Goal: Task Accomplishment & Management: Manage account settings

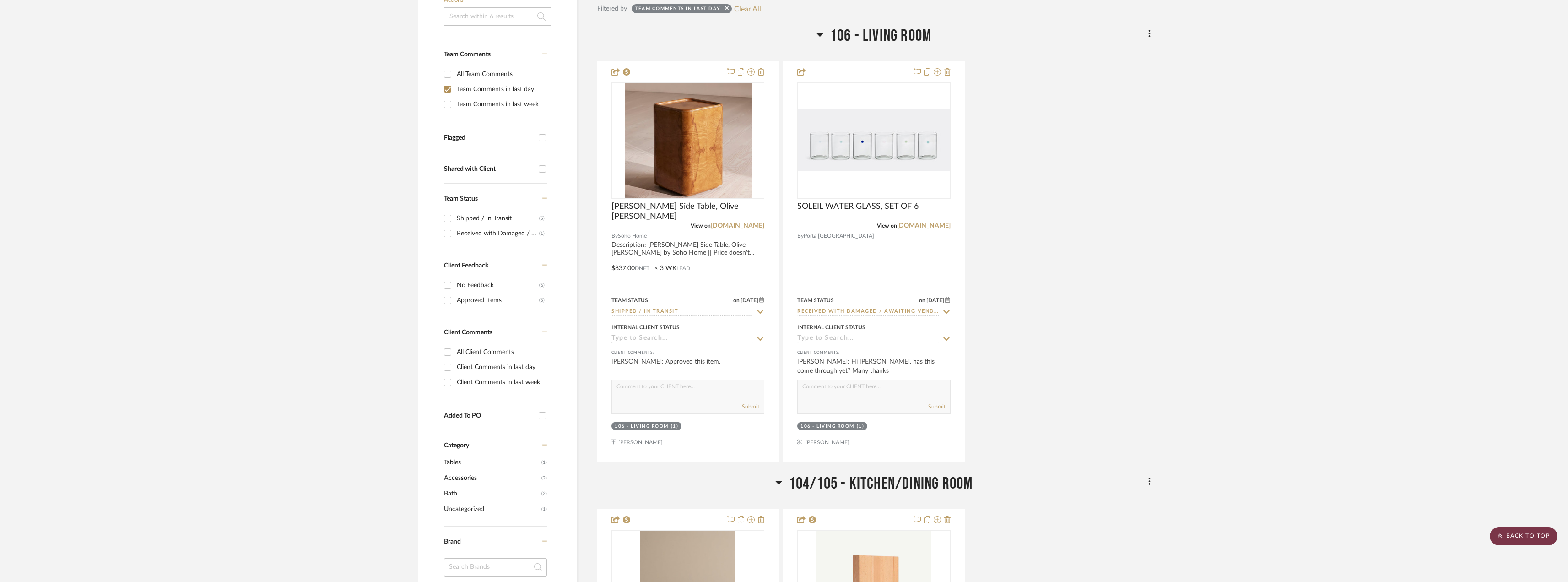
click at [1511, 529] on scroll-to-top-button "BACK TO TOP" at bounding box center [1523, 536] width 68 height 18
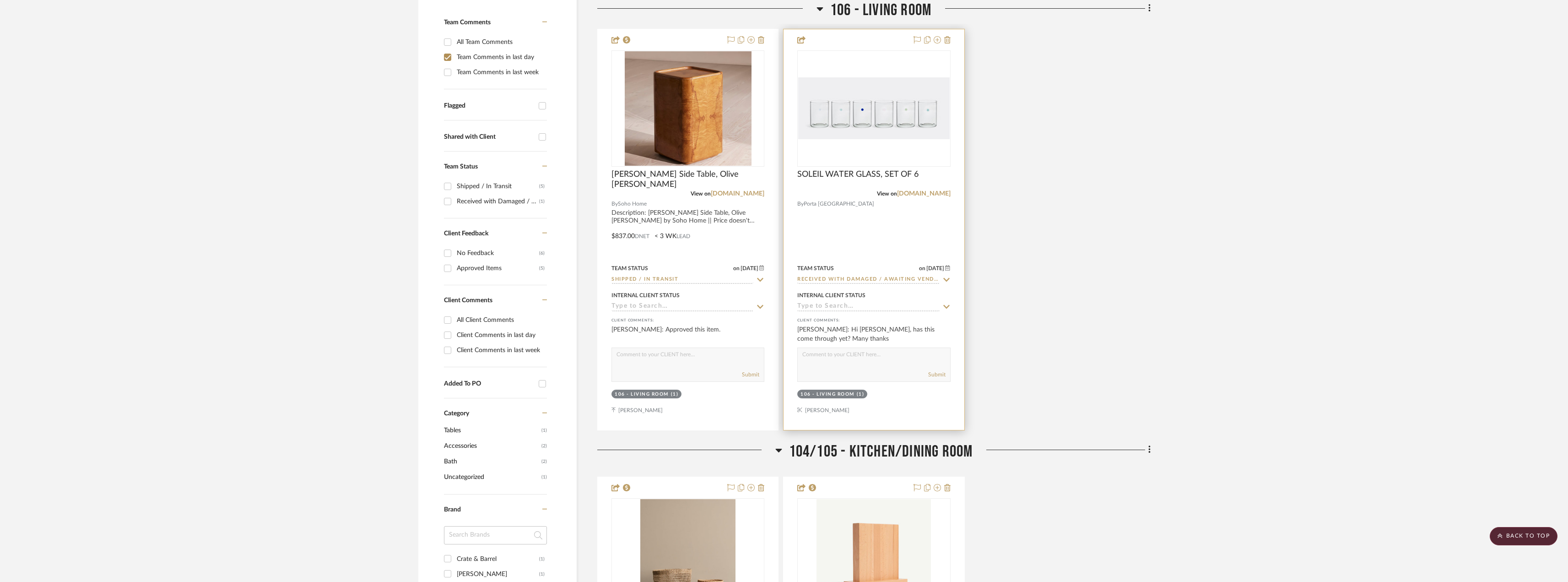
scroll to position [150, 0]
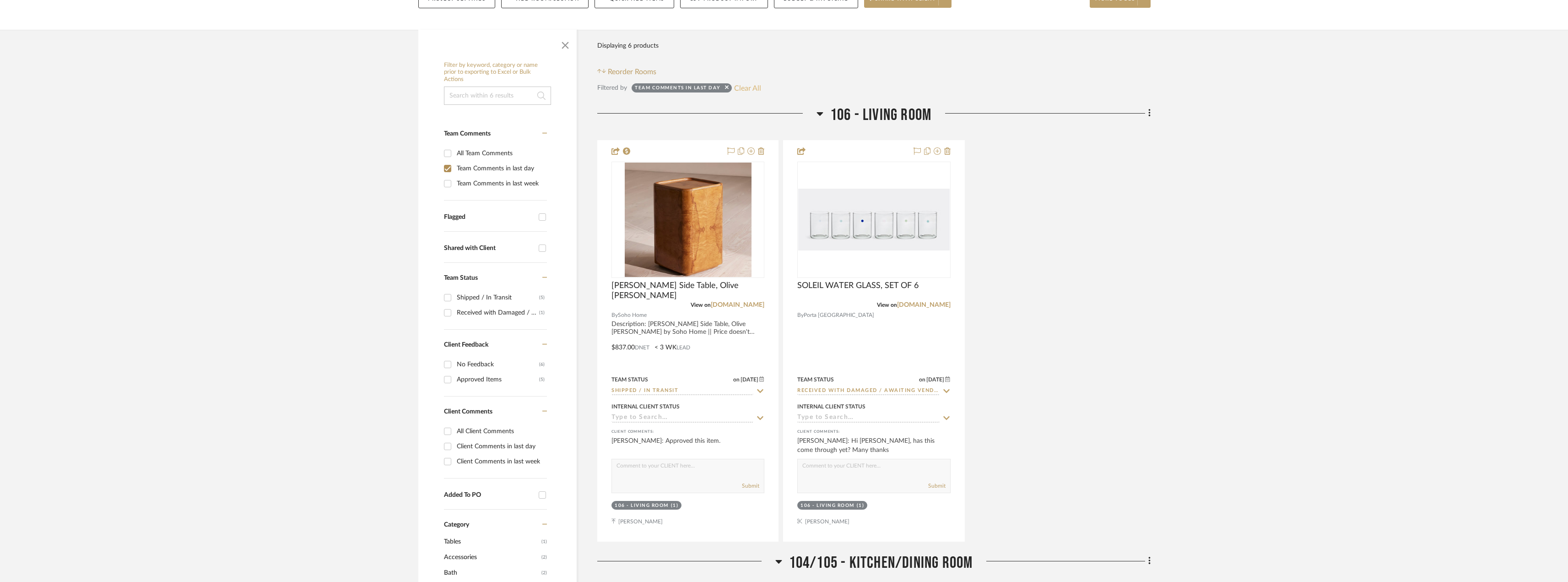
click at [741, 87] on button "Clear All" at bounding box center [747, 87] width 27 height 12
checkbox input "false"
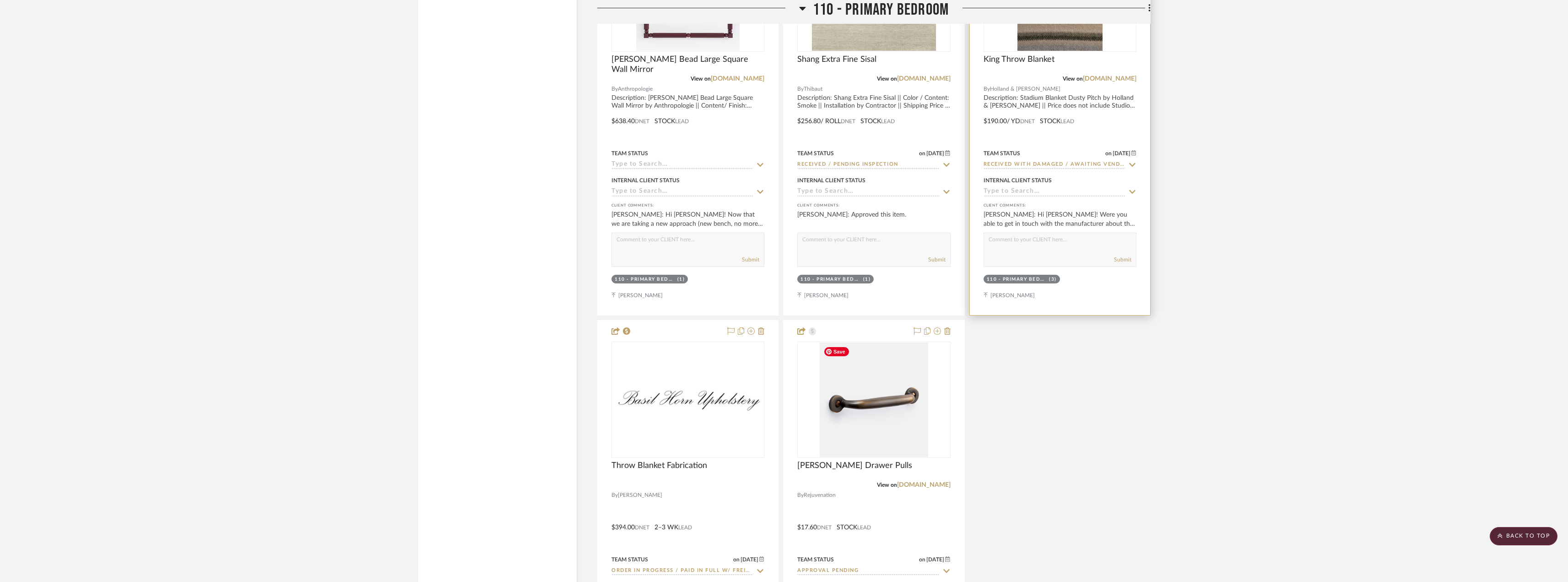
scroll to position [8253, 0]
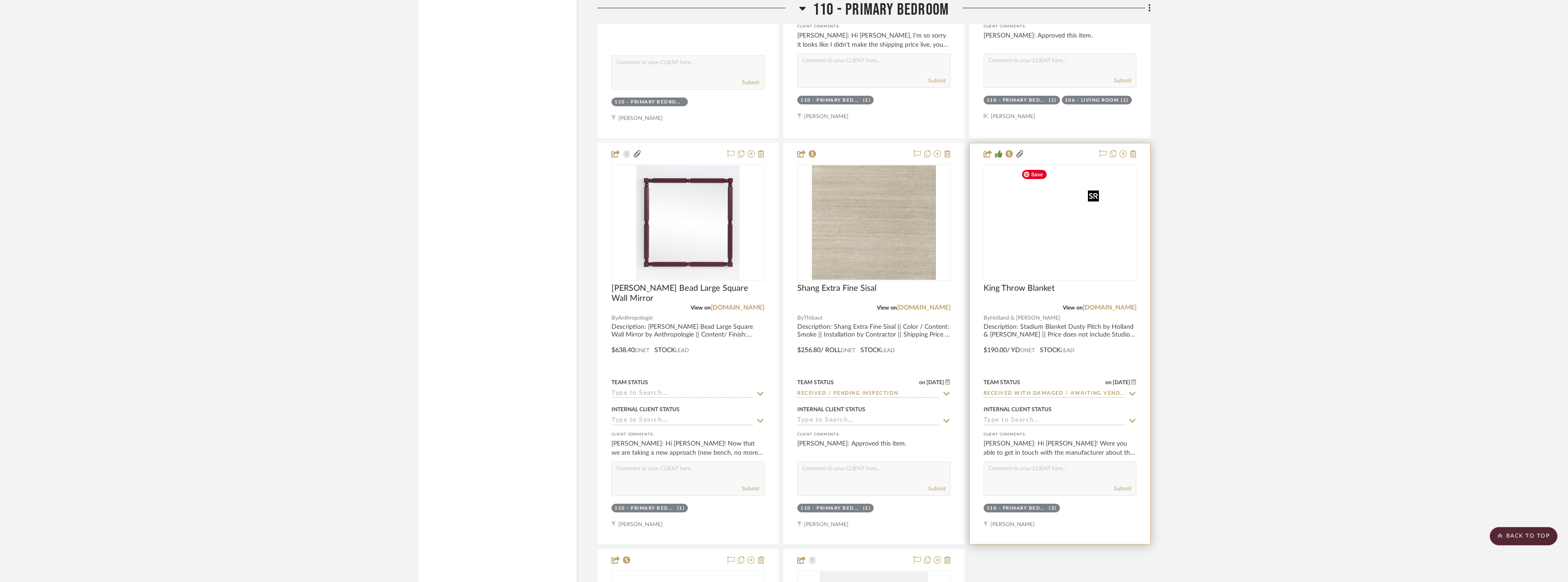
click at [0, 0] on img at bounding box center [0, 0] width 0 height 0
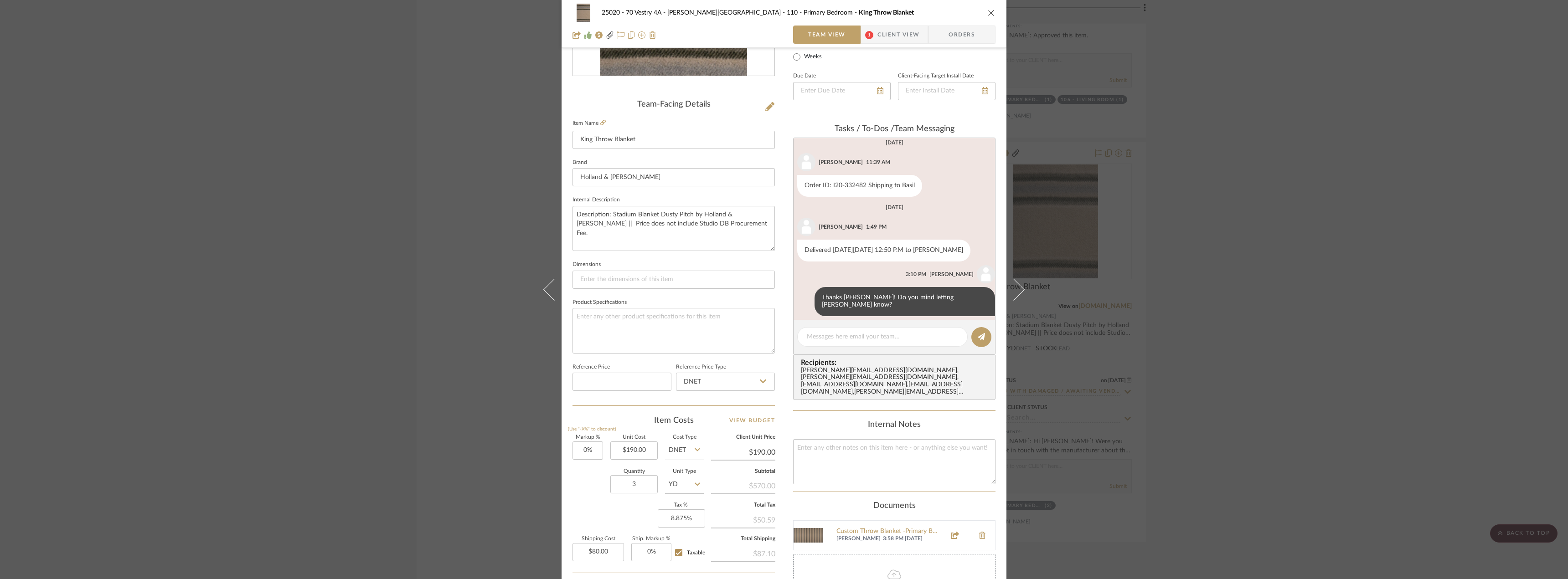
scroll to position [305, 0]
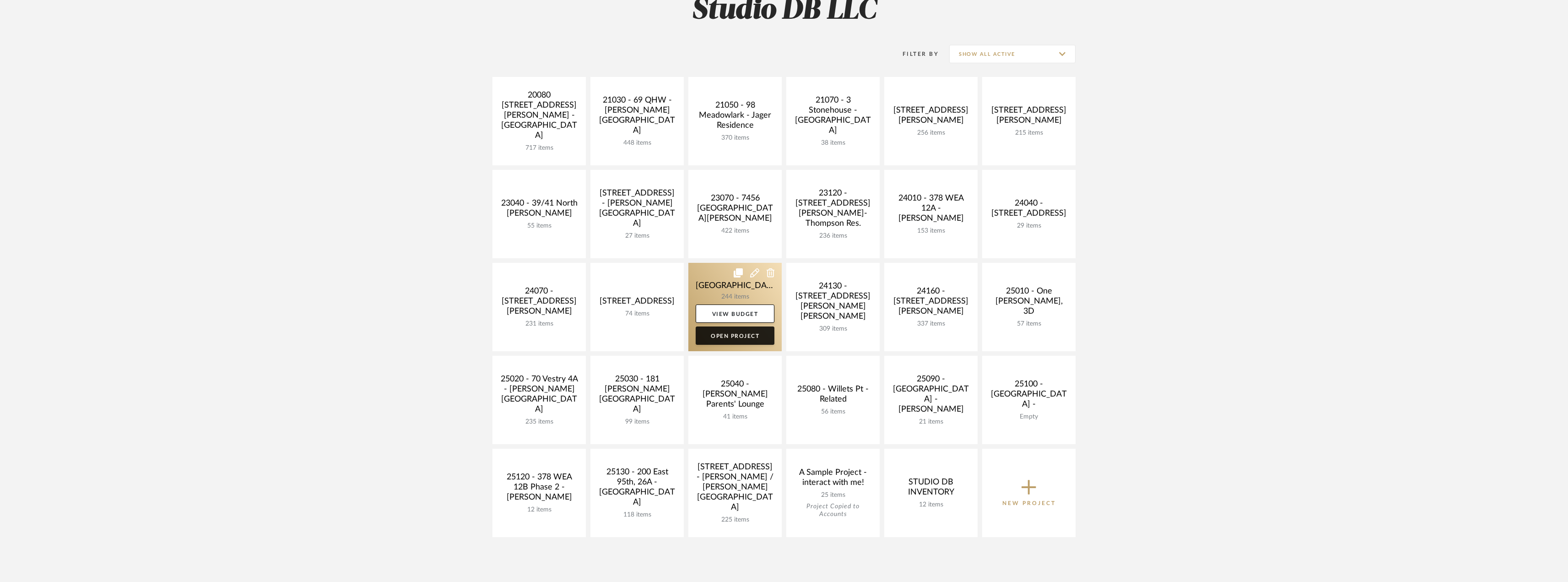
scroll to position [183, 0]
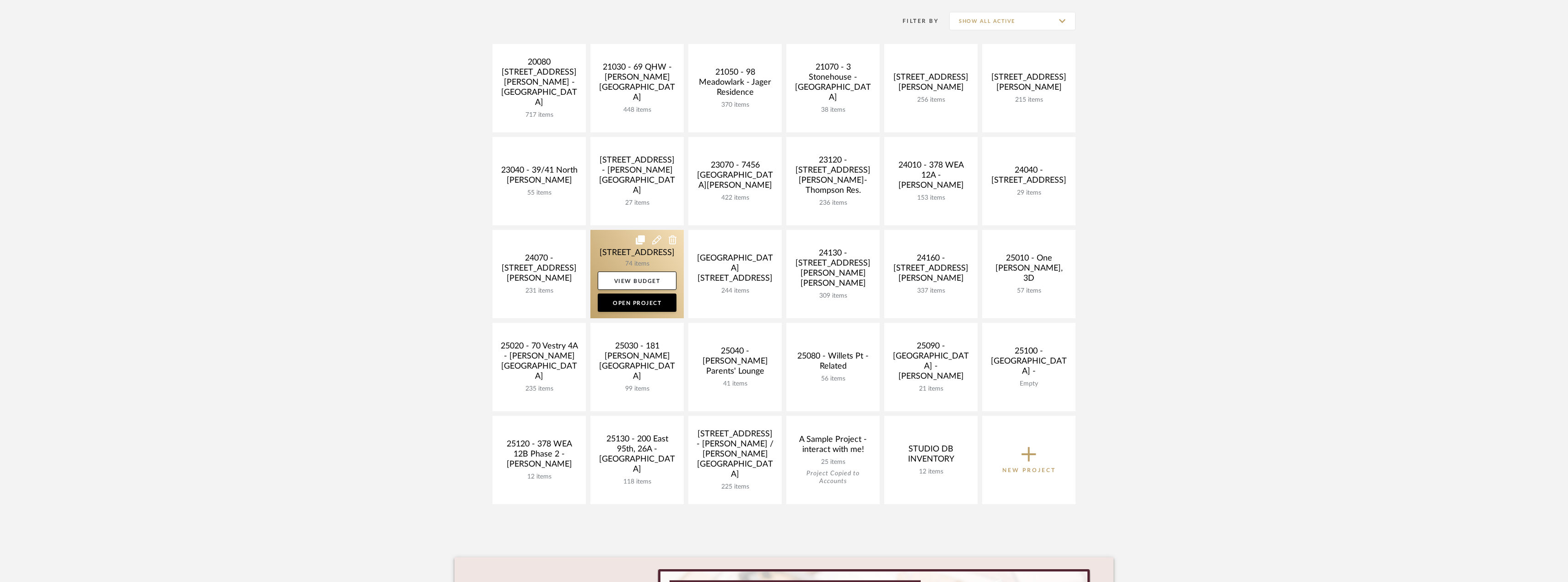
click at [625, 259] on link at bounding box center [637, 274] width 93 height 89
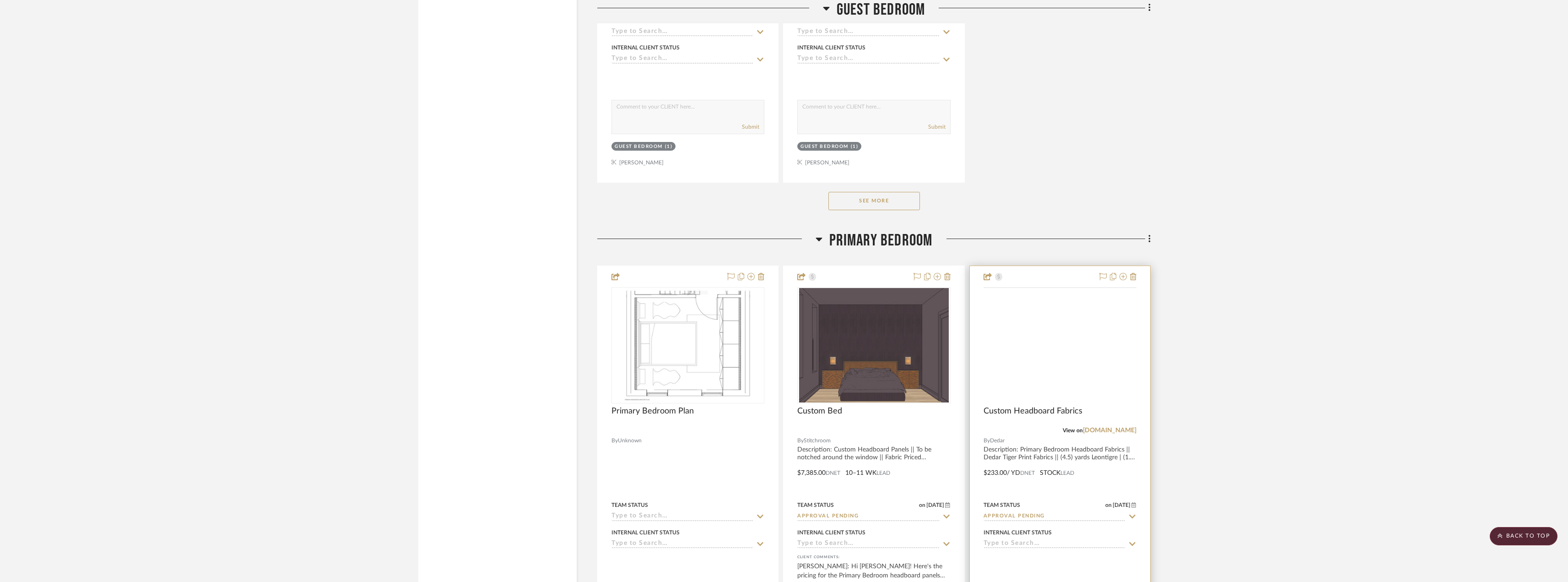
scroll to position [6500, 0]
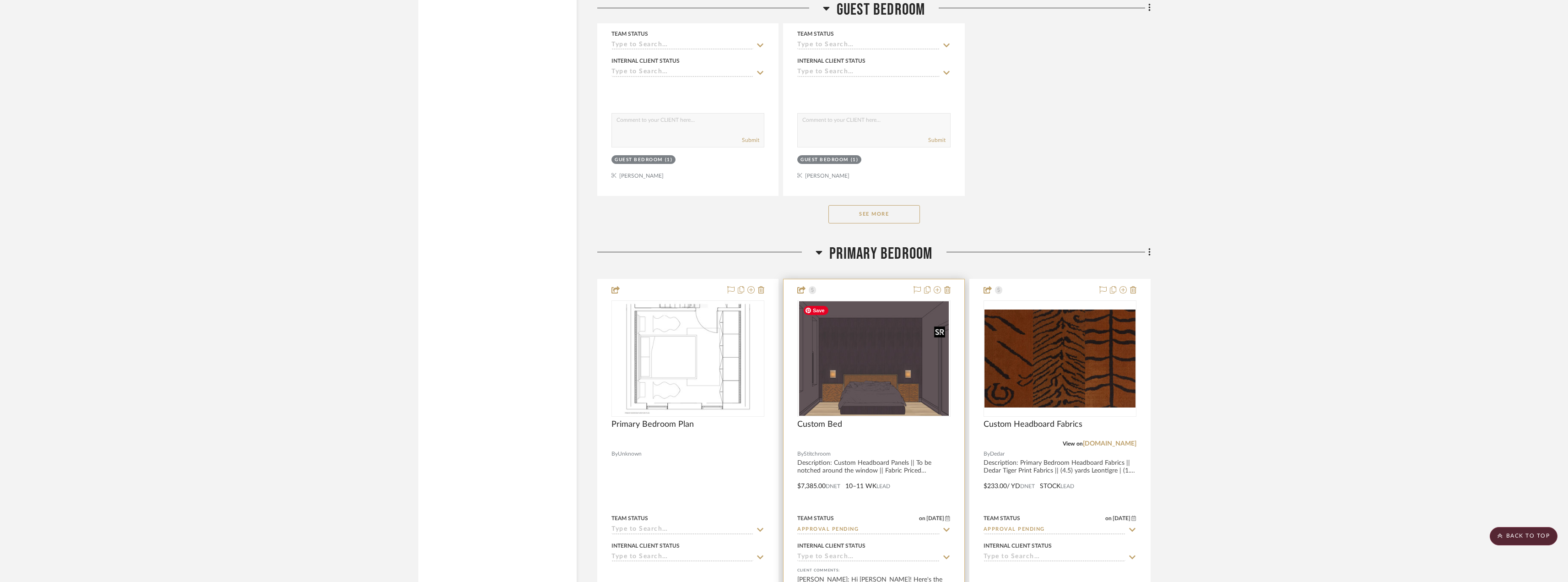
click at [0, 0] on img at bounding box center [0, 0] width 0 height 0
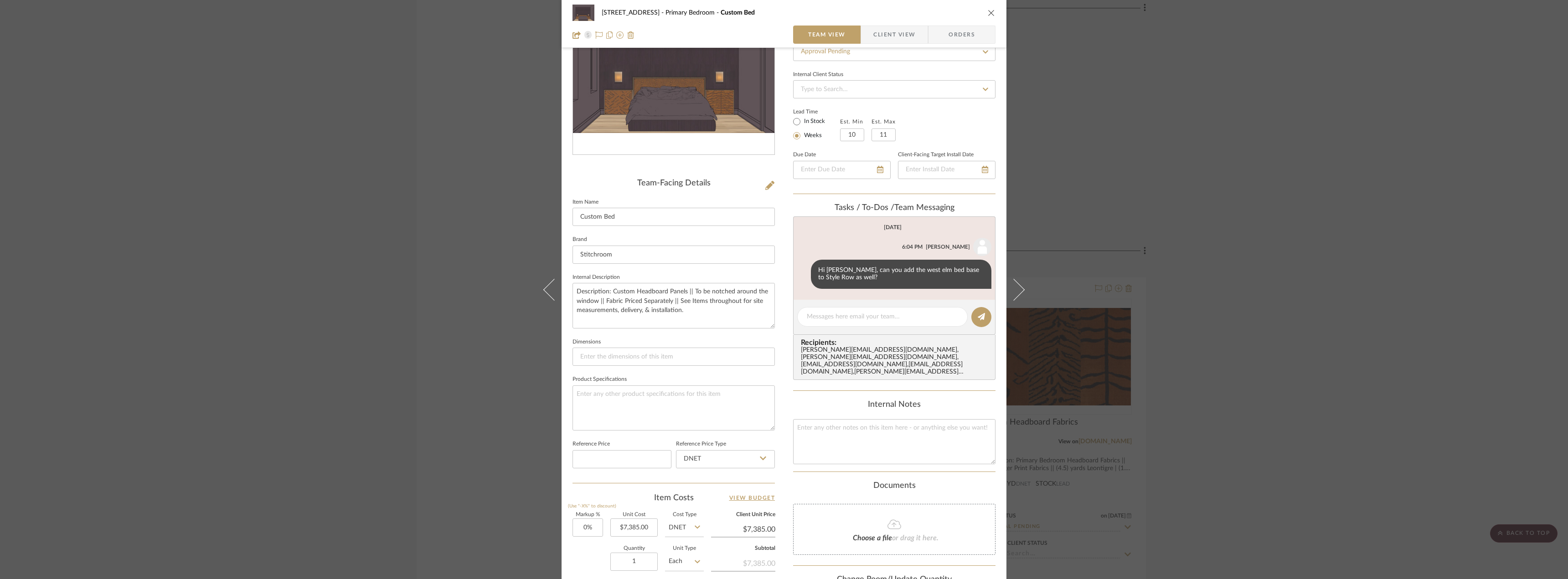
scroll to position [0, 0]
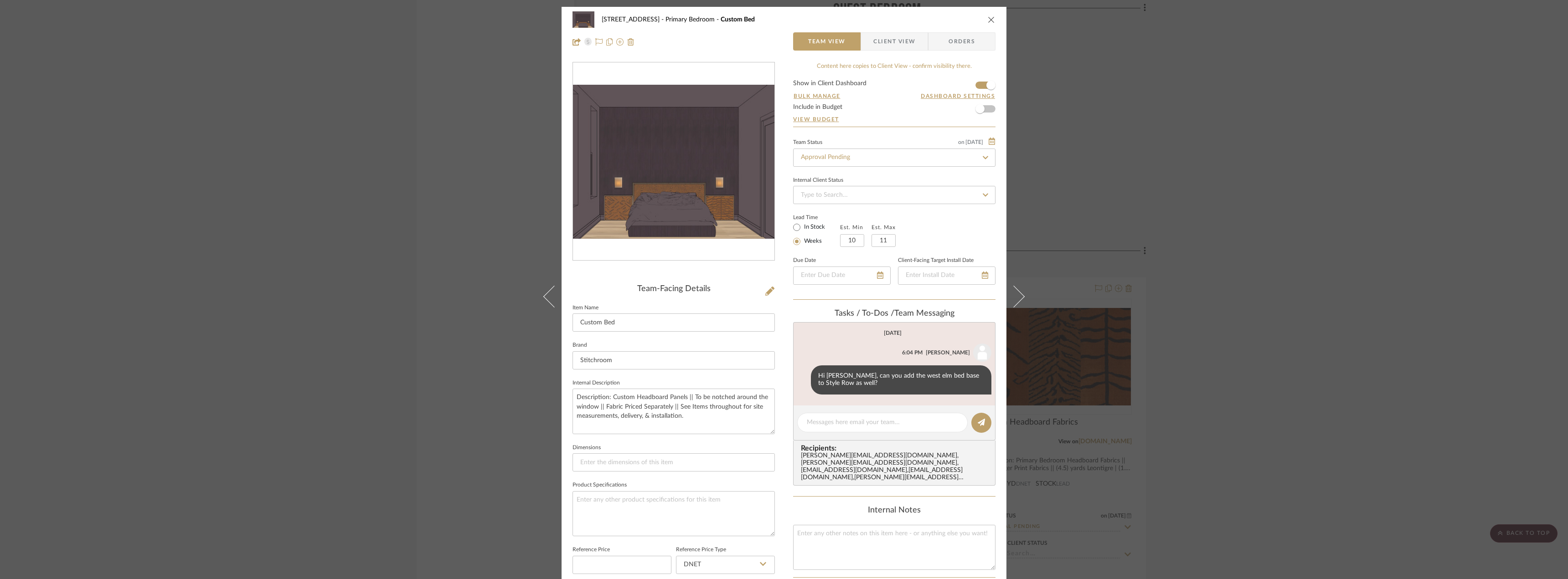
click at [884, 44] on span "Client View" at bounding box center [894, 41] width 42 height 18
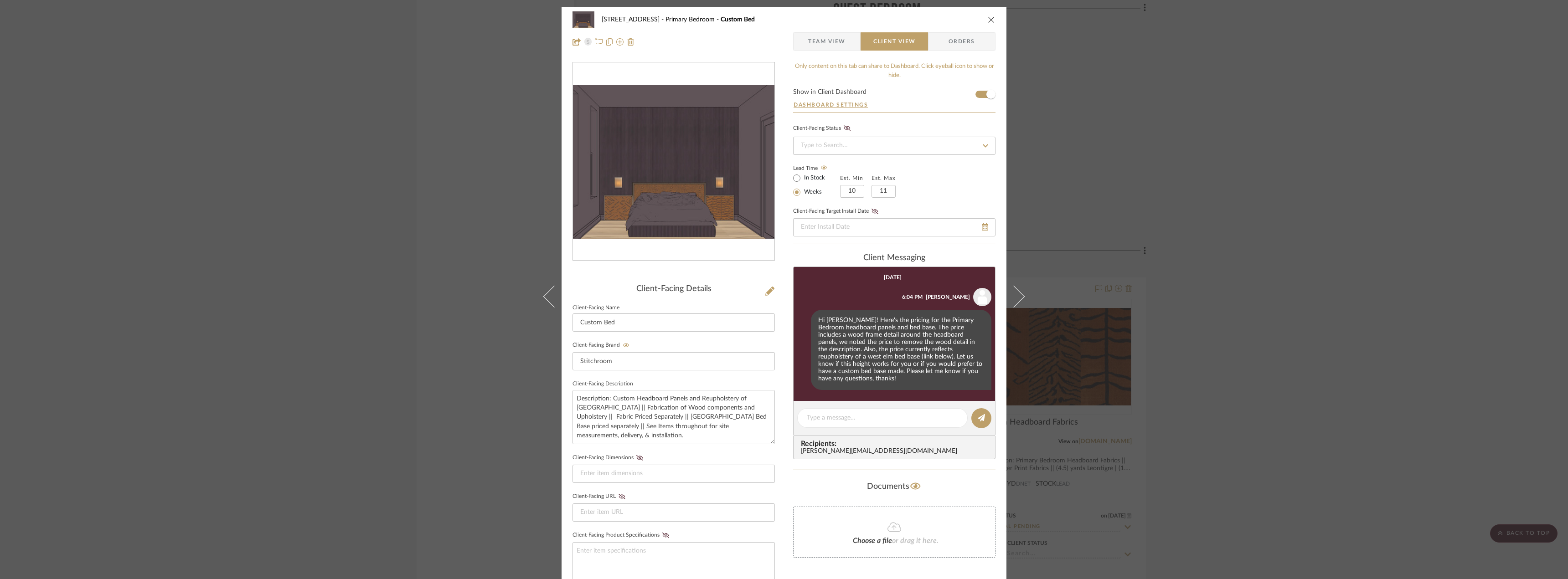
click at [831, 43] on span "Team View" at bounding box center [827, 41] width 37 height 18
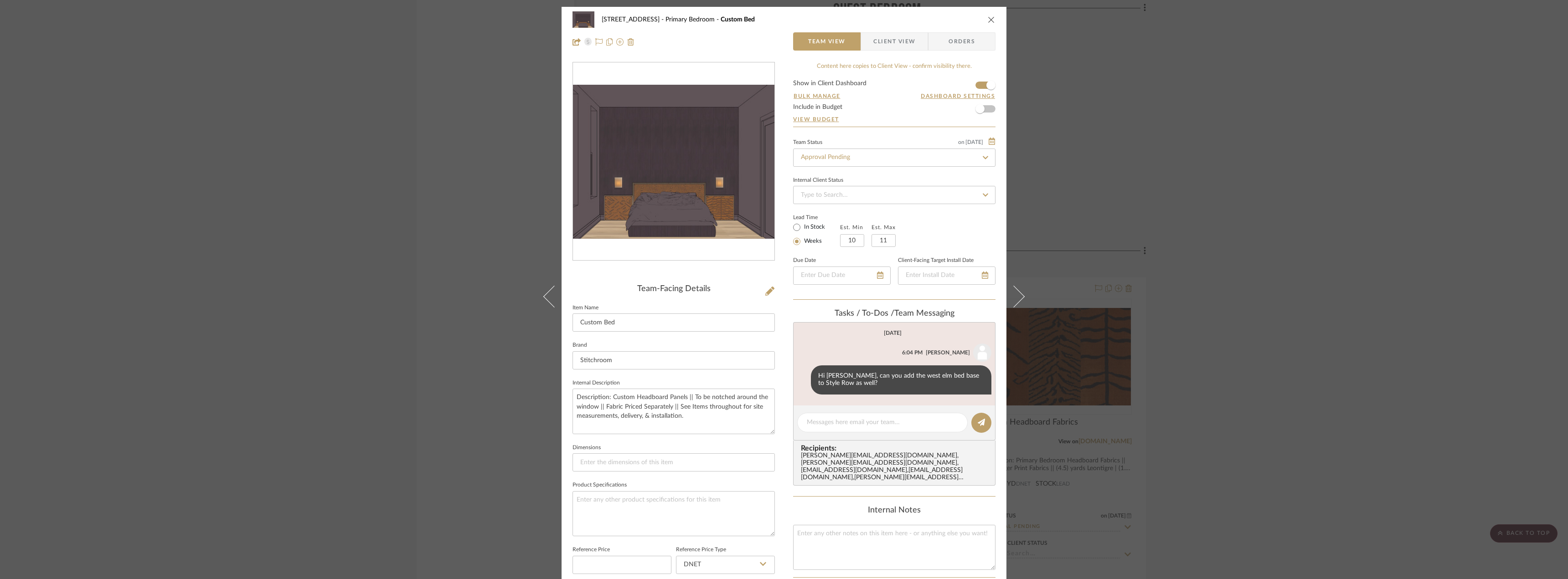
click at [1227, 200] on div "24080 - 323 Pacific Avenue Primary Bedroom Custom Bed Team View Client View Ord…" at bounding box center [784, 290] width 1568 height 579
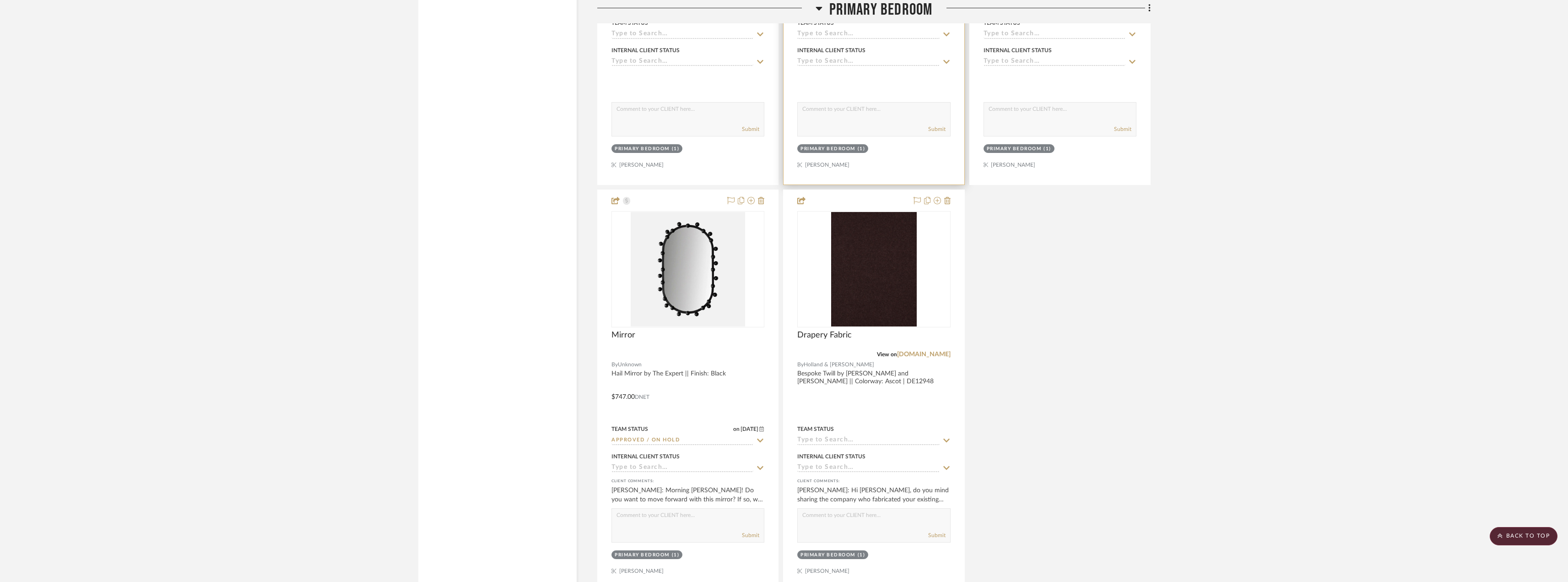
scroll to position [7508, 0]
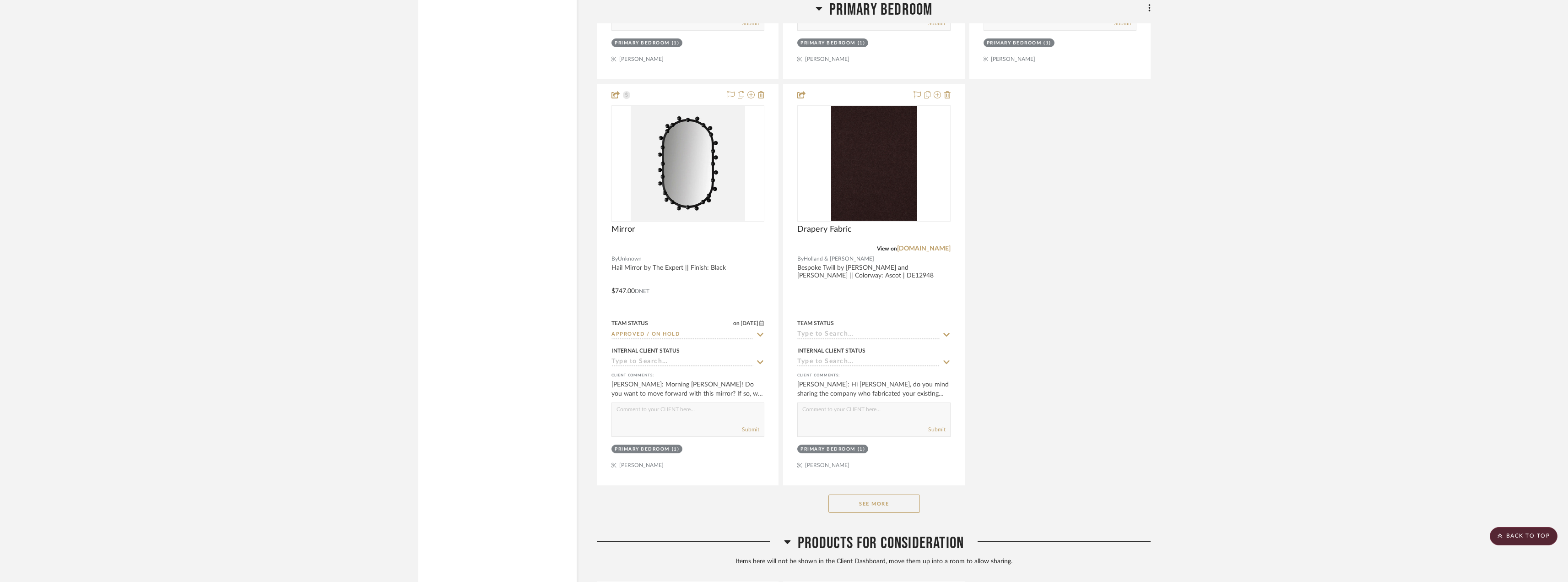
drag, startPoint x: 892, startPoint y: 500, endPoint x: 900, endPoint y: 499, distance: 8.1
click at [892, 501] on button "See More" at bounding box center [874, 504] width 92 height 18
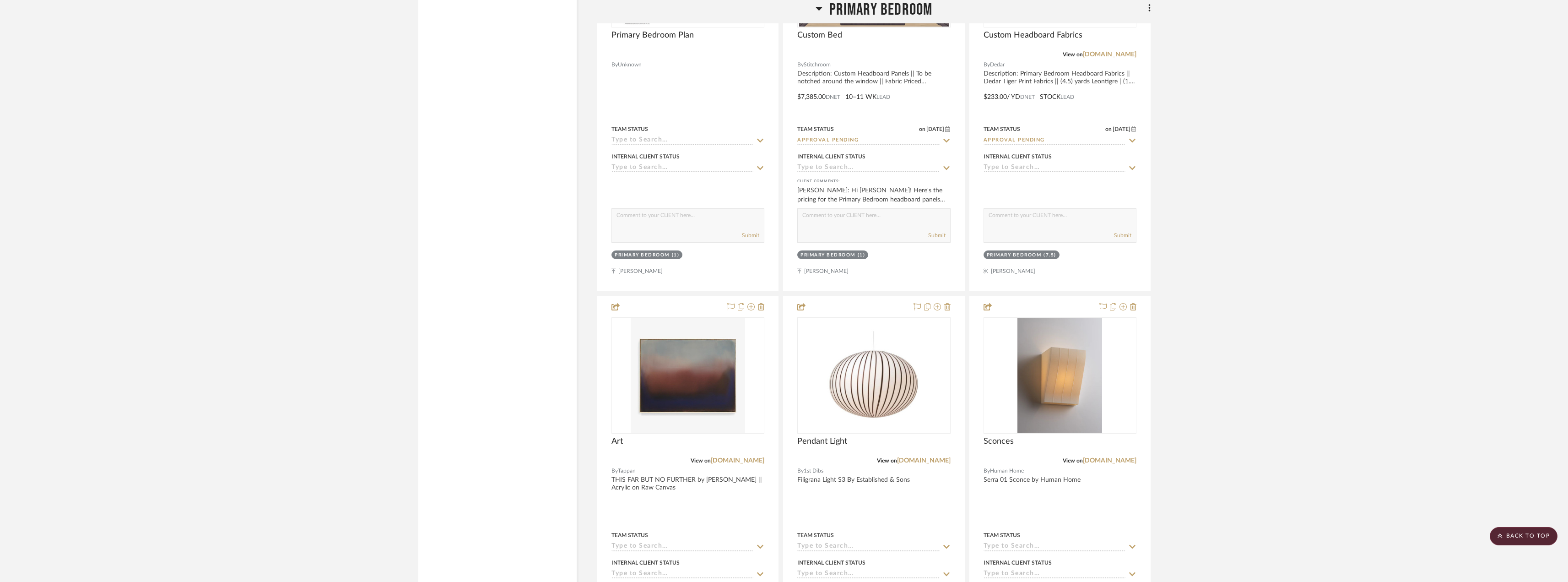
scroll to position [6684, 0]
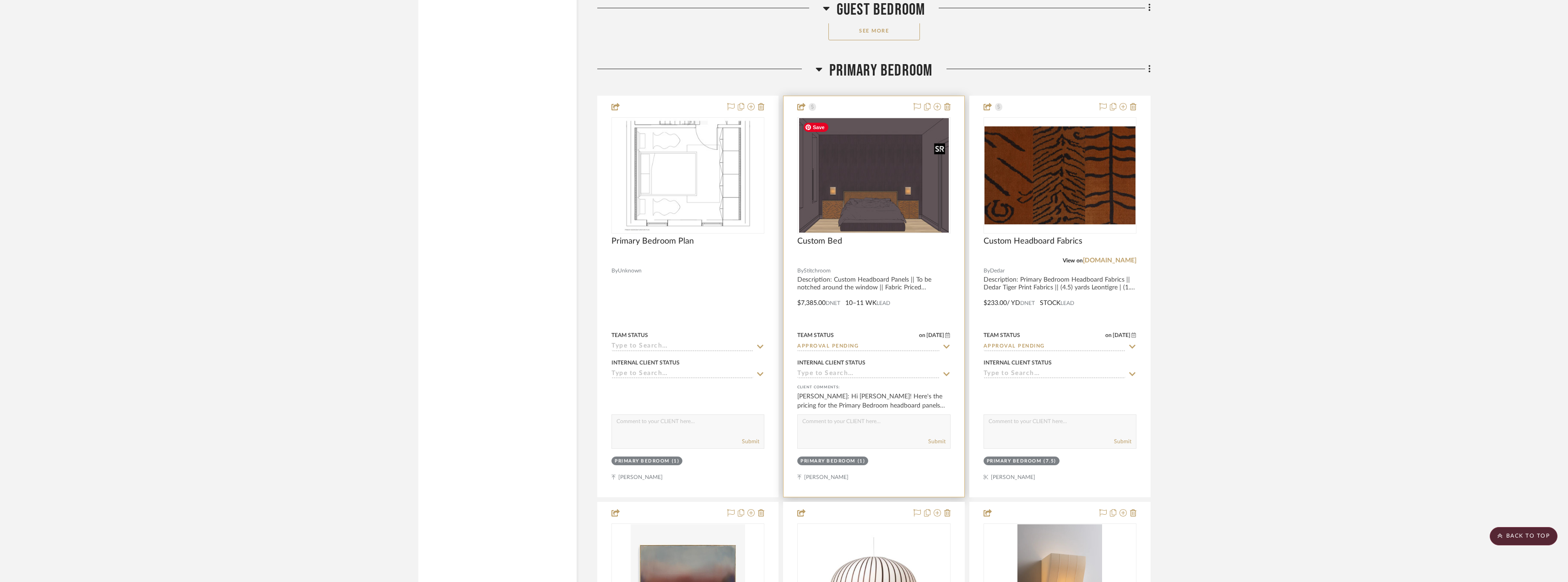
click at [885, 167] on img "0" at bounding box center [873, 175] width 149 height 114
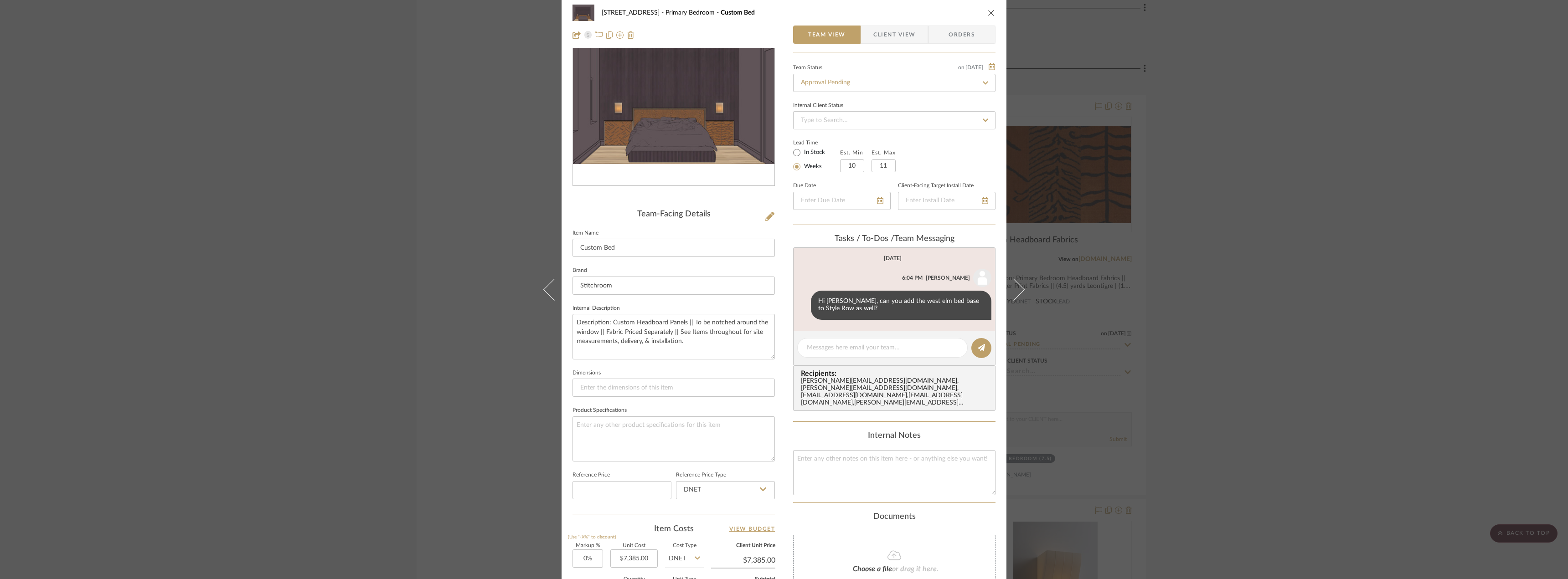
scroll to position [0, 0]
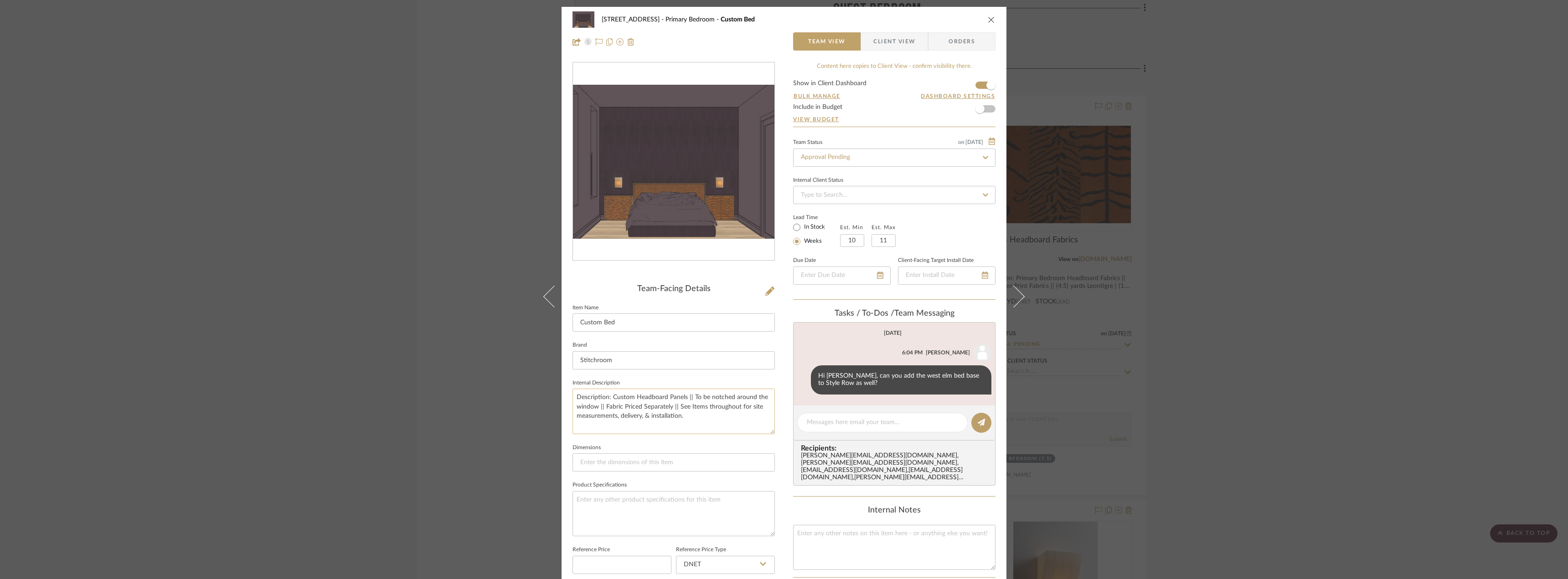
click at [648, 408] on textarea "Description: Custom Headboard Panels || To be notched around the window || Fabr…" at bounding box center [674, 411] width 202 height 45
click at [694, 414] on textarea "Description: Custom Headboard Panels || To be notched around the window || Fabr…" at bounding box center [674, 411] width 202 height 45
click at [699, 409] on textarea "Description: Custom Headboard Panels || To be notched around the window || Fabr…" at bounding box center [674, 411] width 202 height 45
click at [654, 411] on textarea "Description: Custom Headboard Panels || To be notched around the window || Fabr…" at bounding box center [674, 411] width 202 height 45
drag, startPoint x: 596, startPoint y: 406, endPoint x: 689, endPoint y: 393, distance: 93.9
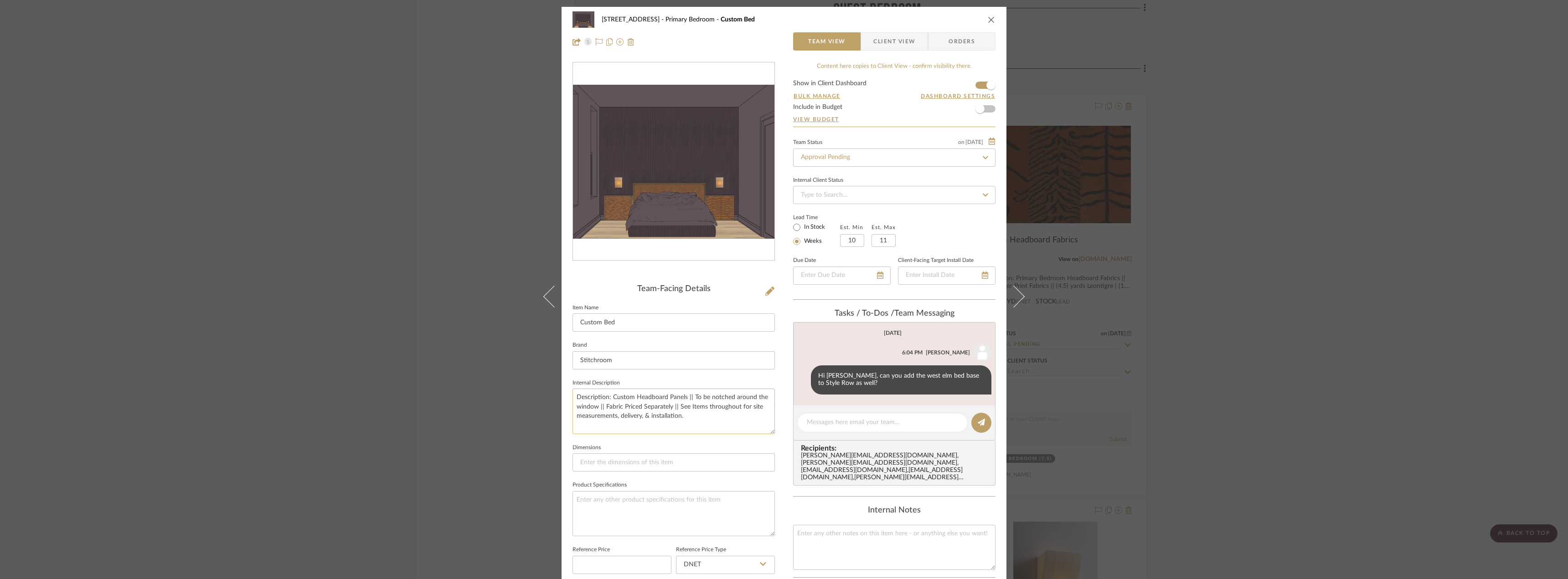
click at [689, 393] on textarea "Description: Custom Headboard Panels || To be notched around the window || Fabr…" at bounding box center [674, 411] width 202 height 45
type textarea "Description: Custom Headboard Panels || Fabric Priced Separately || See Items t…"
click at [833, 425] on textarea at bounding box center [882, 423] width 152 height 10
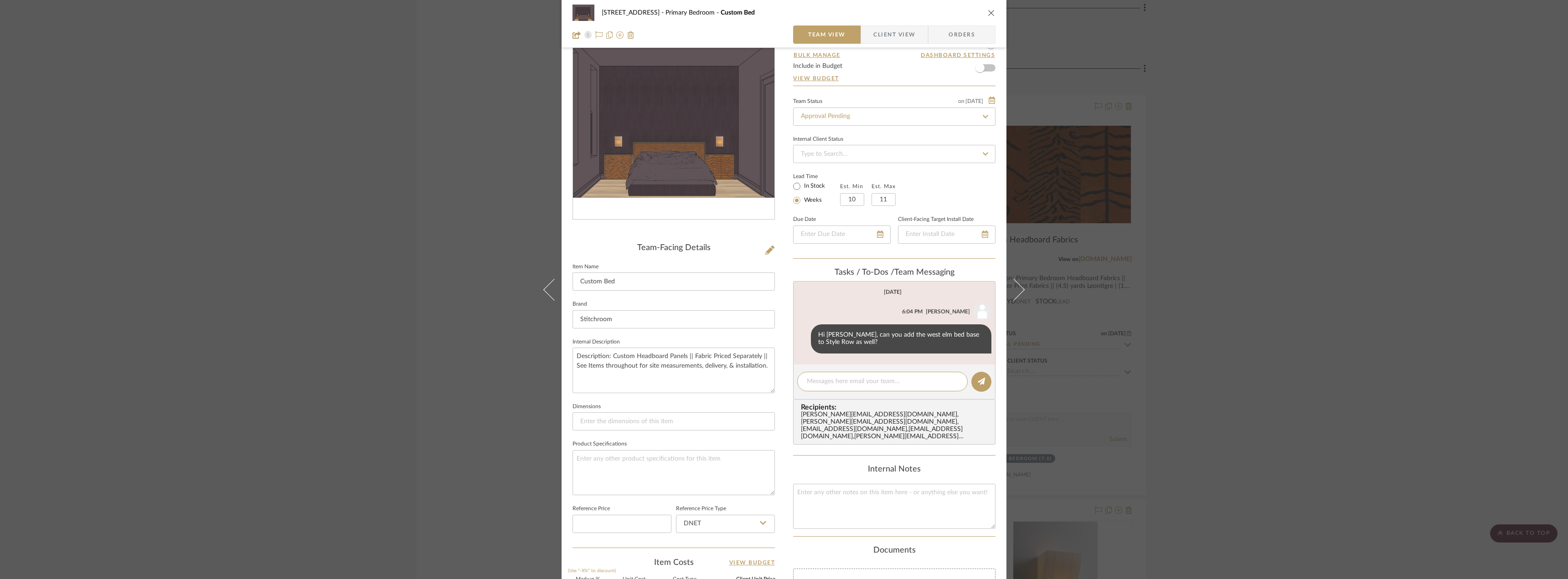
scroll to position [227, 0]
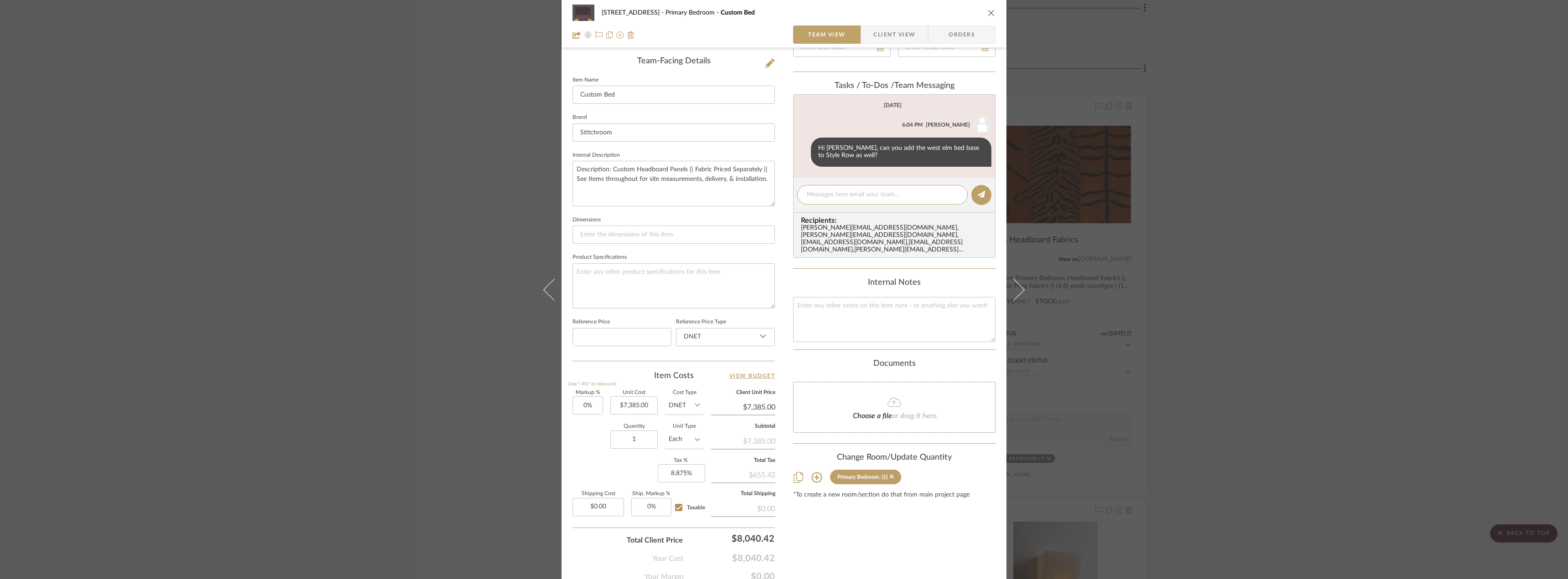
click at [1239, 344] on div "24080 - 323 Pacific Avenue Primary Bedroom Custom Bed Team View Client View Ord…" at bounding box center [784, 290] width 1568 height 579
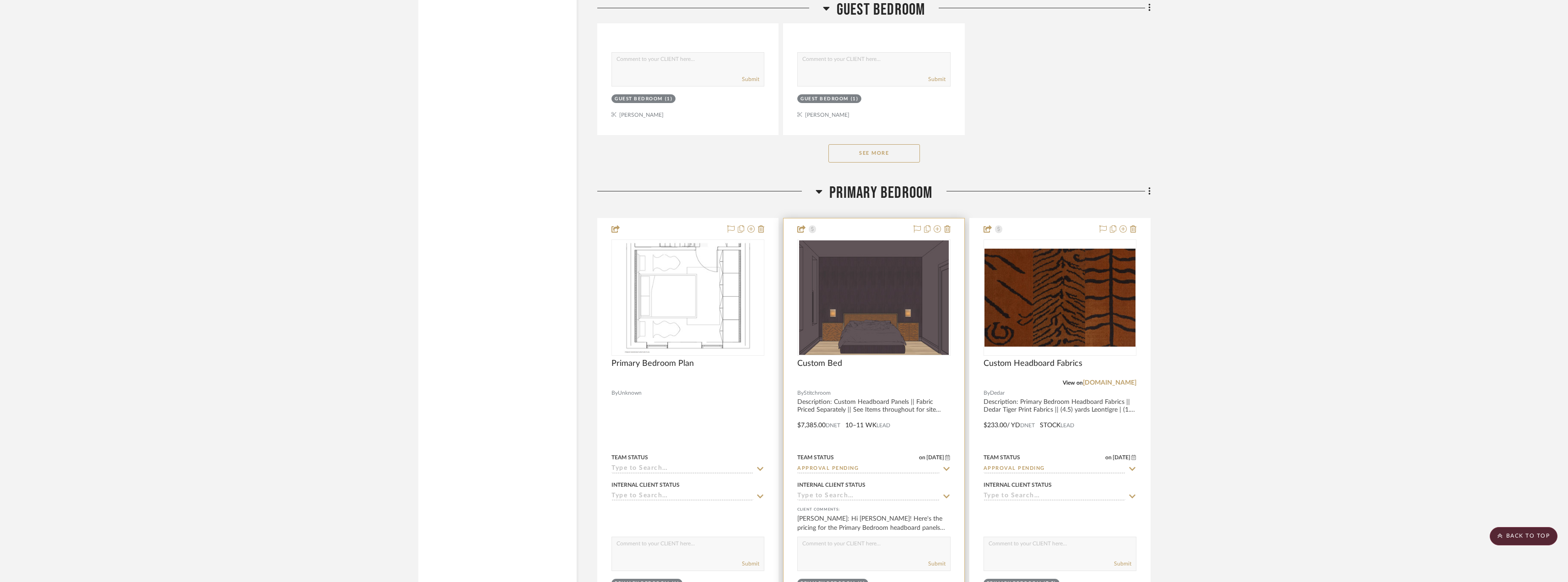
scroll to position [6546, 0]
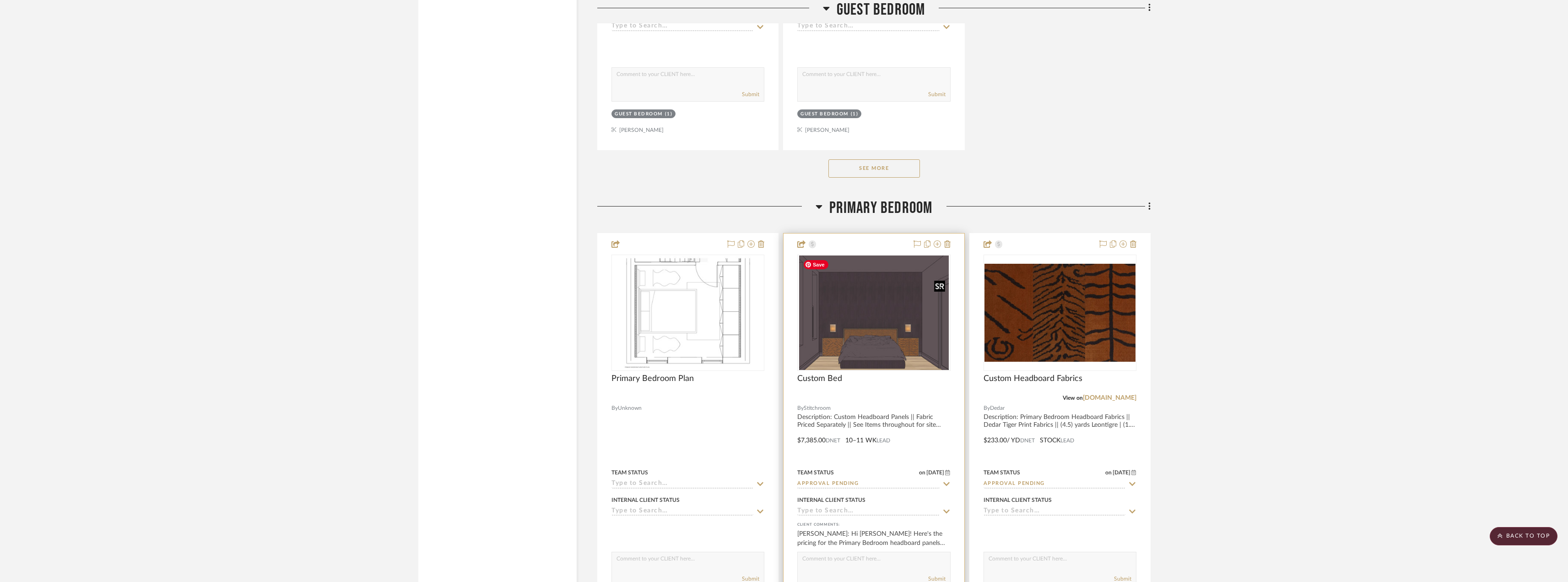
click at [862, 334] on img "0" at bounding box center [873, 312] width 149 height 114
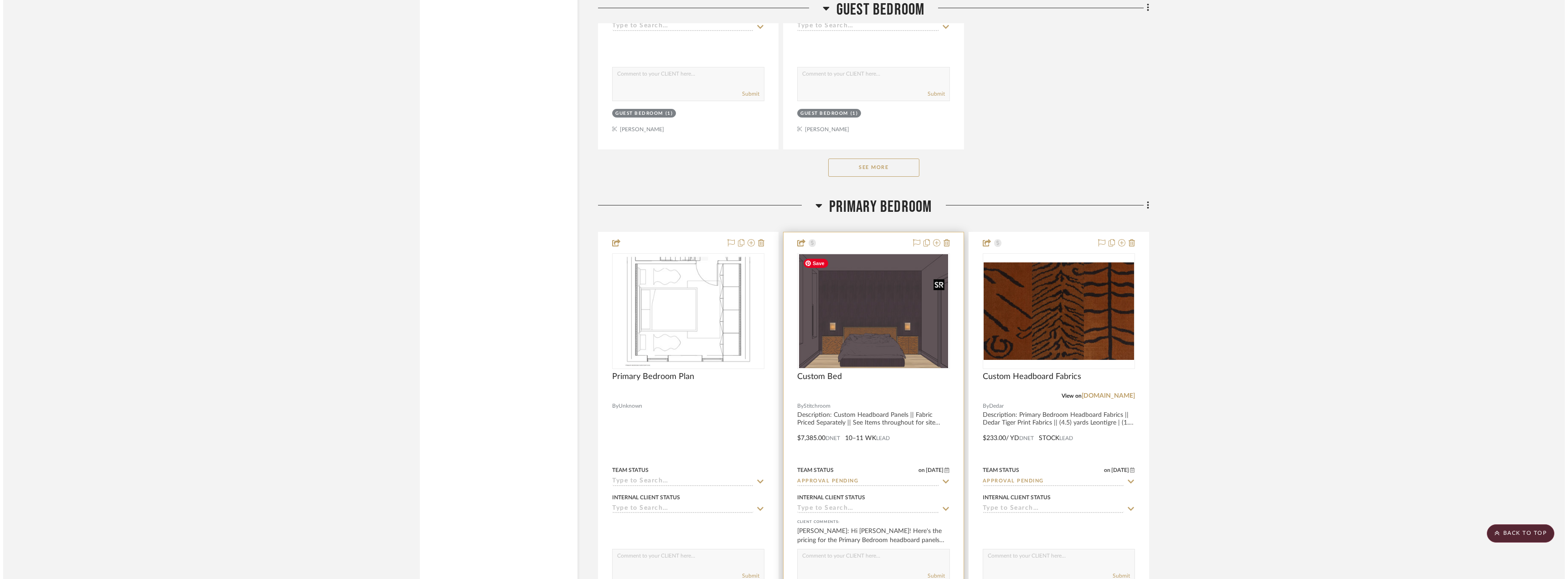
scroll to position [0, 0]
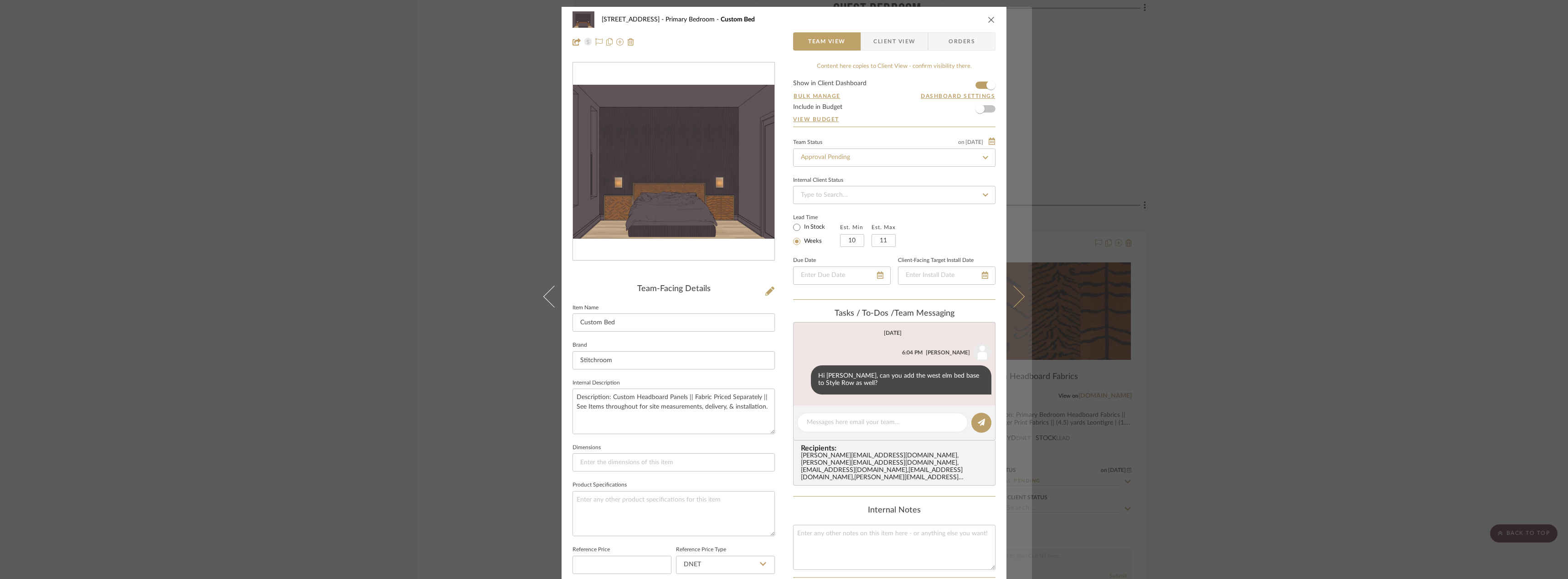
click at [1015, 300] on icon at bounding box center [1013, 296] width 22 height 22
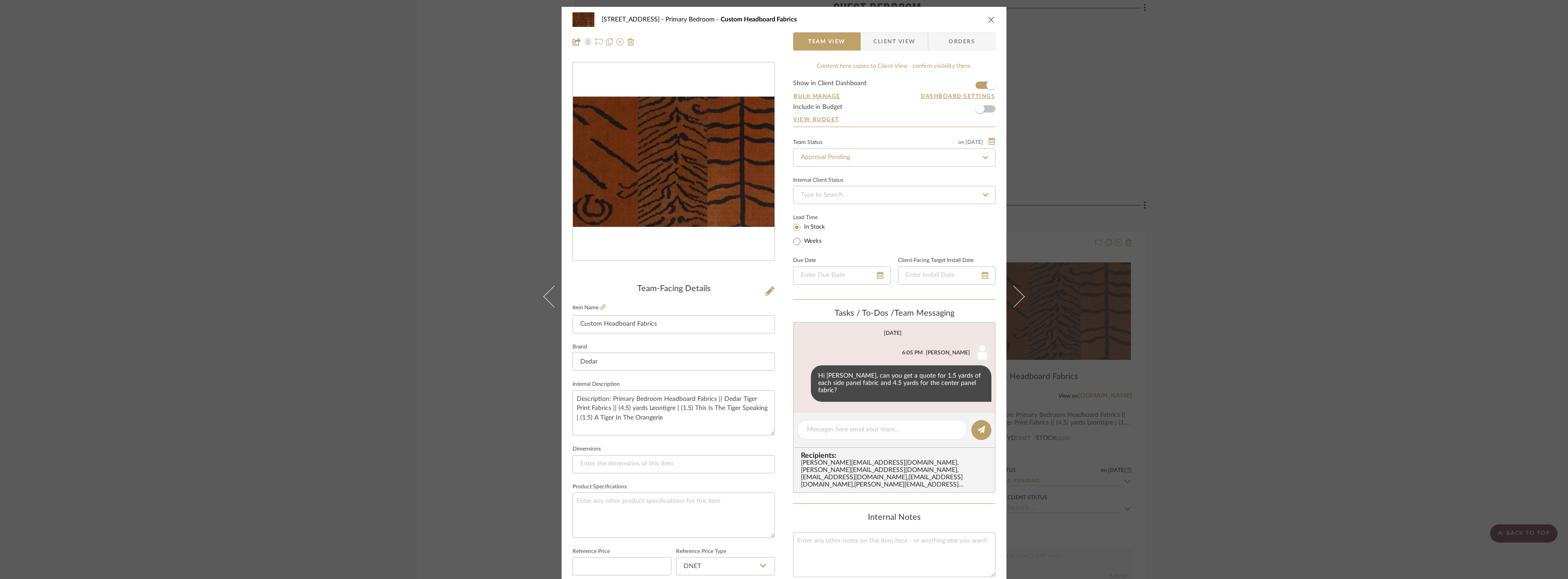
click at [1268, 184] on div "24080 - 323 Pacific Avenue Primary Bedroom Custom Headboard Fabrics Team View C…" at bounding box center [784, 290] width 1568 height 579
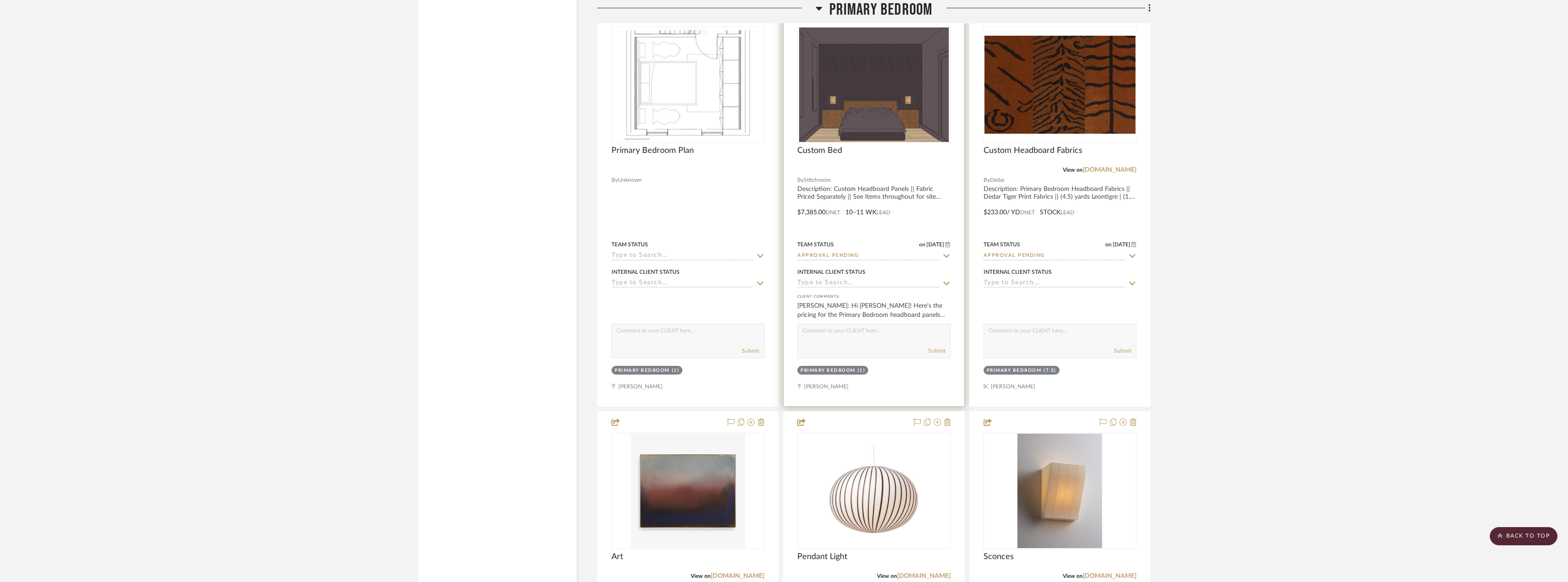
scroll to position [6776, 0]
click at [870, 72] on img "0" at bounding box center [873, 83] width 149 height 114
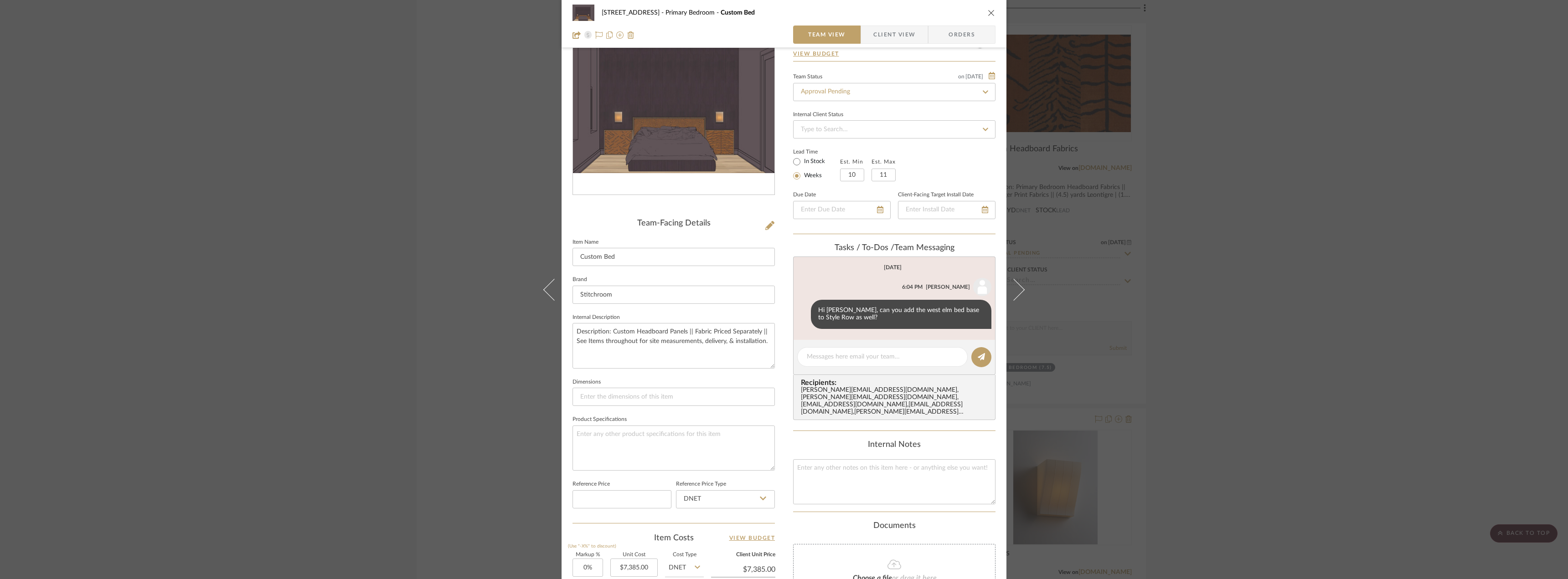
scroll to position [46, 0]
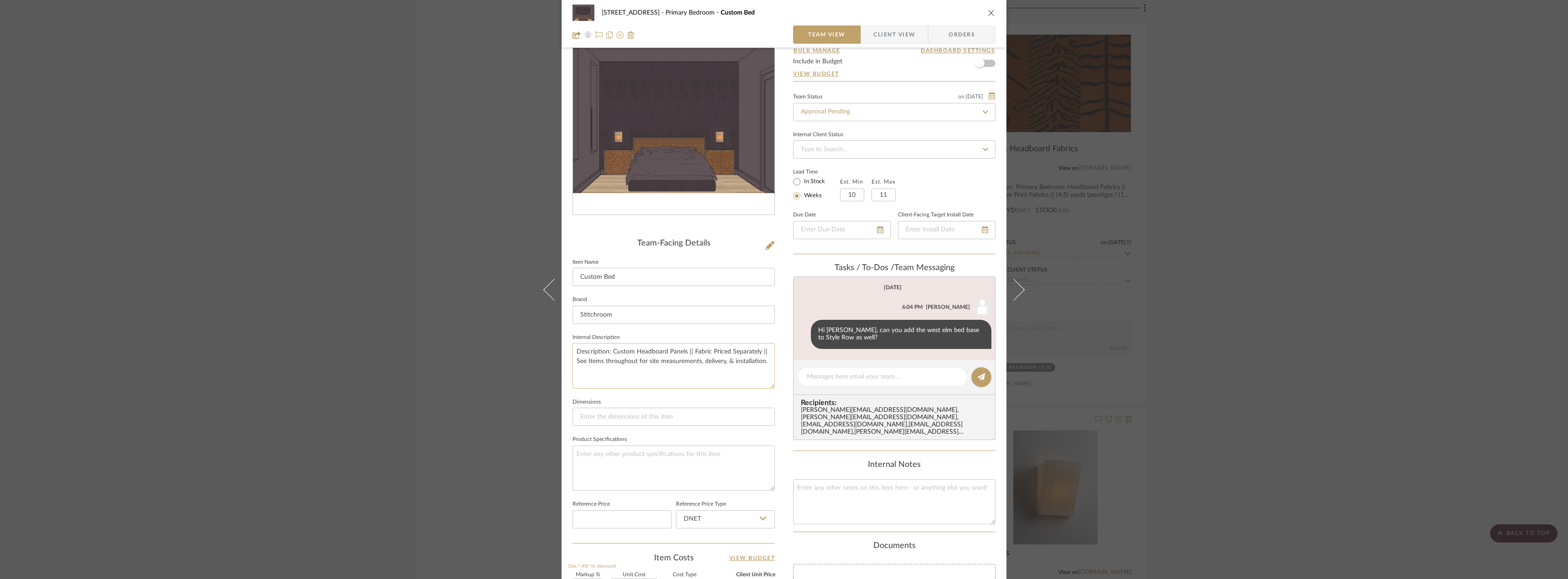
click at [687, 365] on textarea "Description: Custom Headboard Panels || Fabric Priced Separately || See Items t…" at bounding box center [674, 366] width 202 height 45
click at [668, 351] on textarea "Description: Custom Headboard Panels || Fabric Priced Separately || See Items t…" at bounding box center [674, 366] width 202 height 45
click at [608, 352] on textarea "Description: Custom Headboard Panels || Fabric Priced Separately || See Items t…" at bounding box center [674, 366] width 202 height 45
click at [612, 353] on textarea "Description: Custom Headboard Panels || Fabric Priced Separately || See Items t…" at bounding box center [674, 366] width 202 height 45
click at [721, 354] on textarea "Description: Fabrication of Custom Headboard Panels || Fabric Priced Separately…" at bounding box center [674, 366] width 202 height 45
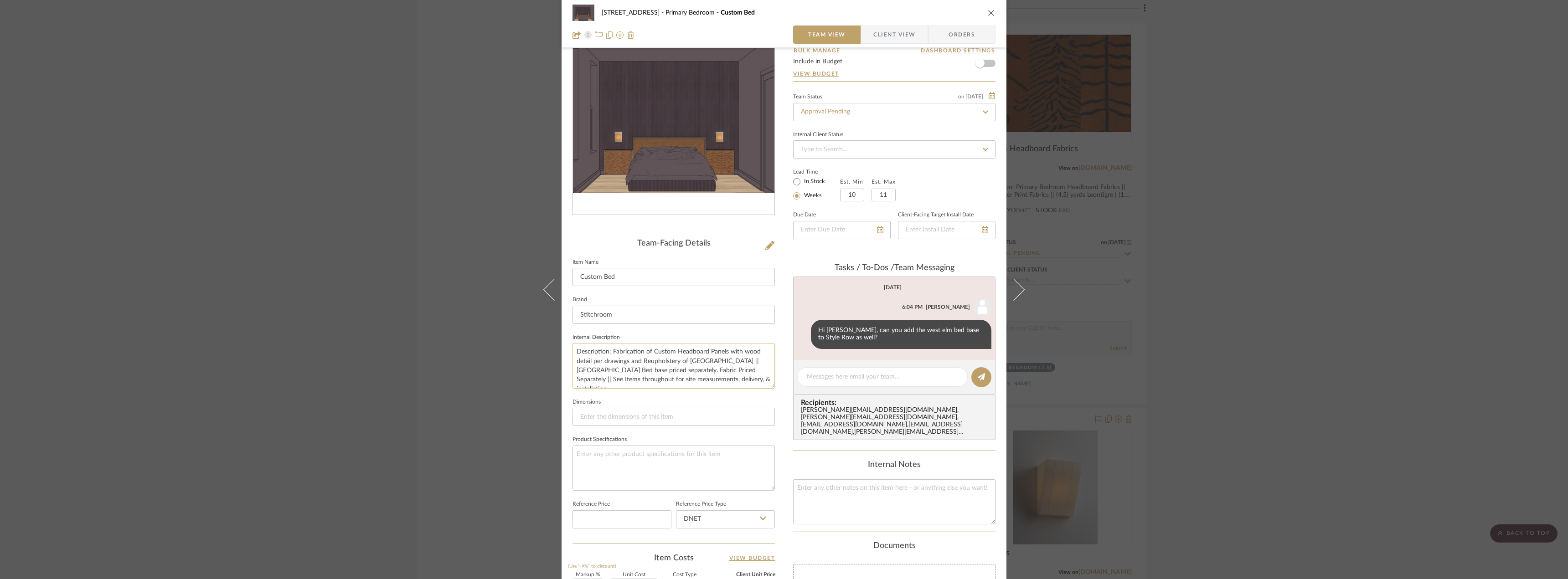
click at [682, 369] on textarea "Description: Fabrication of Custom Headboard Panels with wood detail per drawin…" at bounding box center [674, 366] width 202 height 45
click at [624, 364] on textarea "Description: Fabrication of Custom Headboard Panels with wood detail per drawin…" at bounding box center [674, 366] width 202 height 45
click at [589, 371] on textarea "Description: Fabrication of Custom Headboard Panels with wood detail per drawin…" at bounding box center [674, 366] width 202 height 45
type textarea "Description: Fabrication of Custom Headboard Panels with wood detail per drawin…"
click at [701, 396] on fieldset "Dimensions" at bounding box center [674, 411] width 202 height 30
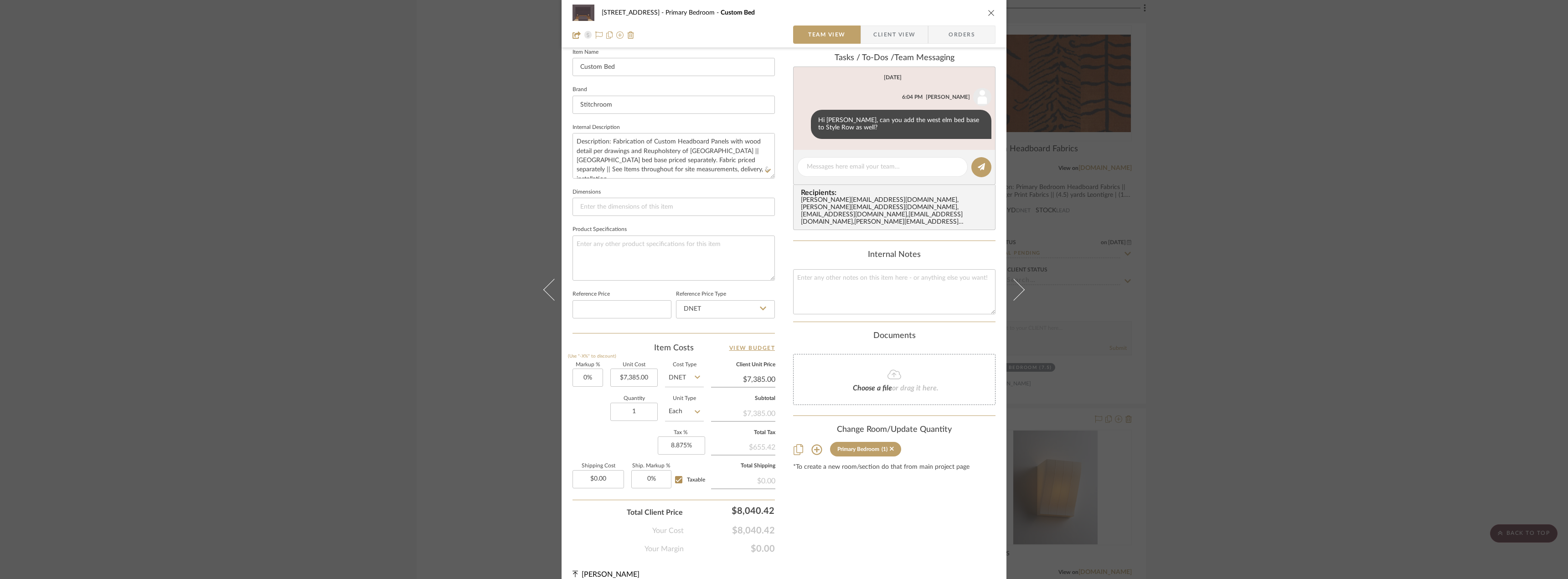
scroll to position [268, 0]
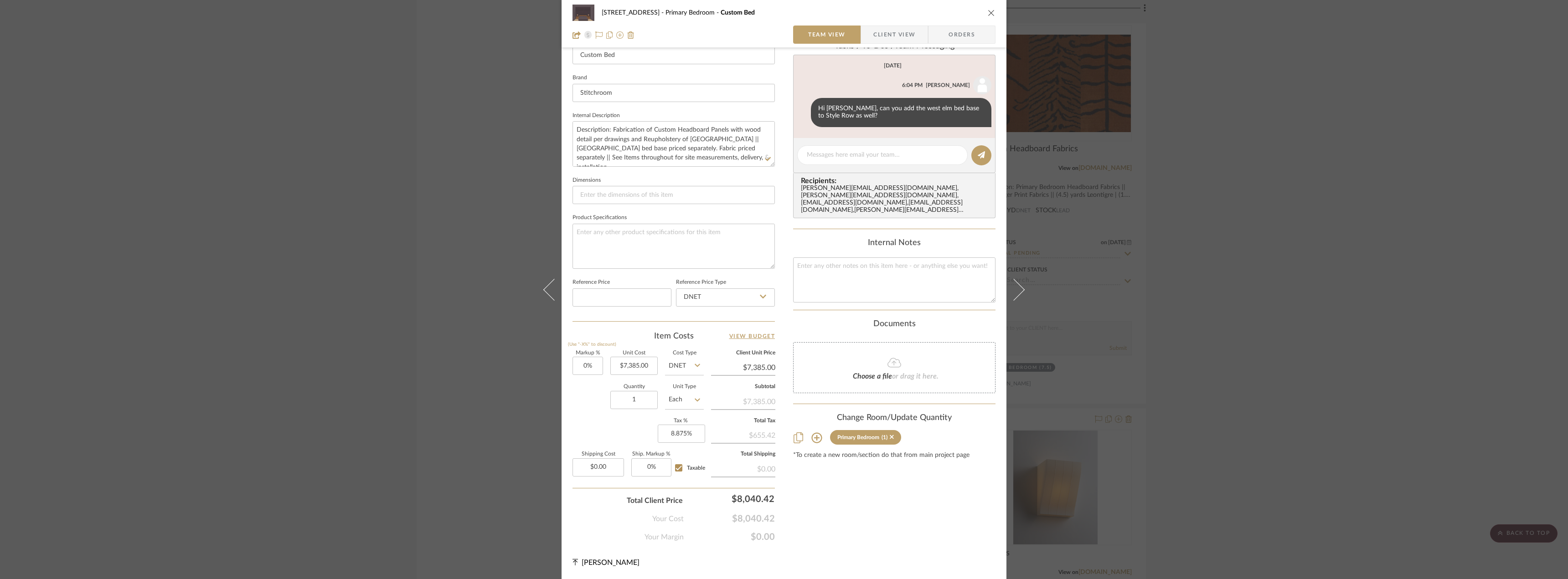
click at [973, 522] on div "Content here copies to Client View - confirm visibility there. Show in Client D…" at bounding box center [894, 168] width 202 height 748
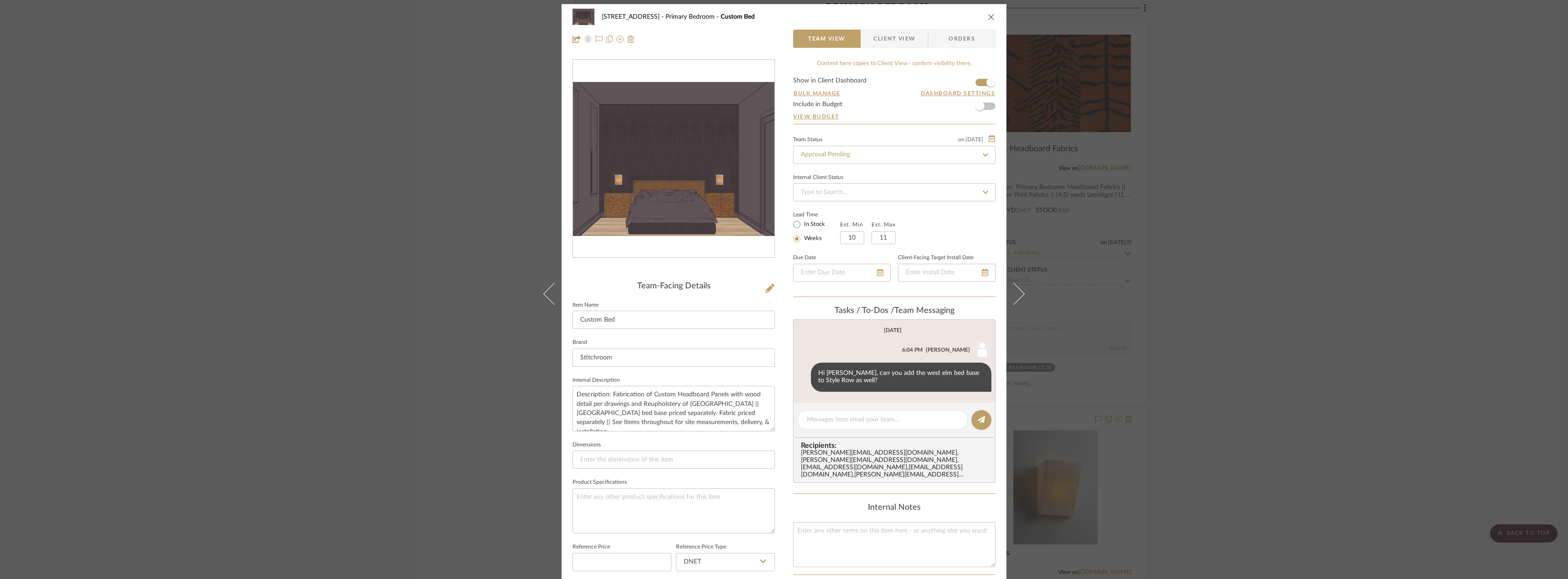
scroll to position [0, 0]
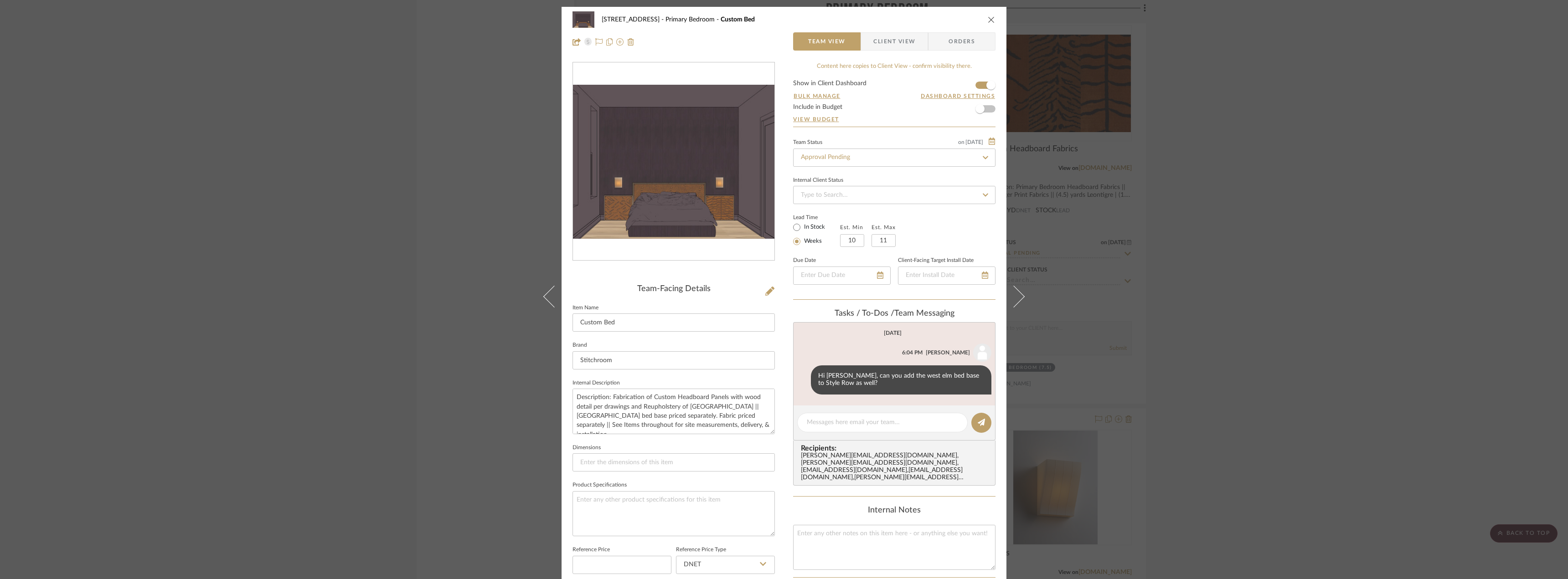
click at [1287, 235] on div "24080 - 323 Pacific Avenue Primary Bedroom Custom Bed Team View Client View Ord…" at bounding box center [784, 290] width 1568 height 579
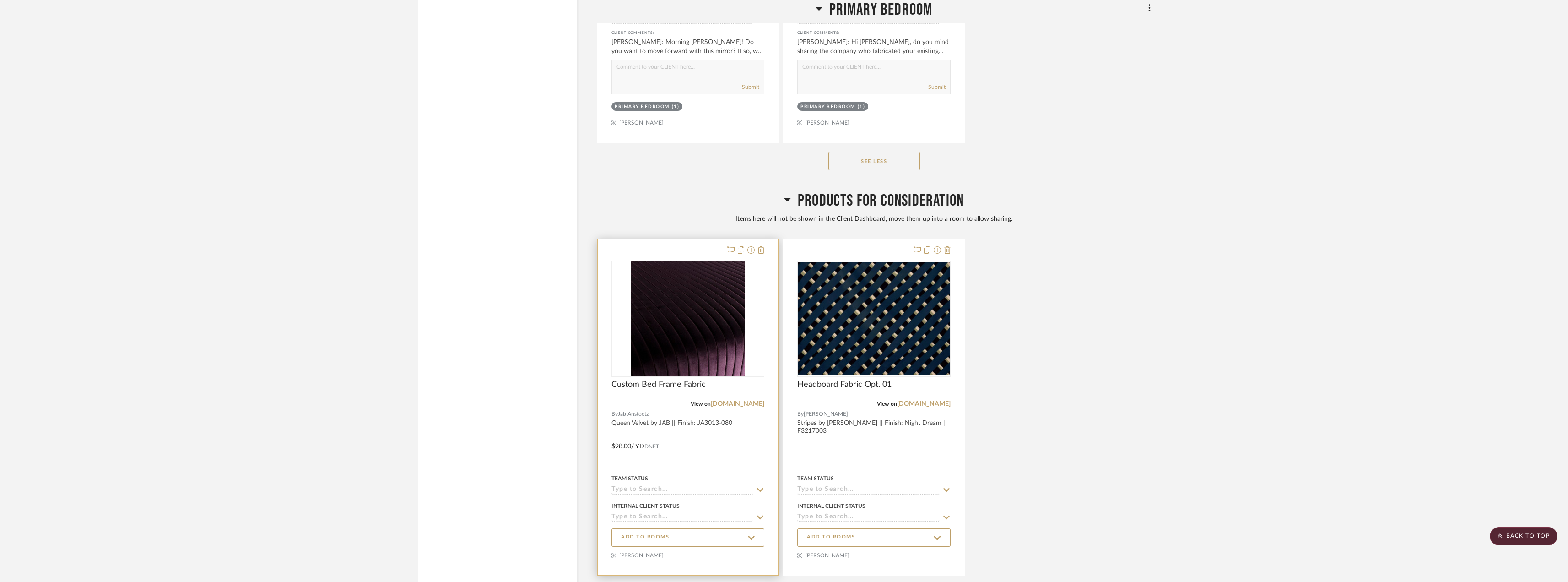
scroll to position [7874, 0]
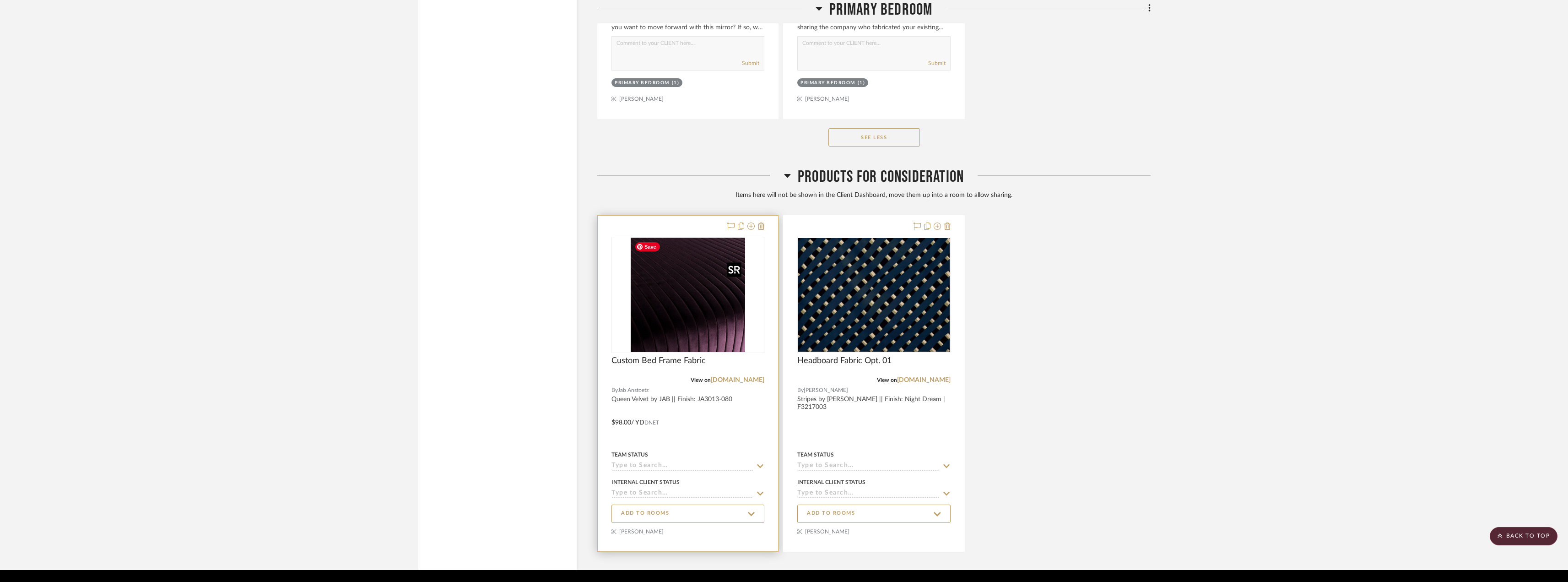
click at [695, 297] on img "0" at bounding box center [687, 295] width 114 height 114
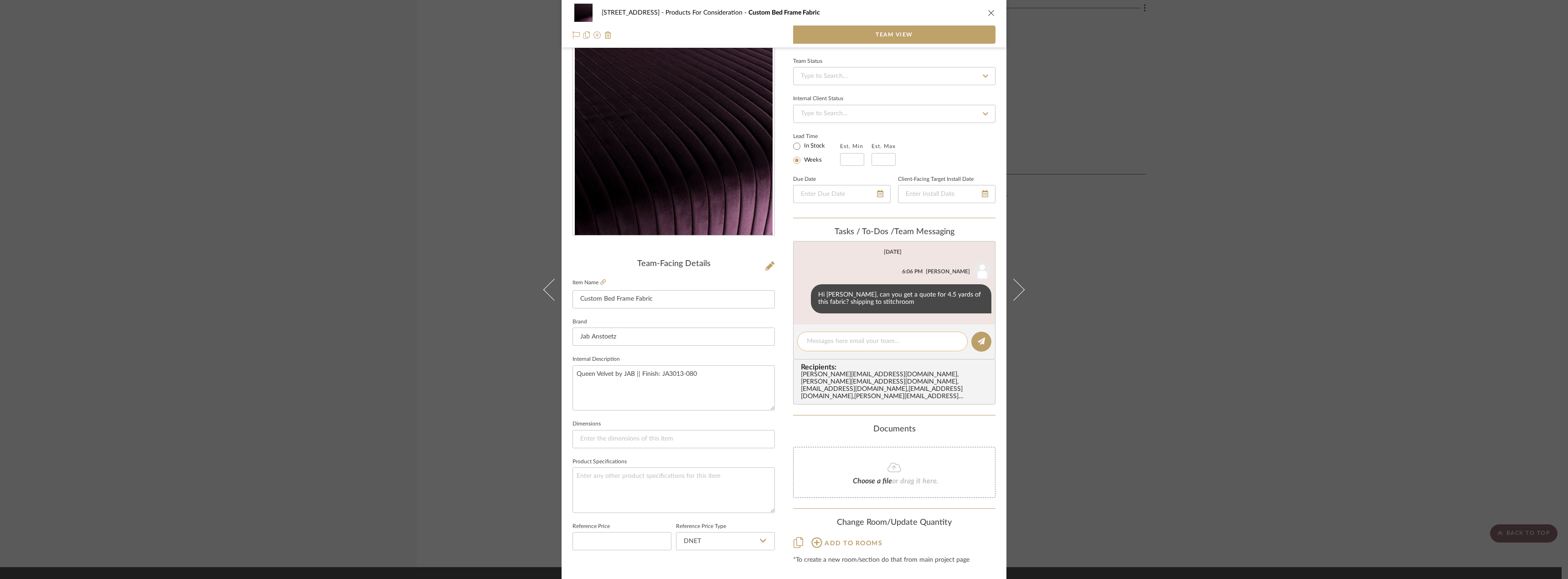
scroll to position [47, 0]
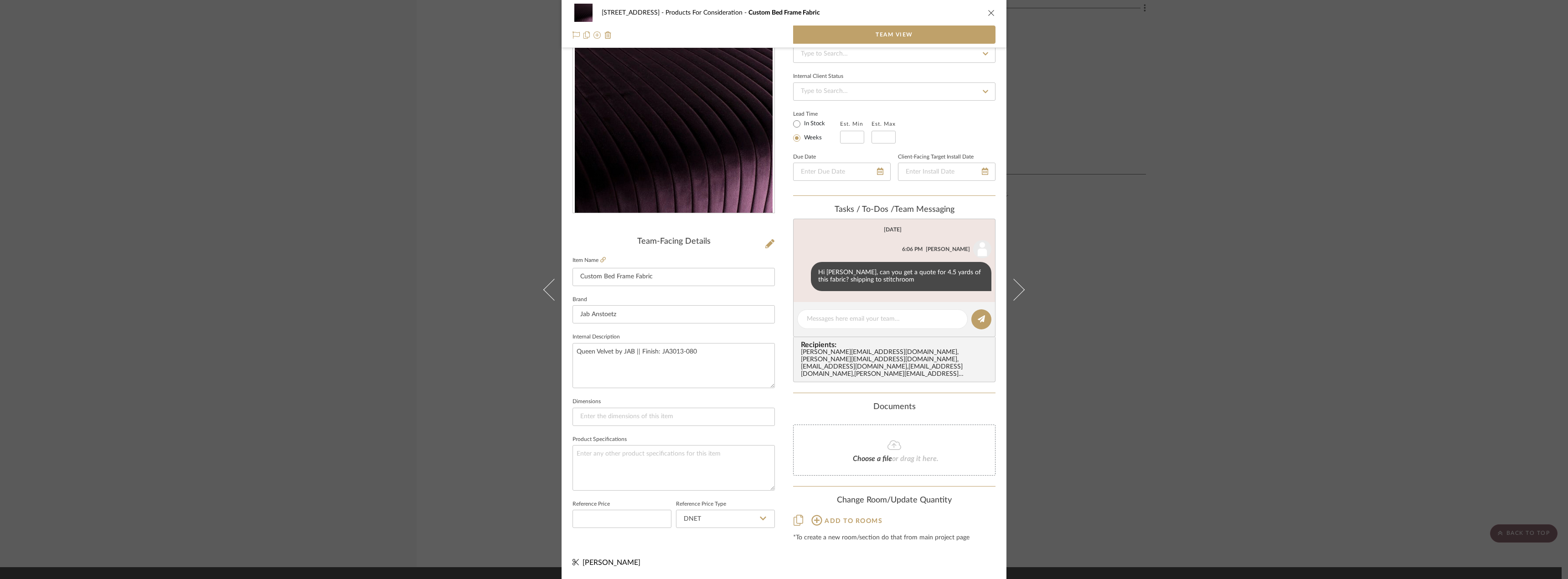
click at [848, 518] on span "Add to rooms" at bounding box center [853, 521] width 58 height 6
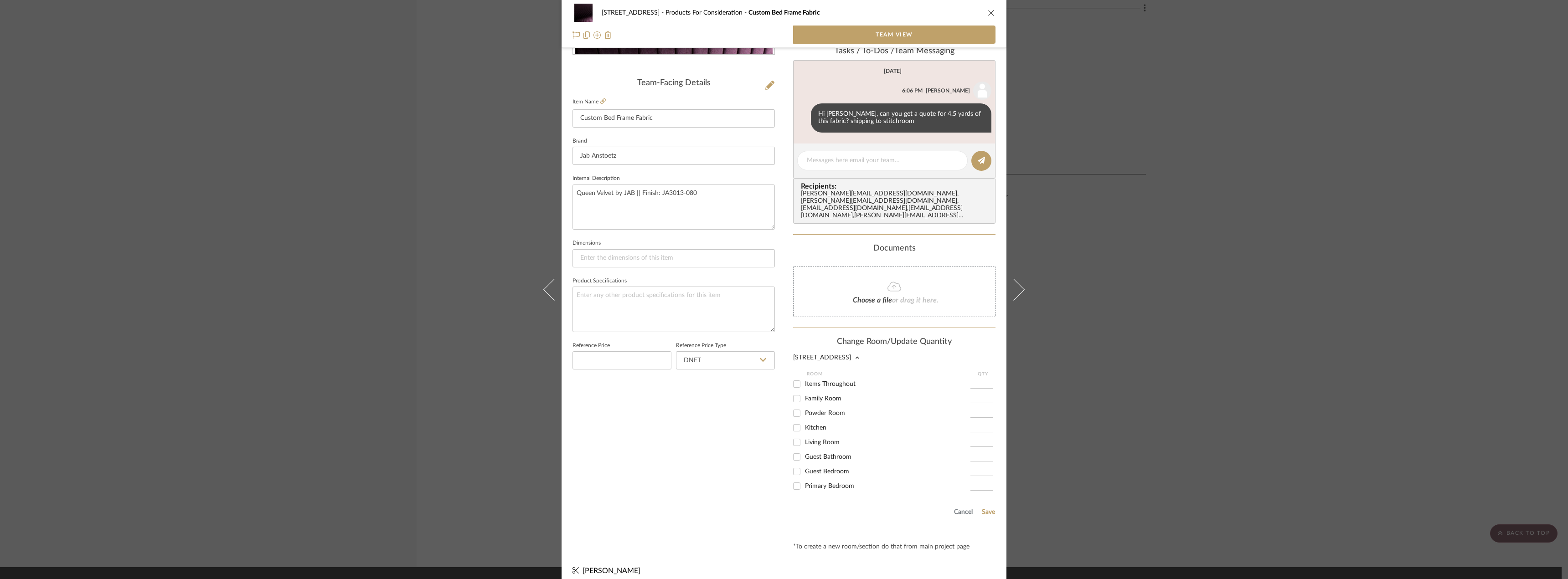
scroll to position [207, 0]
click at [825, 484] on div "Primary Bedroom" at bounding box center [881, 485] width 177 height 15
click at [825, 482] on span "Primary Bedroom" at bounding box center [829, 485] width 49 height 6
click at [804, 479] on input "Primary Bedroom" at bounding box center [797, 485] width 15 height 15
checkbox input "true"
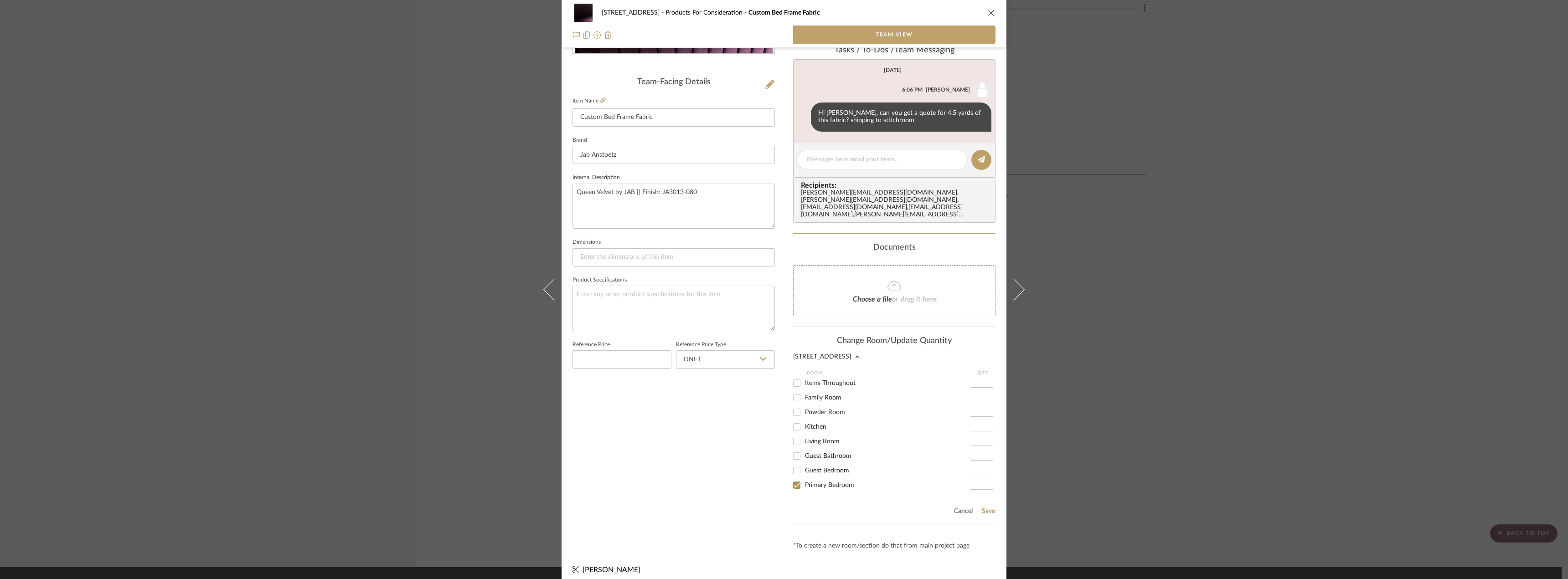
type input "1"
click at [992, 507] on button "Save" at bounding box center [988, 511] width 14 height 7
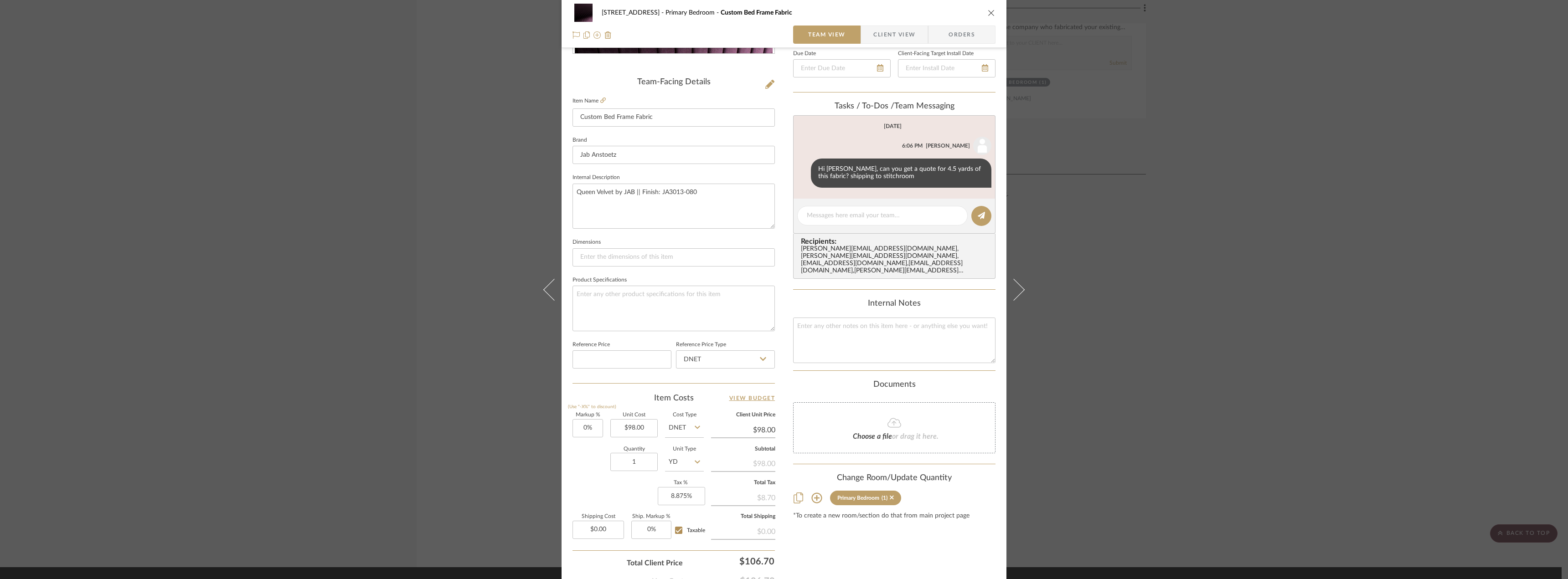
click at [1094, 445] on div "24080 - 323 Pacific Avenue Primary Bedroom Custom Bed Frame Fabric Team View Cl…" at bounding box center [784, 290] width 1568 height 579
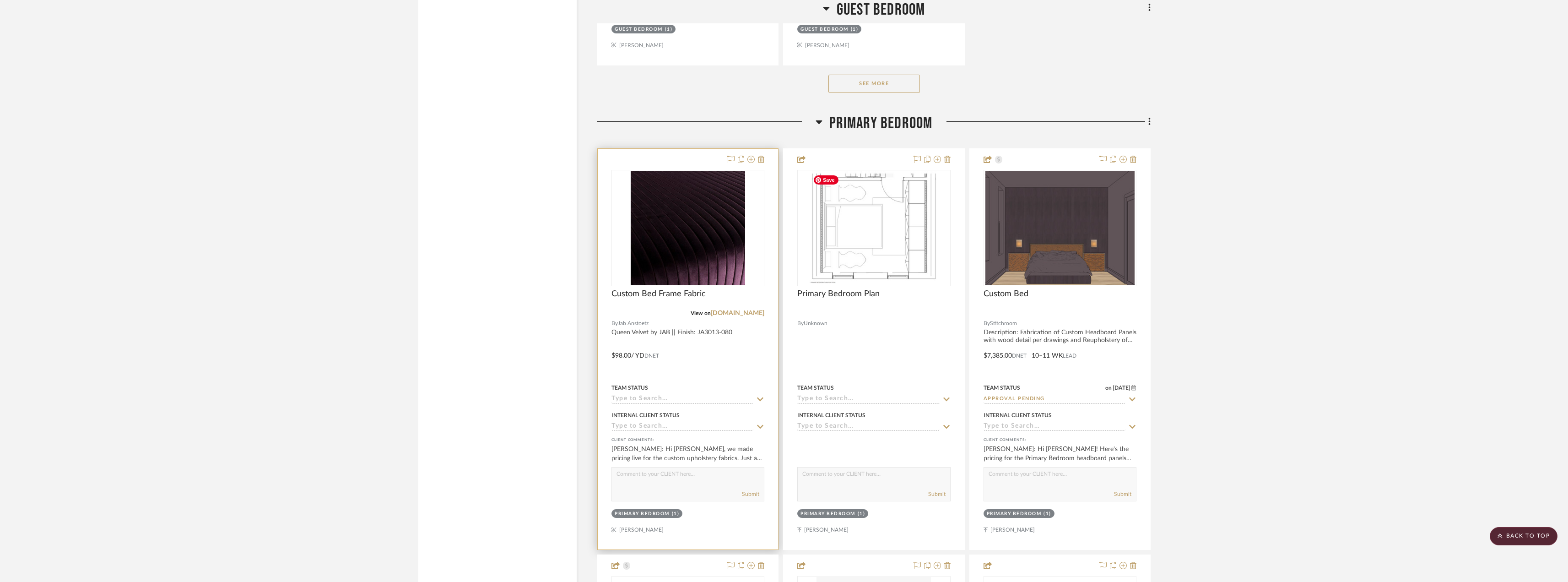
scroll to position [6730, 0]
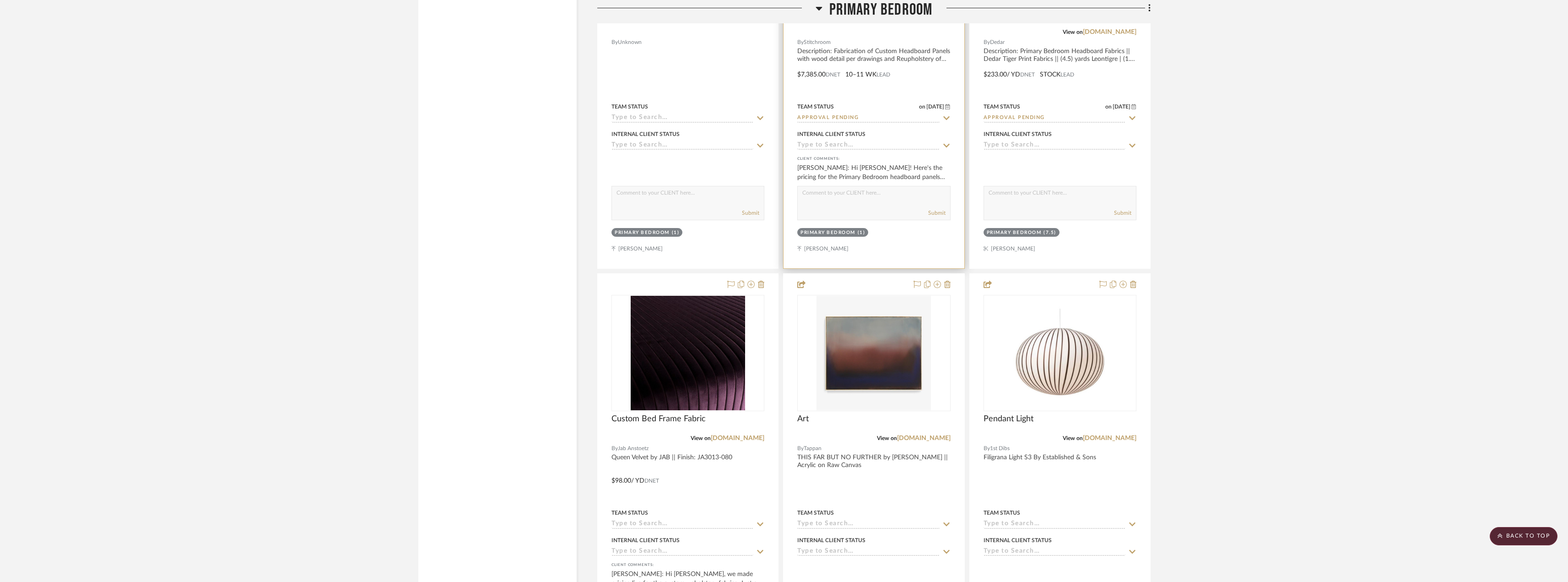
scroll to position [6912, 0]
click at [709, 338] on img "0" at bounding box center [687, 352] width 114 height 114
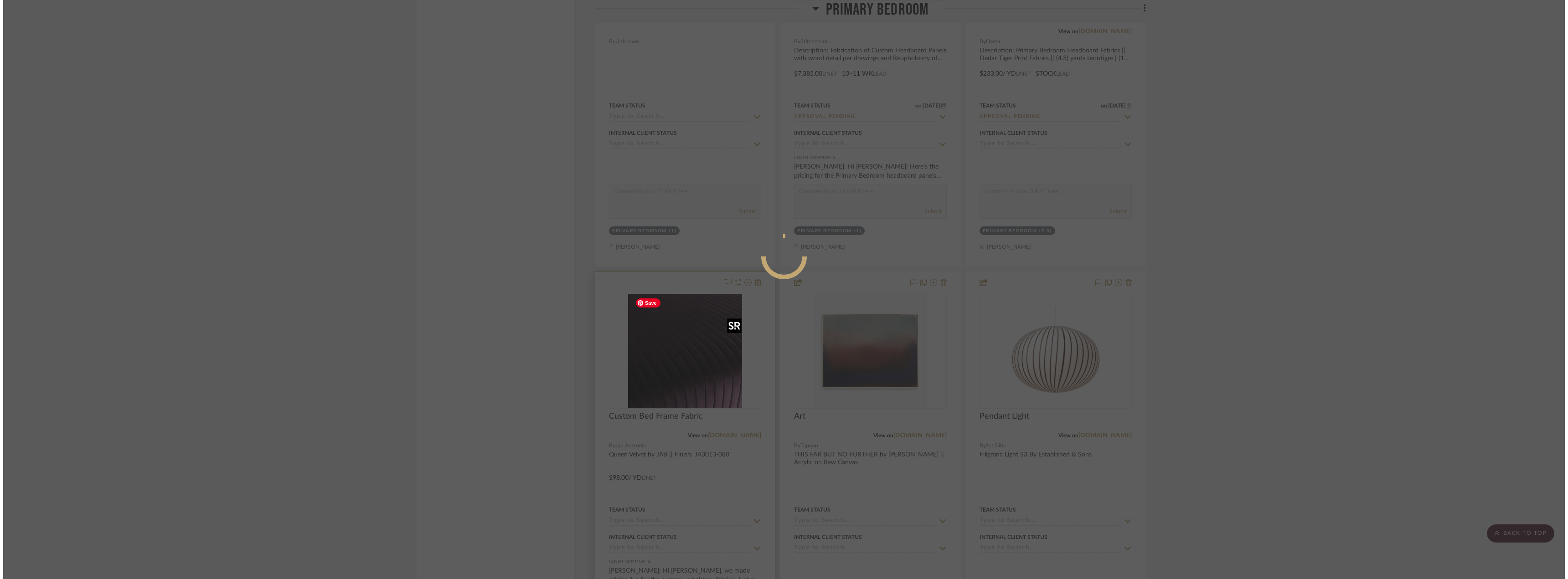
scroll to position [0, 0]
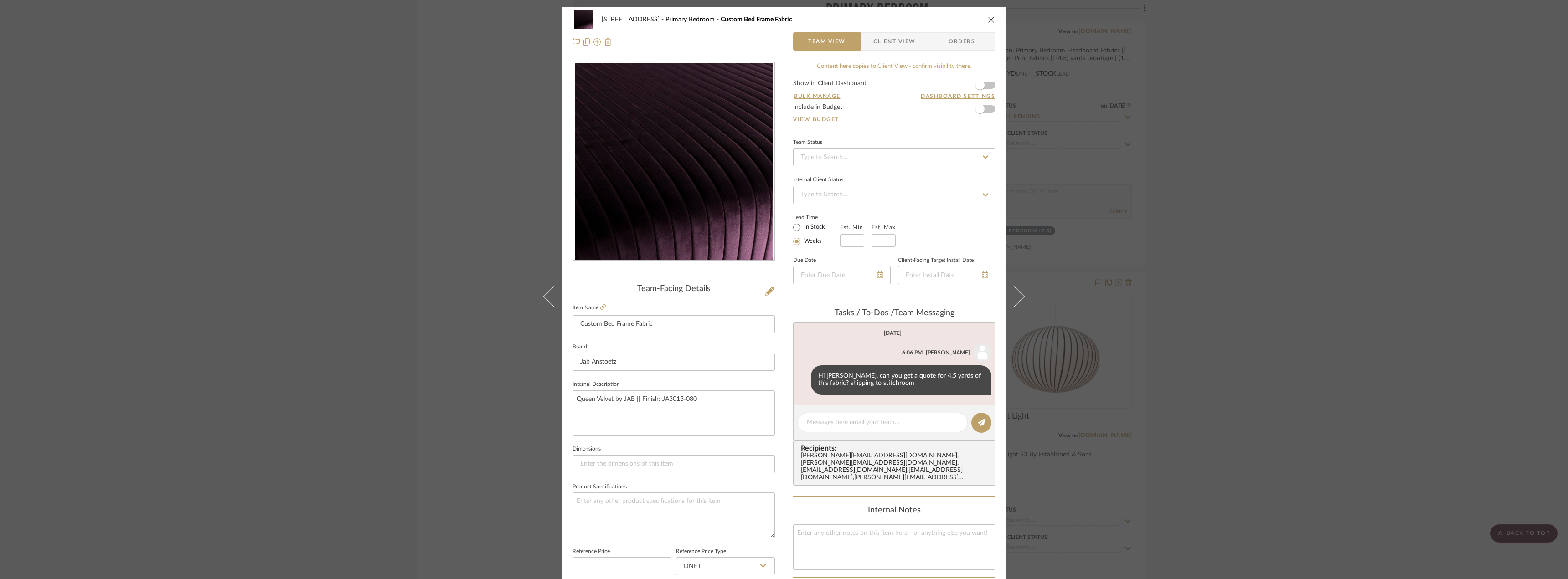
click at [988, 19] on icon "close" at bounding box center [992, 19] width 7 height 7
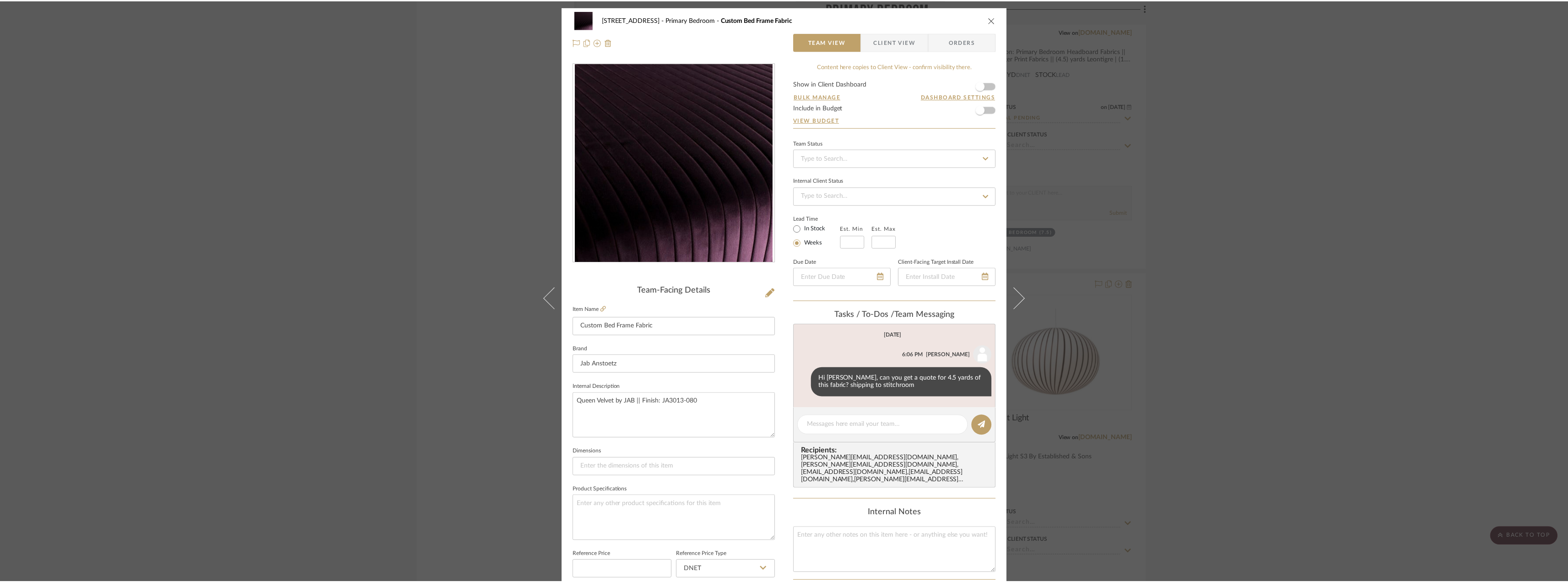
scroll to position [6912, 0]
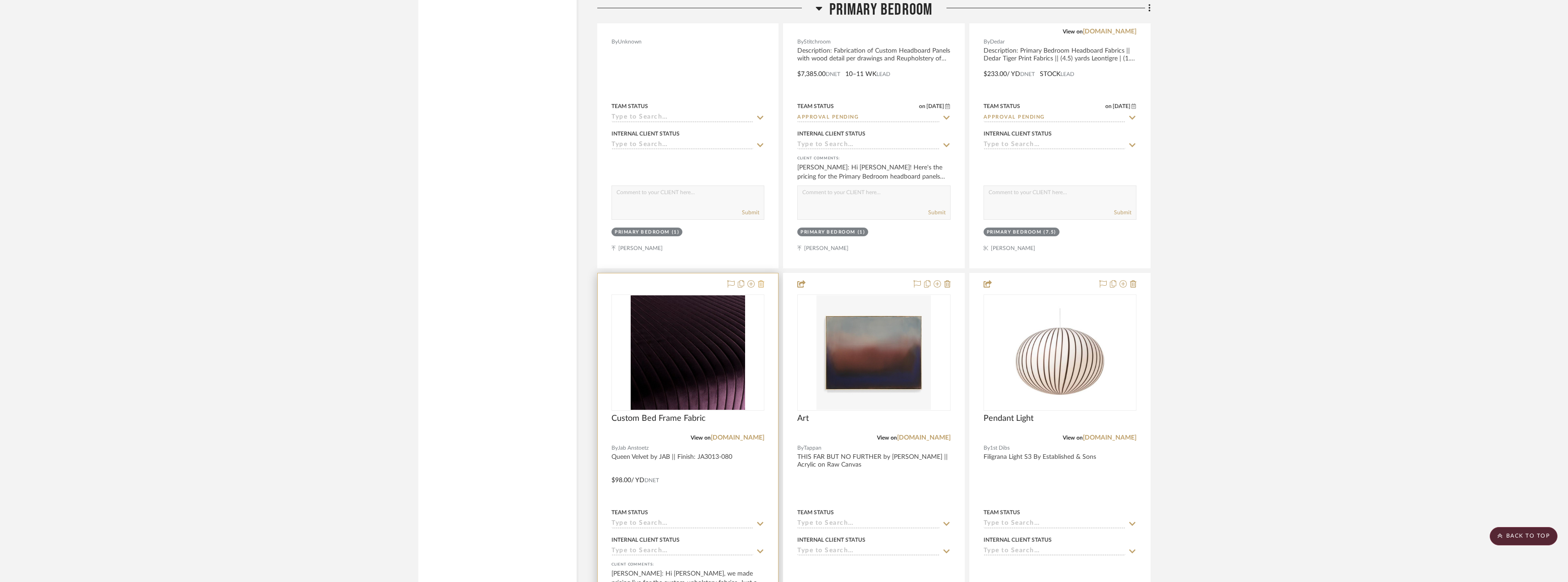
click at [758, 284] on icon at bounding box center [761, 284] width 6 height 7
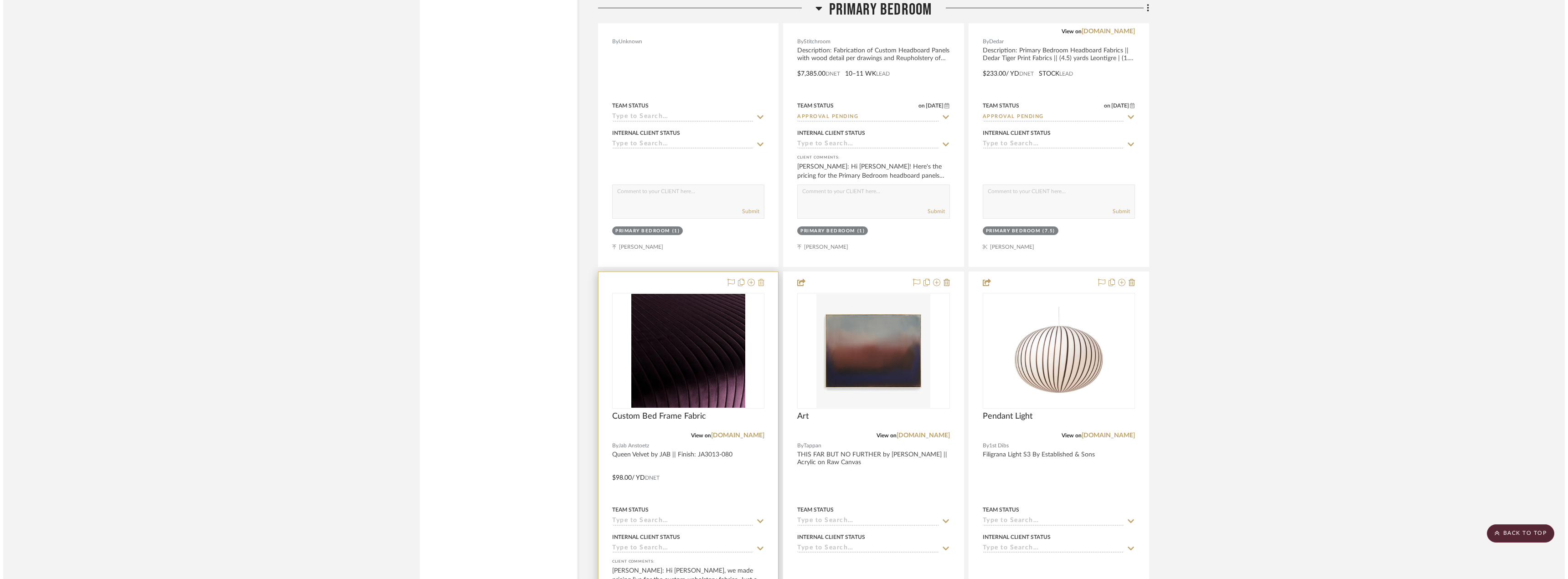
scroll to position [0, 0]
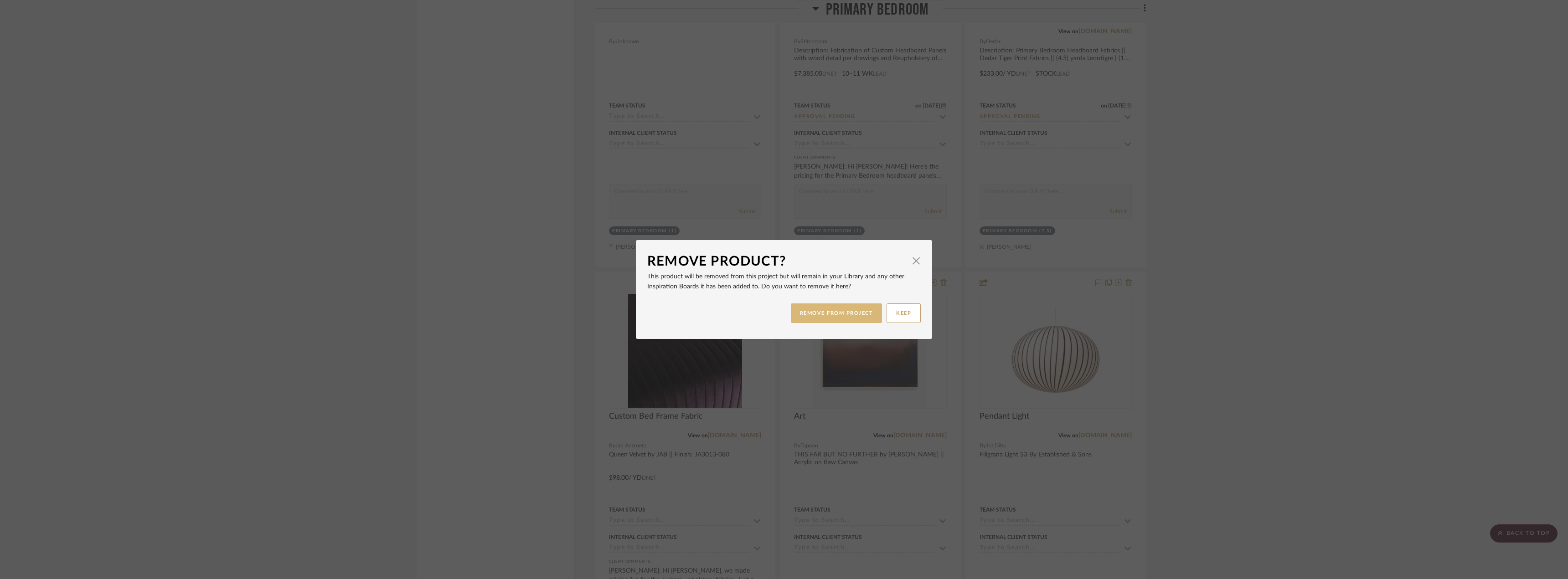
click at [843, 307] on button "REMOVE FROM PROJECT" at bounding box center [836, 313] width 92 height 19
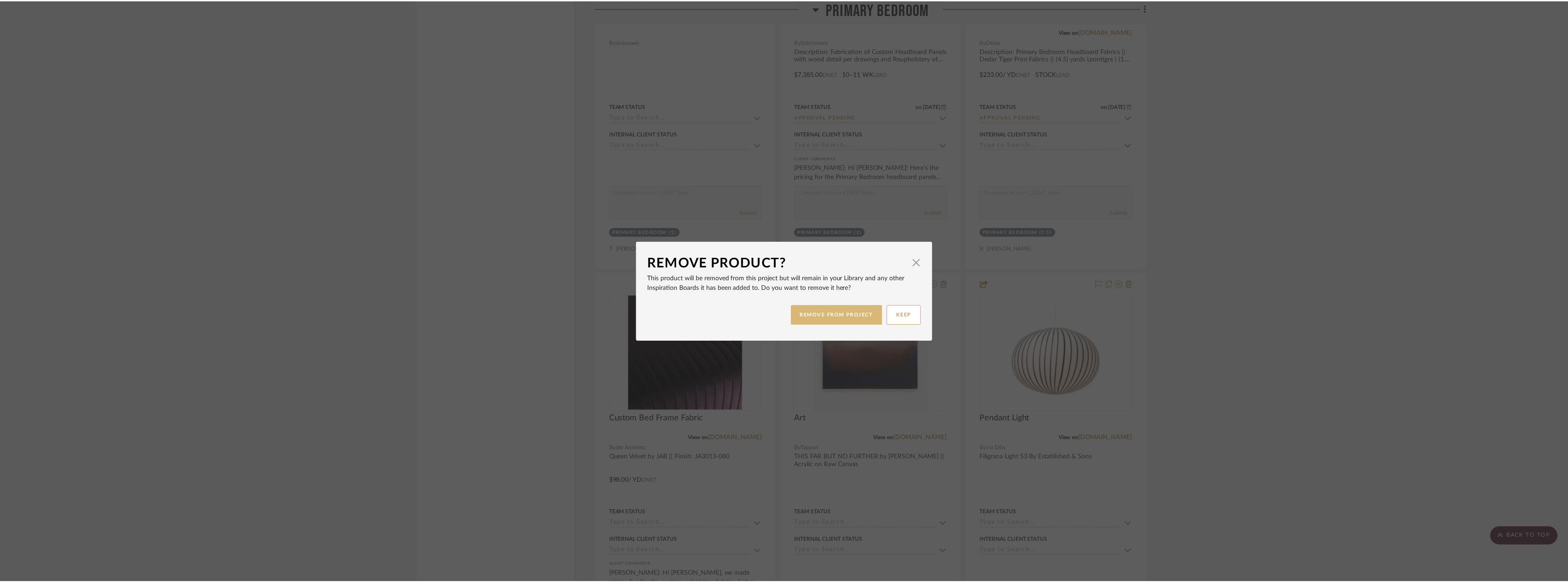
scroll to position [6912, 0]
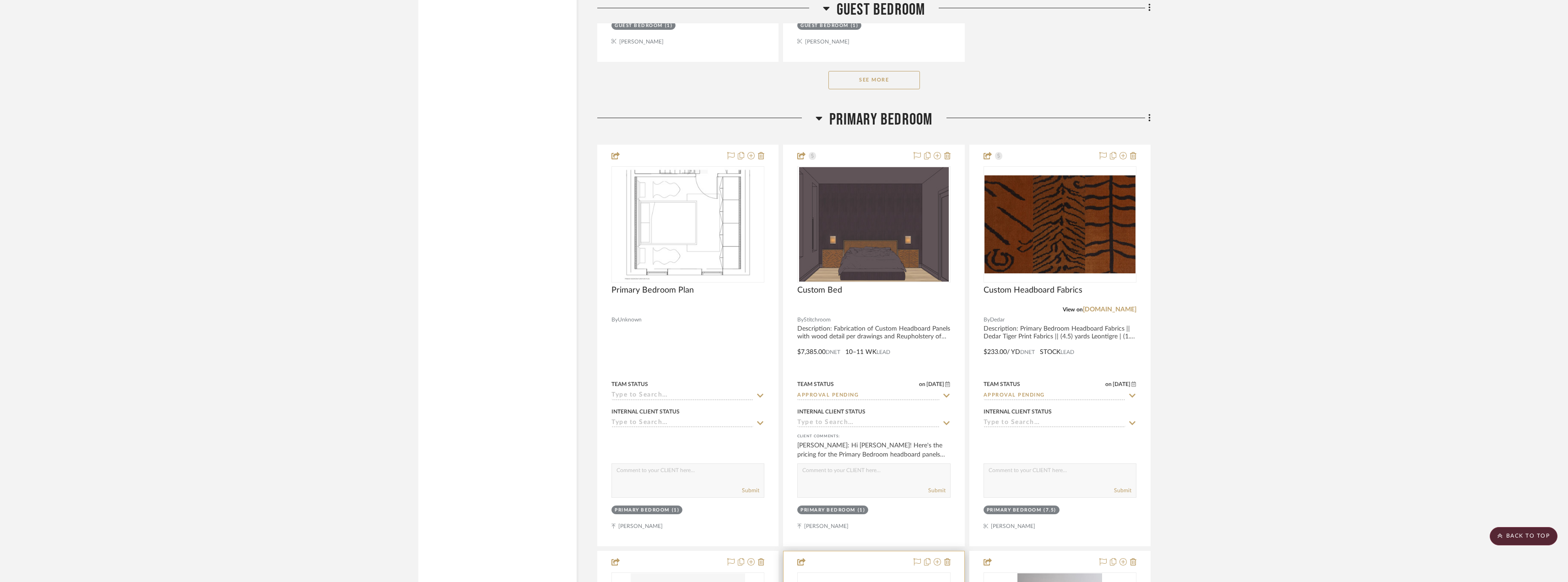
scroll to position [6638, 0]
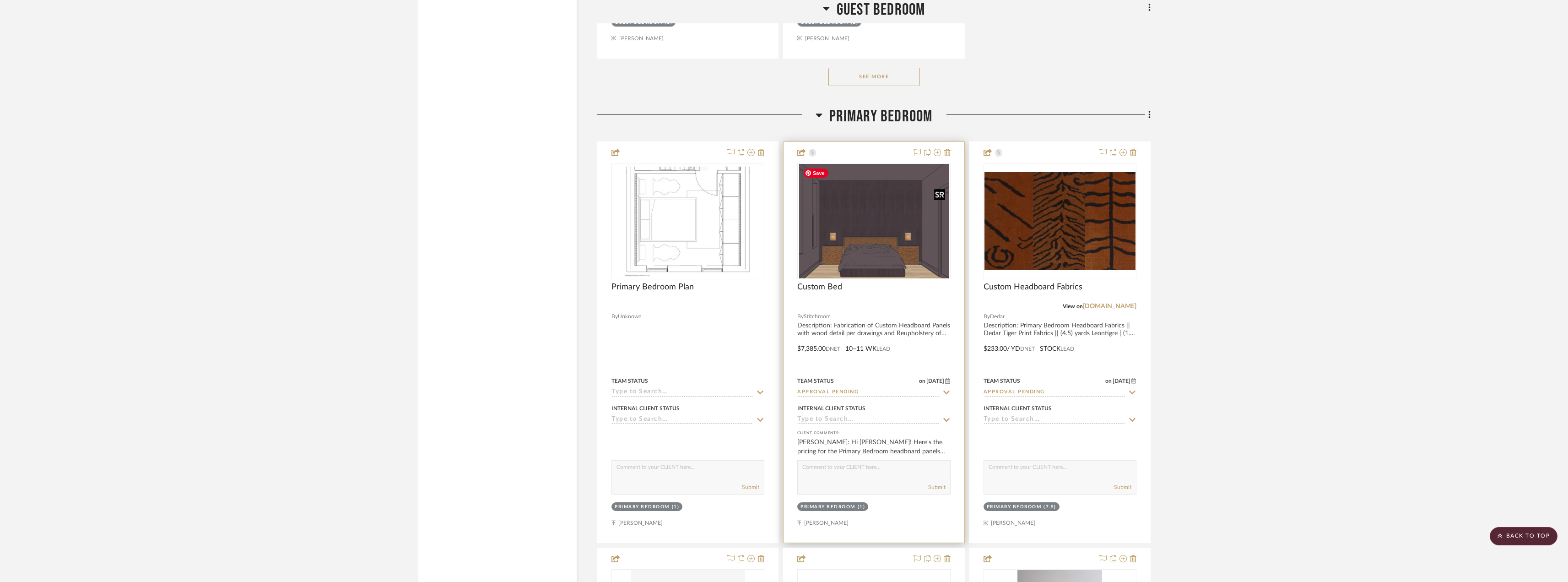
click at [856, 229] on img "0" at bounding box center [873, 221] width 149 height 114
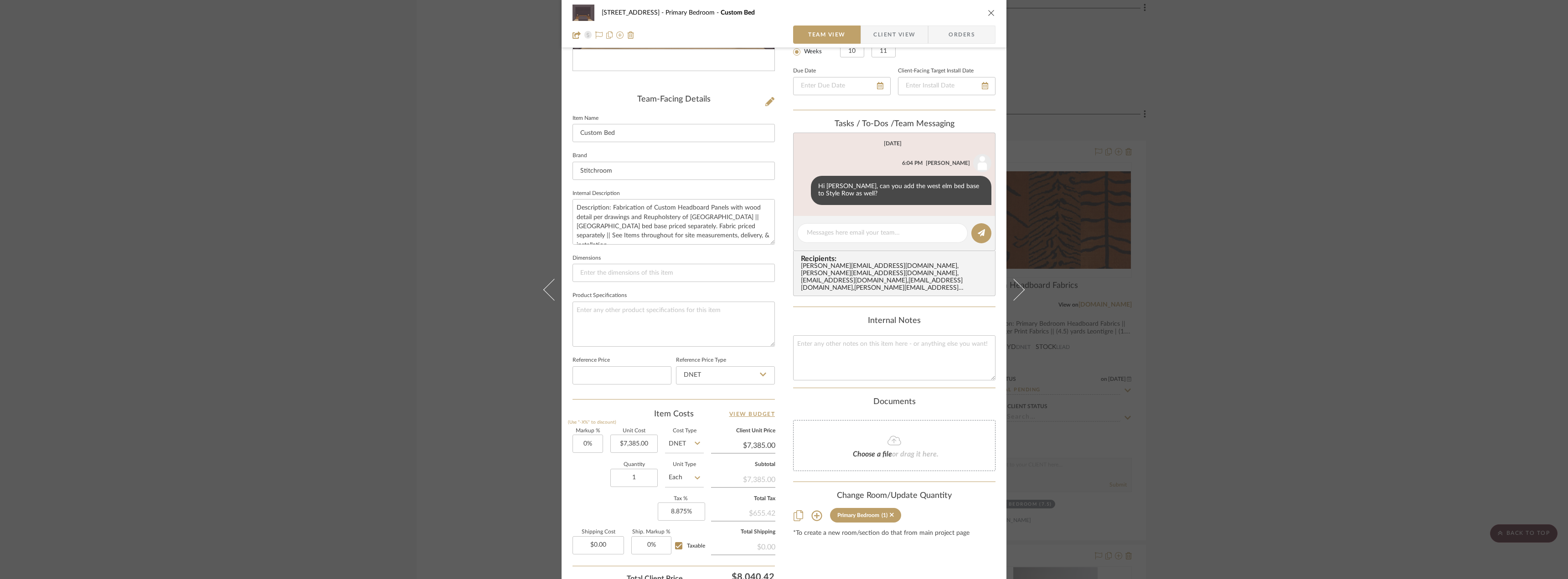
scroll to position [227, 0]
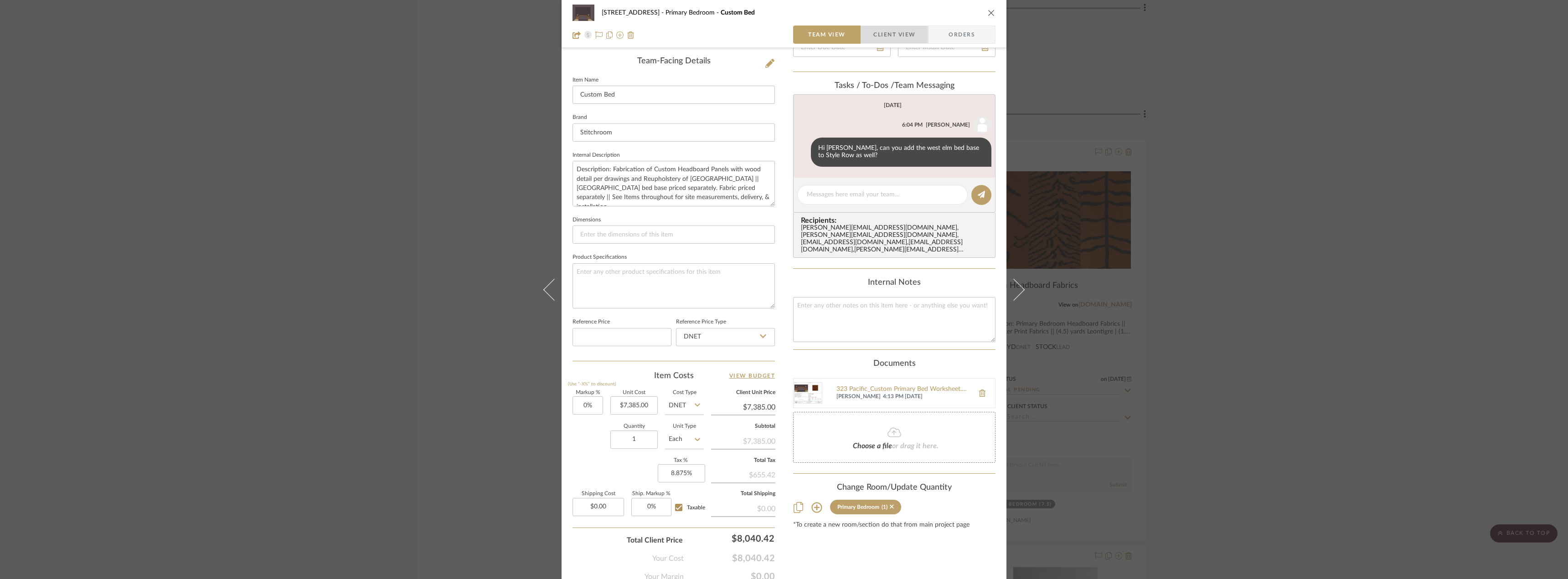
click at [877, 27] on span "Client View" at bounding box center [894, 35] width 42 height 18
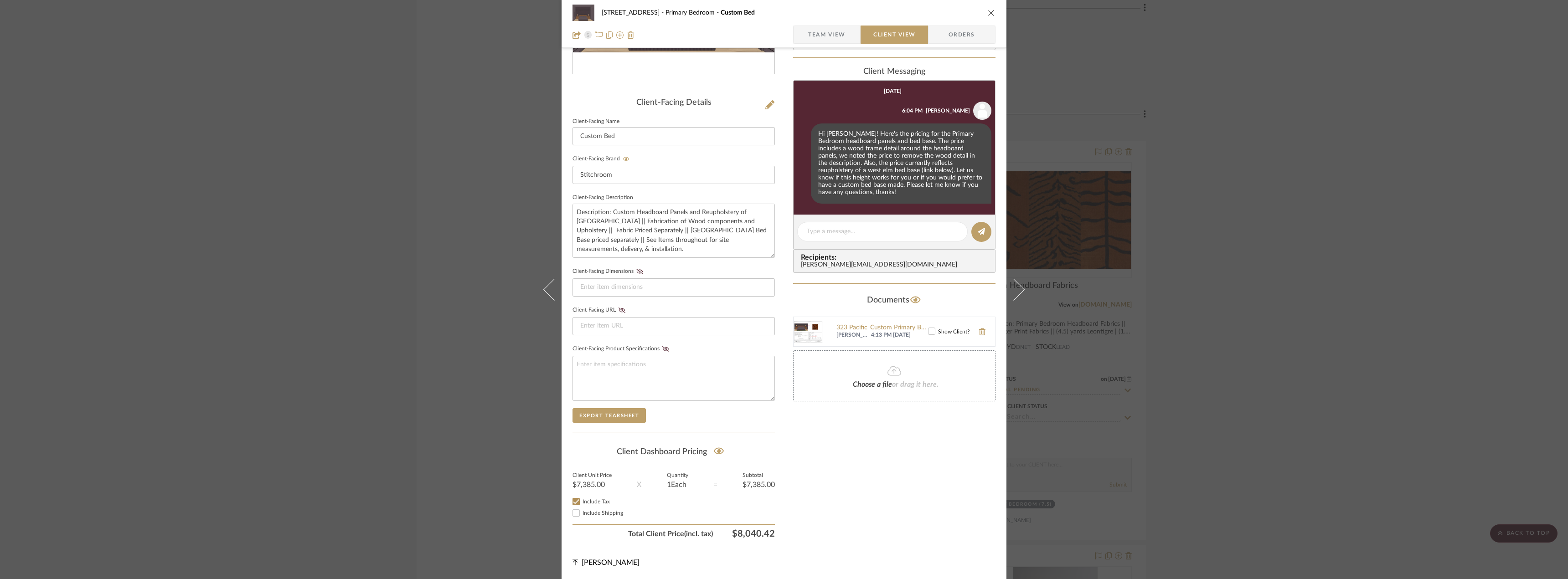
click at [928, 328] on icon at bounding box center [931, 331] width 6 height 6
click at [1062, 444] on div "24080 - 323 Pacific Avenue Primary Bedroom Custom Bed Team View Client View Ord…" at bounding box center [784, 290] width 1568 height 579
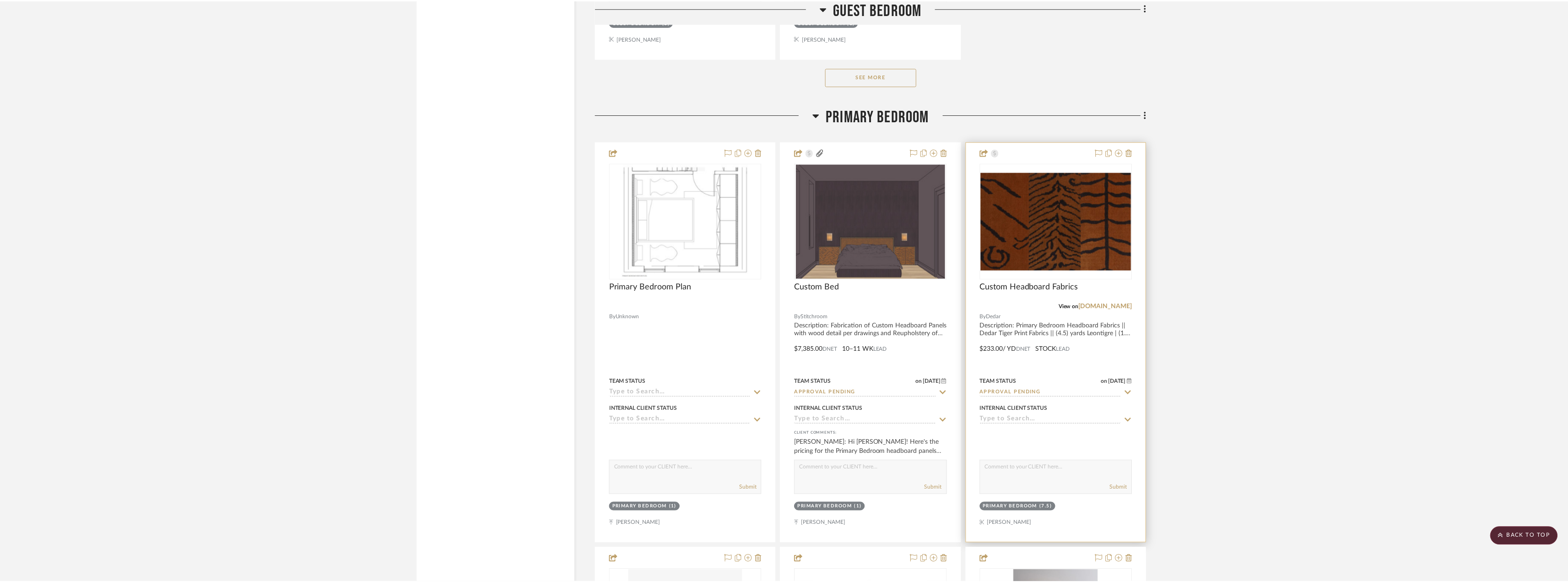
scroll to position [6638, 0]
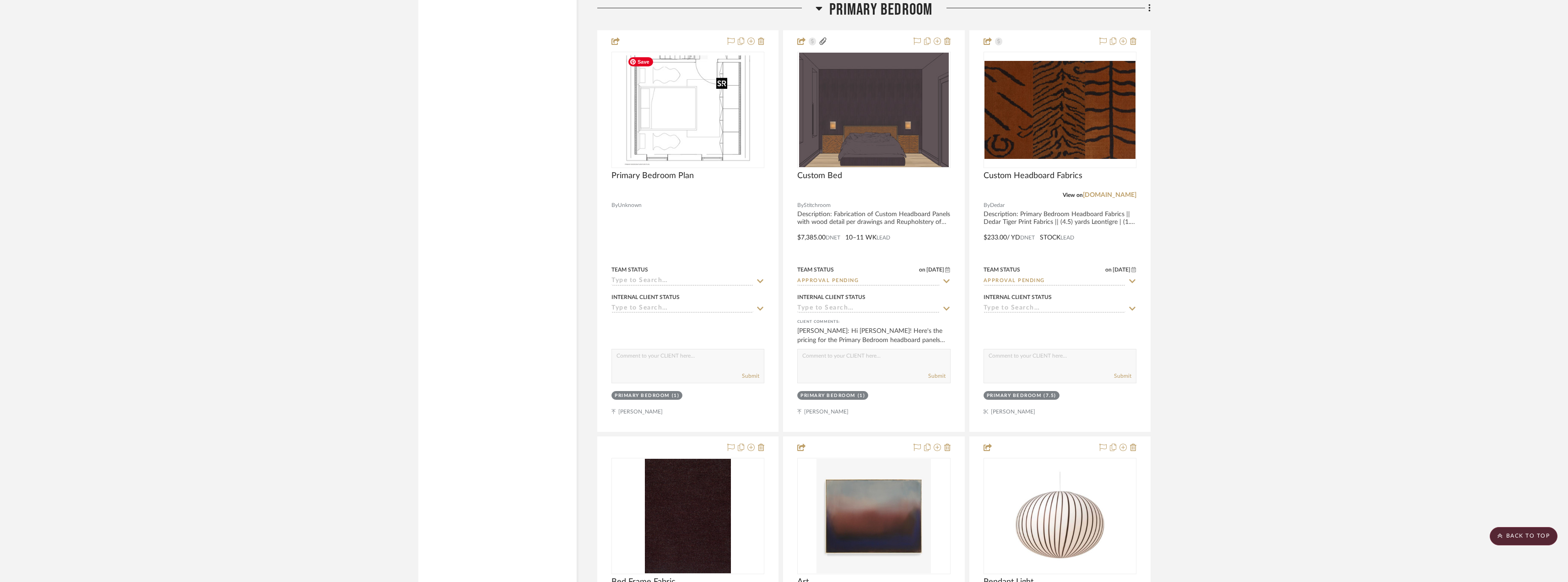
scroll to position [6765, 0]
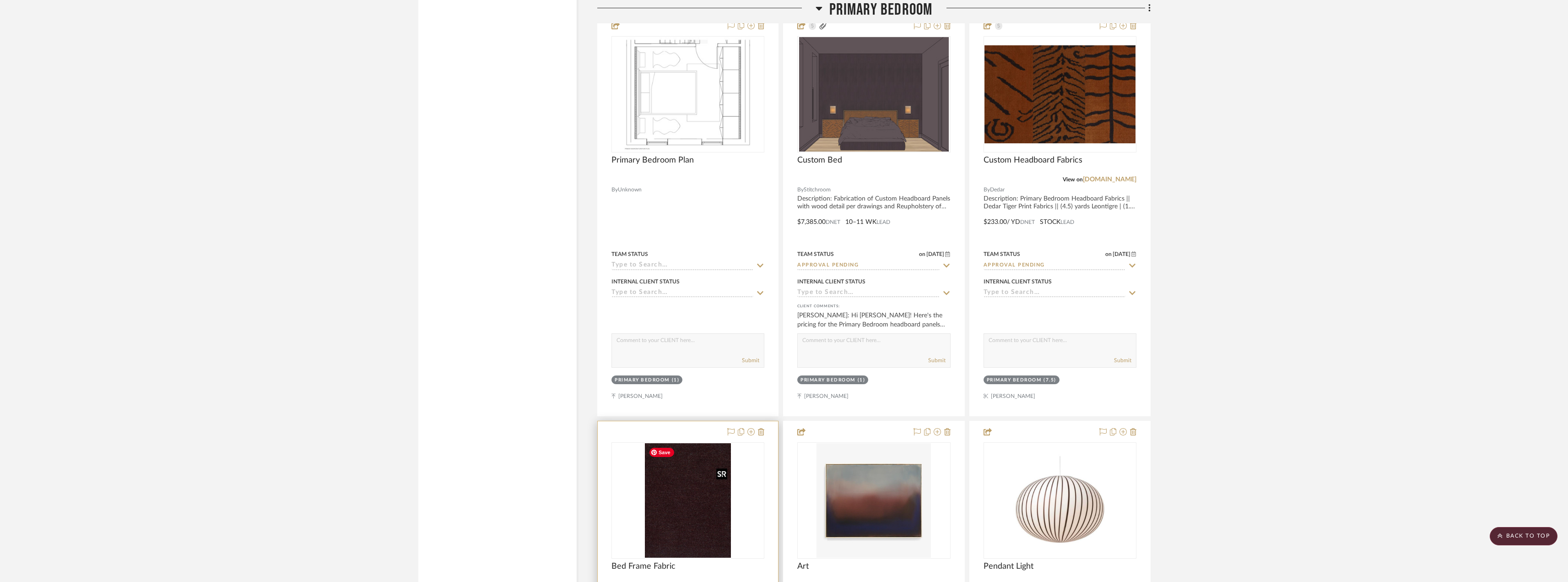
click at [697, 492] on img "0" at bounding box center [687, 500] width 86 height 114
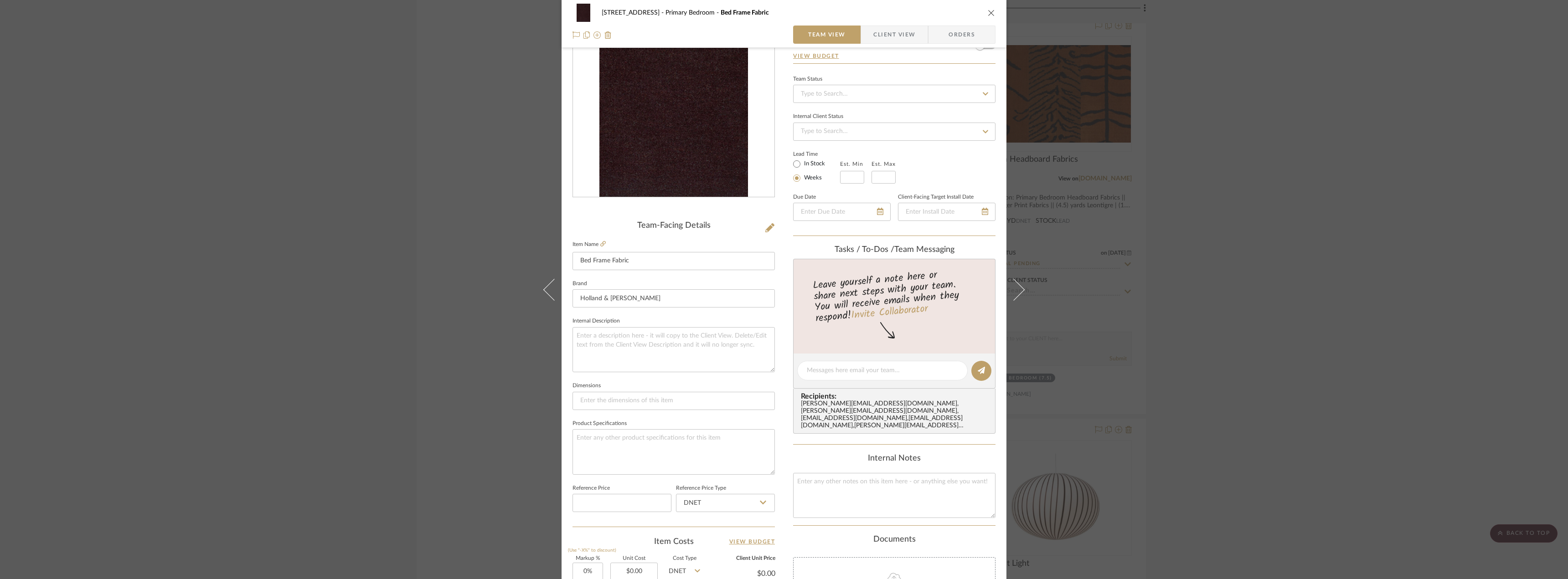
scroll to position [182, 0]
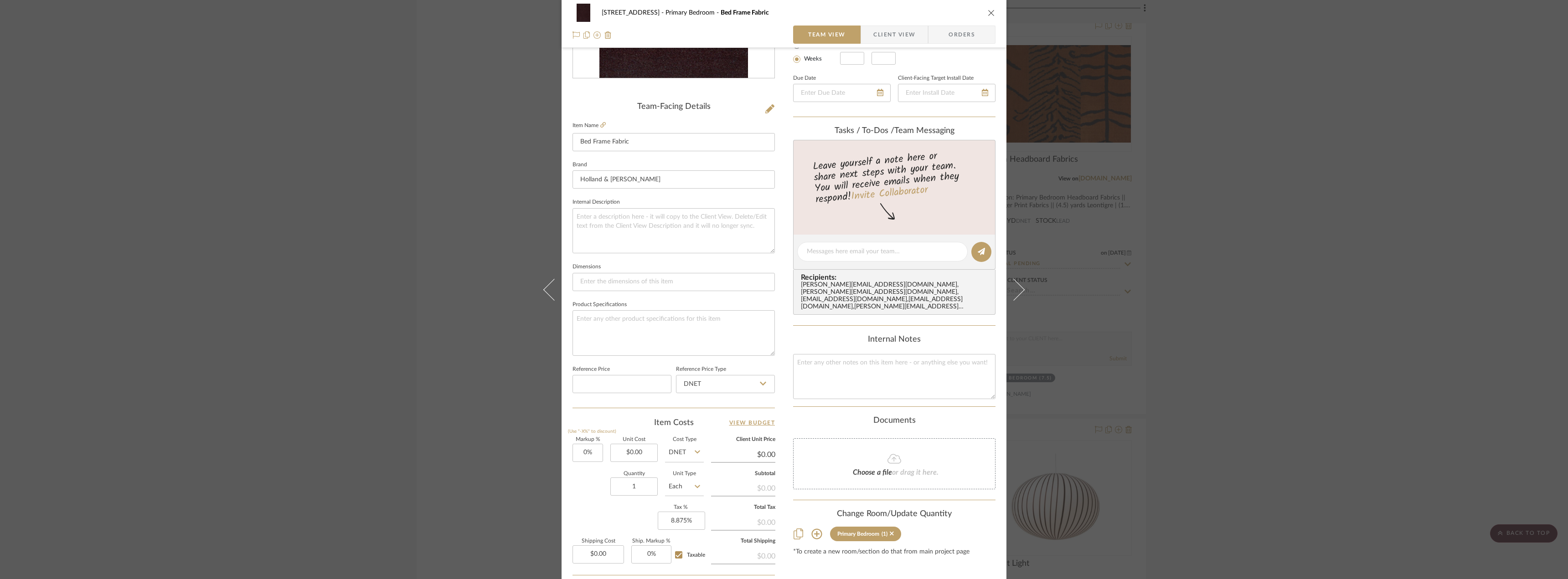
click at [600, 120] on fieldset "Item Name Bed Frame Fabric" at bounding box center [674, 135] width 202 height 32
click at [600, 124] on icon at bounding box center [603, 125] width 5 height 5
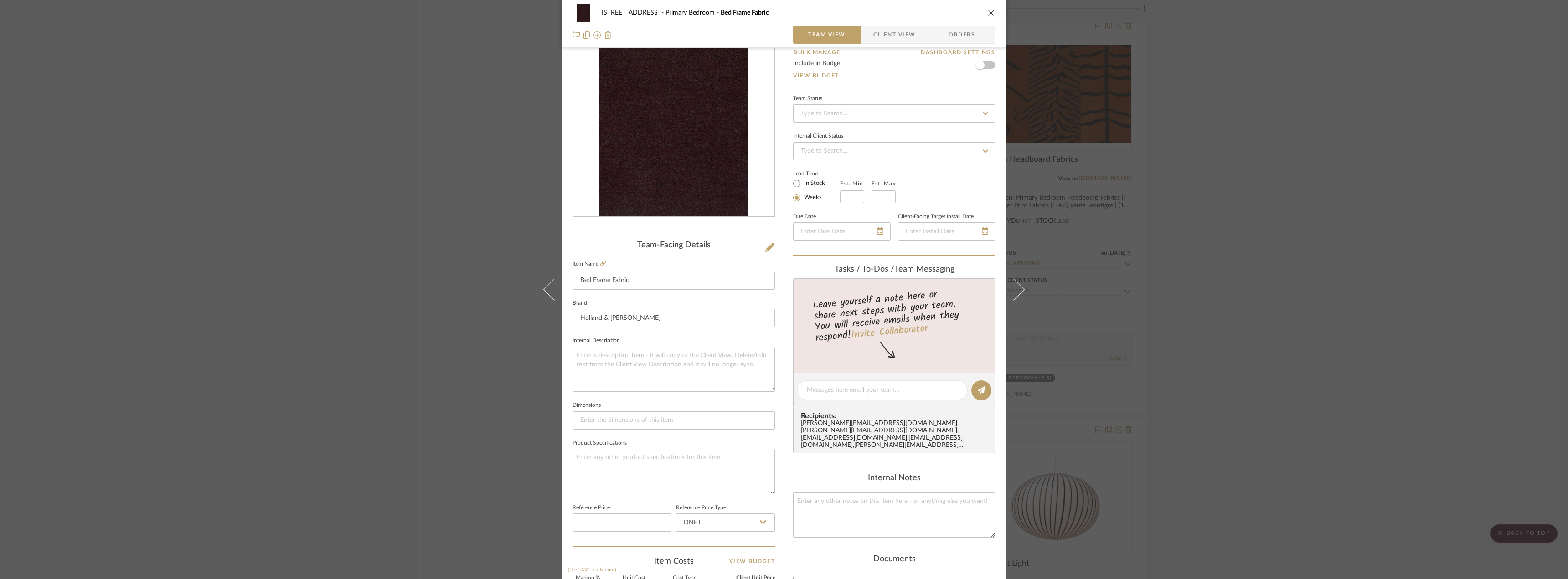
scroll to position [0, 0]
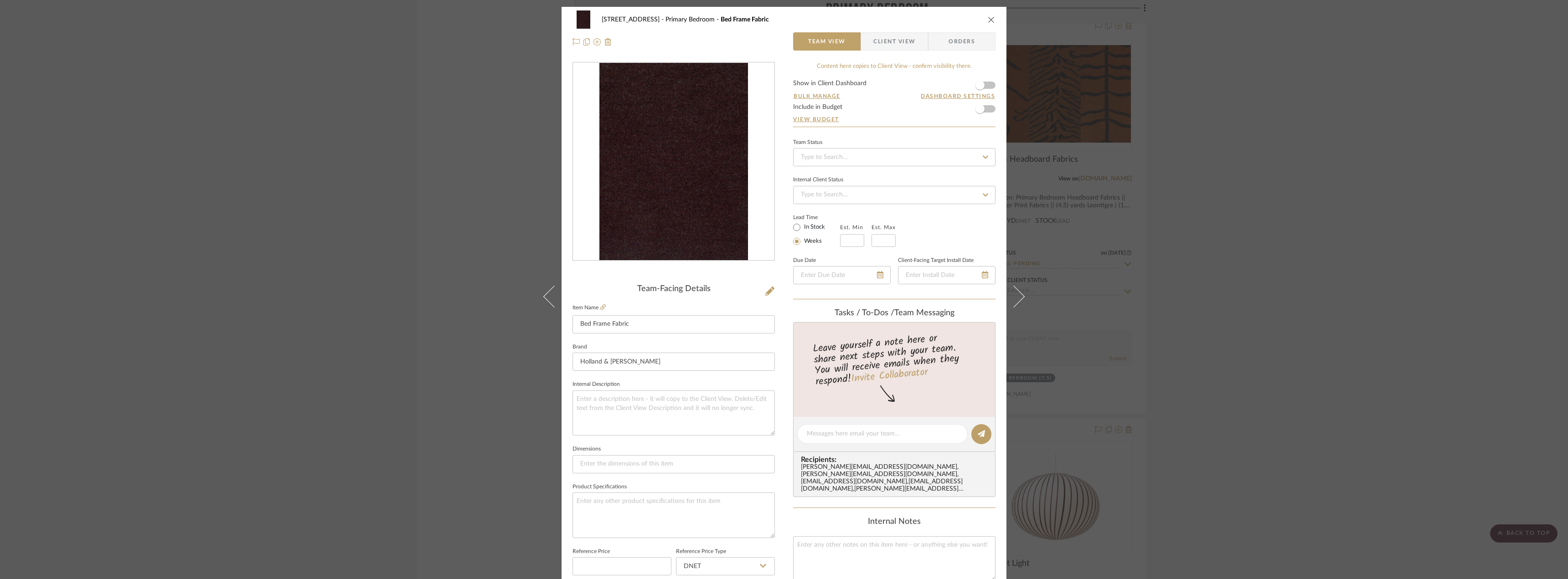
click at [1483, 202] on div "24080 - 323 Pacific Avenue Primary Bedroom Bed Frame Fabric Team View Client Vi…" at bounding box center [784, 290] width 1568 height 579
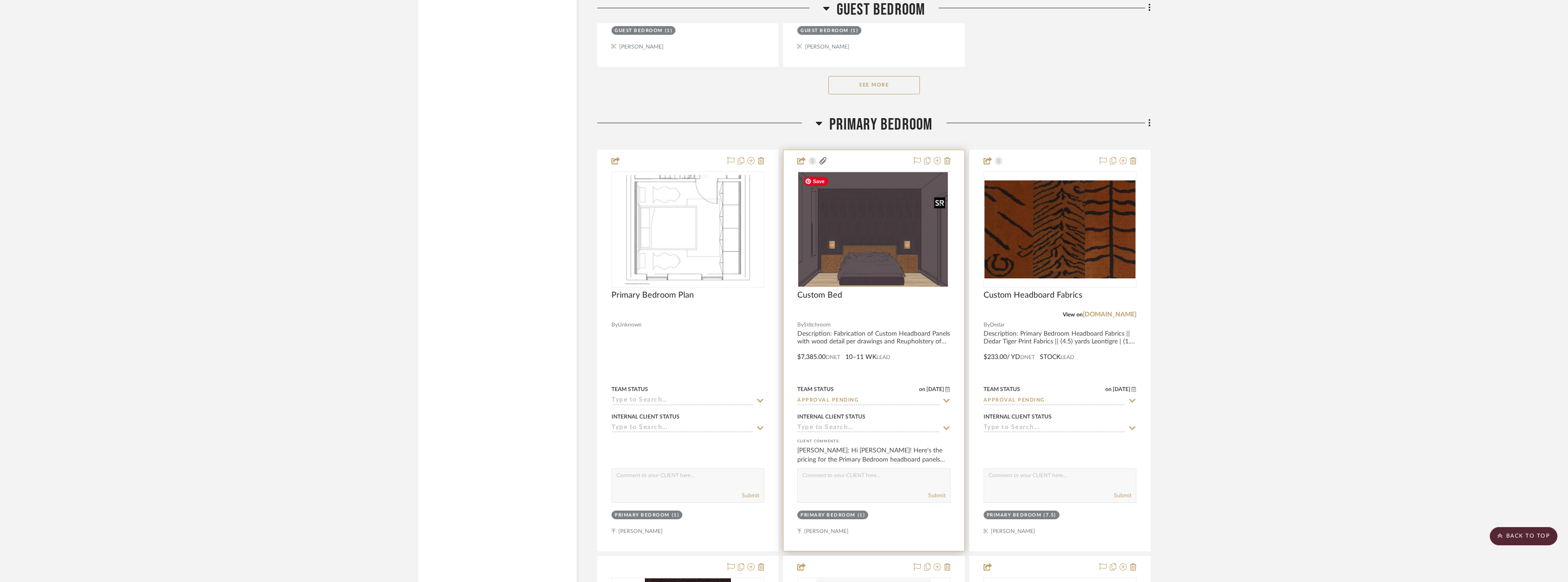
scroll to position [6628, 0]
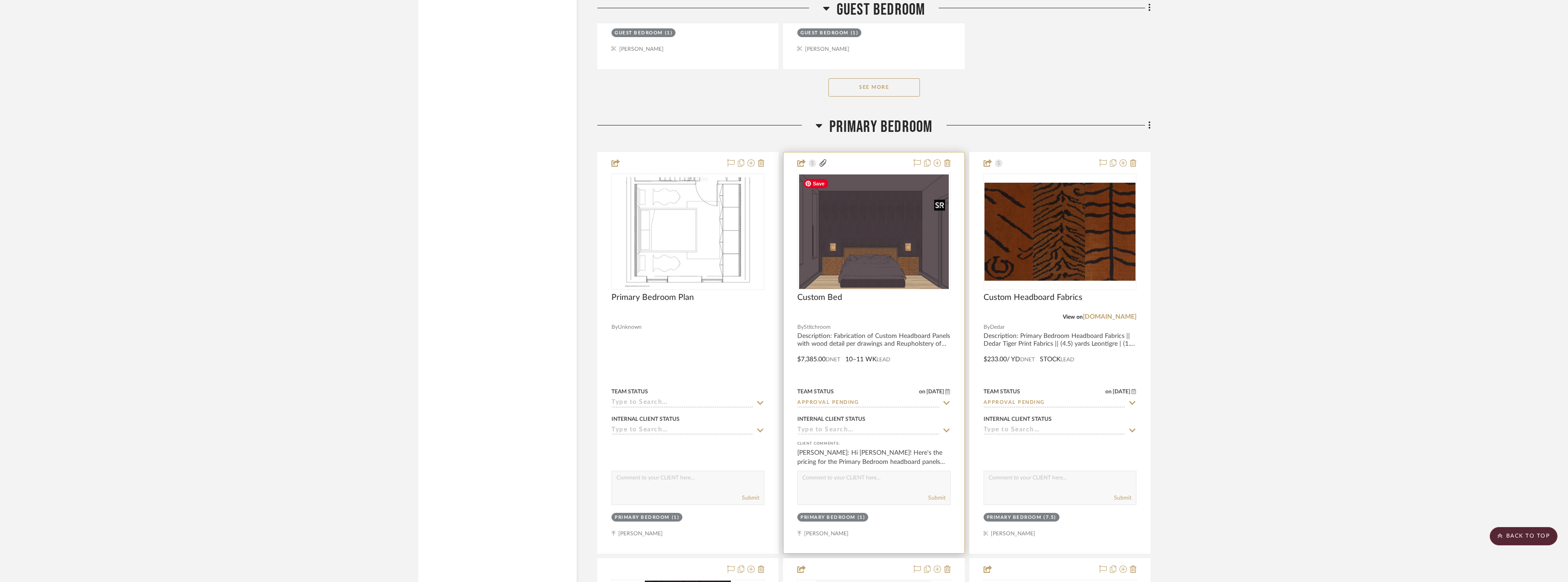
click at [0, 0] on img at bounding box center [0, 0] width 0 height 0
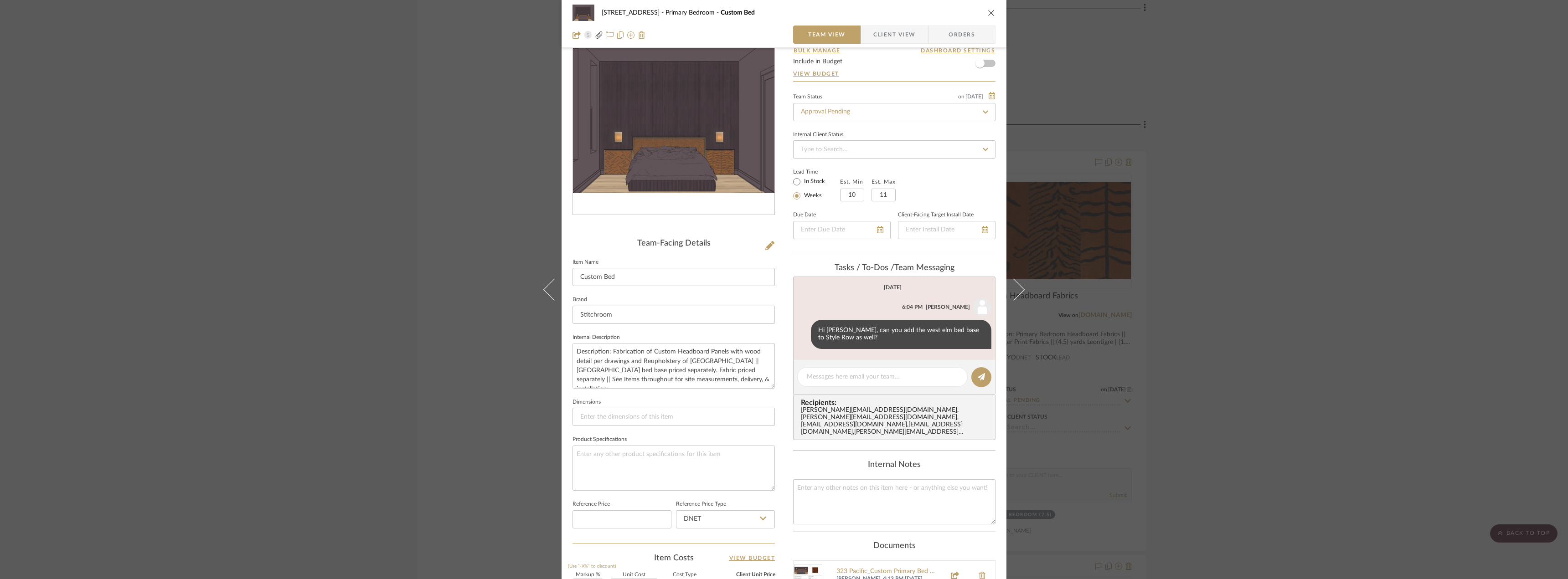
scroll to position [137, 0]
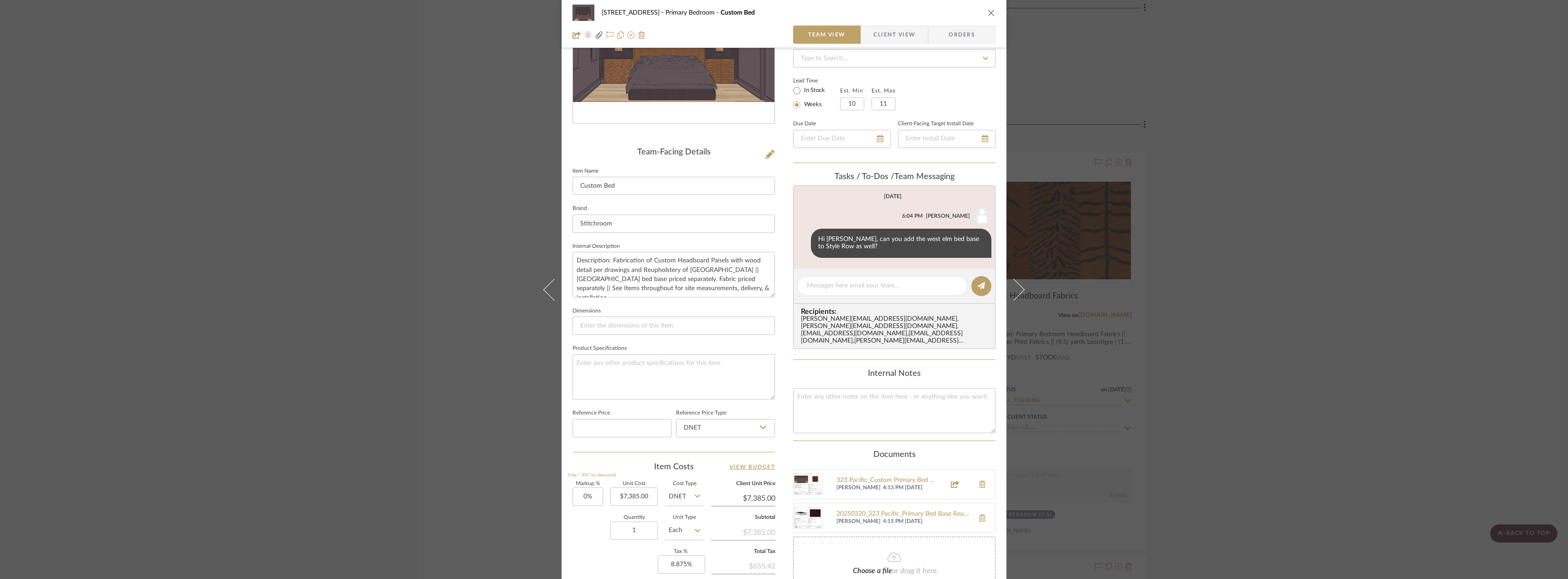
click at [894, 34] on span "Client View" at bounding box center [894, 35] width 42 height 18
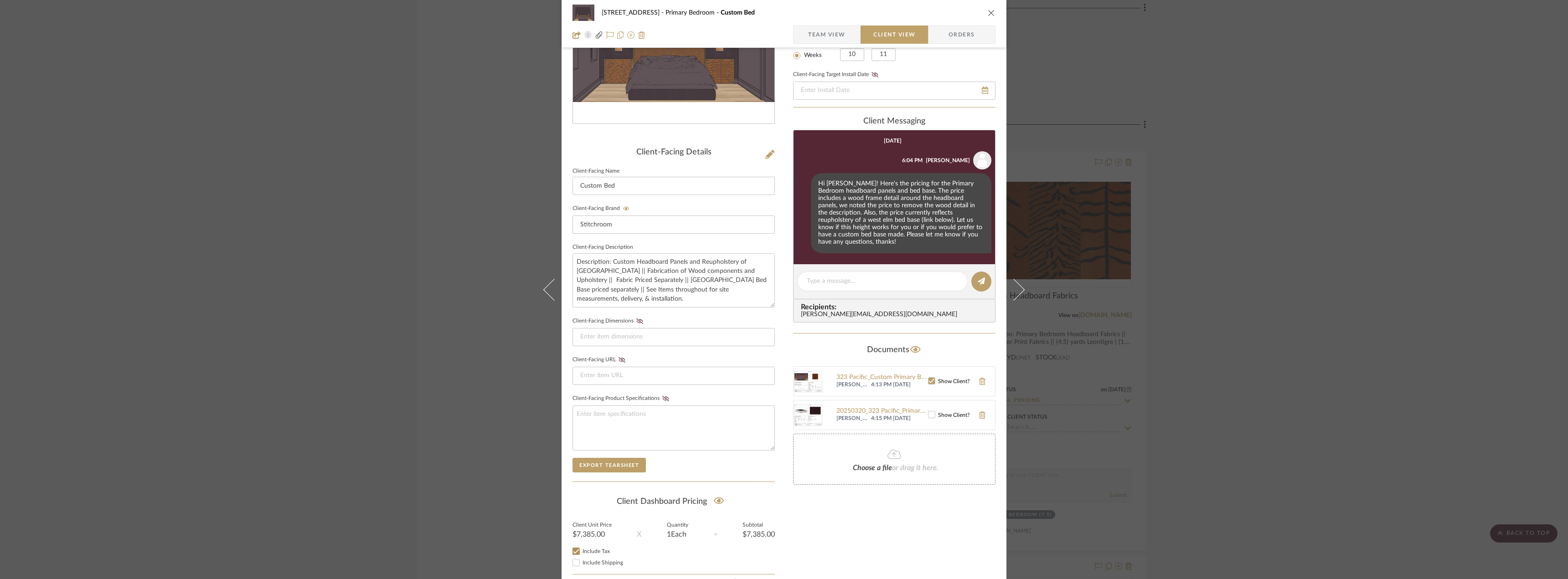
click at [928, 411] on icon at bounding box center [931, 414] width 6 height 6
click at [912, 499] on div "Only content on this tab can share to Dashboard. Click eyeball icon to show or …" at bounding box center [894, 258] width 202 height 667
click at [747, 298] on textarea "Description: Custom Headboard Panels and Reupholstery of West Elm Bed Base || F…" at bounding box center [674, 280] width 202 height 54
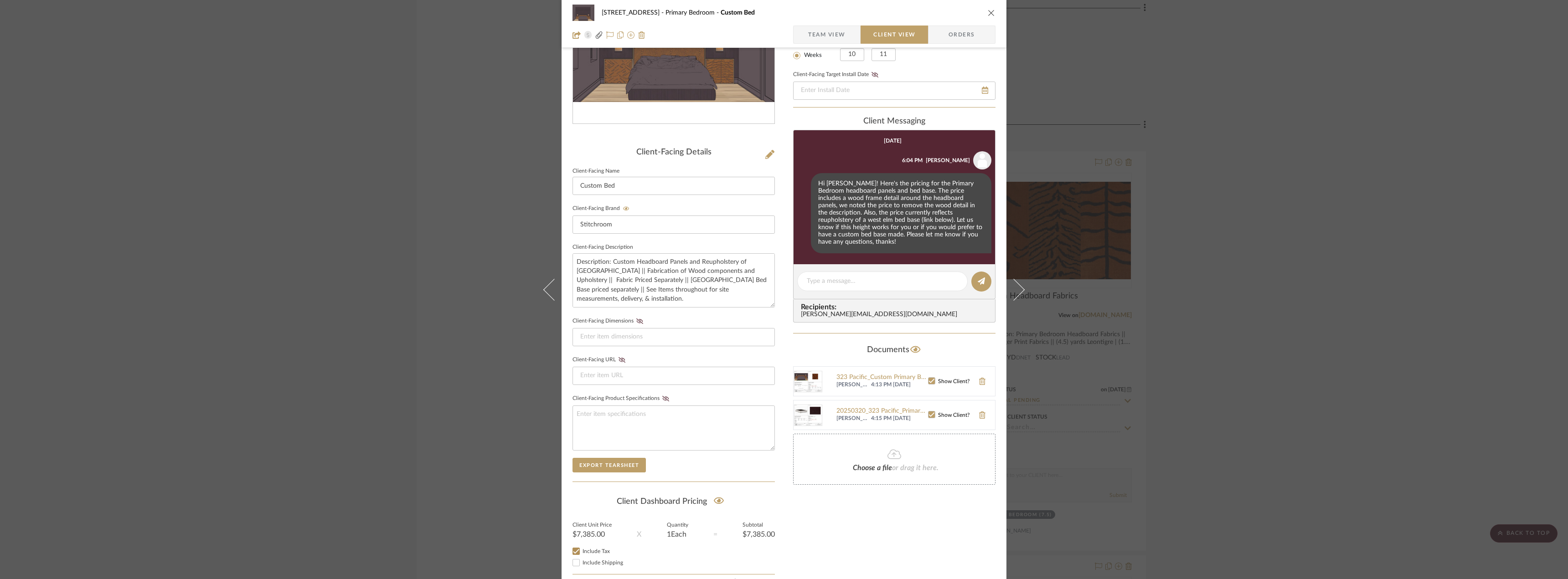
click at [821, 37] on span "Team View" at bounding box center [827, 35] width 37 height 18
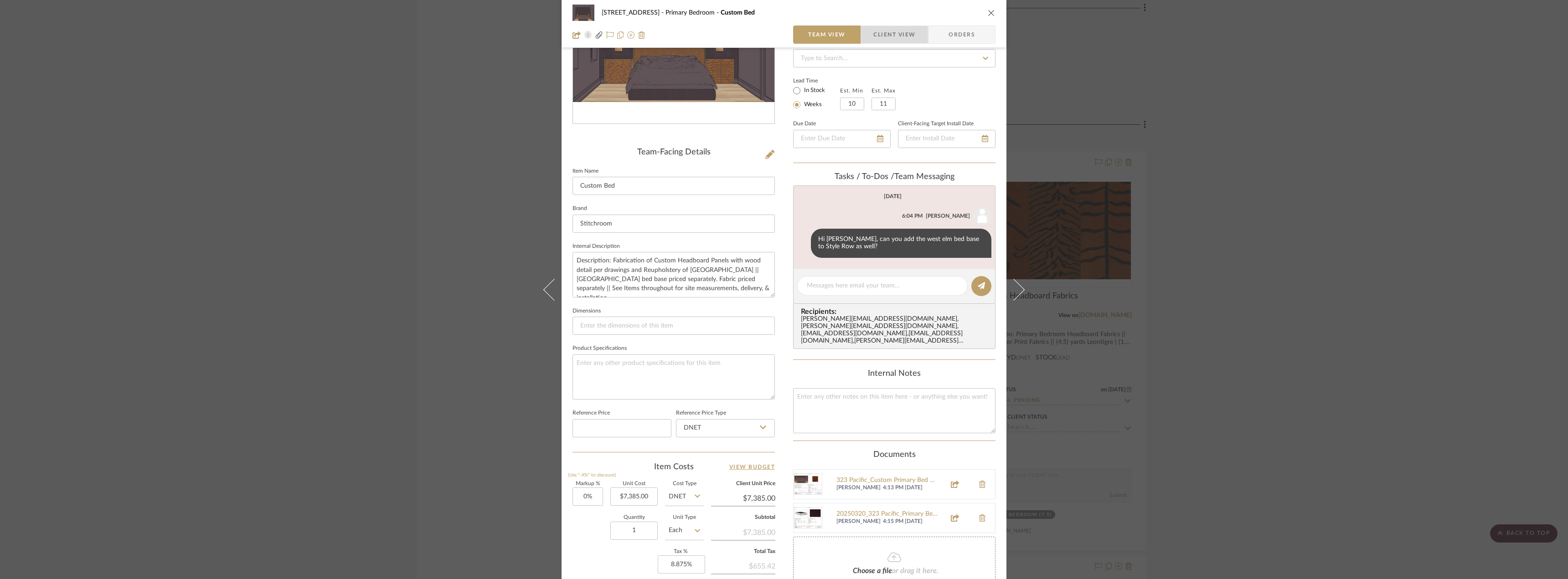
click at [881, 37] on span "Client View" at bounding box center [894, 35] width 42 height 18
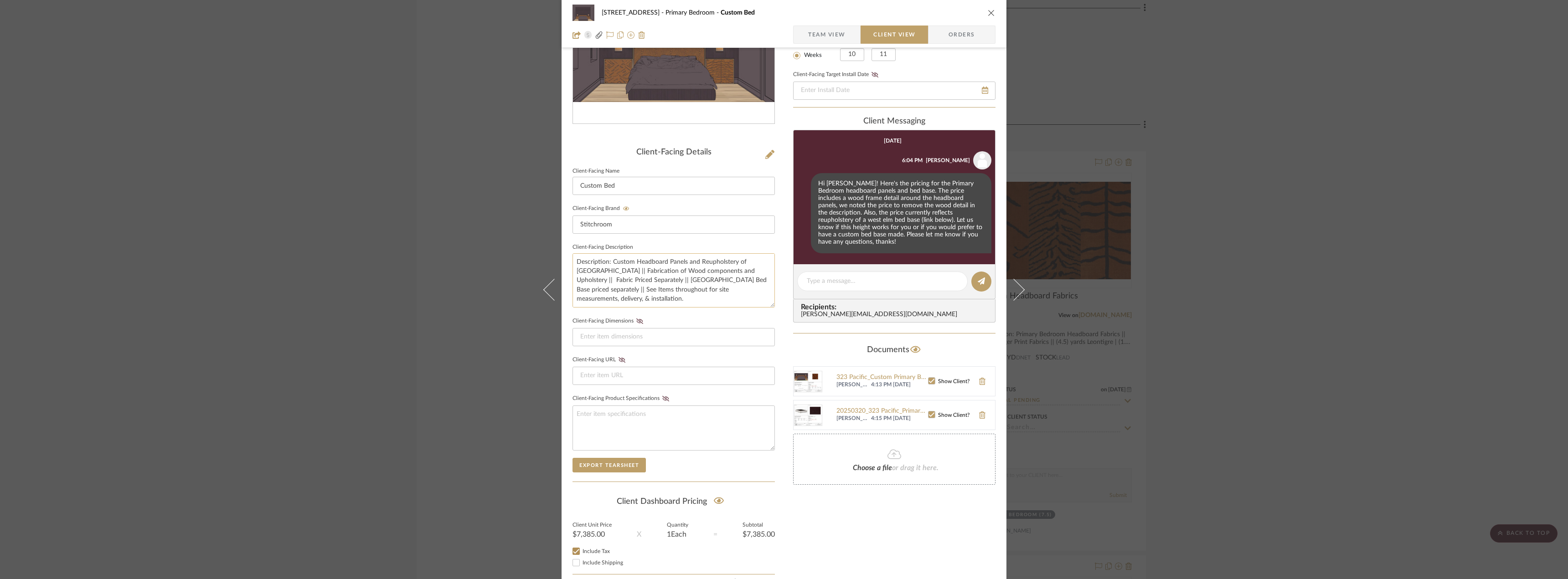
click at [695, 267] on textarea "Description: Custom Headboard Panels and Reupholstery of West Elm Bed Base || F…" at bounding box center [674, 280] width 202 height 54
click at [667, 273] on textarea "Description: Custom Headboard Panels and Reupholstery of West Elm Bed Base || F…" at bounding box center [674, 280] width 202 height 54
click at [715, 272] on textarea "Description: Custom Headboard Panels and Reupholstery of West Elm Bed Base || F…" at bounding box center [674, 280] width 202 height 54
click at [742, 274] on textarea "Description: Custom Headboard Panels and Reupholstery of West Elm Bed Base || F…" at bounding box center [674, 280] width 202 height 54
click at [719, 284] on textarea "Description: Custom Headboard Panels and Reupholstery of West Elm Bed Base || F…" at bounding box center [674, 280] width 202 height 54
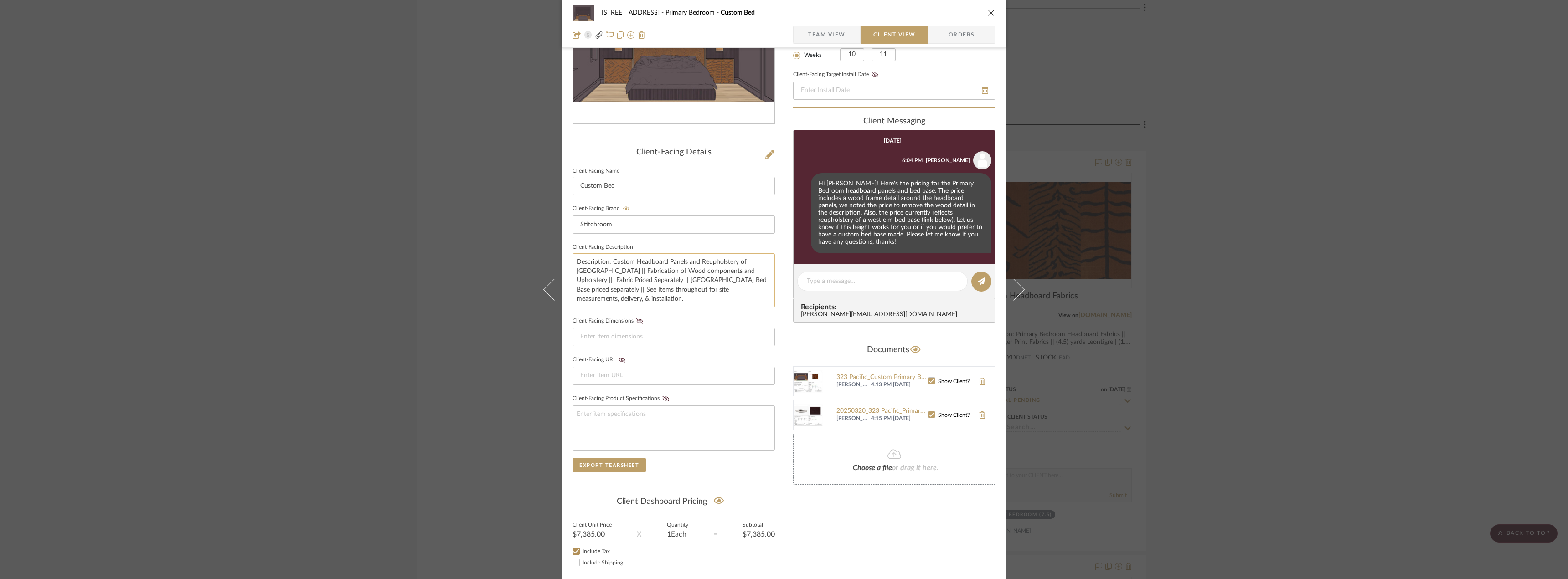
click at [640, 280] on textarea "Description: Custom Headboard Panels and Reupholstery of West Elm Bed Base || F…" at bounding box center [674, 280] width 202 height 54
click at [687, 280] on textarea "Description: Custom Headboard Panels and Reupholstery of West Elm Bed Base || F…" at bounding box center [674, 280] width 202 height 54
click at [746, 277] on textarea "Description: Custom Headboard Panels and Reupholstery of West Elm Bed Base || F…" at bounding box center [674, 280] width 202 height 54
click at [730, 297] on textarea "Description: Custom Headboard Panels and Reupholstery of West Elm Bed Base || F…" at bounding box center [674, 280] width 202 height 54
click at [675, 299] on textarea "Description: Custom Headboard Panels and Reupholstery of West Elm Bed Base || F…" at bounding box center [674, 280] width 202 height 54
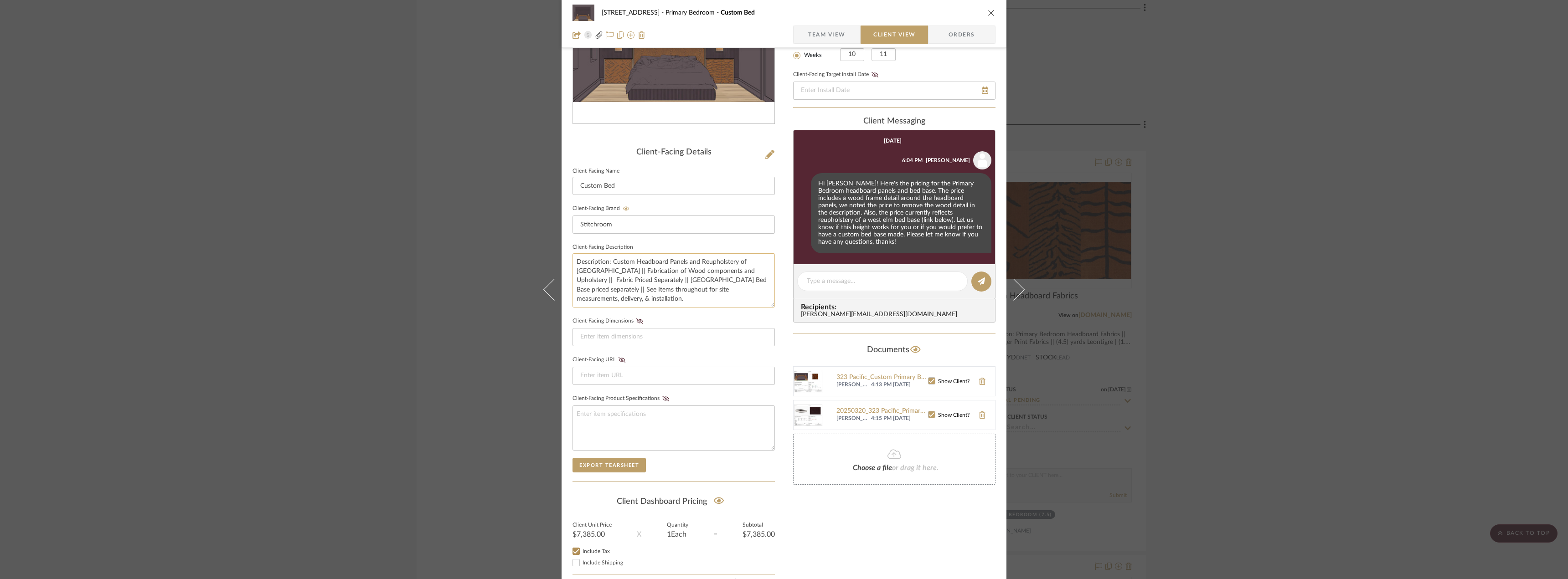
scroll to position [28, 0]
click at [676, 291] on textarea "Description: Custom Headboard Panels and Reupholstery of West Elm Bed Base || F…" at bounding box center [674, 280] width 202 height 54
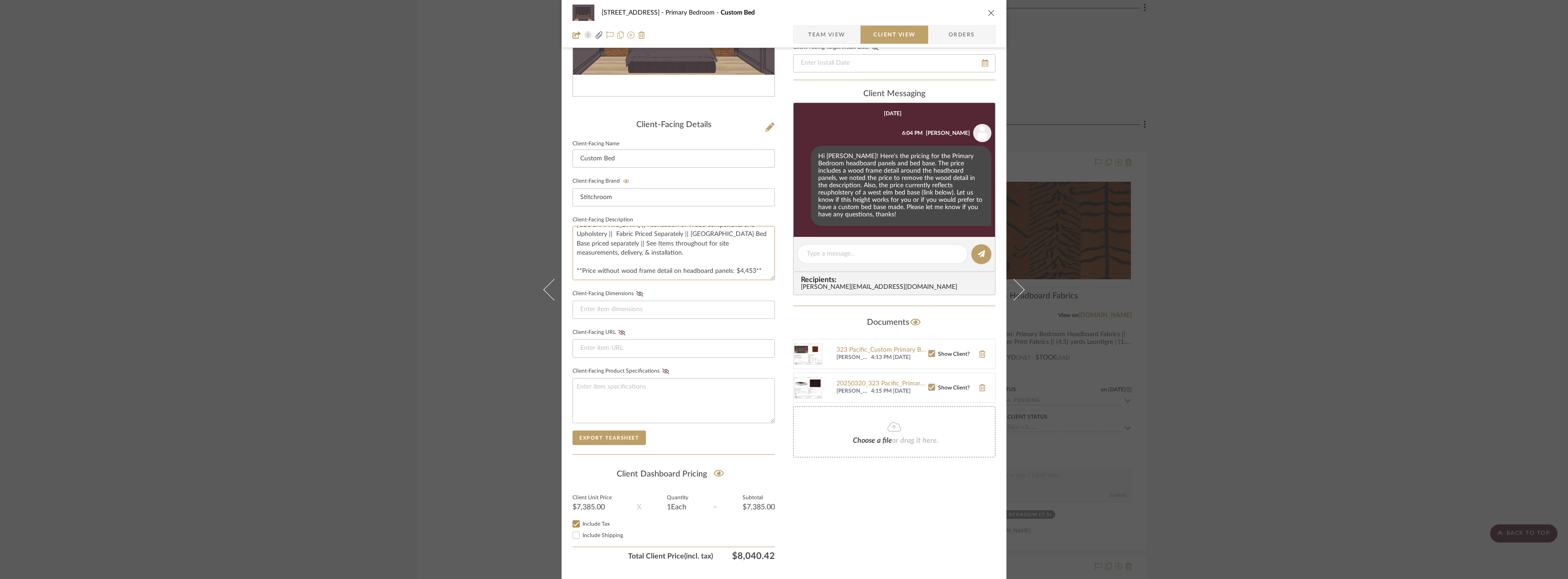
scroll to position [186, 0]
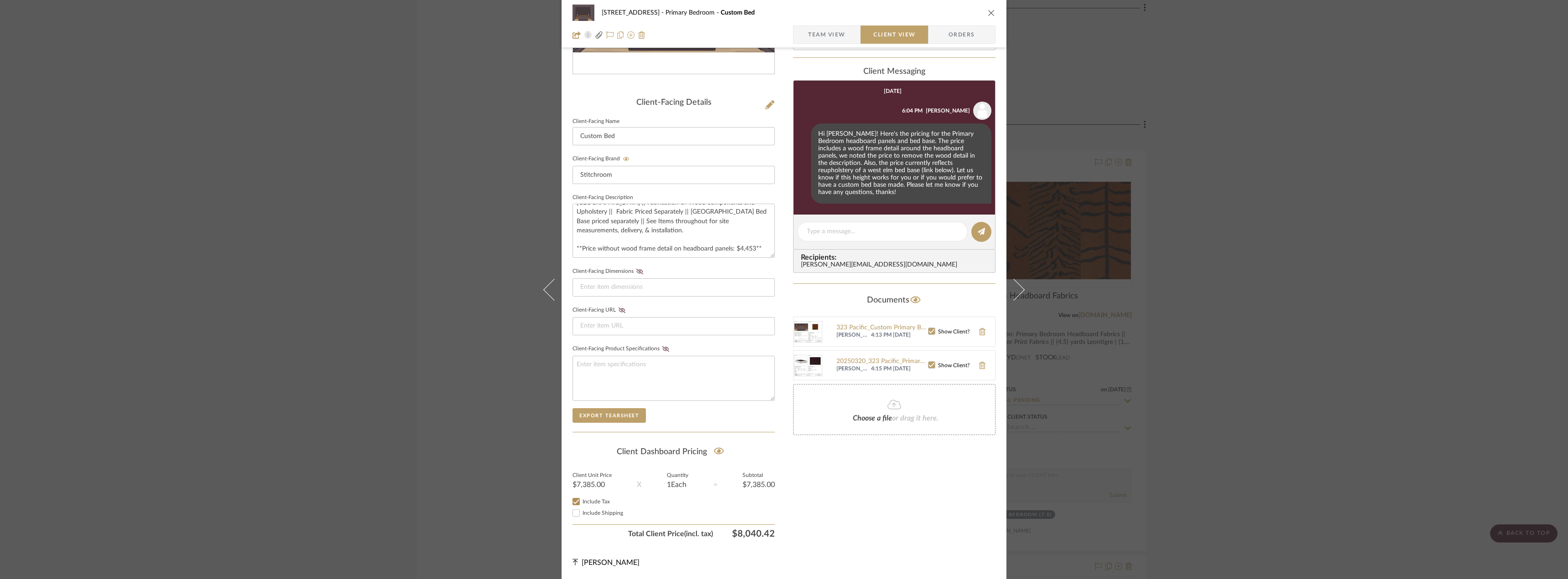
click at [886, 476] on div "Only content on this tab can share to Dashboard. Click eyeball icon to show or …" at bounding box center [894, 209] width 202 height 667
click at [859, 501] on div "Only content on this tab can share to Dashboard. Click eyeball icon to show or …" at bounding box center [894, 209] width 202 height 667
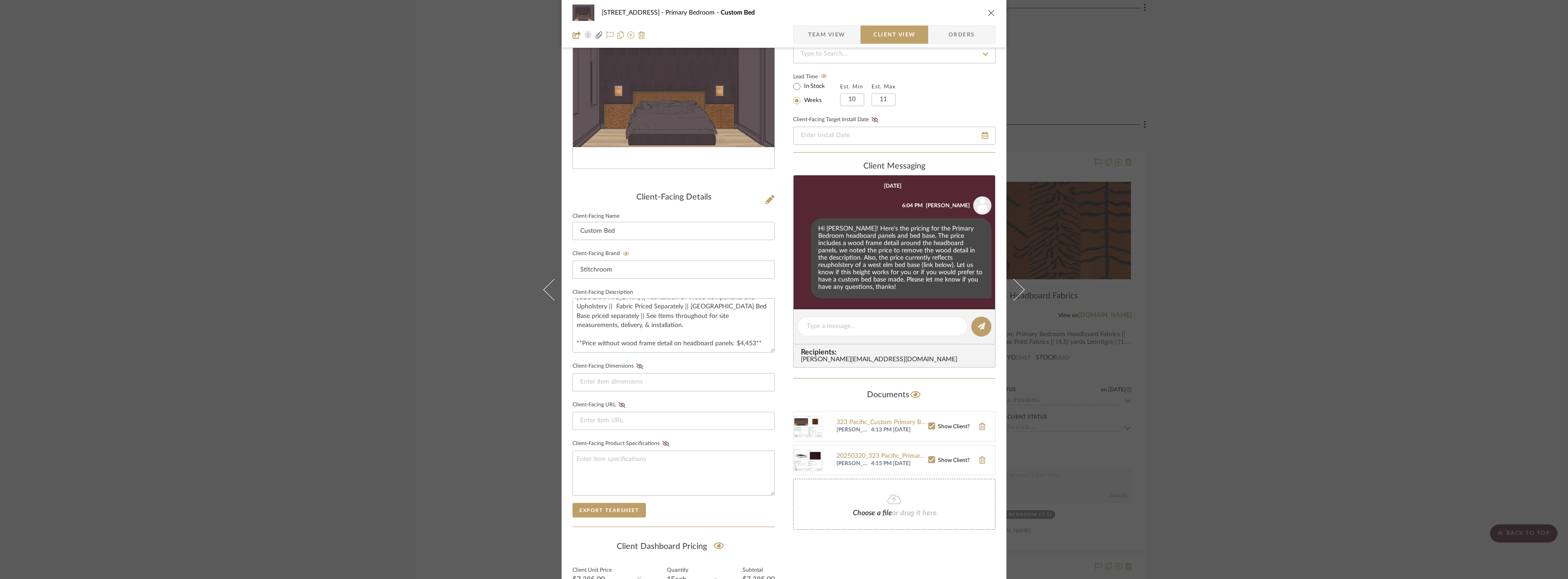
scroll to position [0, 0]
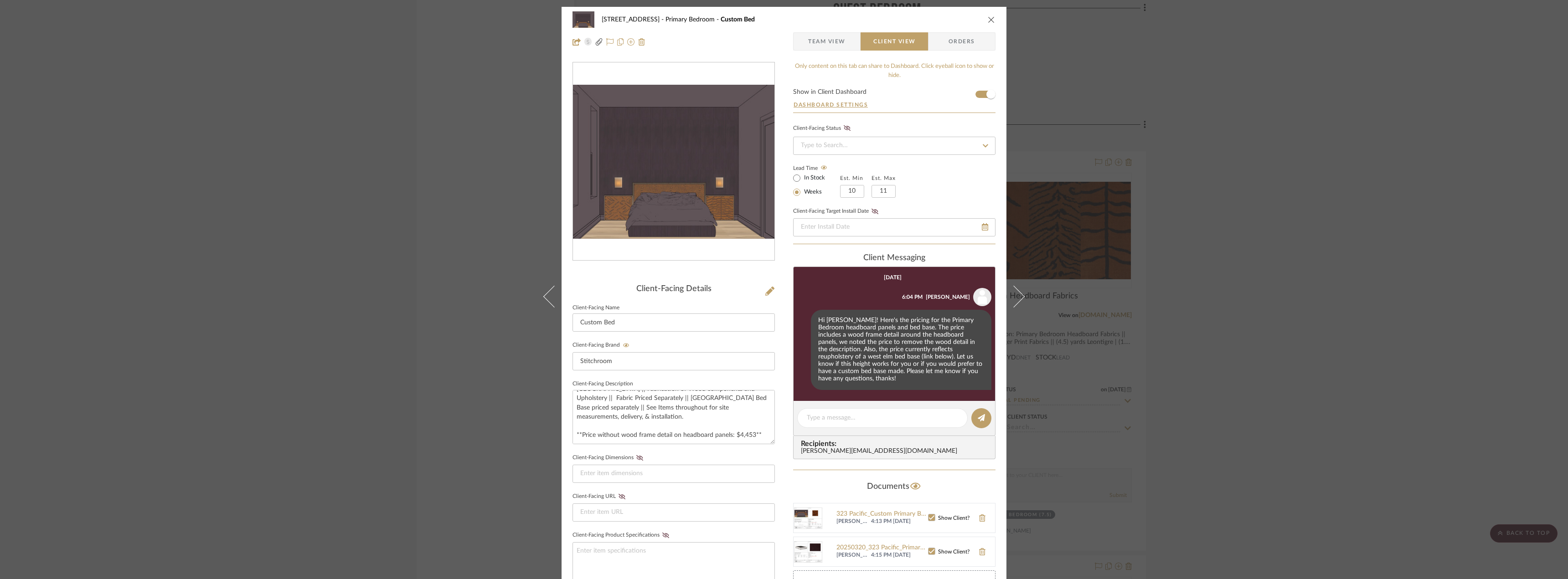
click at [1306, 209] on div "24080 - 323 Pacific Avenue Primary Bedroom Custom Bed Team View Client View Ord…" at bounding box center [784, 290] width 1568 height 579
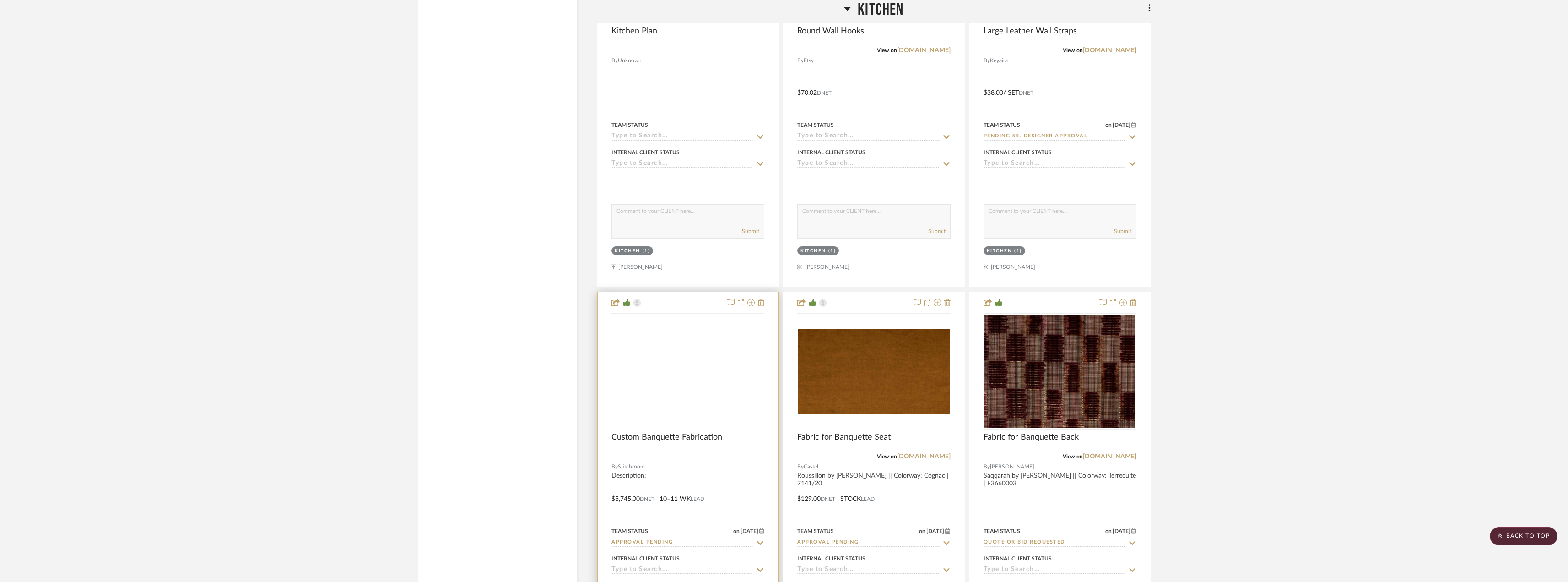
scroll to position [2553, 0]
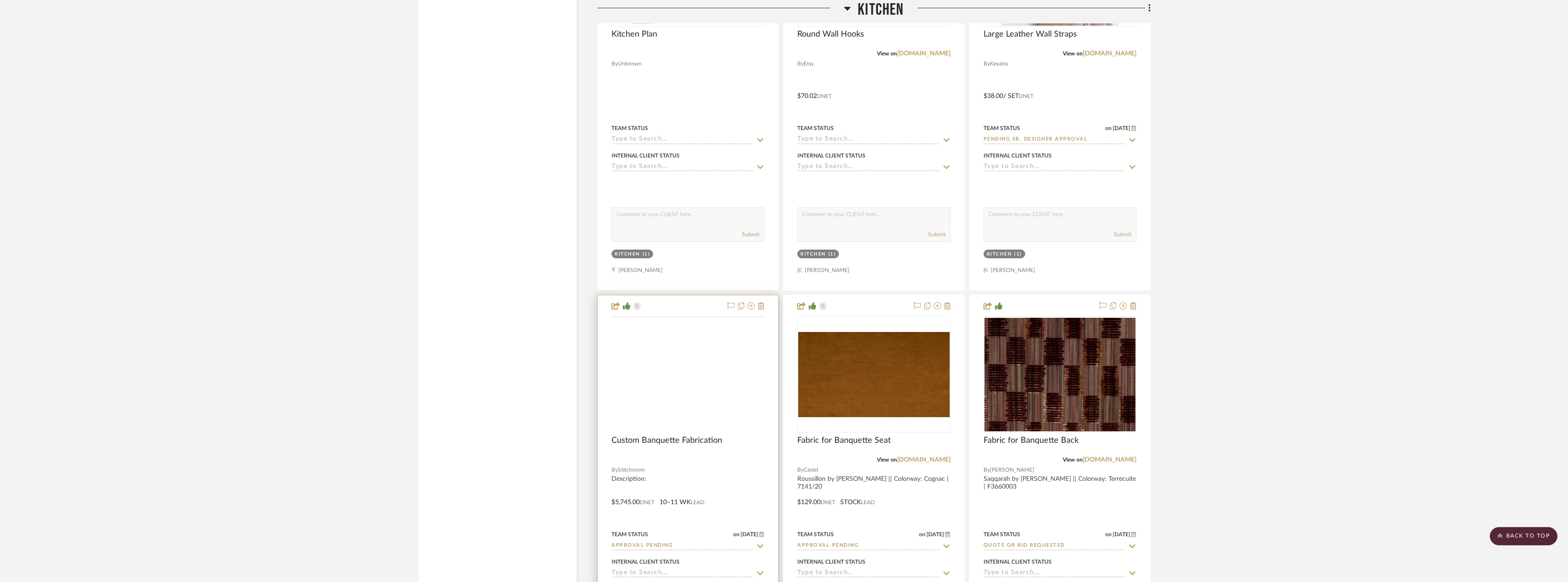
click at [0, 0] on img at bounding box center [0, 0] width 0 height 0
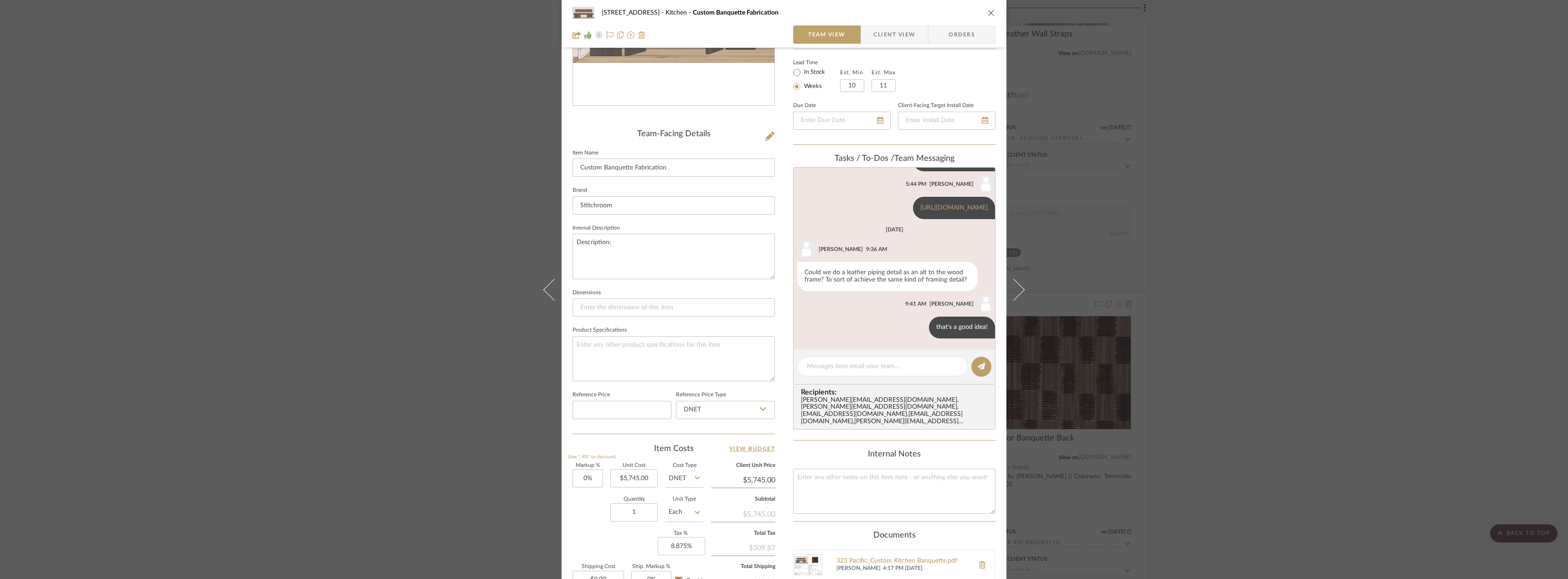
scroll to position [305, 0]
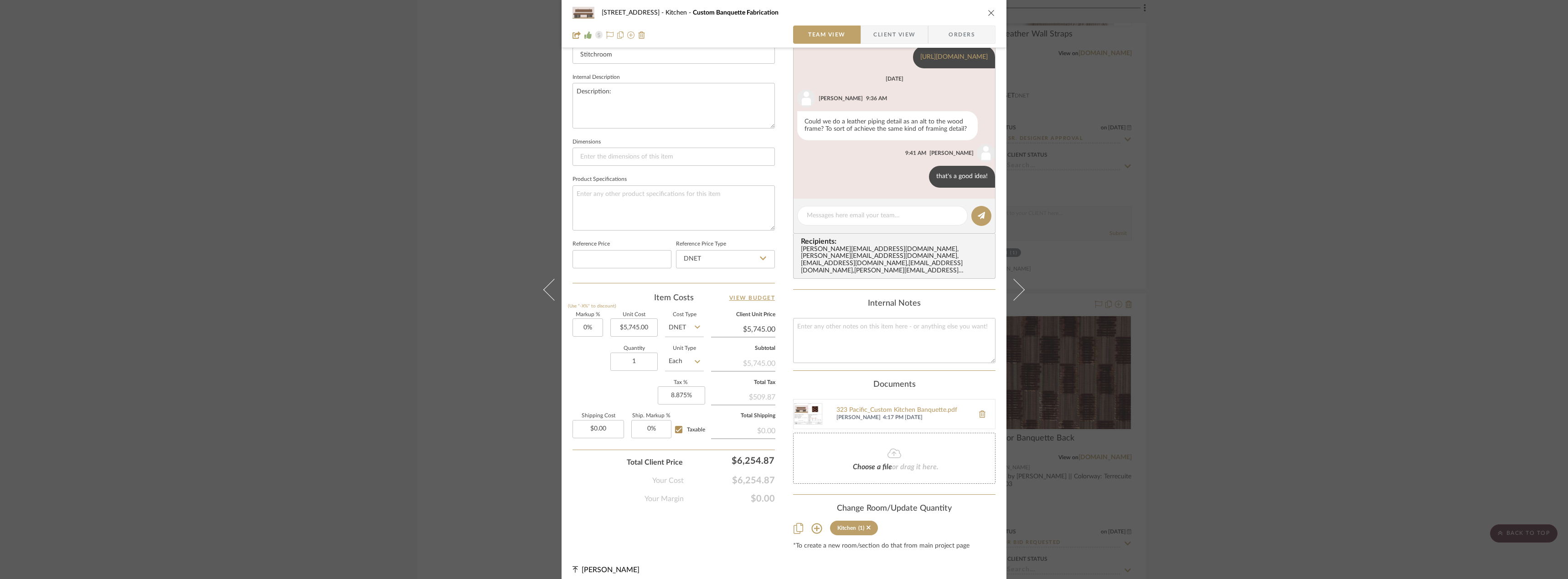
click at [900, 44] on div "24080 - 323 Pacific Avenue Kitchen Custom Banquette Fabrication Team View Clien…" at bounding box center [784, 24] width 445 height 48
click at [897, 40] on span "Client View" at bounding box center [894, 35] width 42 height 18
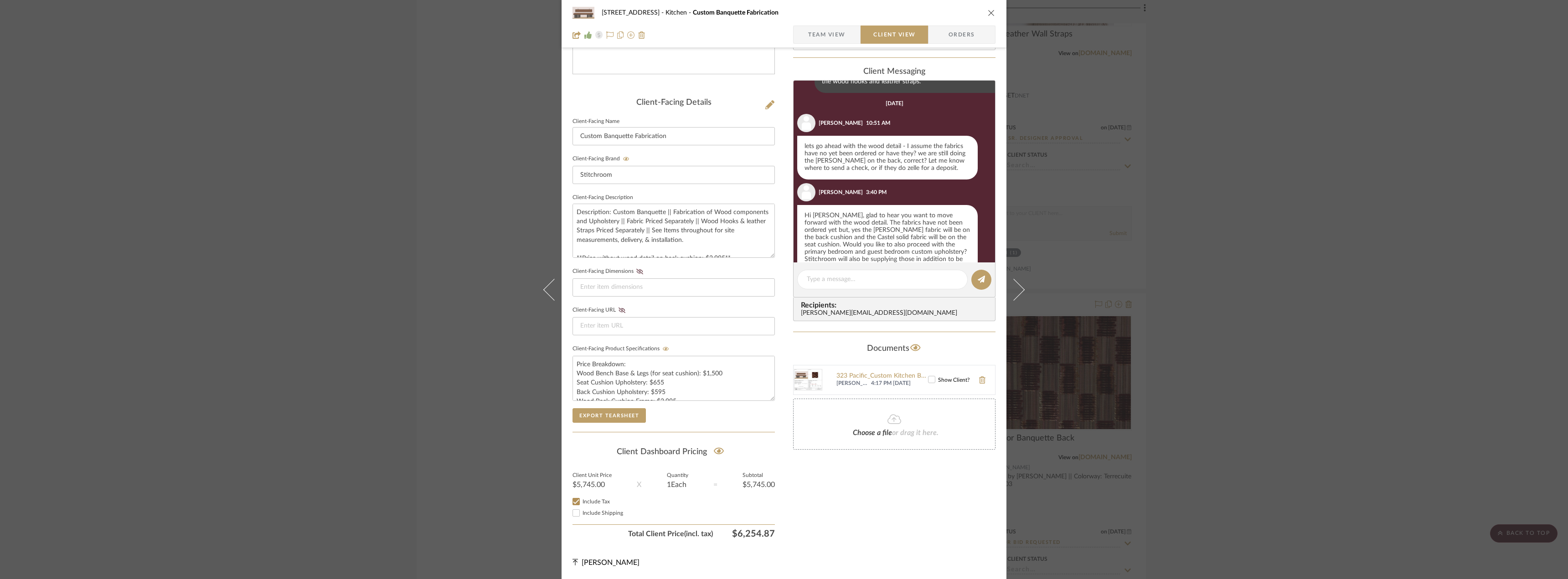
scroll to position [569, 0]
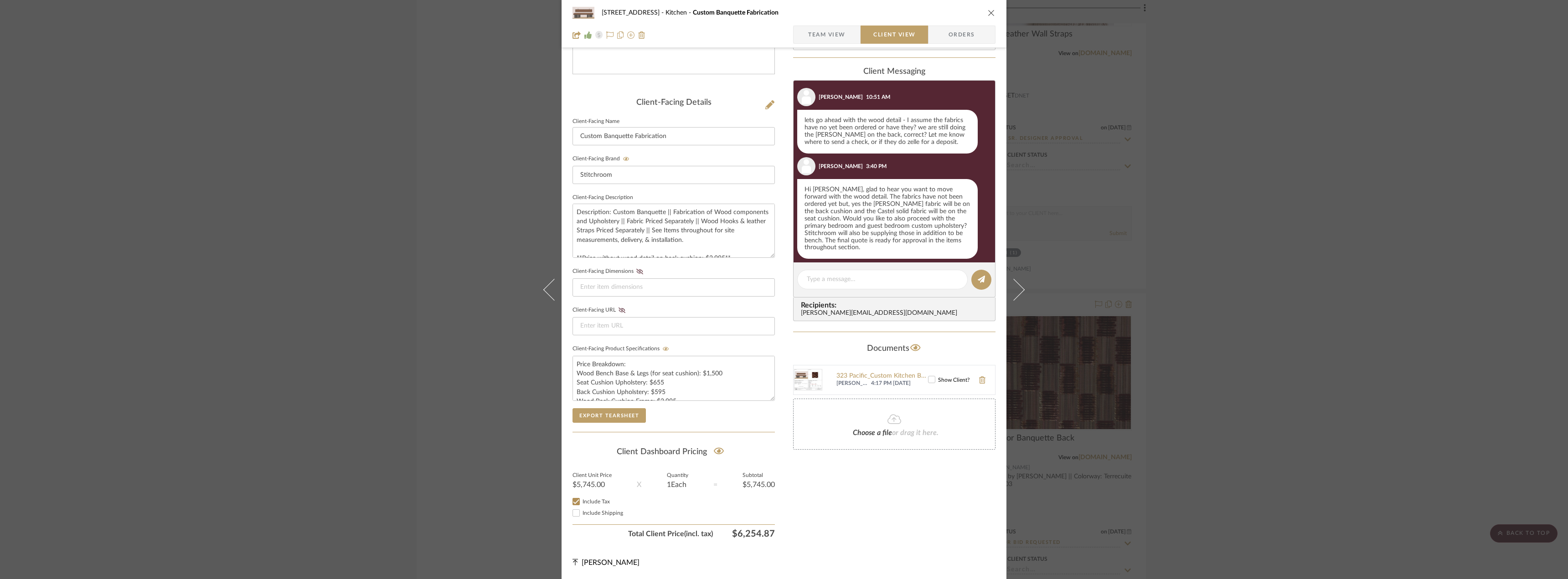
click at [928, 379] on icon at bounding box center [931, 380] width 6 height 6
click at [1290, 285] on div "24080 - 323 Pacific Avenue Kitchen Custom Banquette Fabrication Team View Clien…" at bounding box center [784, 290] width 1568 height 579
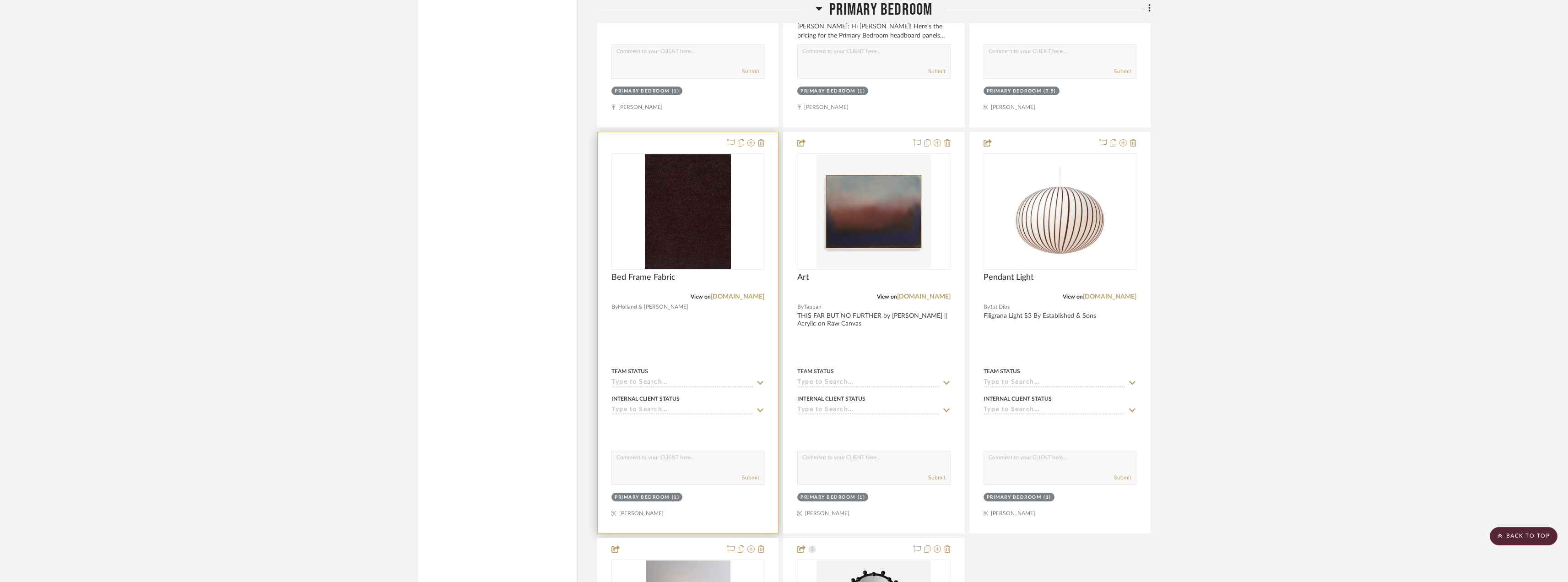
scroll to position [6902, 0]
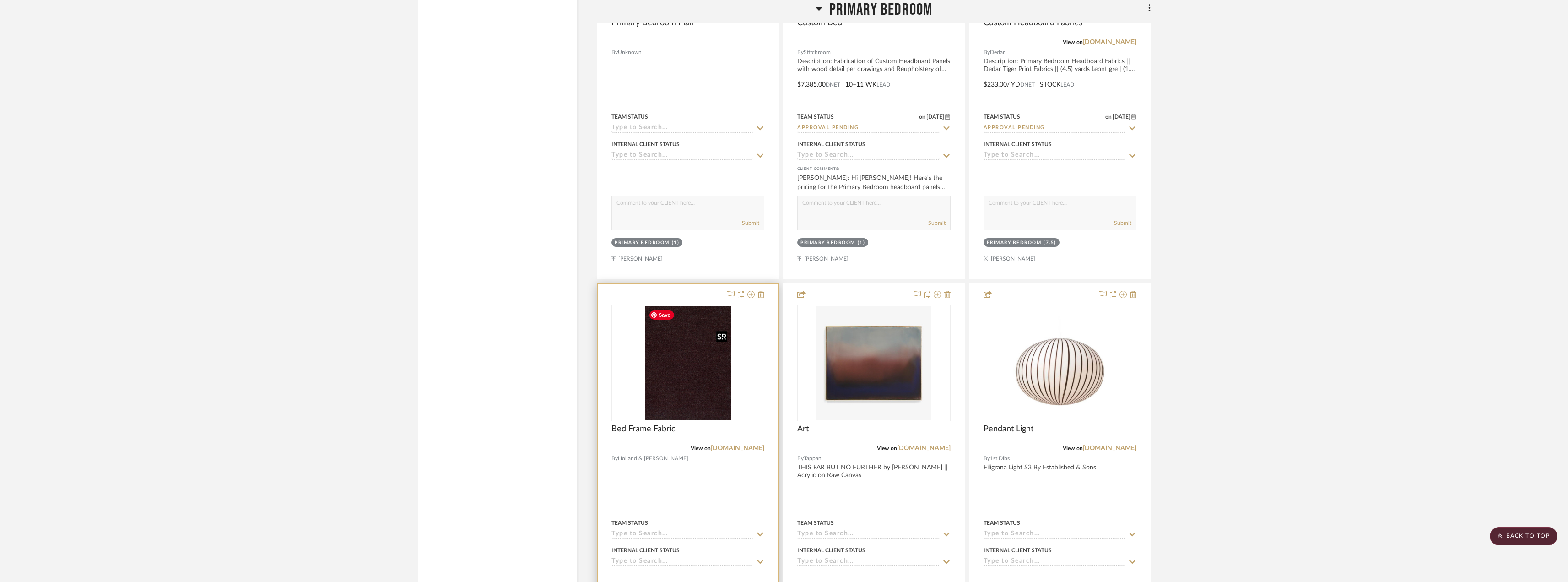
click at [695, 370] on img "0" at bounding box center [687, 363] width 86 height 114
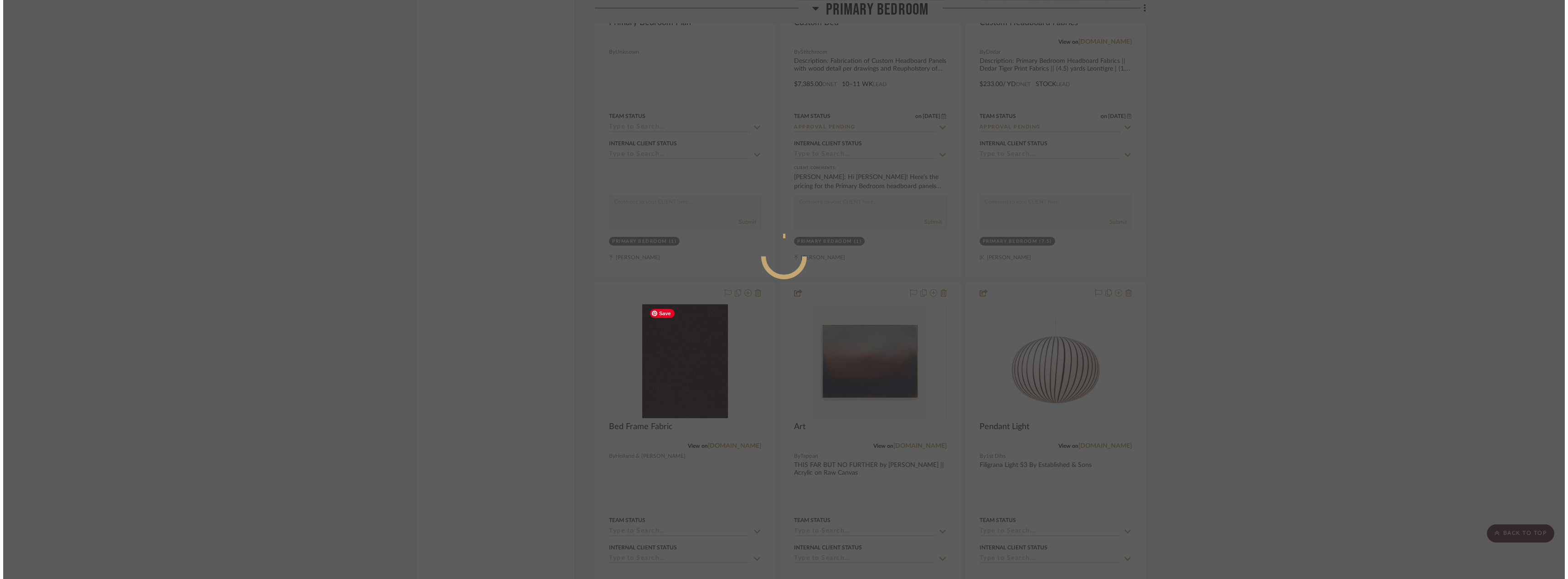
scroll to position [0, 0]
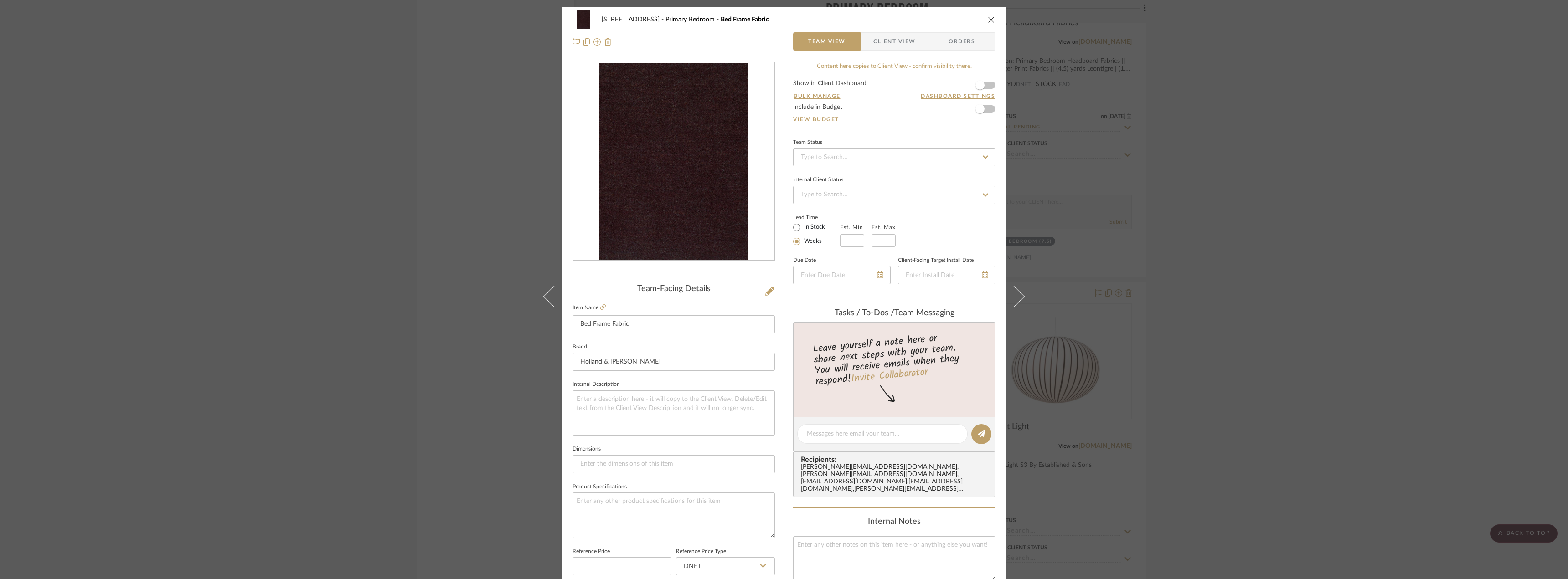
click at [877, 50] on div "24080 - 323 Pacific Avenue Primary Bedroom Bed Frame Fabric Team View Client Vi…" at bounding box center [784, 30] width 445 height 48
click at [878, 46] on span "Client View" at bounding box center [894, 41] width 42 height 18
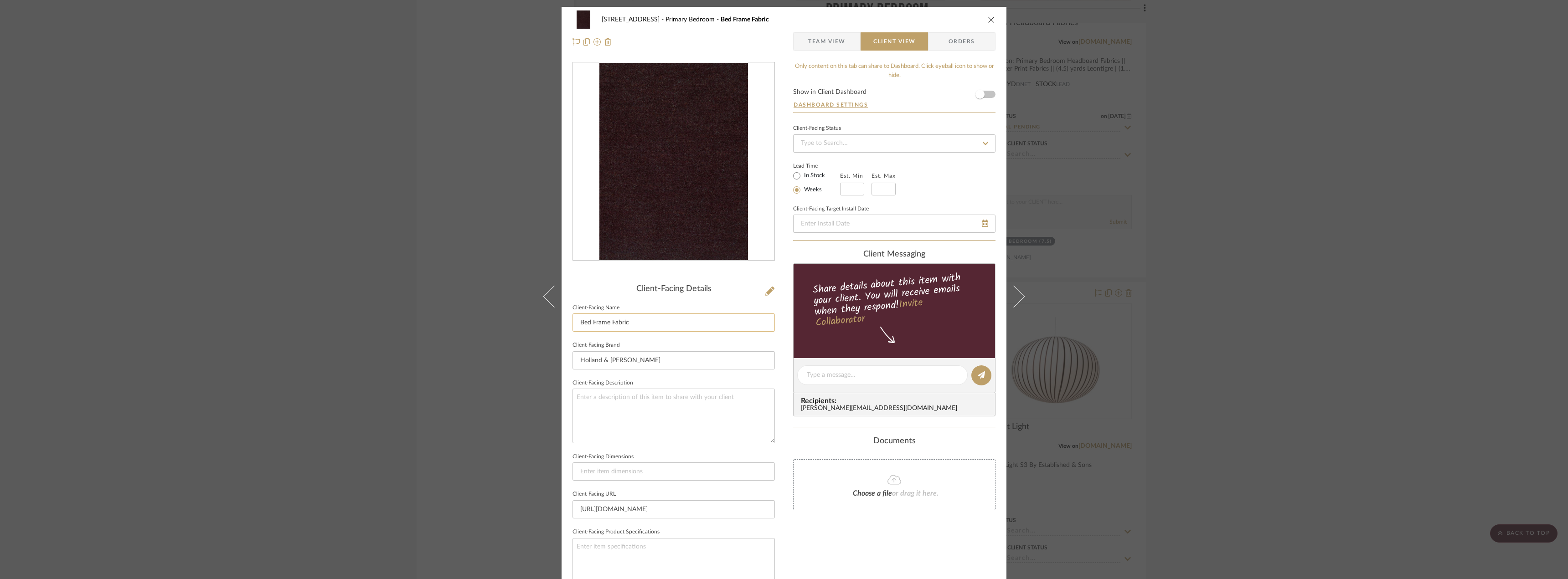
click at [619, 321] on input "Bed Frame Fabric" at bounding box center [674, 322] width 202 height 18
click at [671, 324] on input "Bed Frame Fabric" at bounding box center [674, 322] width 202 height 18
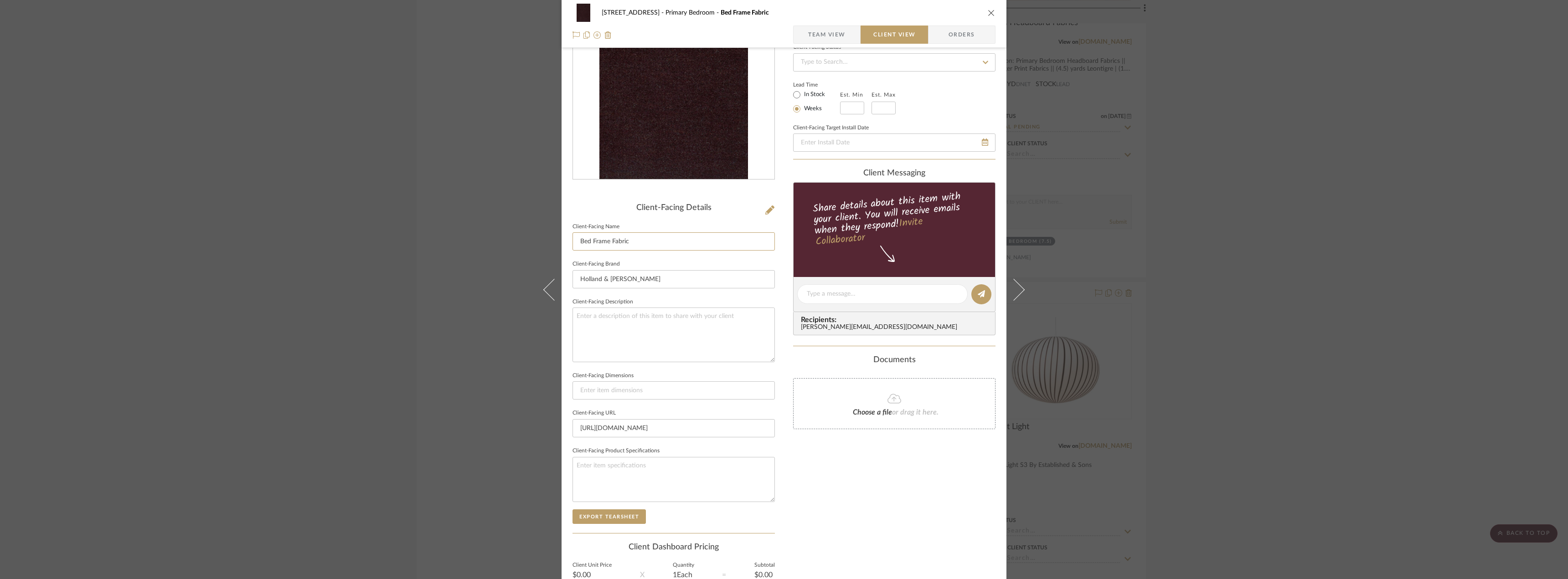
scroll to position [172, 0]
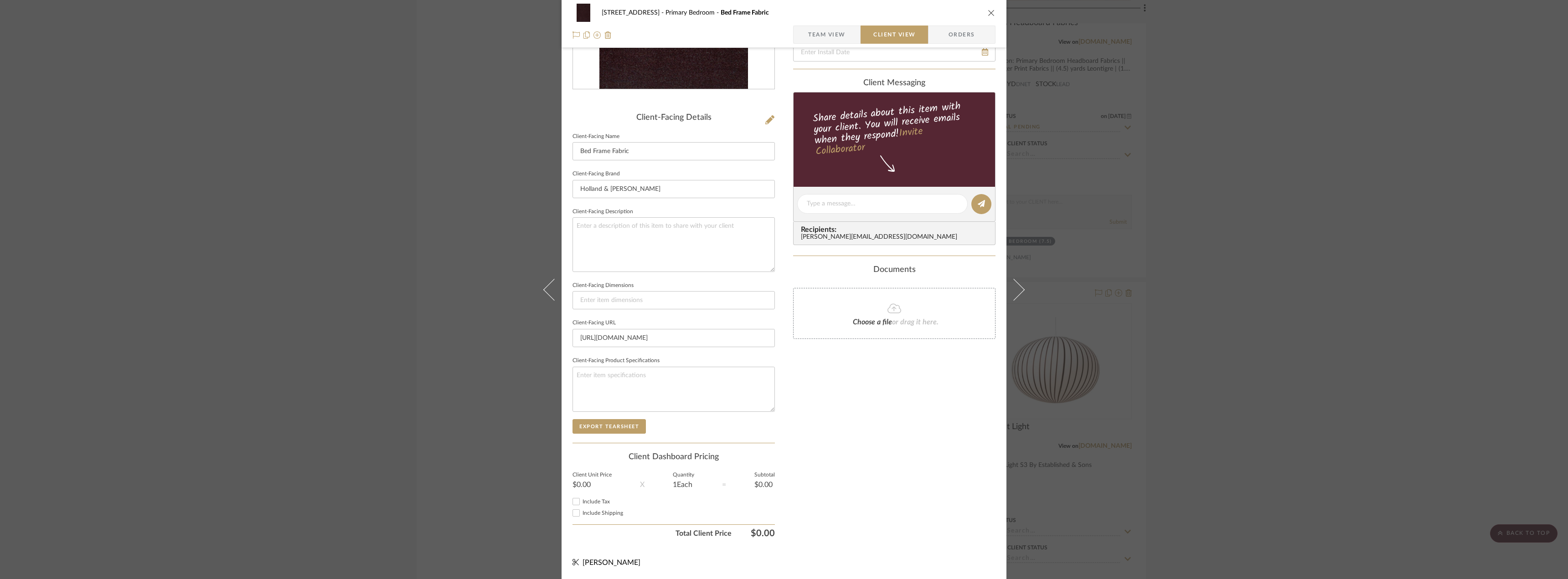
click at [836, 429] on div "Only content on this tab can share to Dashboard. Click eyeball icon to show or …" at bounding box center [894, 217] width 202 height 652
click at [1111, 378] on div "24080 - 323 Pacific Avenue Primary Bedroom Bed Frame Fabric Team View Client Vi…" at bounding box center [784, 290] width 1568 height 579
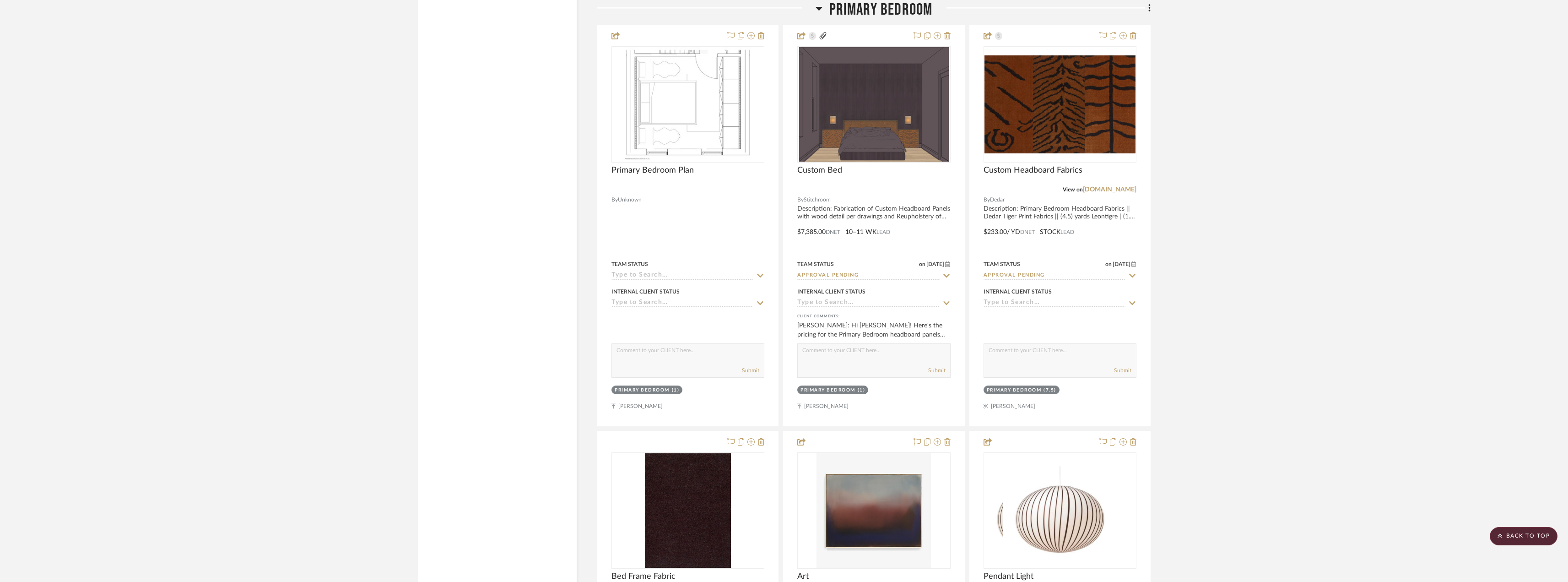
scroll to position [6673, 0]
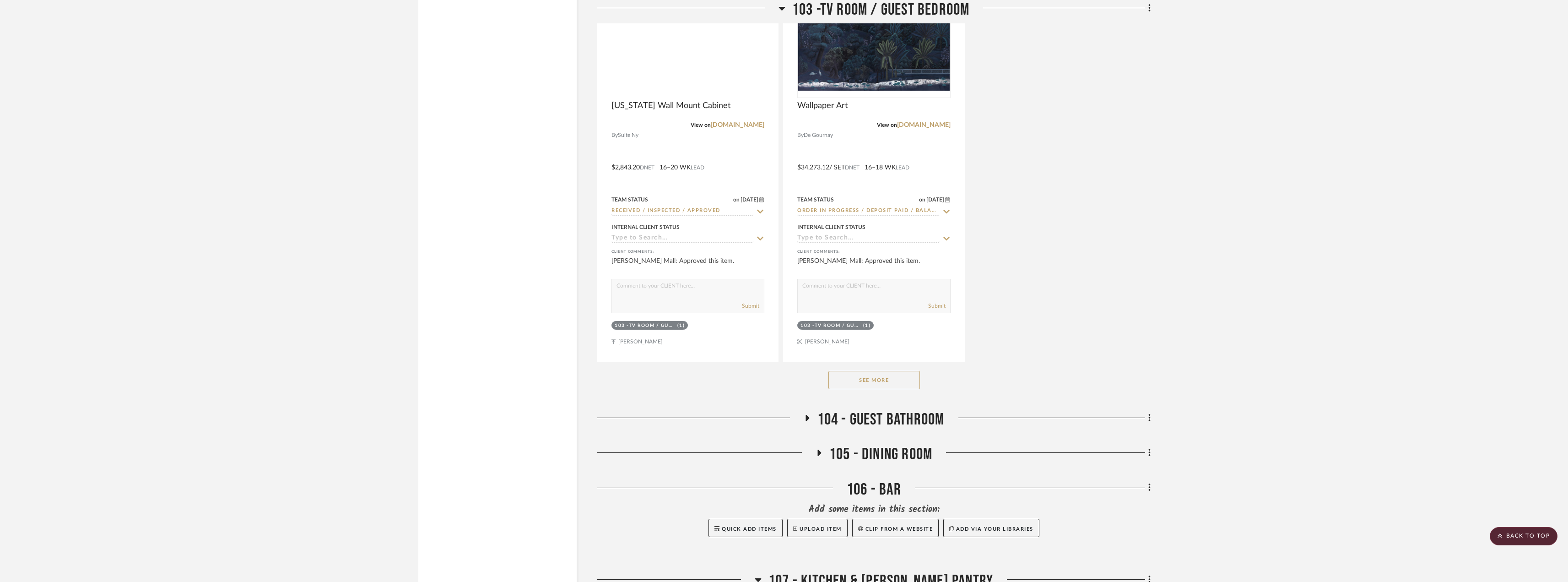
scroll to position [2518, 0]
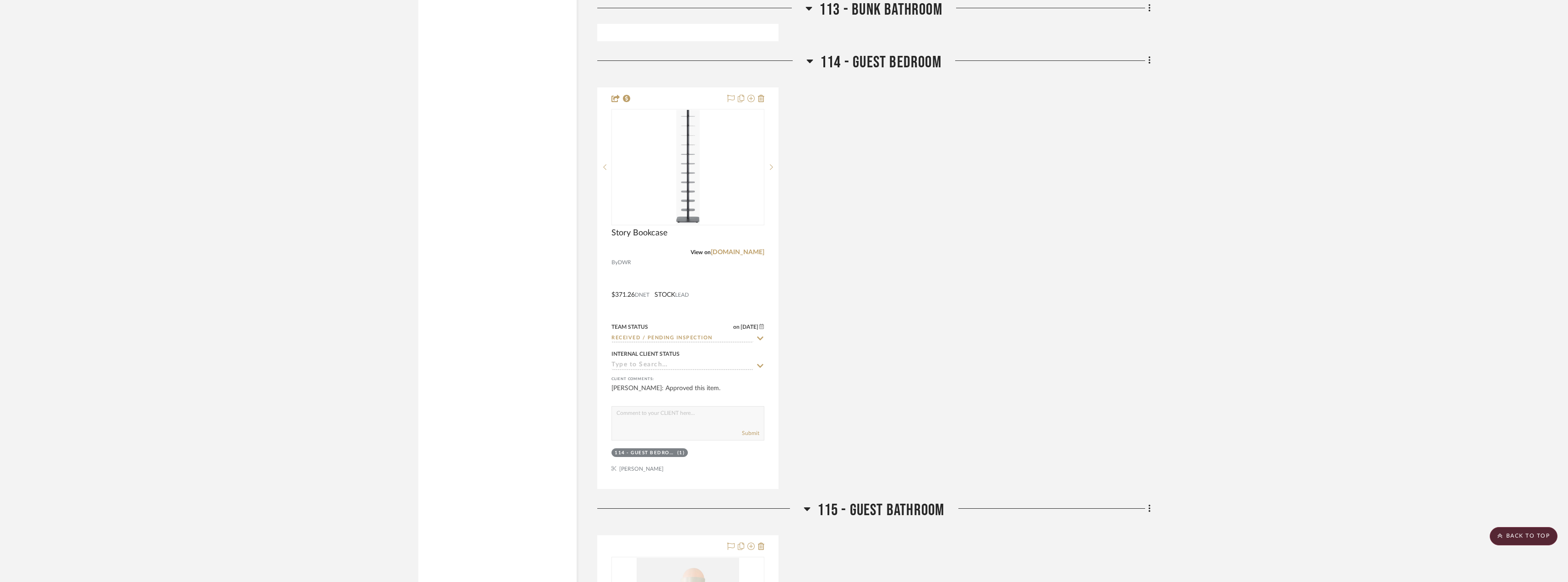
scroll to position [2598, 0]
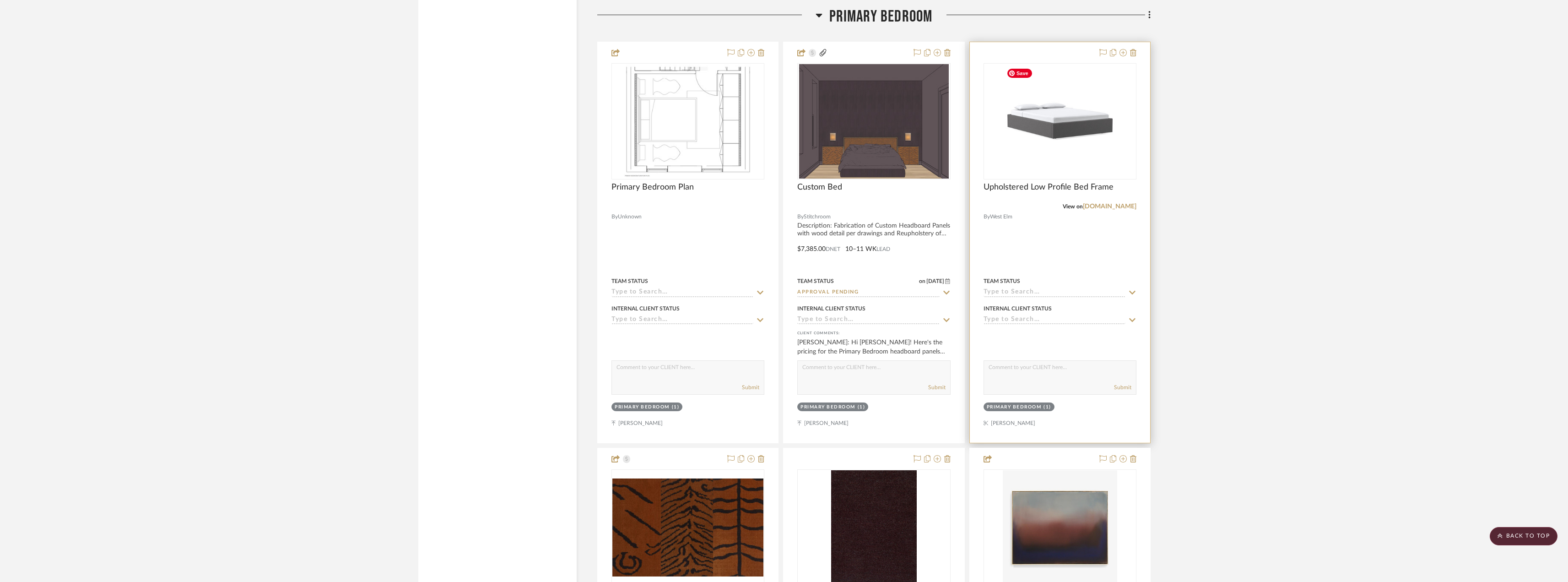
scroll to position [6867, 0]
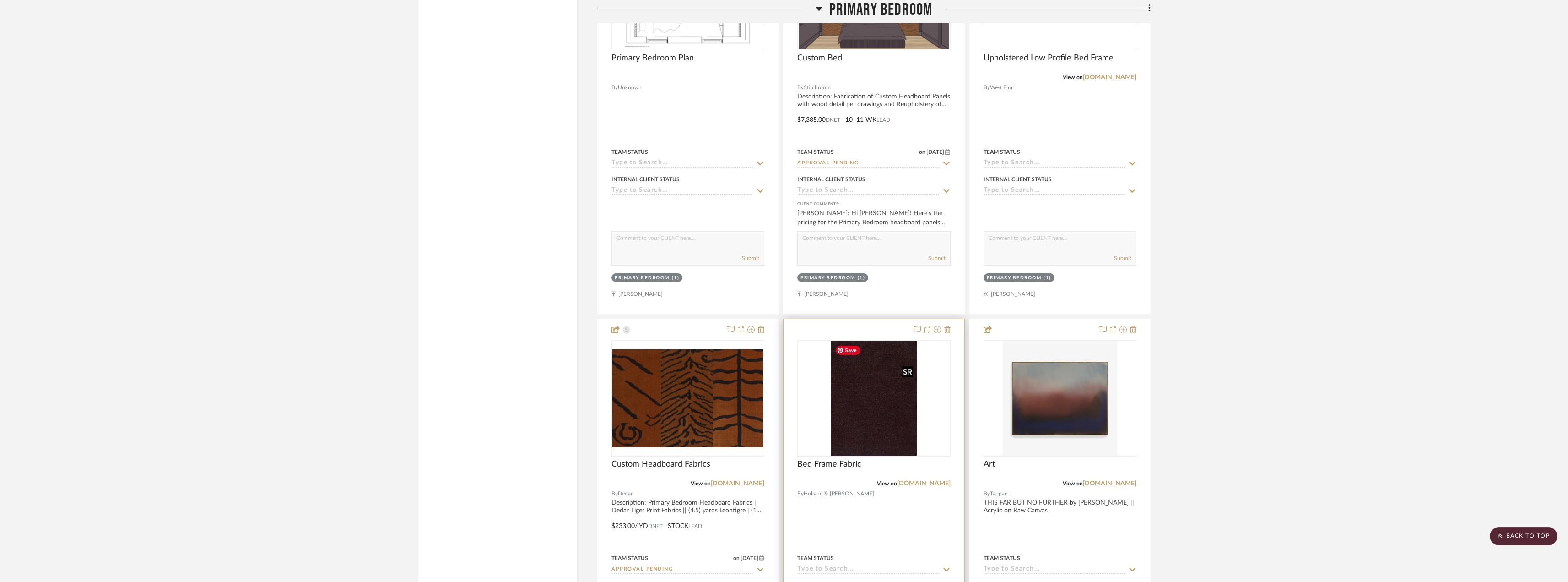
click at [866, 394] on img "0" at bounding box center [874, 398] width 86 height 114
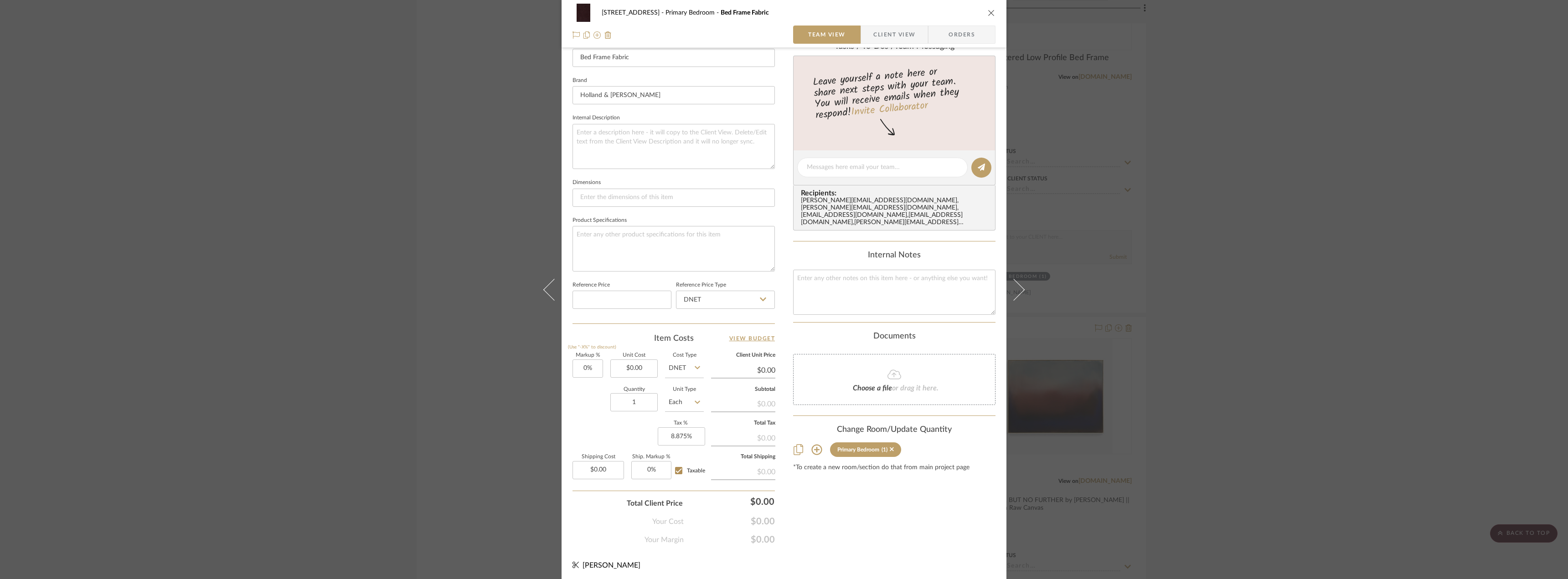
scroll to position [269, 0]
click at [625, 401] on input "1" at bounding box center [634, 400] width 47 height 18
type input "4.5"
click at [695, 404] on fa-icon at bounding box center [697, 400] width 5 height 18
drag, startPoint x: 677, startPoint y: 490, endPoint x: 675, endPoint y: 455, distance: 35.1
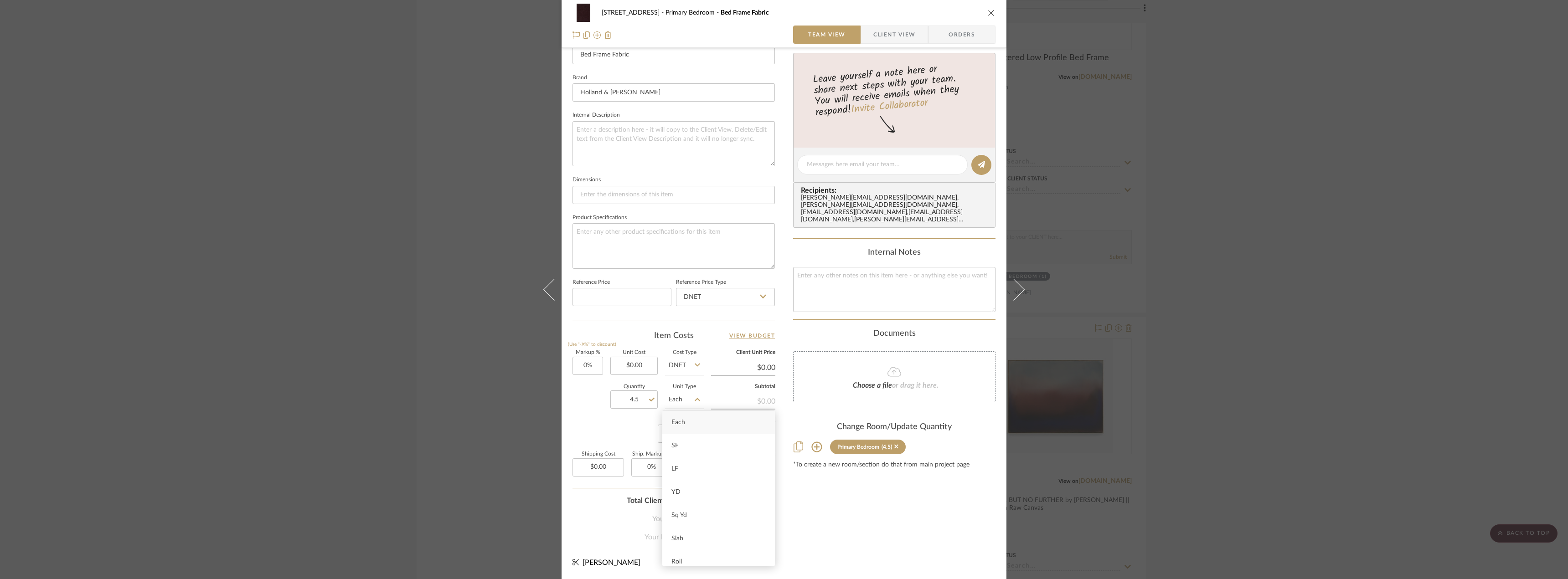
click at [677, 490] on span "YD" at bounding box center [676, 492] width 9 height 6
type input "YD"
click at [634, 361] on input "0.00" at bounding box center [634, 366] width 47 height 18
type input "$235.00"
click at [856, 516] on div "Content here copies to Client View - confirm visibility there. Show in Client D…" at bounding box center [894, 167] width 202 height 750
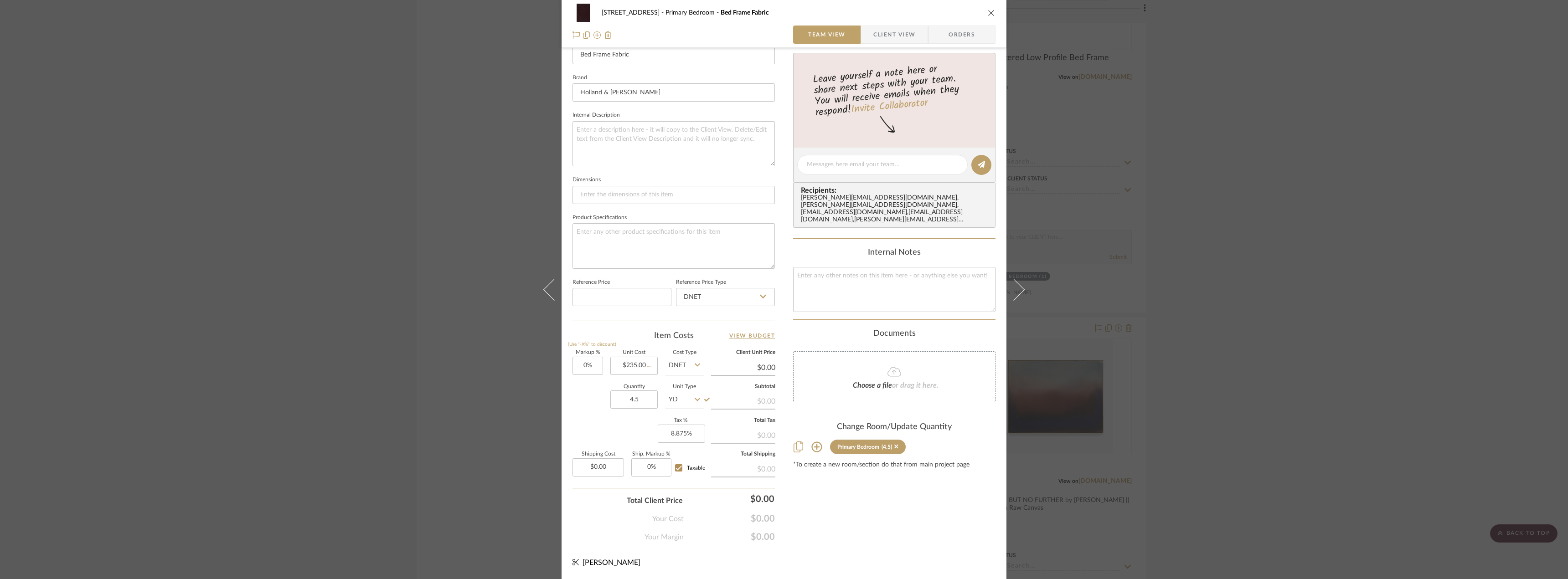
type input "$235.00"
click at [596, 465] on input "0.00" at bounding box center [598, 467] width 52 height 18
type input "$0.00"
click at [912, 515] on div "Content here copies to Client View - confirm visibility there. Show in Client D…" at bounding box center [894, 167] width 202 height 750
click at [897, 511] on div "Content here copies to Client View - confirm visibility there. Show in Client D…" at bounding box center [894, 167] width 202 height 750
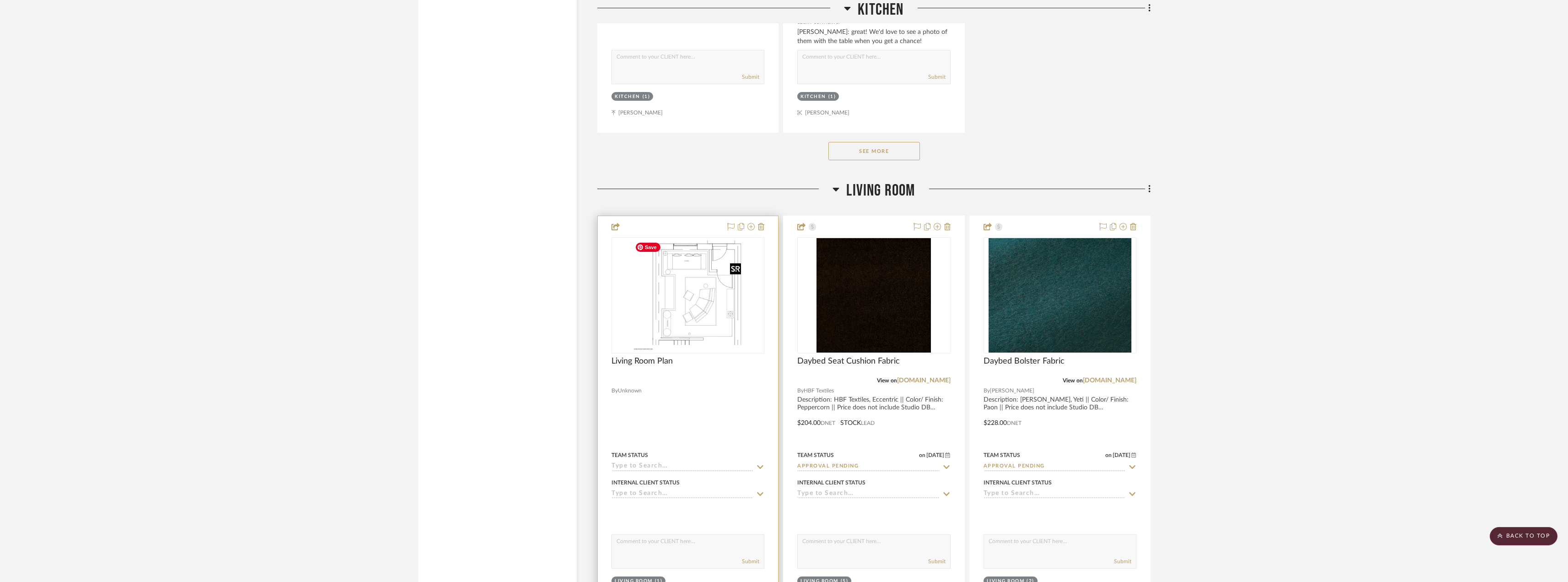
scroll to position [3708, 0]
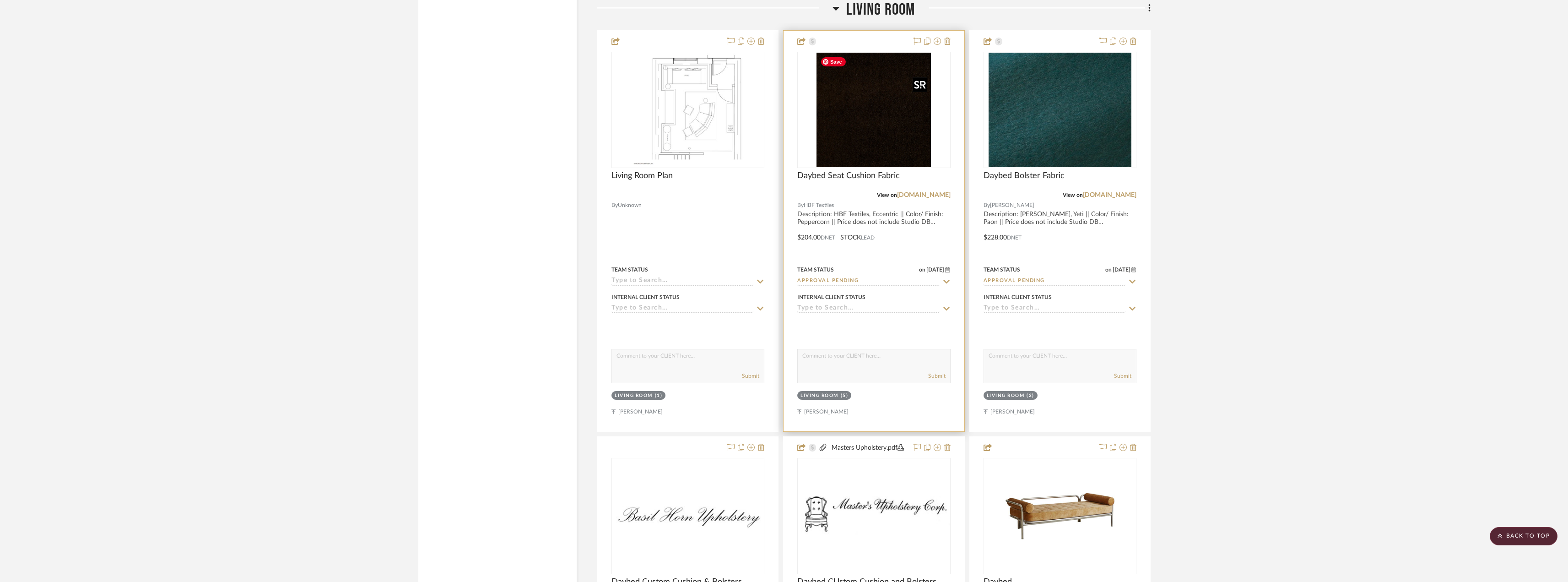
click at [877, 128] on img "0" at bounding box center [873, 109] width 114 height 114
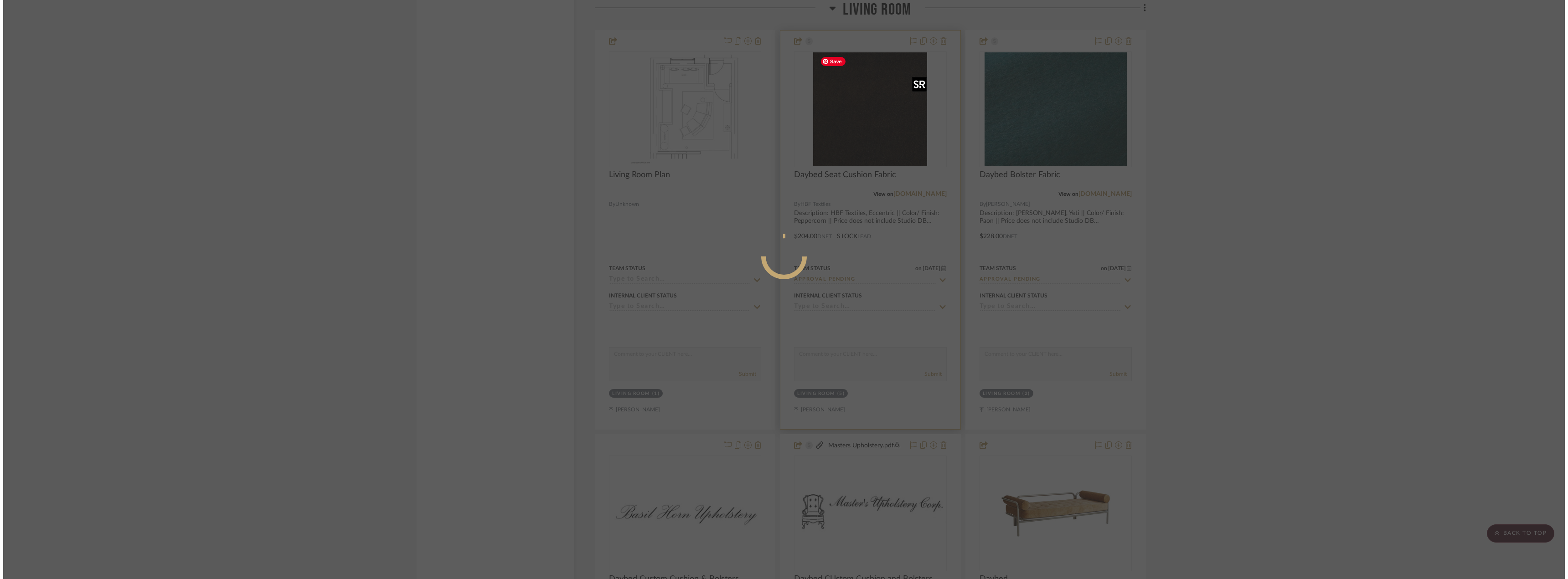
scroll to position [0, 0]
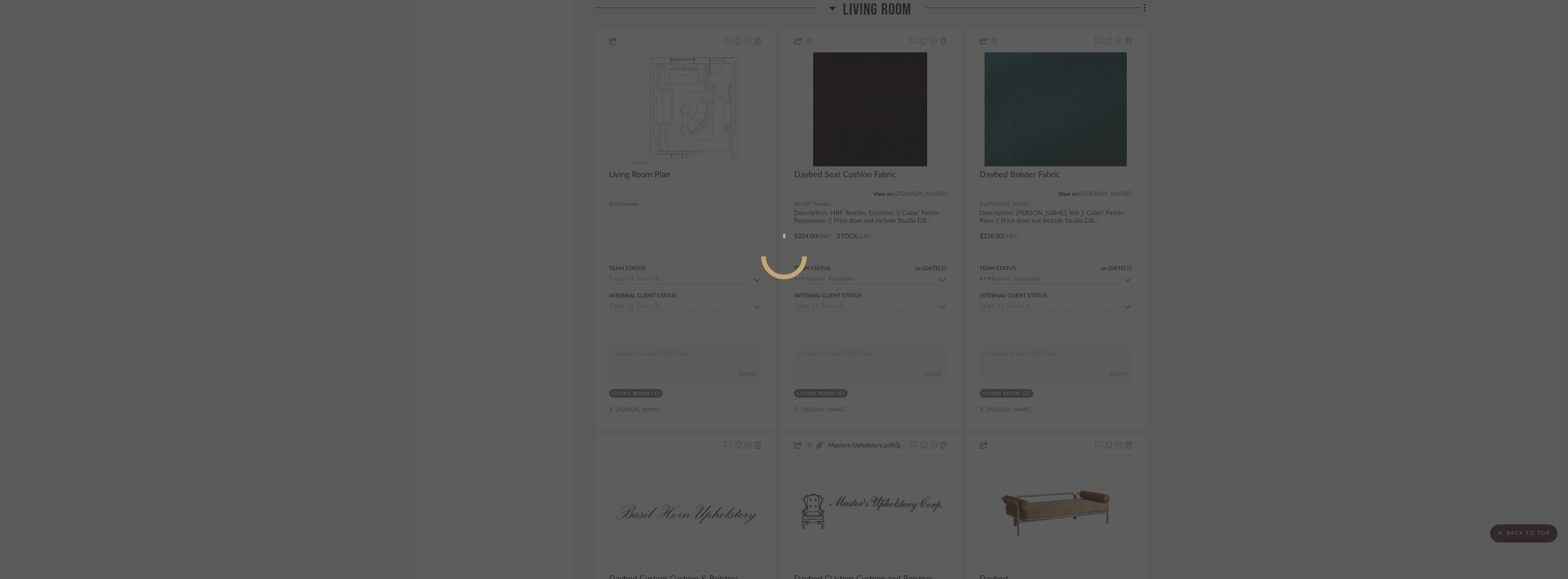
click at [1349, 196] on div at bounding box center [784, 290] width 1568 height 579
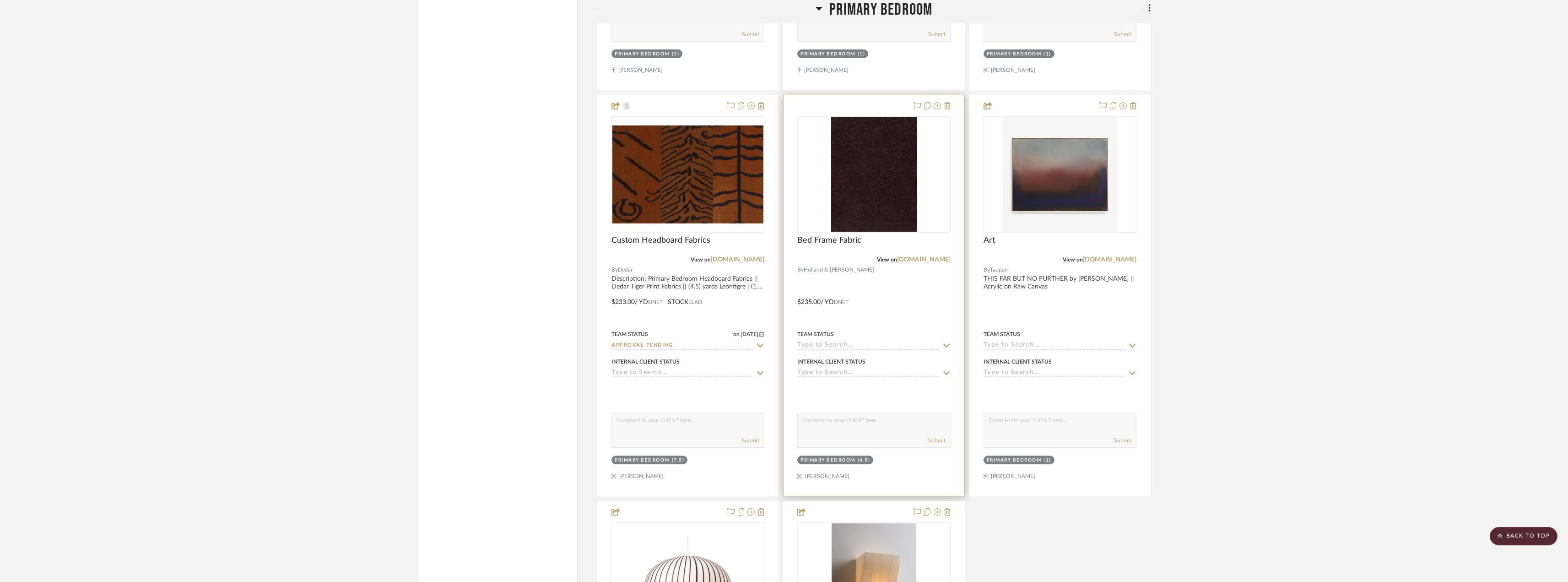
scroll to position [7050, 0]
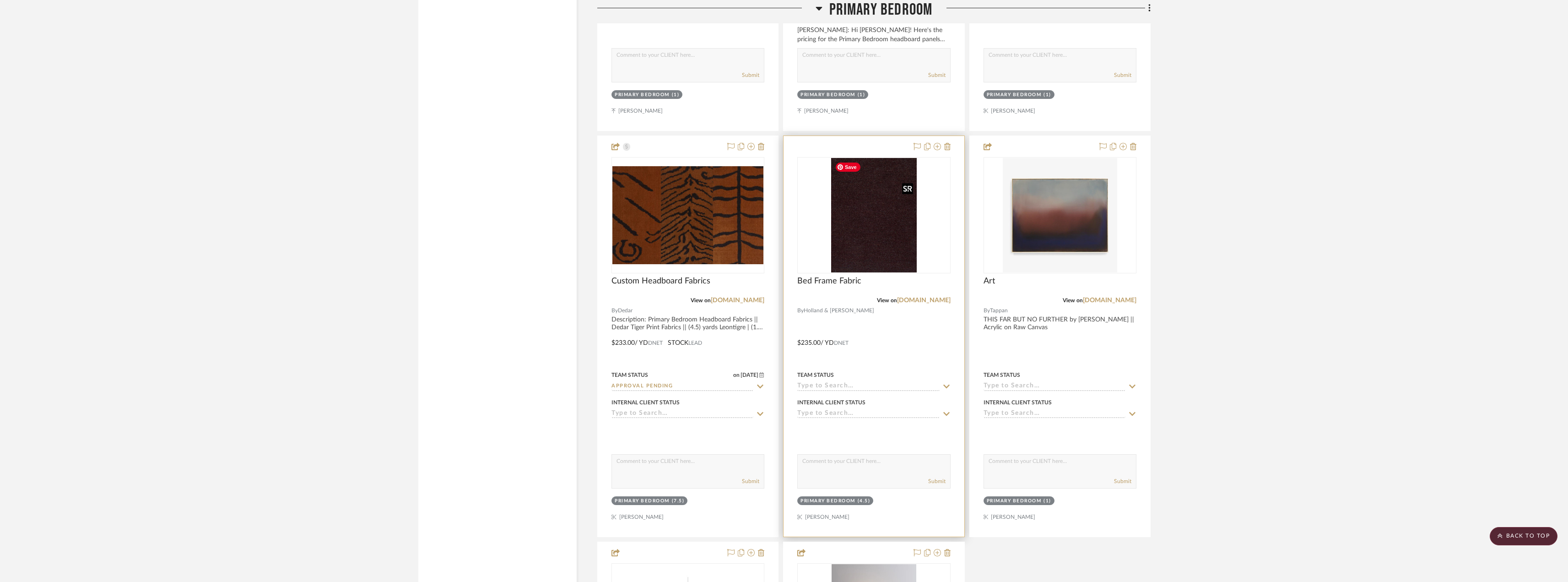
click at [887, 252] on img "0" at bounding box center [874, 215] width 86 height 114
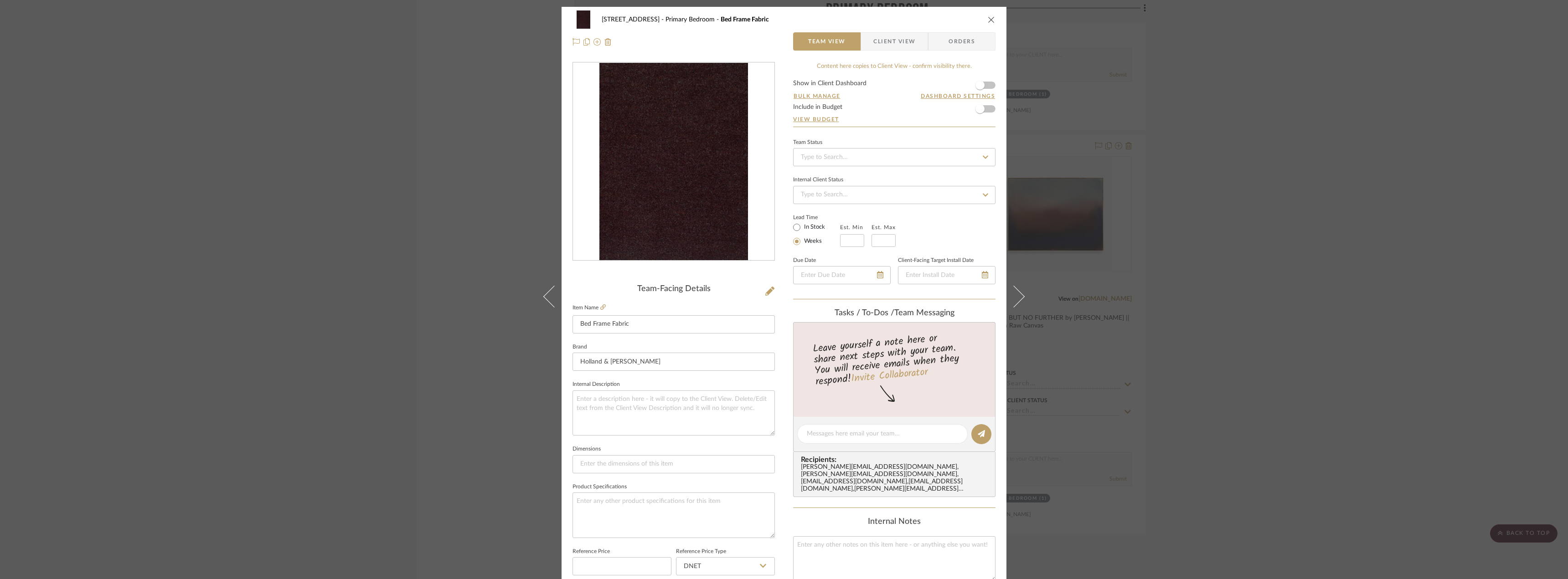
scroll to position [227, 0]
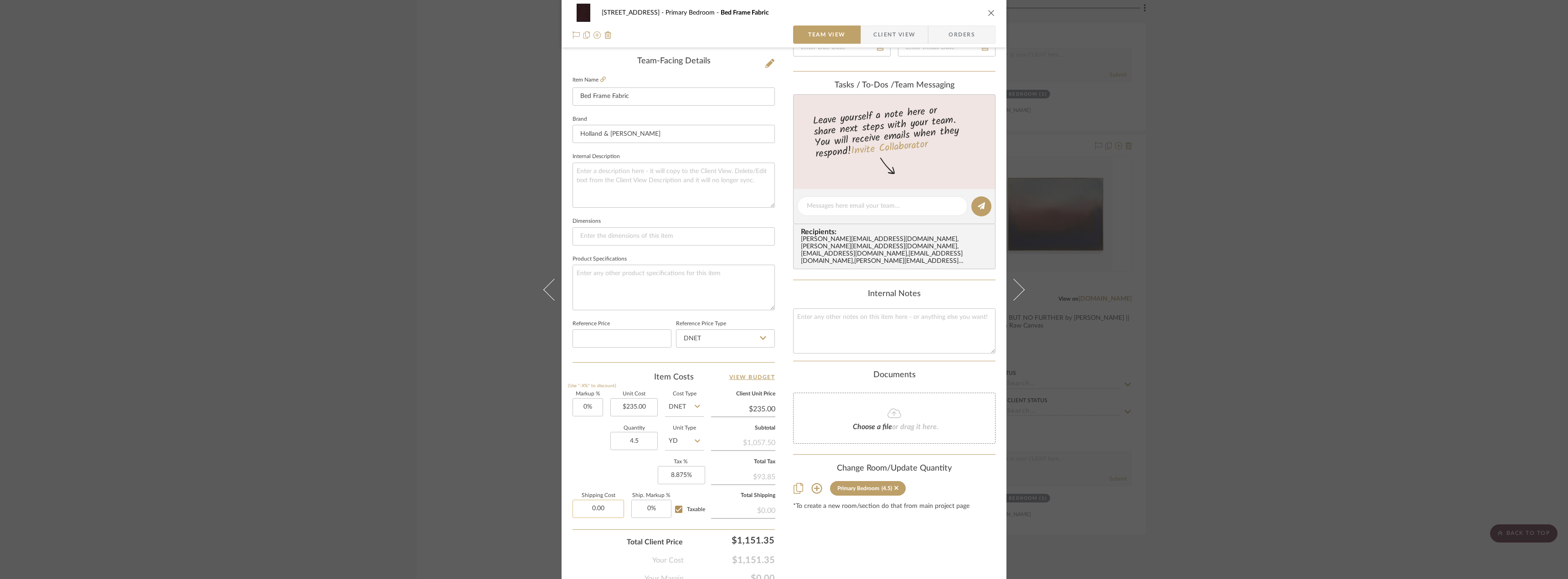
click at [601, 510] on input "0.00" at bounding box center [598, 508] width 52 height 18
type input "$100.00"
click at [877, 532] on div "Content here copies to Client View - confirm visibility there. Show in Client D…" at bounding box center [894, 209] width 202 height 750
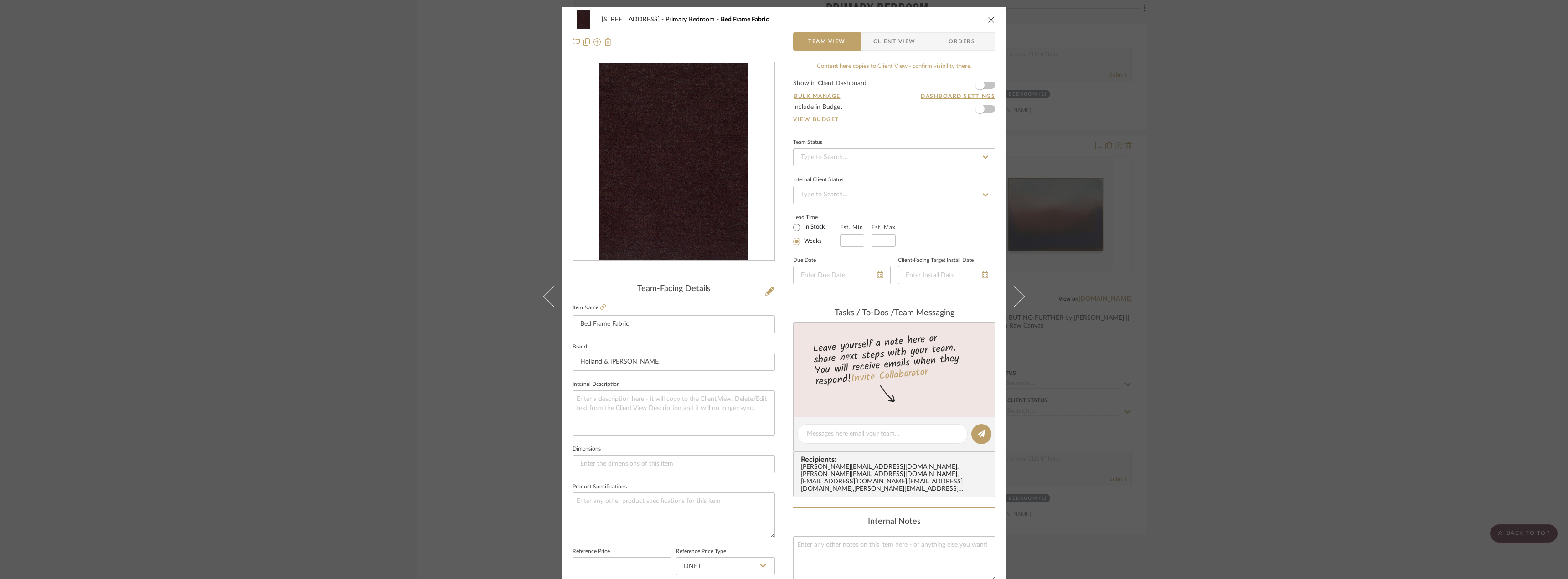
click at [886, 43] on span "Client View" at bounding box center [894, 41] width 42 height 18
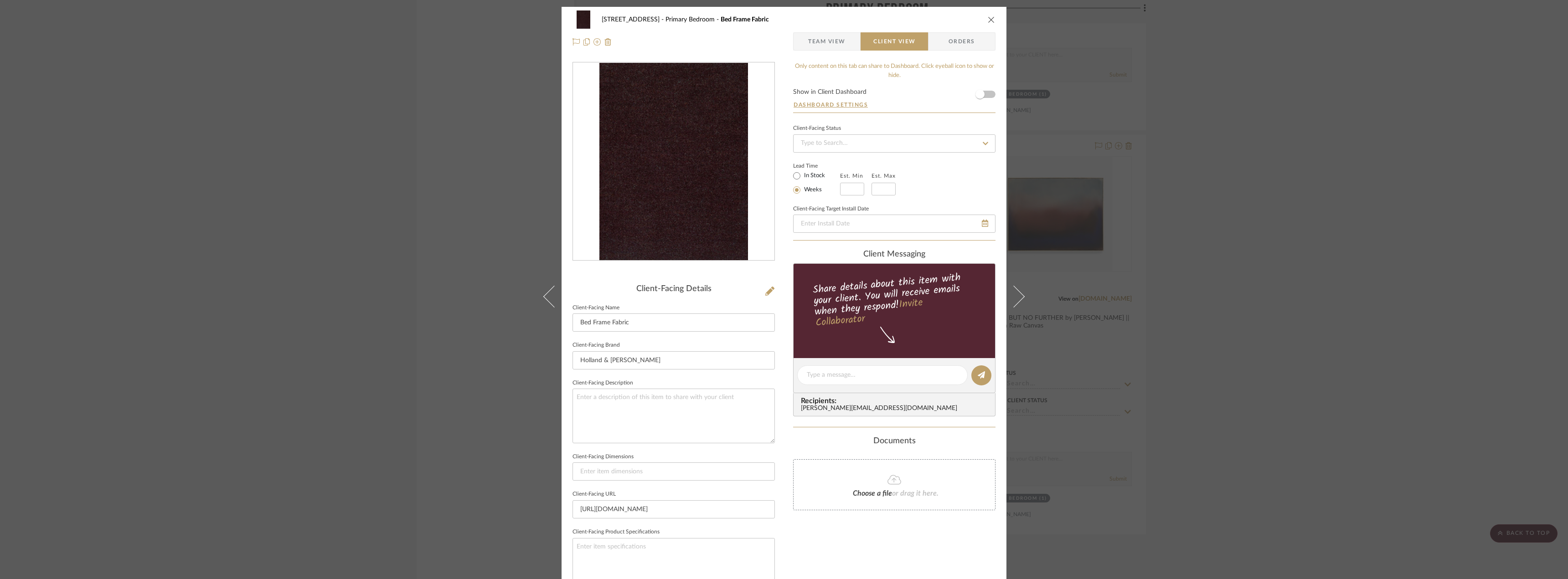
click at [1339, 248] on div "24080 - 323 Pacific Avenue Primary Bedroom Bed Frame Fabric Team View Client Vi…" at bounding box center [784, 290] width 1568 height 579
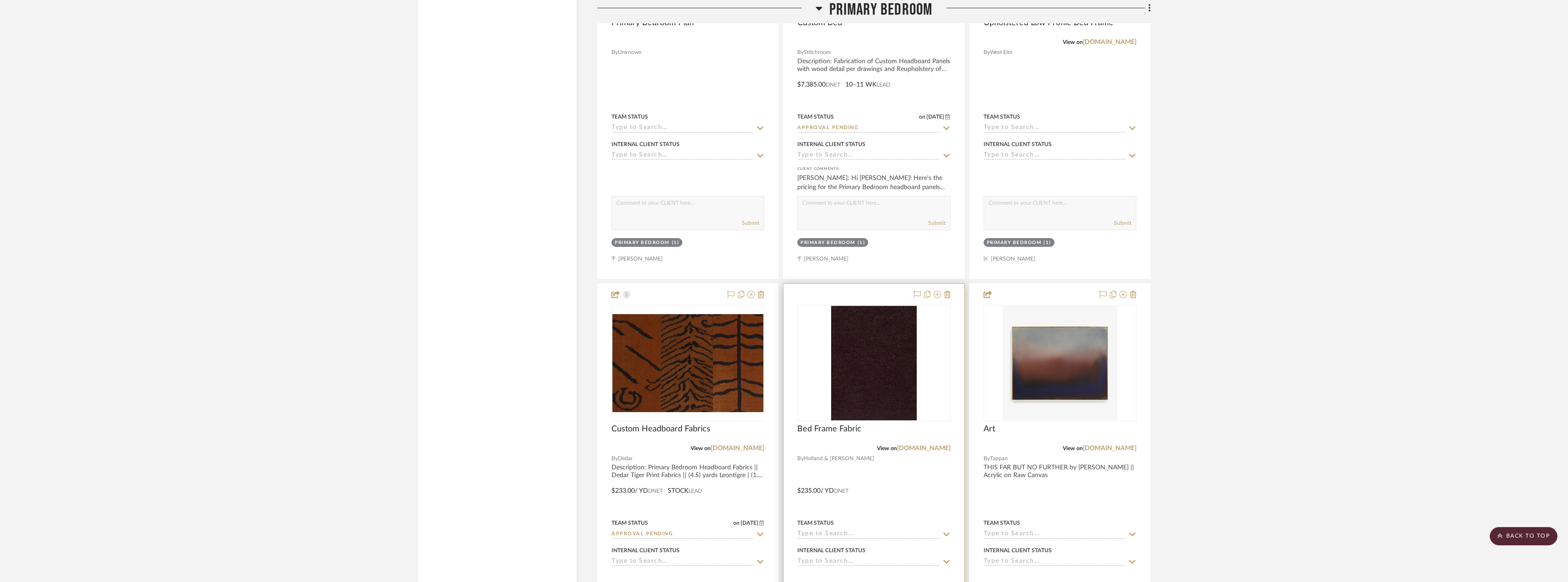
scroll to position [6821, 0]
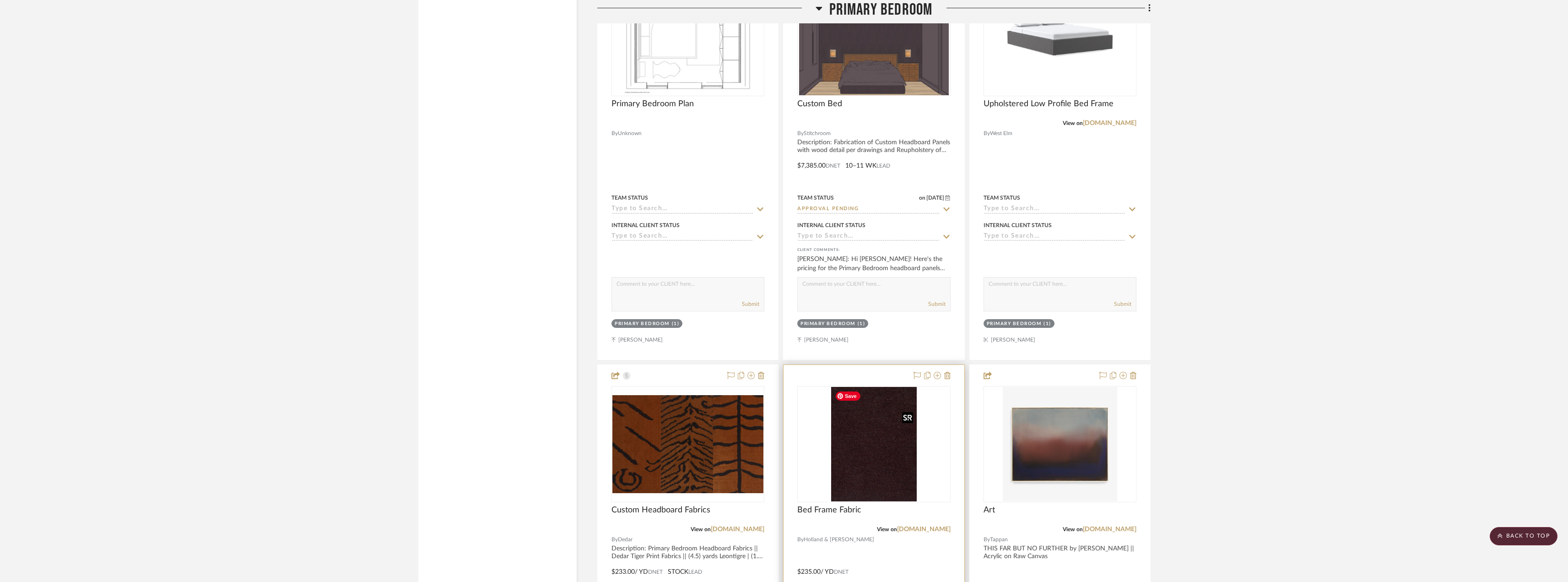
click at [874, 431] on img "0" at bounding box center [874, 444] width 86 height 114
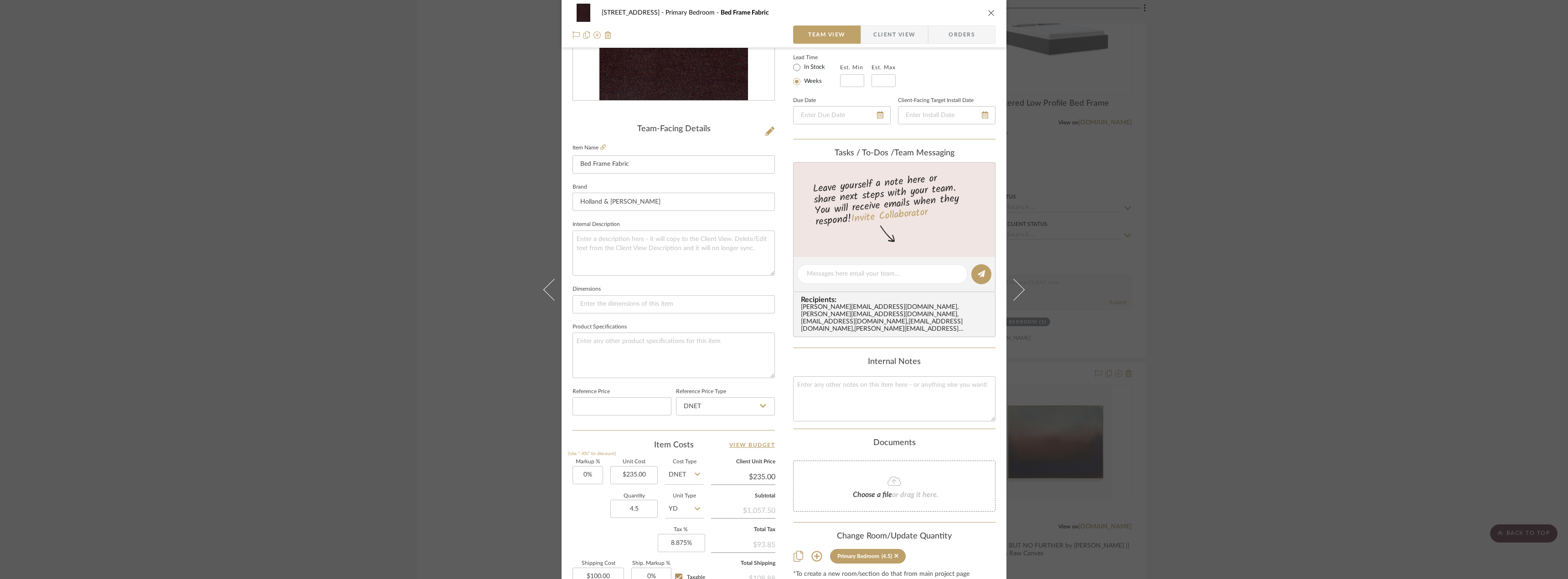
scroll to position [269, 0]
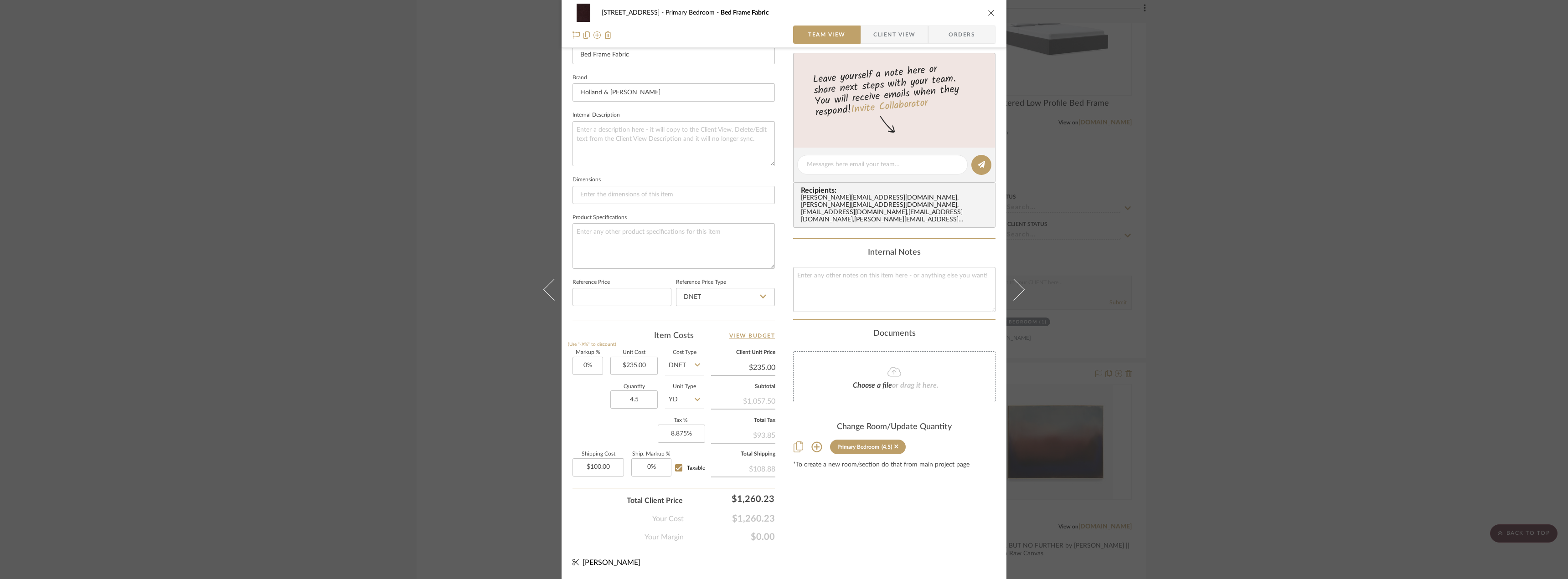
click at [1216, 314] on div "24080 - 323 Pacific Avenue Primary Bedroom Bed Frame Fabric Team View Client Vi…" at bounding box center [784, 290] width 1568 height 579
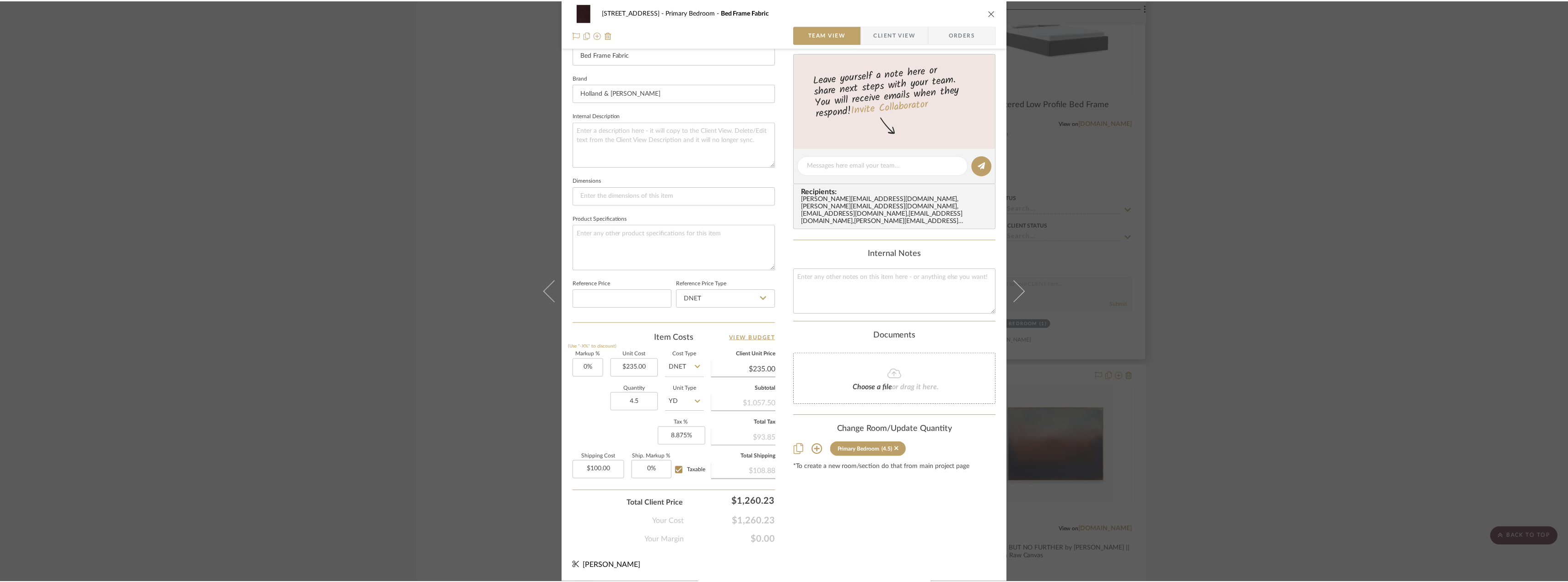
scroll to position [6821, 0]
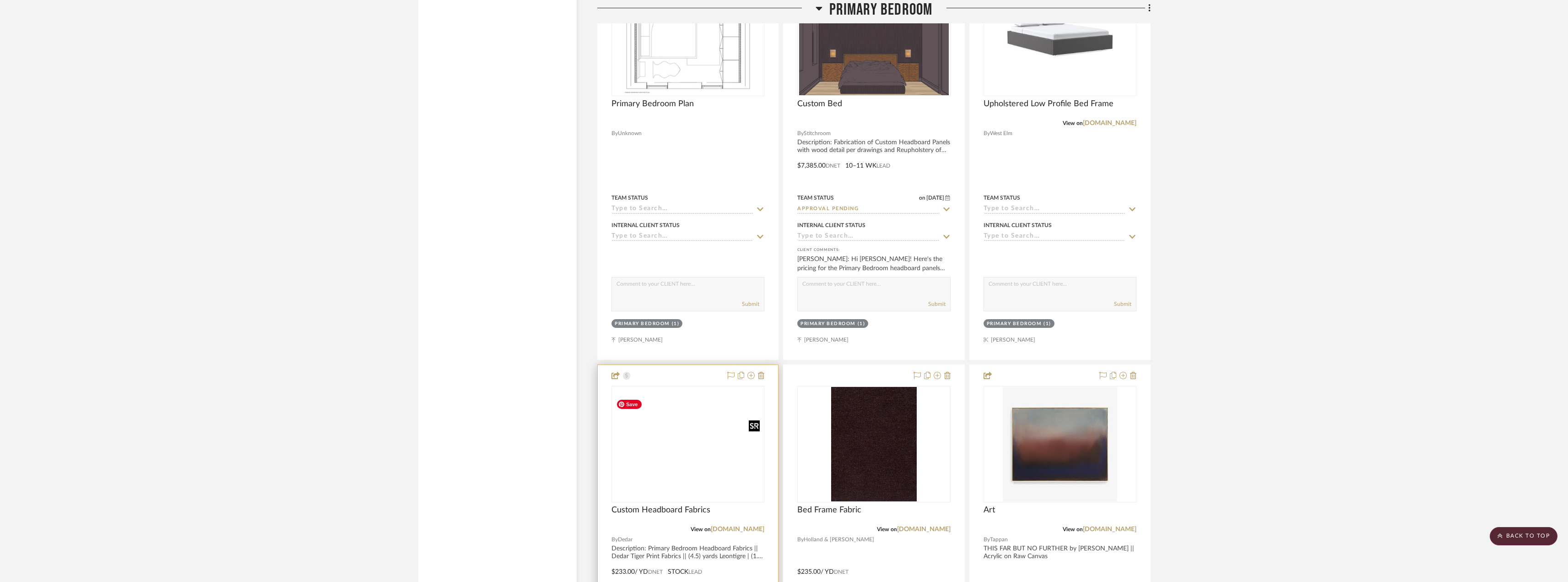
click at [0, 0] on img at bounding box center [0, 0] width 0 height 0
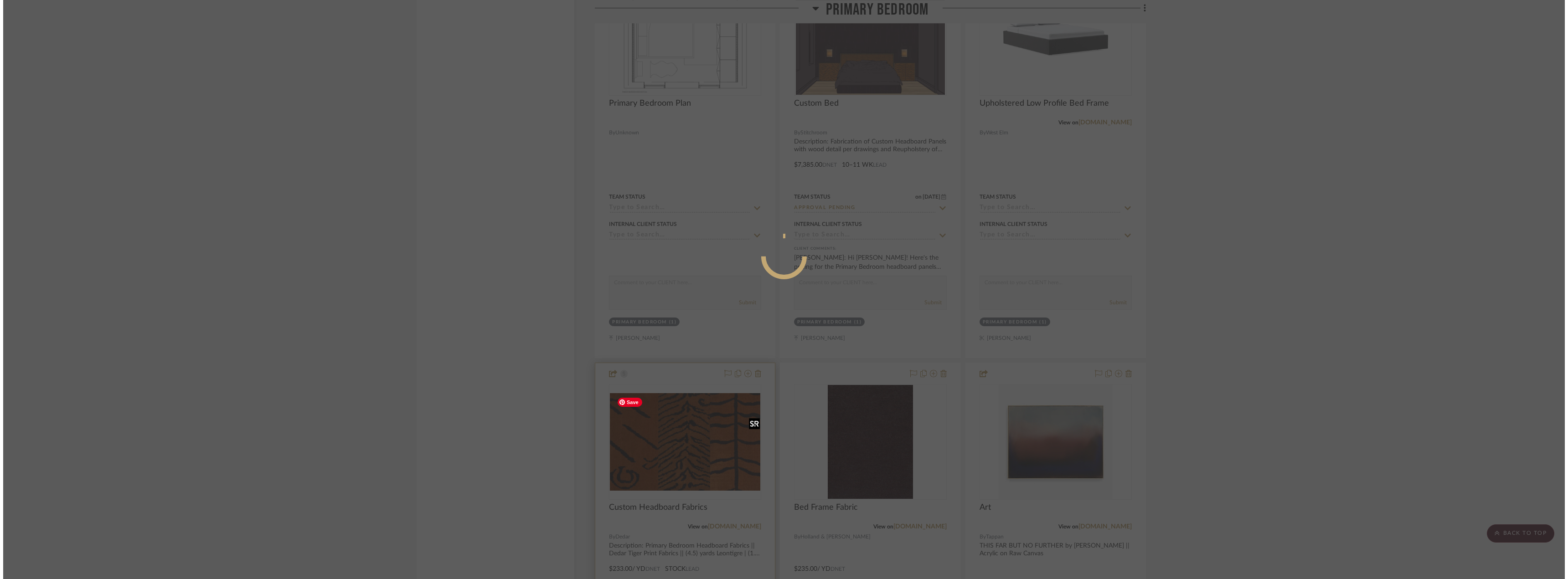
scroll to position [0, 0]
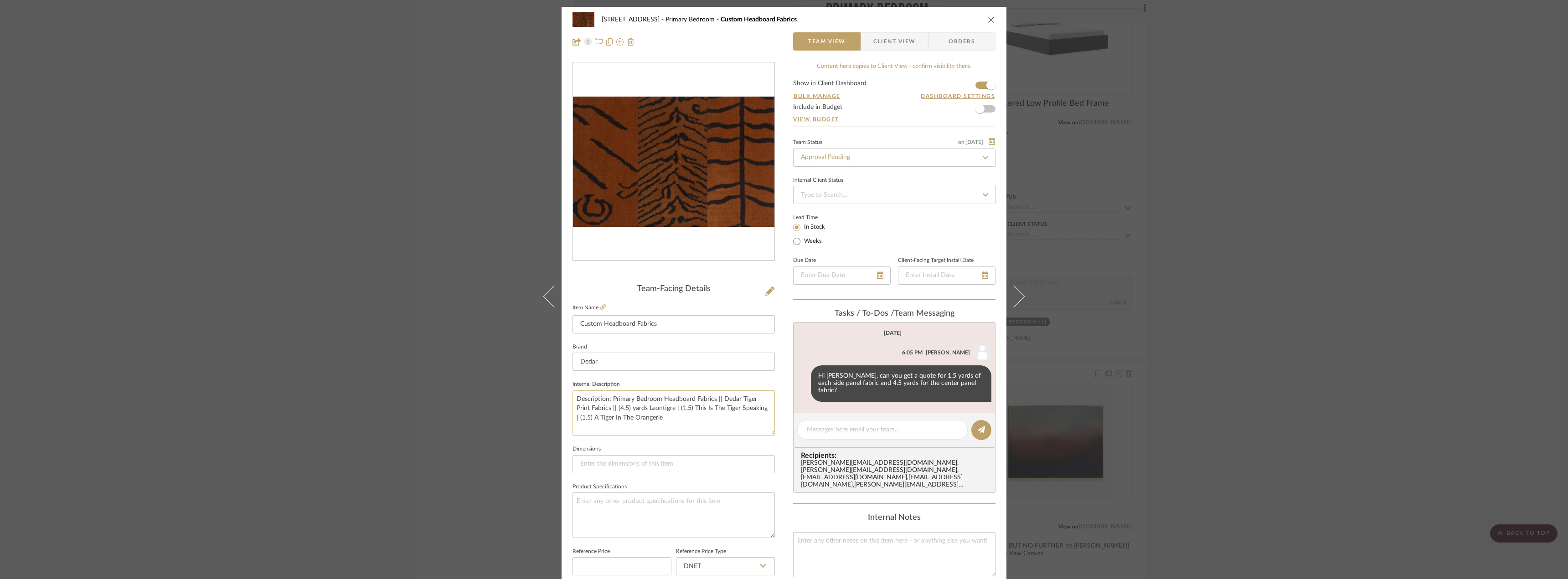
drag, startPoint x: 650, startPoint y: 417, endPoint x: 571, endPoint y: 391, distance: 83.2
click at [573, 391] on textarea "Description: Primary Bedroom Headboard Fabrics || Dedar Tiger Print Fabrics || …" at bounding box center [674, 413] width 202 height 45
click at [1219, 340] on div "24080 - 323 Pacific Avenue Primary Bedroom Custom Headboard Fabrics Team View C…" at bounding box center [784, 290] width 1568 height 579
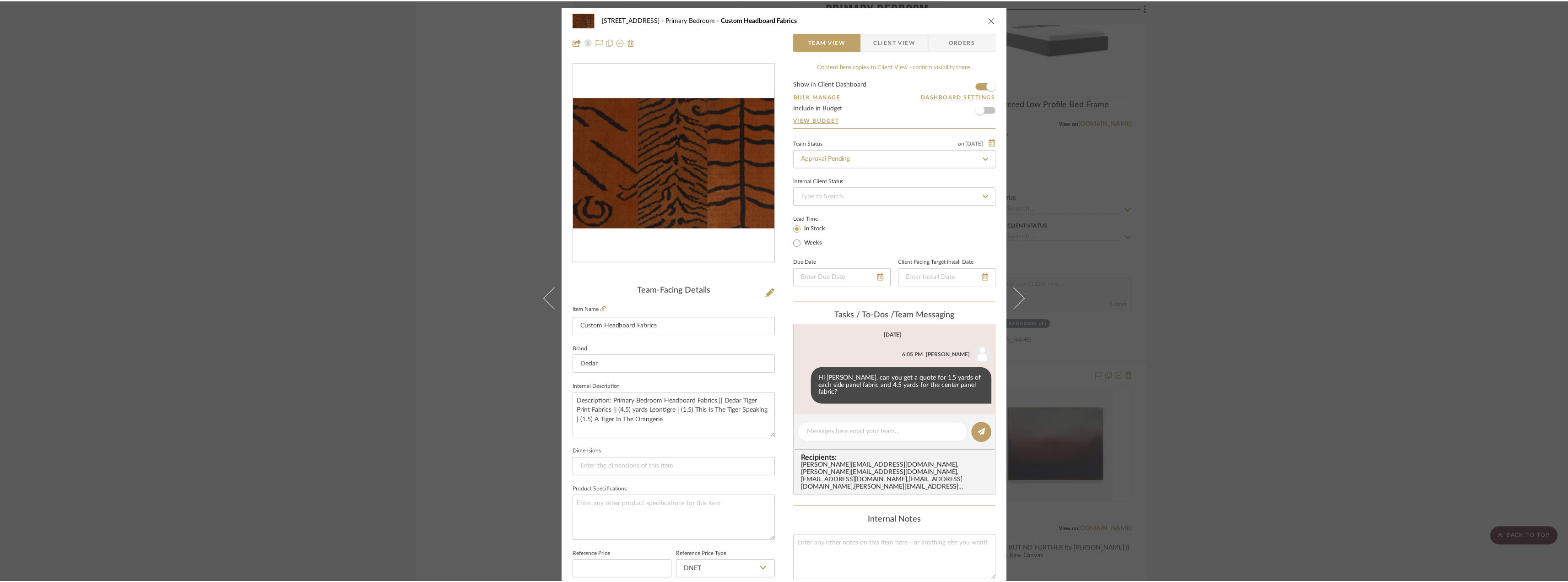
scroll to position [6821, 0]
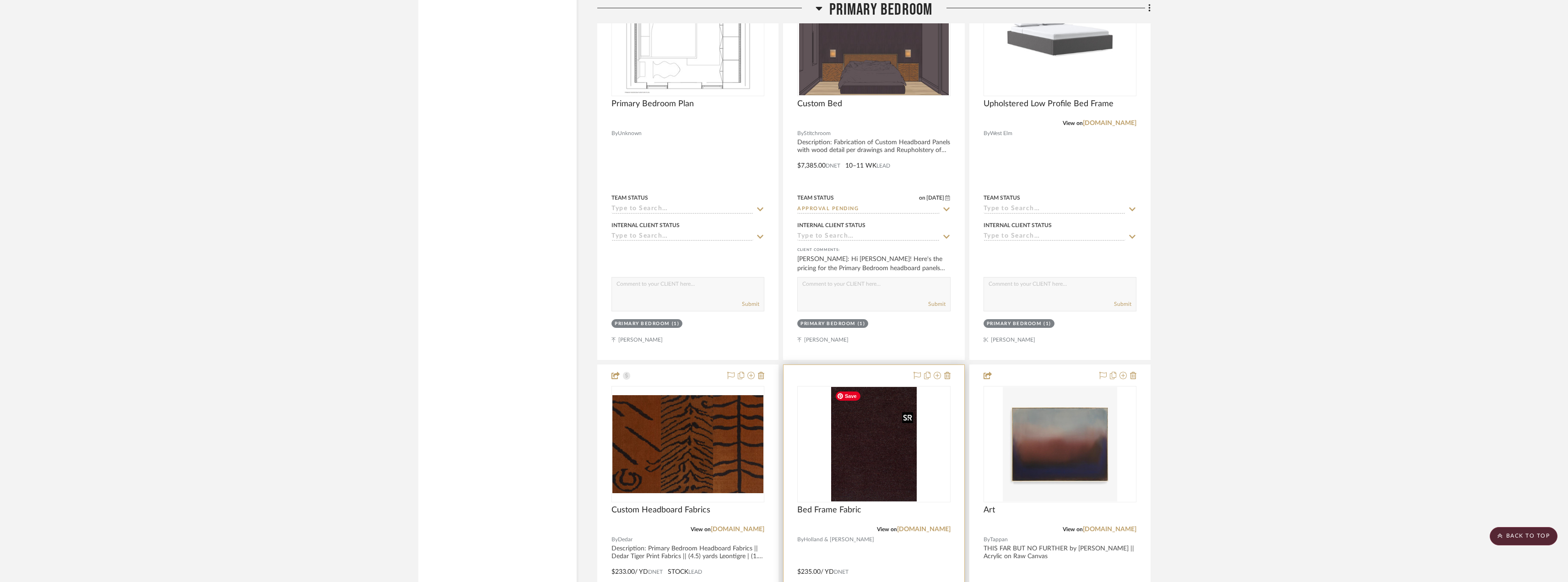
click at [866, 437] on img "0" at bounding box center [874, 444] width 86 height 114
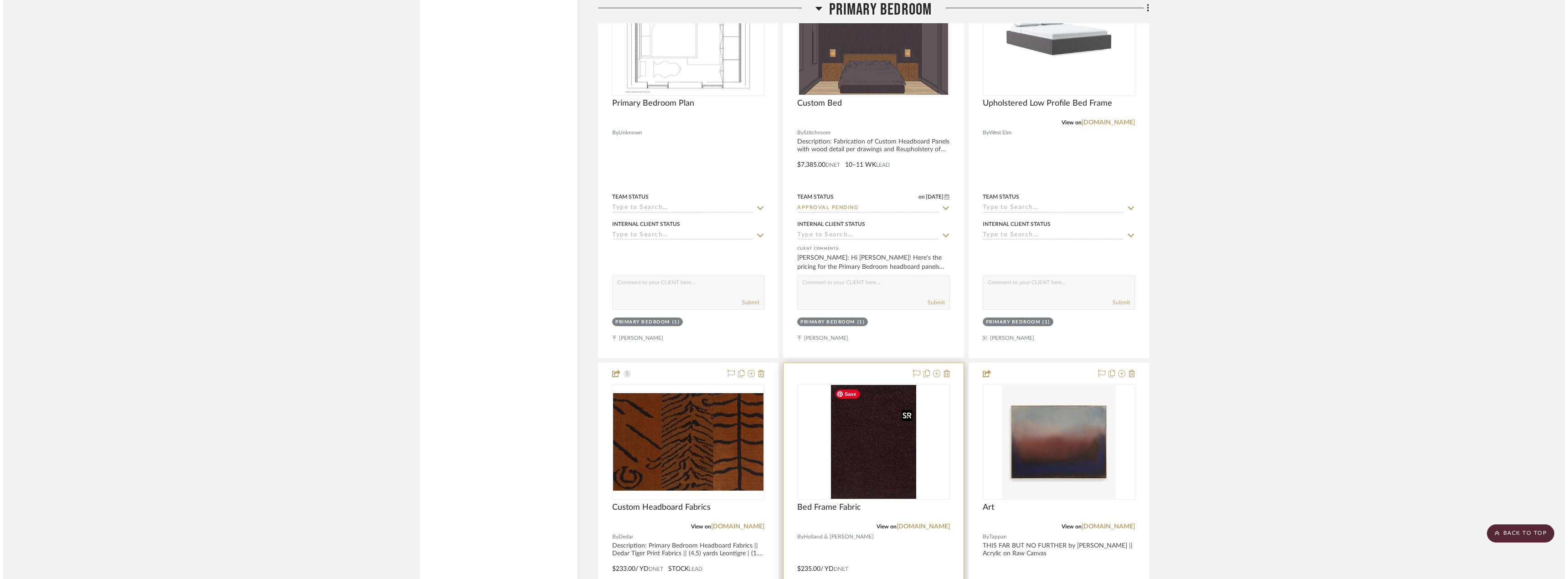
scroll to position [0, 0]
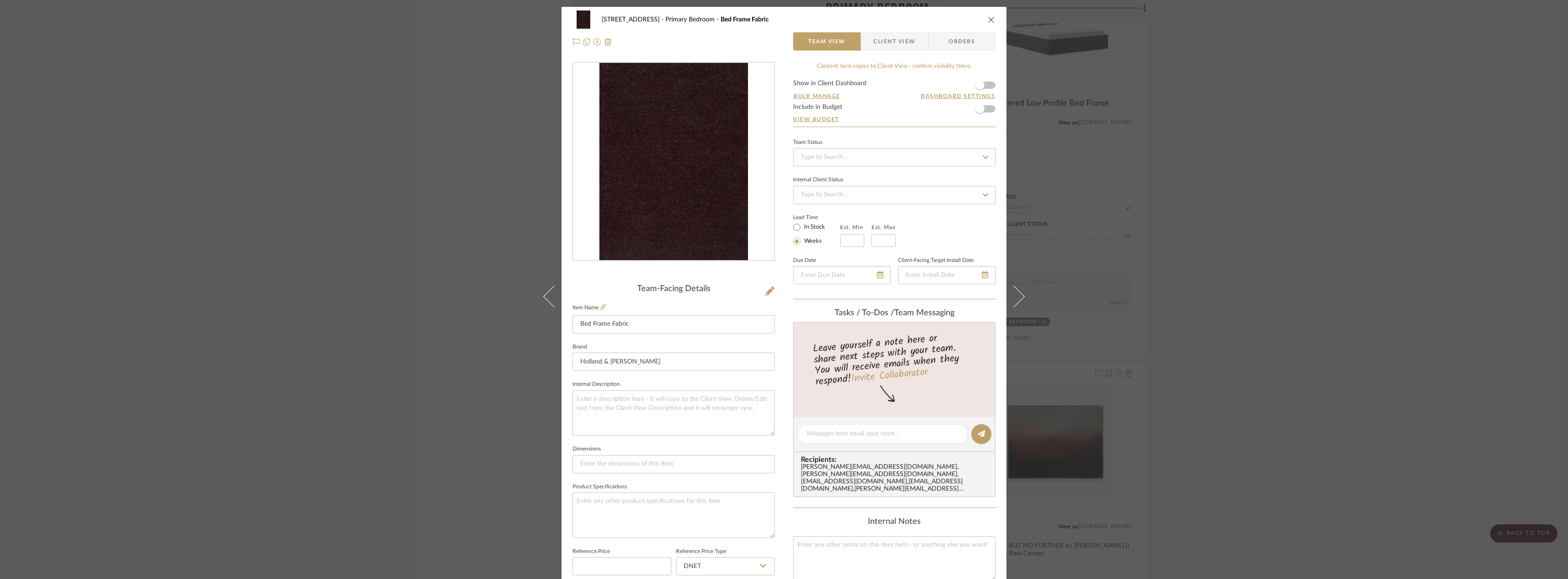
click at [888, 46] on span "Client View" at bounding box center [894, 41] width 42 height 18
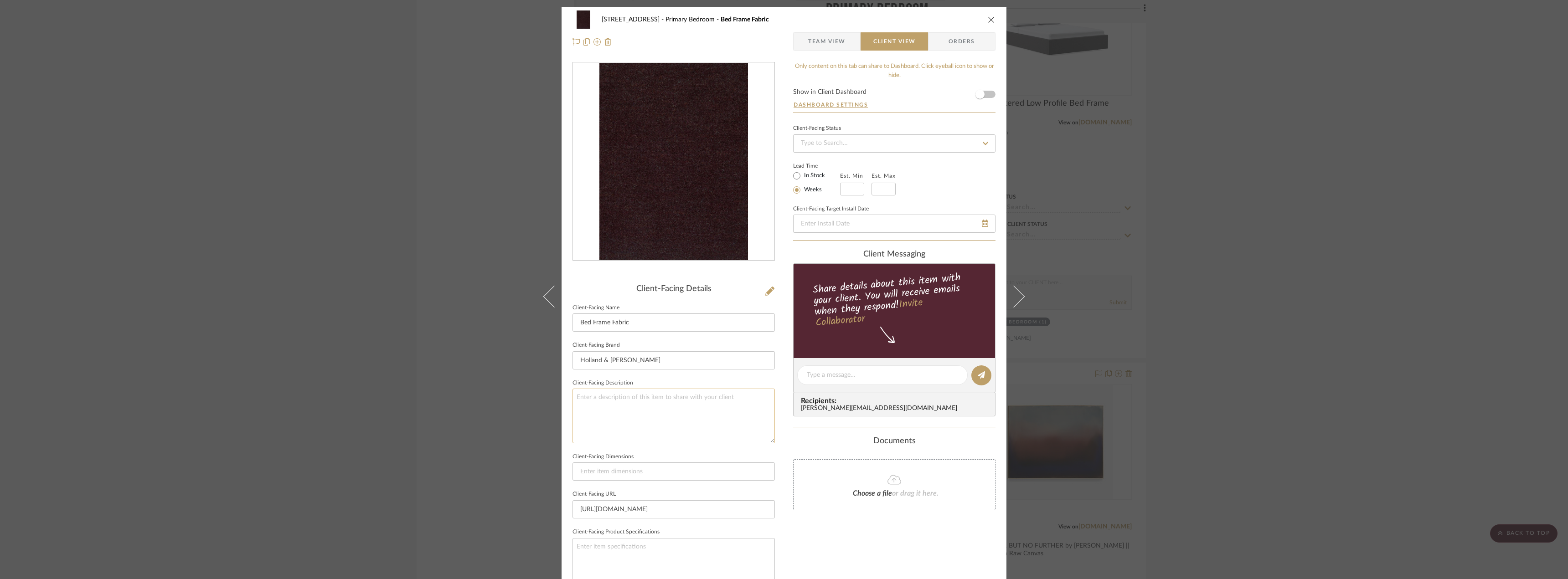
click at [645, 414] on textarea at bounding box center [674, 415] width 202 height 54
paste textarea "Description: Primary Bedroom Headboard Fabrics || Dedar Tiger Print Fabrics || …"
click at [684, 409] on textarea "Description: Primary Bedroom Headboard Fabrics || Dedar Tiger Print Fabrics || …" at bounding box center [674, 415] width 202 height 54
drag, startPoint x: 712, startPoint y: 397, endPoint x: 609, endPoint y: 399, distance: 103.0
click at [609, 399] on textarea "Description: Primary Bedroom Headboard Fabrics || Dedar Tiger Print Fabrics || …" at bounding box center [674, 415] width 202 height 54
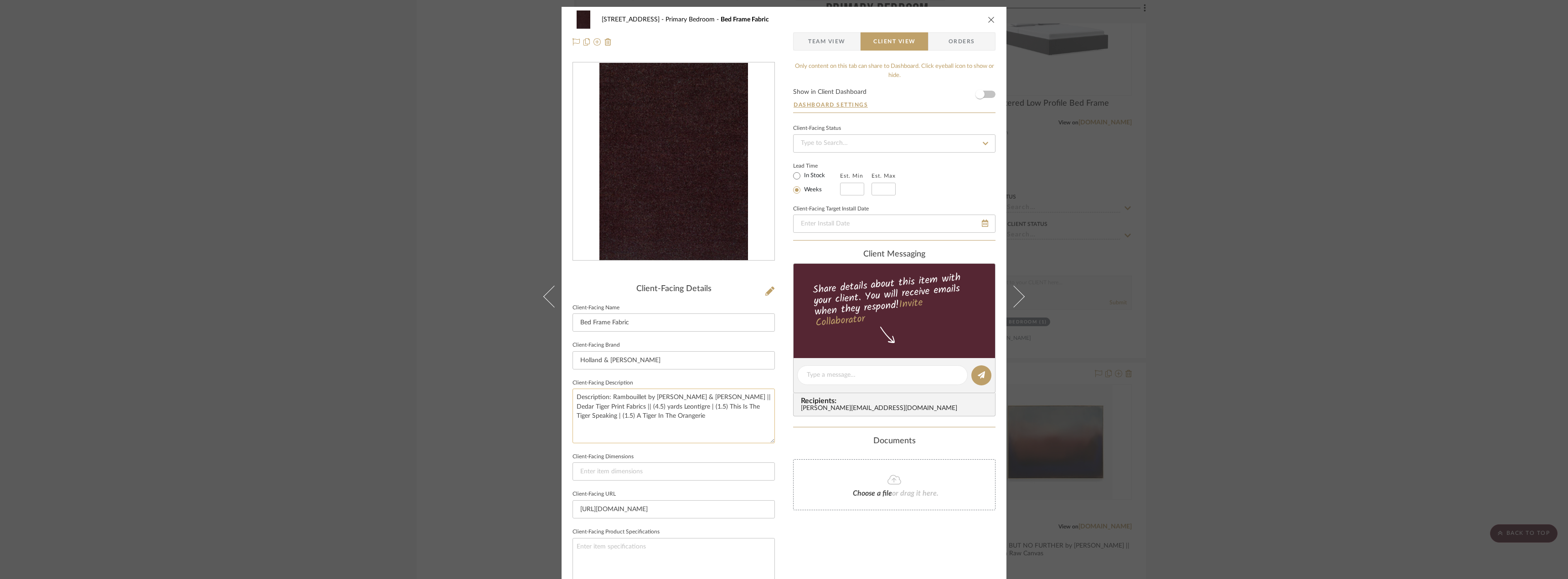
drag, startPoint x: 592, startPoint y: 407, endPoint x: 707, endPoint y: 396, distance: 115.5
click at [707, 396] on textarea "Description: Rambouillet by Holland & Sherry || Dedar Tiger Print Fabrics || (4…" at bounding box center [674, 415] width 202 height 54
drag, startPoint x: 641, startPoint y: 409, endPoint x: 612, endPoint y: 406, distance: 29.2
click at [612, 406] on textarea "Description: Rambouillet by Holland & Sherry || Colo/Finish: Port. 100% Wool ||…" at bounding box center [674, 415] width 202 height 54
type textarea "Description: Rambouillet by Holland & Sherry || Colo/Finish: Port. 100% Wool"
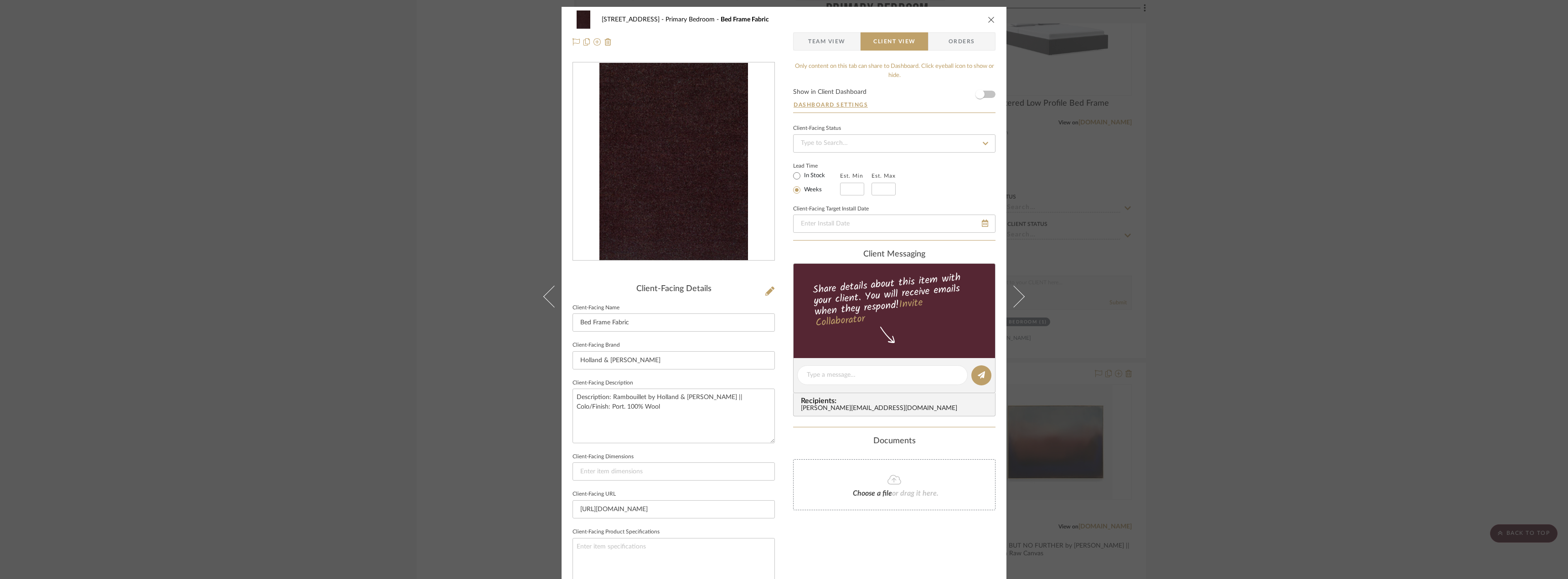
click at [663, 302] on fieldset "Client-Facing Name Bed Frame Fabric" at bounding box center [674, 317] width 202 height 30
click at [828, 37] on span "Team View" at bounding box center [827, 41] width 37 height 18
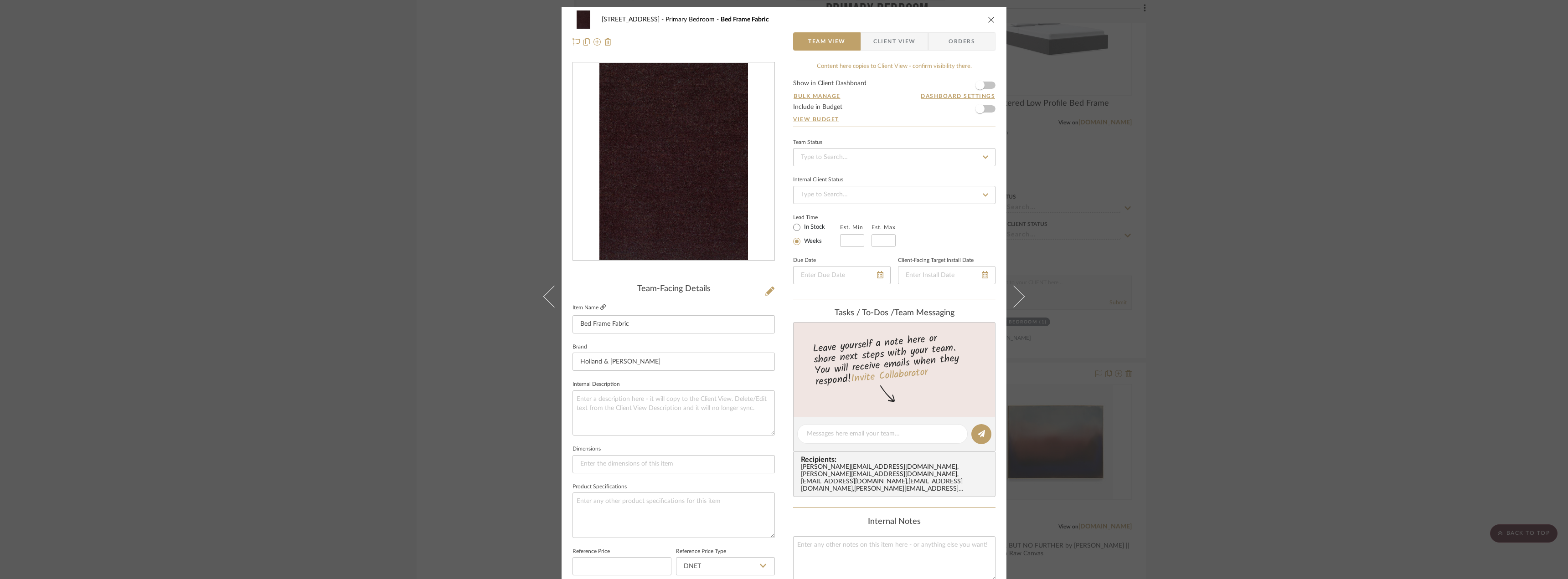
click at [600, 308] on icon at bounding box center [603, 307] width 5 height 5
drag, startPoint x: 888, startPoint y: 40, endPoint x: 859, endPoint y: 113, distance: 78.5
click at [888, 40] on span "Client View" at bounding box center [894, 41] width 42 height 18
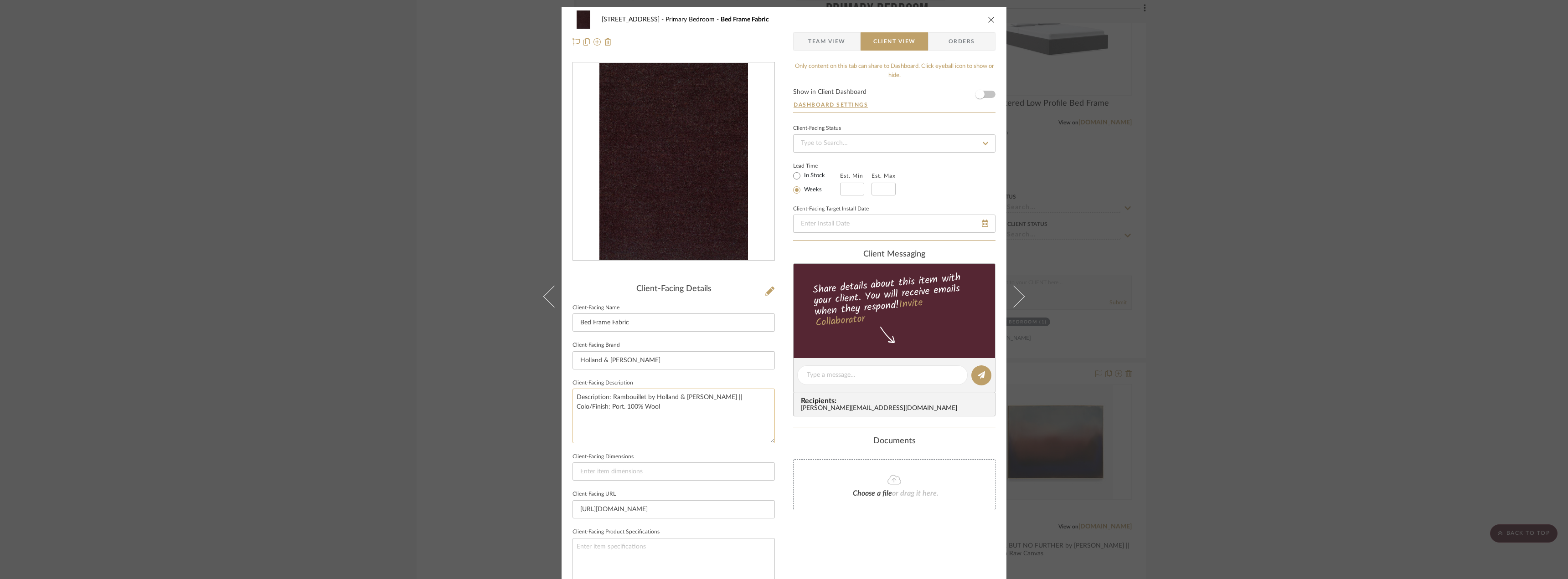
click at [667, 412] on textarea "Description: Rambouillet by Holland & Sherry || Colo/Finish: Port. 100% Wool" at bounding box center [674, 415] width 202 height 54
drag, startPoint x: 595, startPoint y: 407, endPoint x: 571, endPoint y: 407, distance: 24.0
click at [573, 407] on textarea "Description: Rambouillet by Holland & Sherry || Colo/Finish: Port. 100% Wool" at bounding box center [674, 415] width 202 height 54
paste textarea "Mélange Wool Velvet 60% Wool 20% Cotton 12% Polyester 6%"
click at [573, 414] on textarea "Description: Rambouillet by Holland & Sherry || Colo/Finish: Port. Mélange Wool…" at bounding box center [674, 415] width 202 height 54
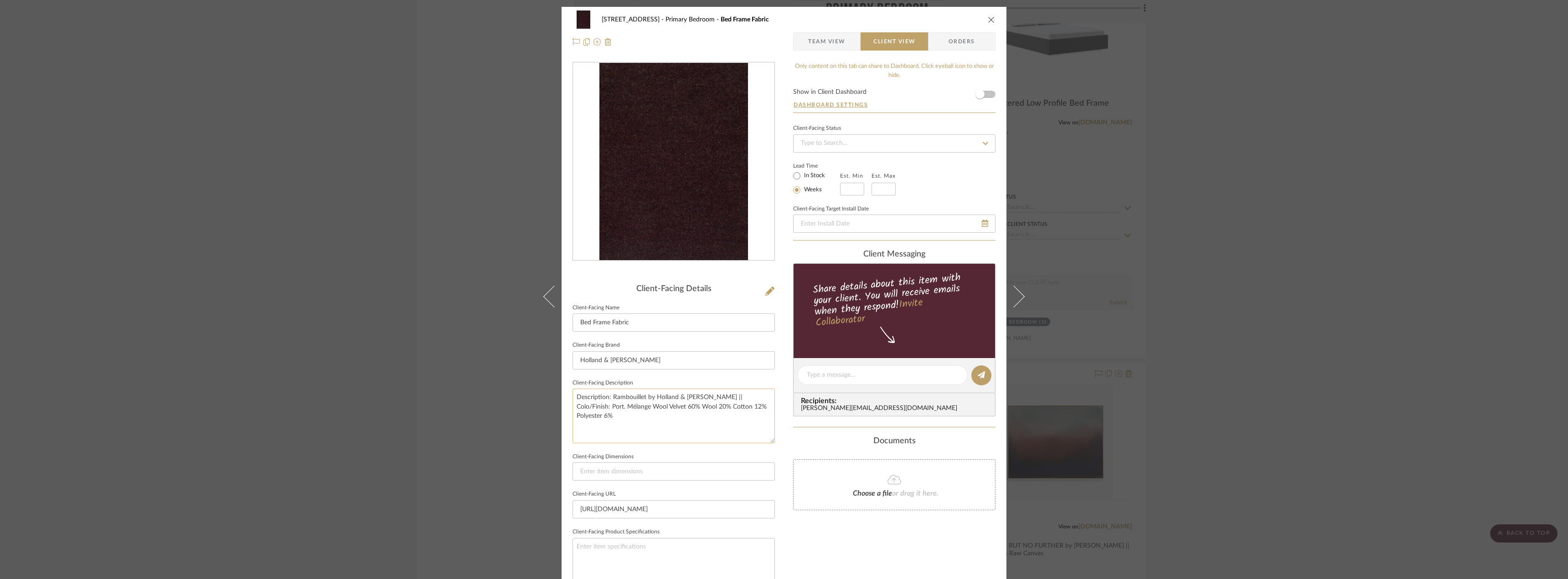
click at [639, 439] on textarea "Description: Rambouillet by Holland & Sherry || Colo/Finish: Port. Mélange Wool…" at bounding box center [674, 415] width 202 height 54
click at [649, 411] on textarea "Description: Rambouillet by Holland & Sherry || Colo/Finish: Port. Mélange Wool…" at bounding box center [674, 415] width 202 height 54
click at [634, 392] on textarea "Description: Rambouillet by Holland & Sherry || Colo/Finish: Port. Mélange Wool…" at bounding box center [674, 415] width 202 height 54
type textarea "Description: Rambouillet by Holland & Sherry || Colo/Finish: Port. Mélange Wool…"
click at [625, 394] on textarea "Description: Rambouillet by Holland & Sherry || Colo/Finish: Port. Mélange Wool…" at bounding box center [674, 415] width 202 height 54
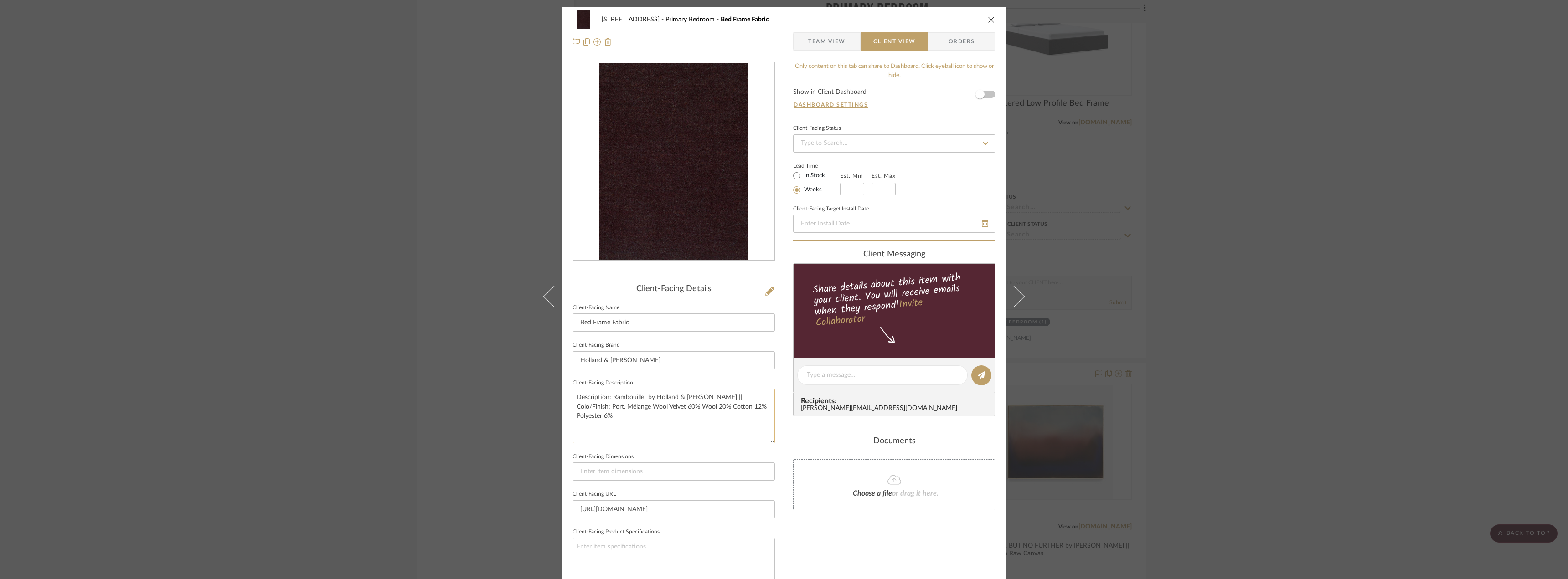
click at [625, 392] on textarea "Description: Rambouillet by Holland & Sherry || Colo/Finish: Port. Mélange Wool…" at bounding box center [674, 415] width 202 height 54
click at [625, 395] on textarea "Description: Rambouillet by Holland & Sherry || Colo/Finish: Port. Mélange Wool…" at bounding box center [674, 415] width 202 height 54
paste textarea
click at [682, 390] on textarea "Description: Rambouillet by Holland & Sherry || Colo/Finish: Port. Mélange Wool…" at bounding box center [674, 415] width 202 height 54
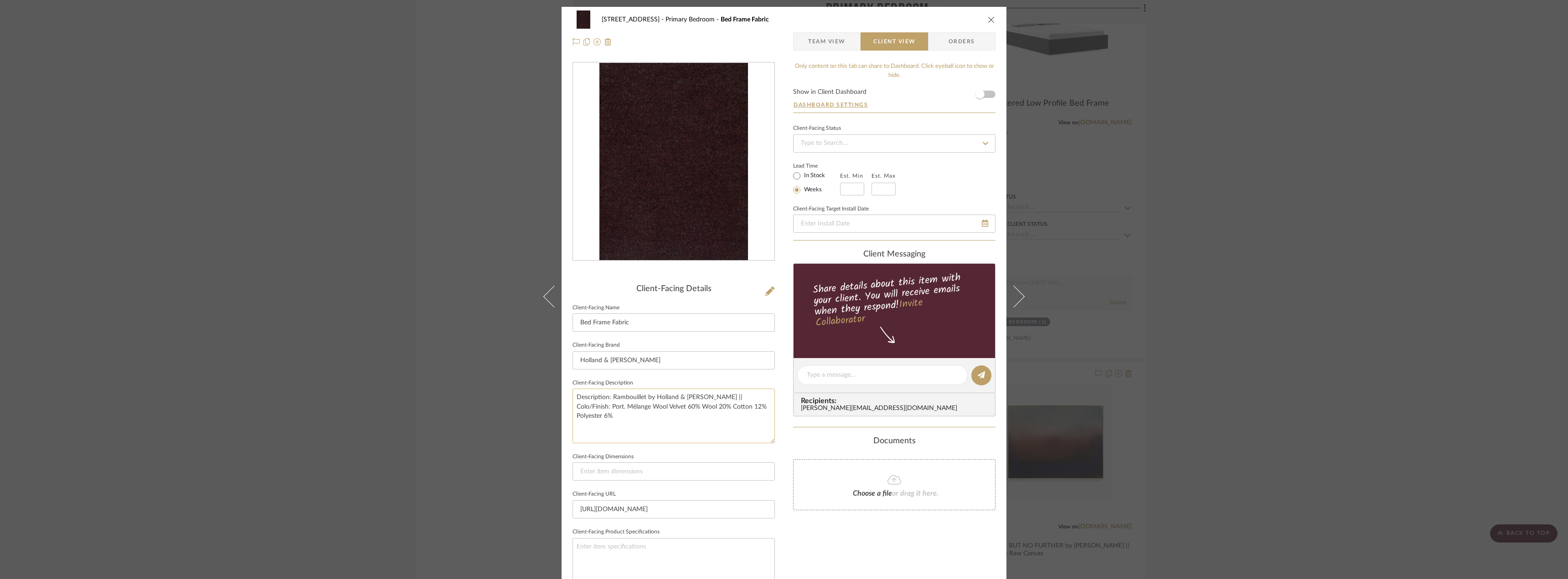
click at [719, 398] on textarea "Description: Rambouillet by Holland & Sherry || Colo/Finish: Port. Mélange Wool…" at bounding box center [674, 415] width 202 height 54
click at [742, 409] on textarea "Description: Rambouillet by Holland & Sherry || Color/Finish: Port. Mélange Woo…" at bounding box center [674, 415] width 202 height 54
click at [575, 407] on textarea "Description: Rambouillet by Holland & Sherry || Color/Finish: Port. Mélange Woo…" at bounding box center [674, 415] width 202 height 54
click at [642, 400] on textarea "Description: Rambouillet by Holland & Sherry || Color/Finish: Port. Mélange Woo…" at bounding box center [674, 415] width 202 height 54
paste textarea "DE14011"
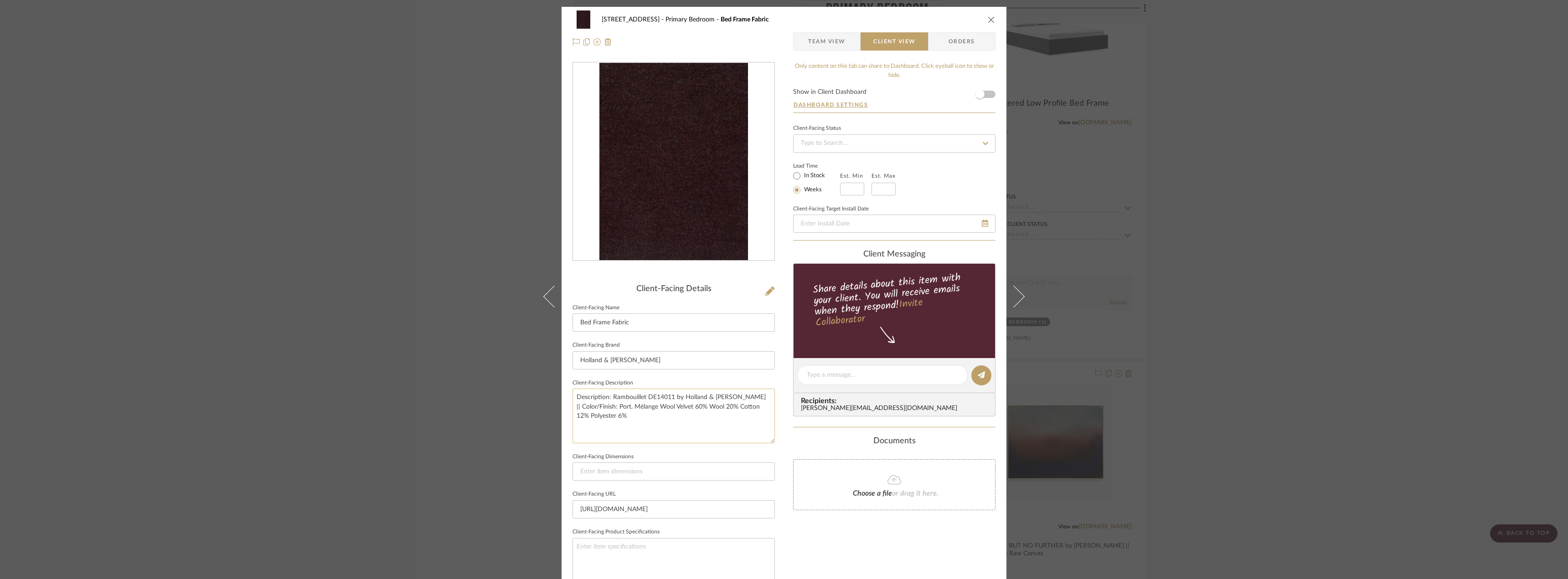
click at [656, 412] on textarea "Description: Rambouillet DE14011 by Holland & Sherry || Color/Finish: Port. Mél…" at bounding box center [674, 415] width 202 height 54
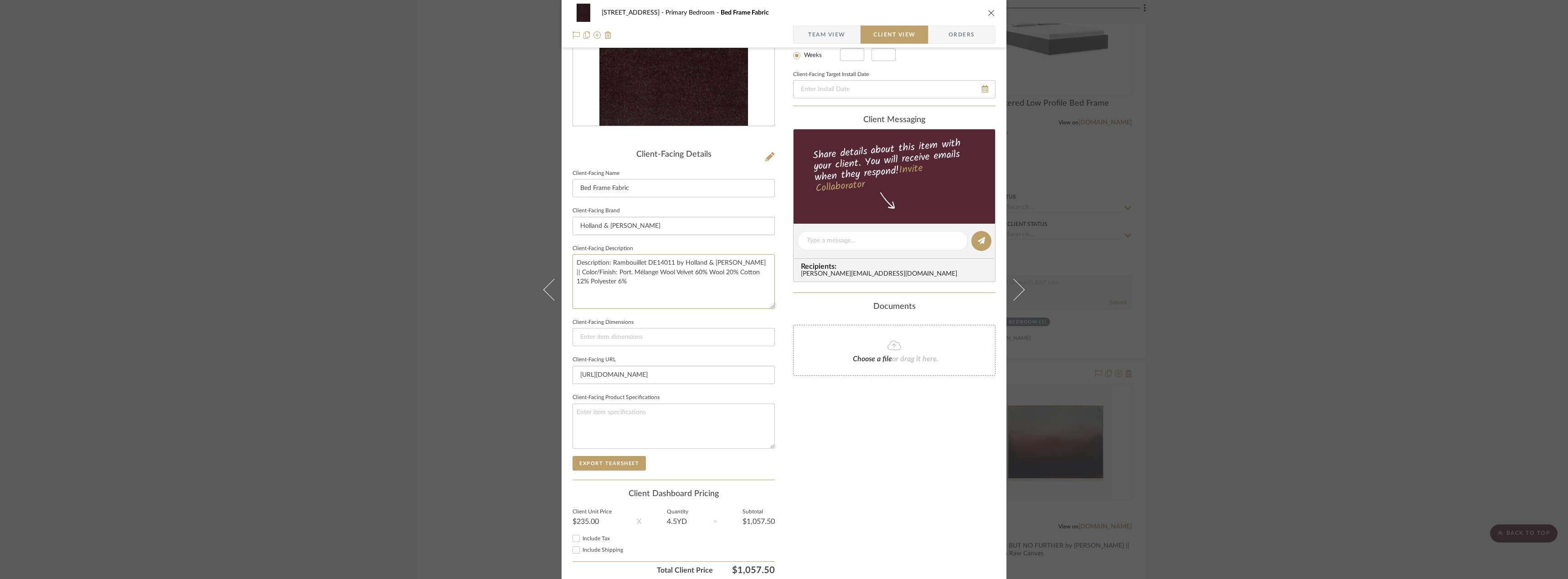
scroll to position [137, 0]
type textarea "Description: Rambouillet DE14011 by Holland & Sherry || Color/Finish: Port. Mél…"
click at [825, 470] on div "Only content on this tab can share to Dashboard. Click eyeball icon to show or …" at bounding box center [894, 251] width 202 height 652
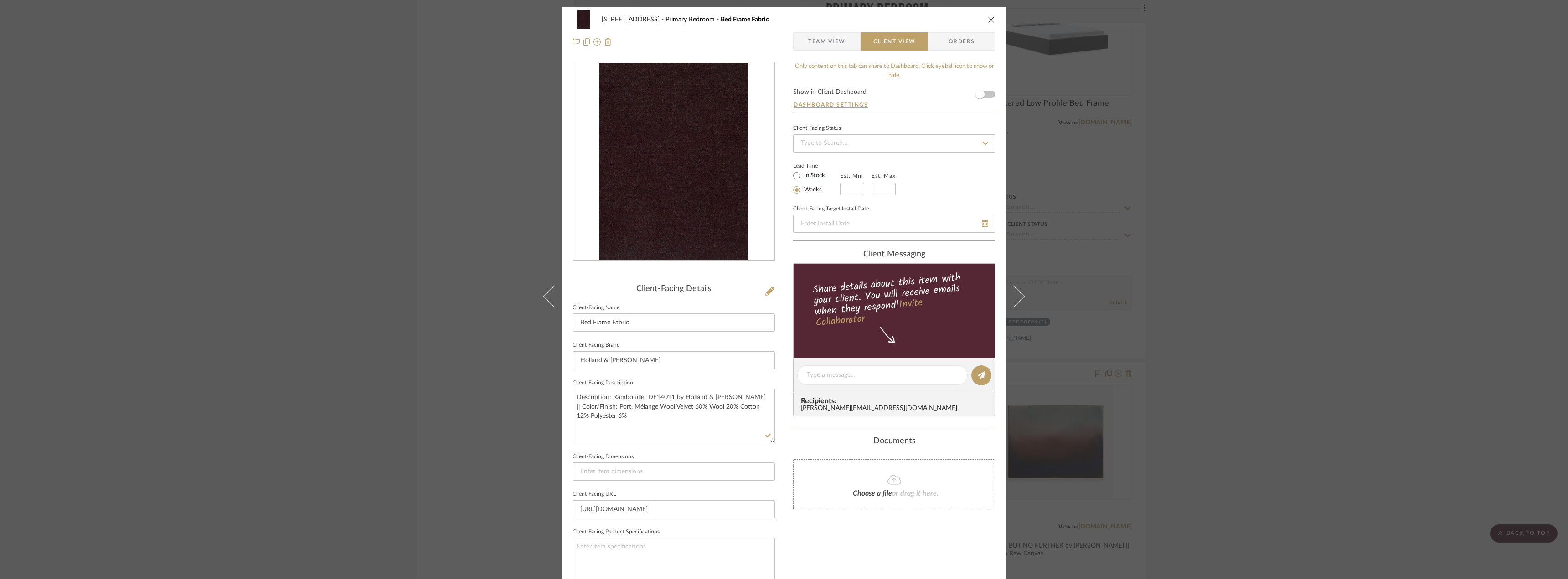
click at [810, 175] on label "In Stock" at bounding box center [813, 175] width 23 height 8
click at [802, 175] on input "In Stock" at bounding box center [797, 176] width 11 height 11
radio input "true"
click at [825, 39] on span "Team View" at bounding box center [827, 41] width 37 height 18
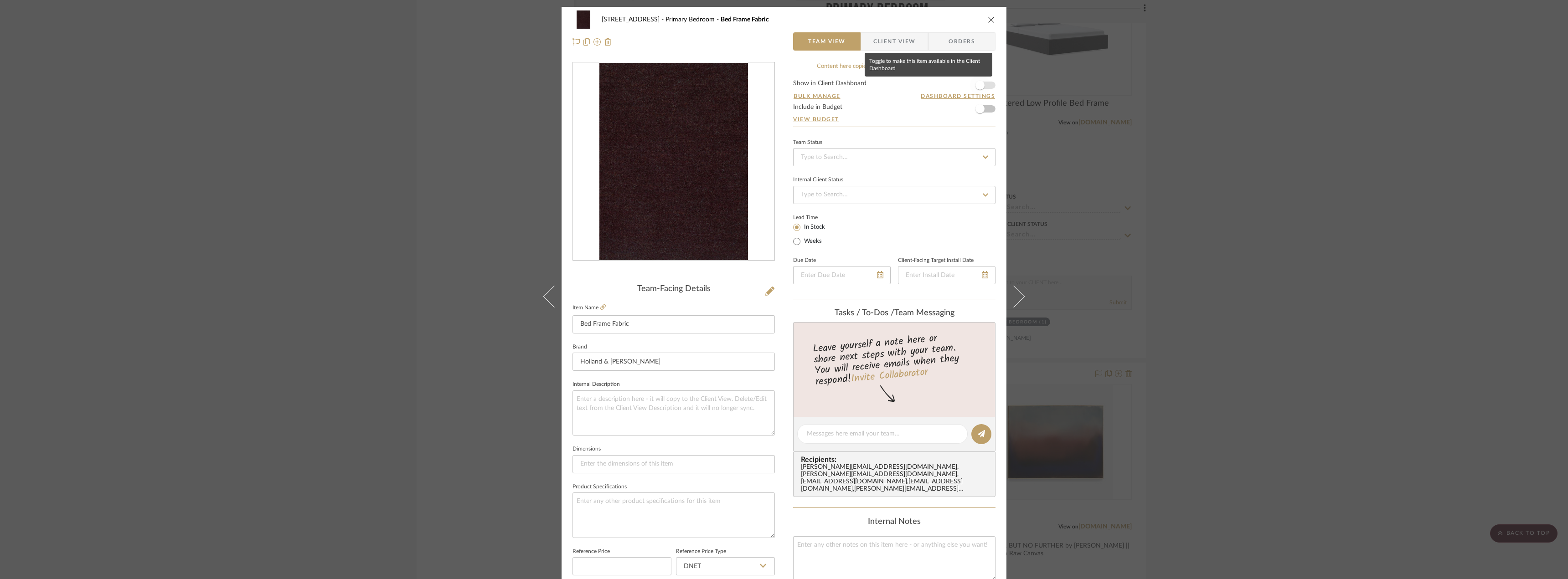
click at [978, 86] on span "button" at bounding box center [980, 85] width 9 height 9
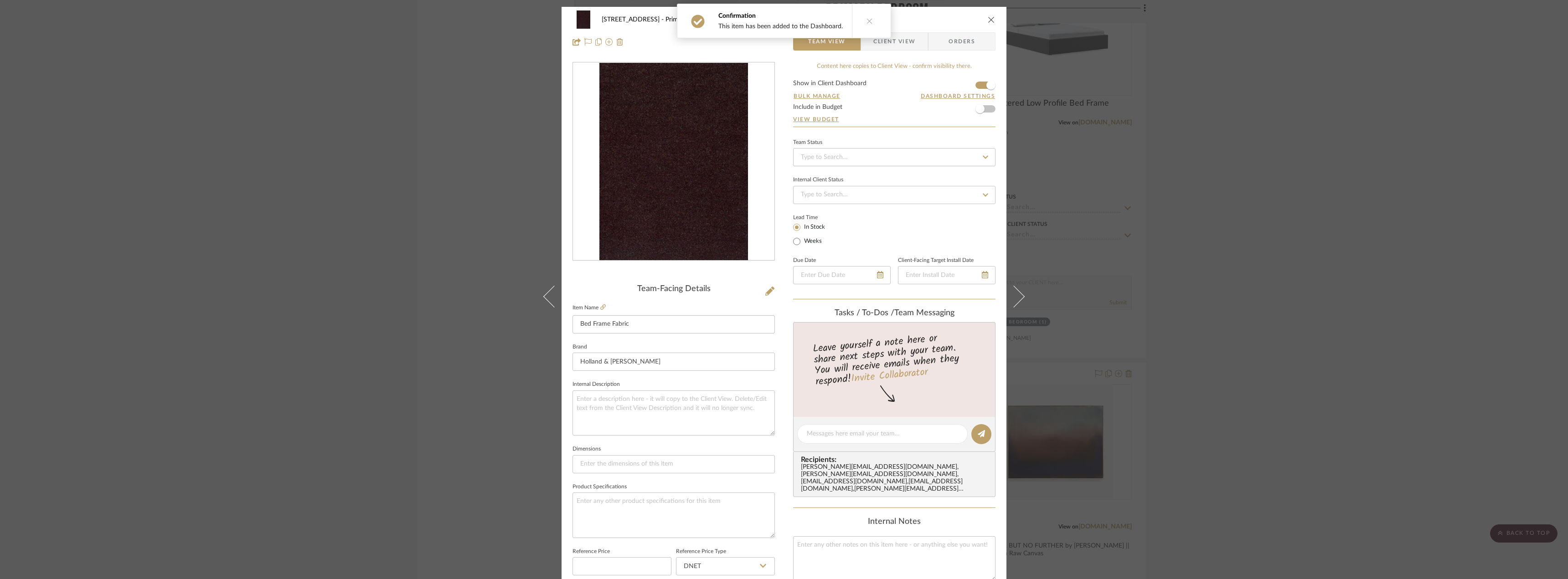
click at [897, 44] on span "Client View" at bounding box center [894, 41] width 42 height 18
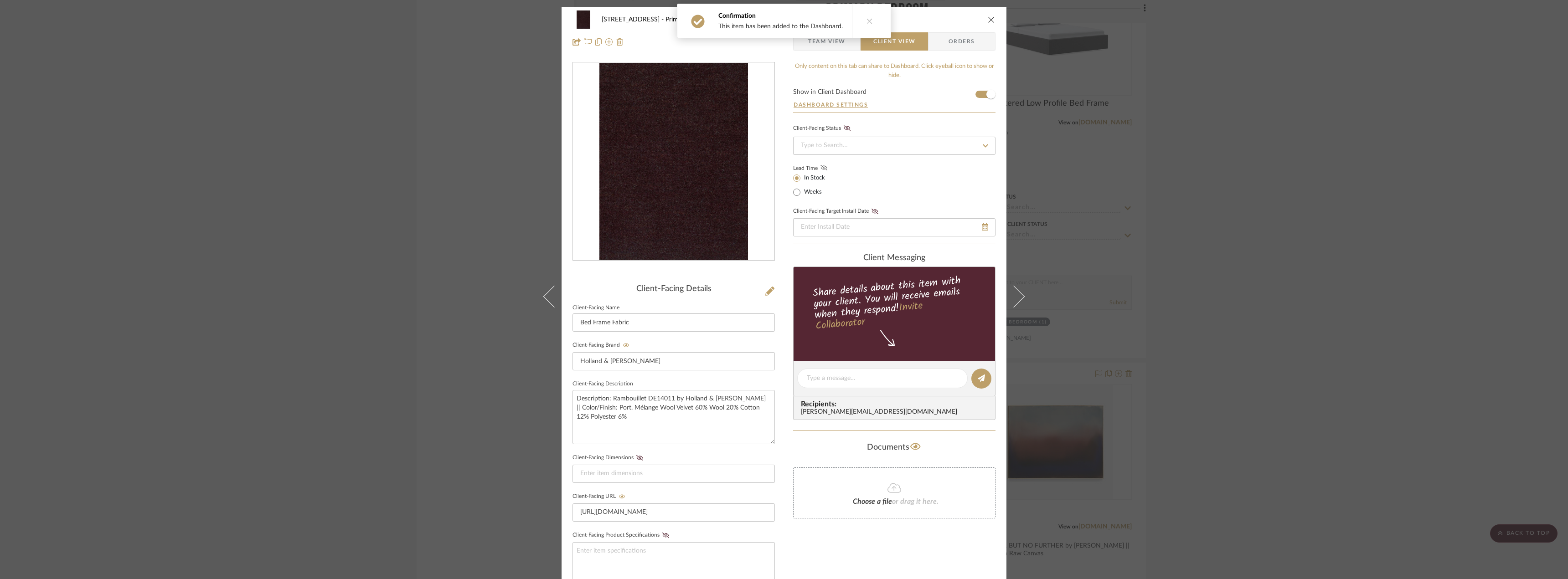
click at [821, 164] on fa-icon at bounding box center [824, 168] width 12 height 8
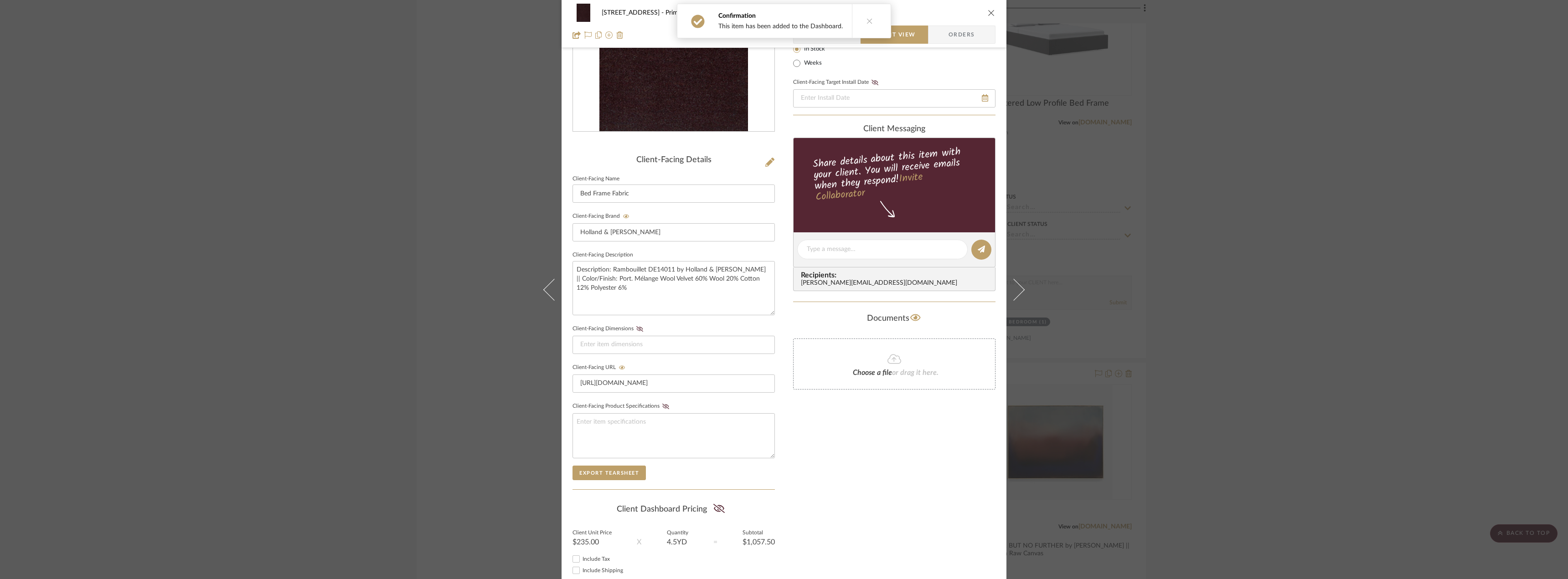
scroll to position [137, 0]
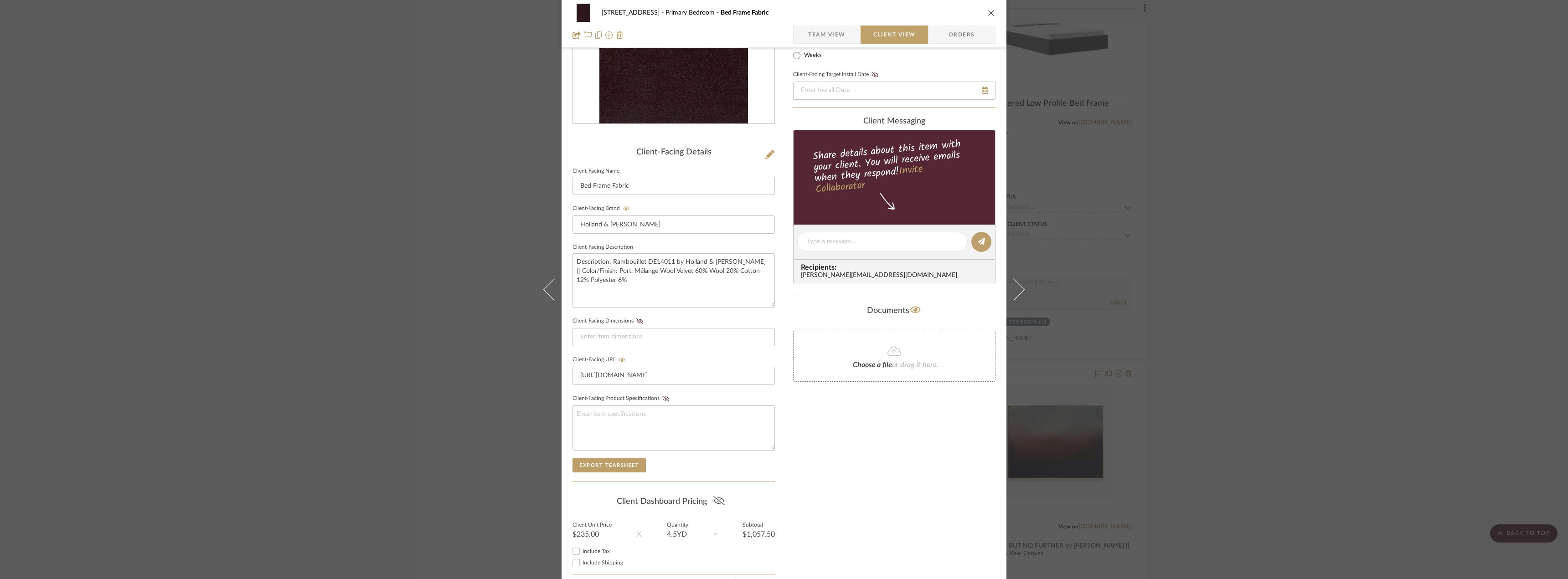
click at [718, 495] on fa-icon at bounding box center [719, 501] width 12 height 13
click at [590, 552] on span "Include Tax" at bounding box center [596, 551] width 27 height 5
click at [582, 552] on input "Include Tax" at bounding box center [576, 551] width 11 height 11
checkbox input "true"
click at [590, 561] on span "Include Shipping" at bounding box center [603, 562] width 41 height 5
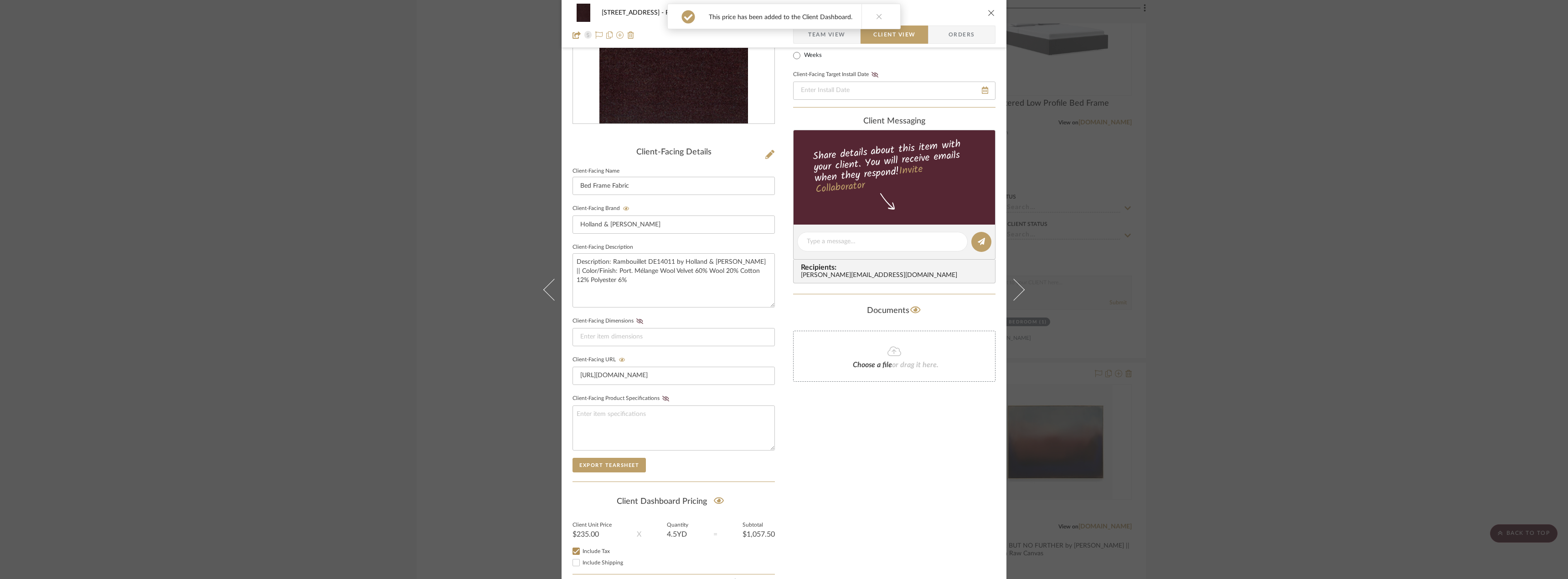
click at [582, 561] on input "Include Shipping" at bounding box center [576, 563] width 11 height 11
checkbox input "true"
click at [609, 338] on input at bounding box center [674, 337] width 202 height 18
type input "55" wide"
click at [637, 320] on icon at bounding box center [639, 321] width 7 height 5
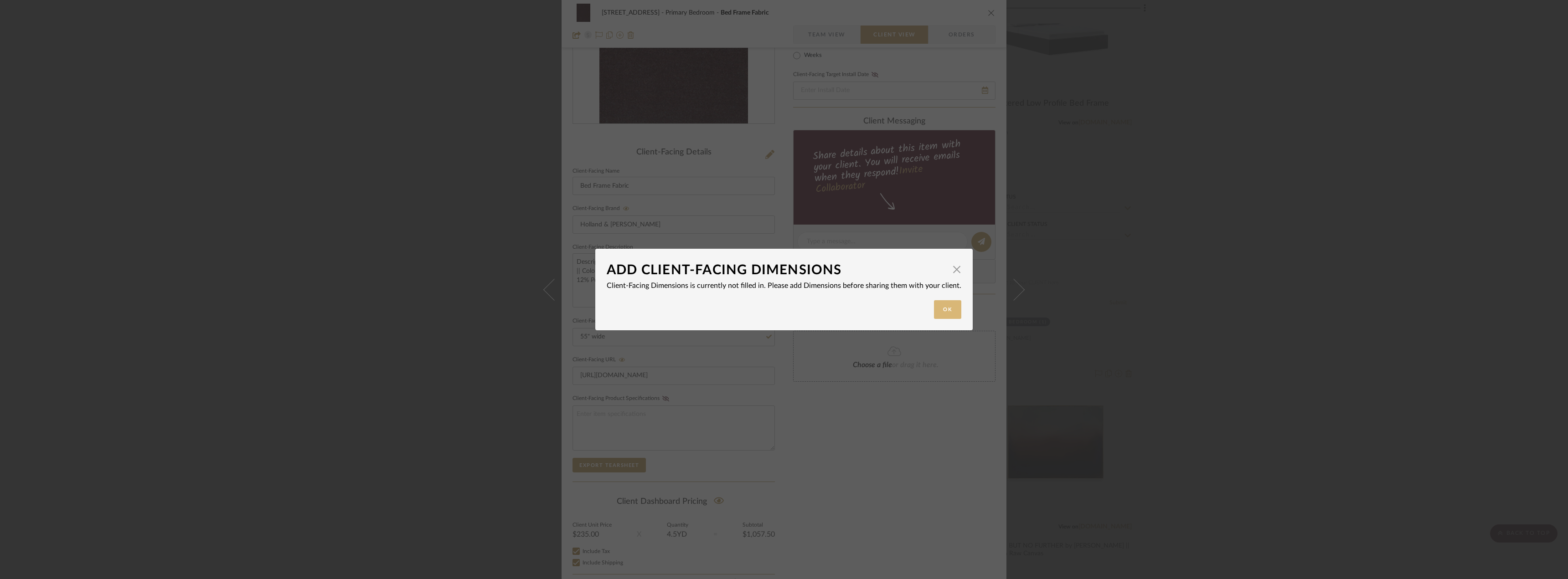
click at [948, 313] on button "Ok" at bounding box center [947, 309] width 27 height 19
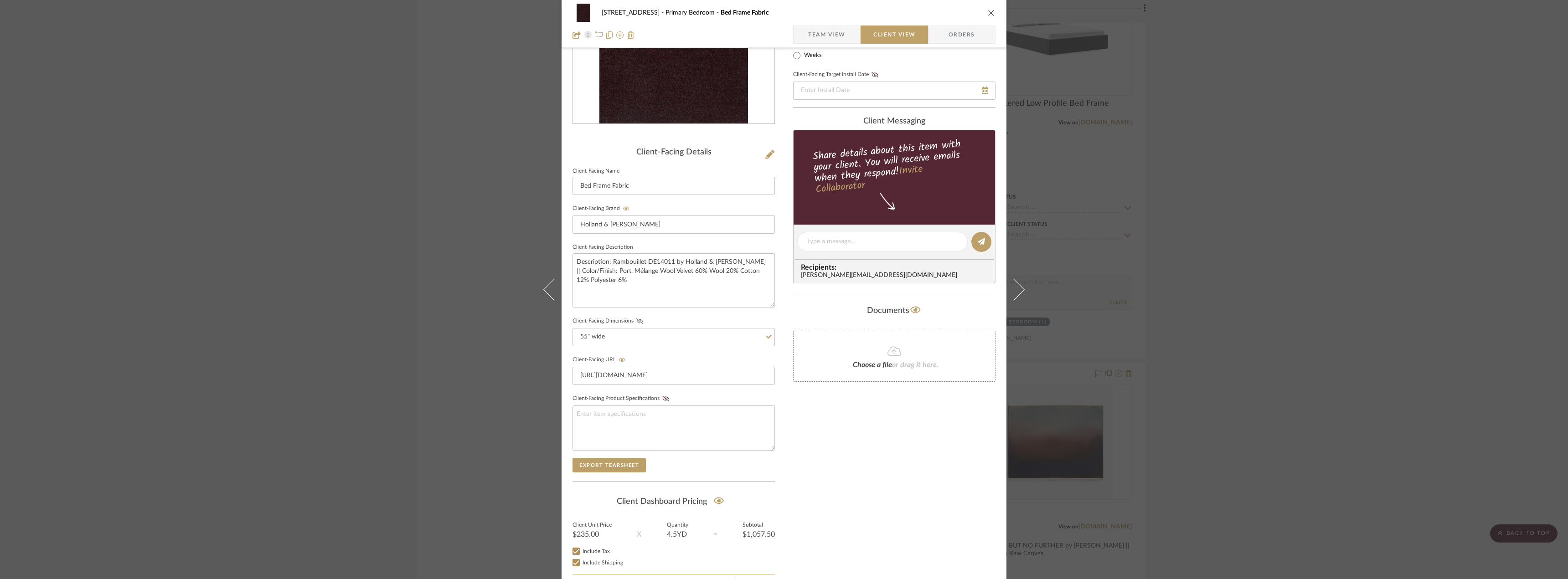
click at [638, 321] on icon at bounding box center [639, 321] width 7 height 5
click at [831, 463] on div "Only content on this tab can share to Dashboard. Click eyeball icon to show or …" at bounding box center [894, 258] width 202 height 667
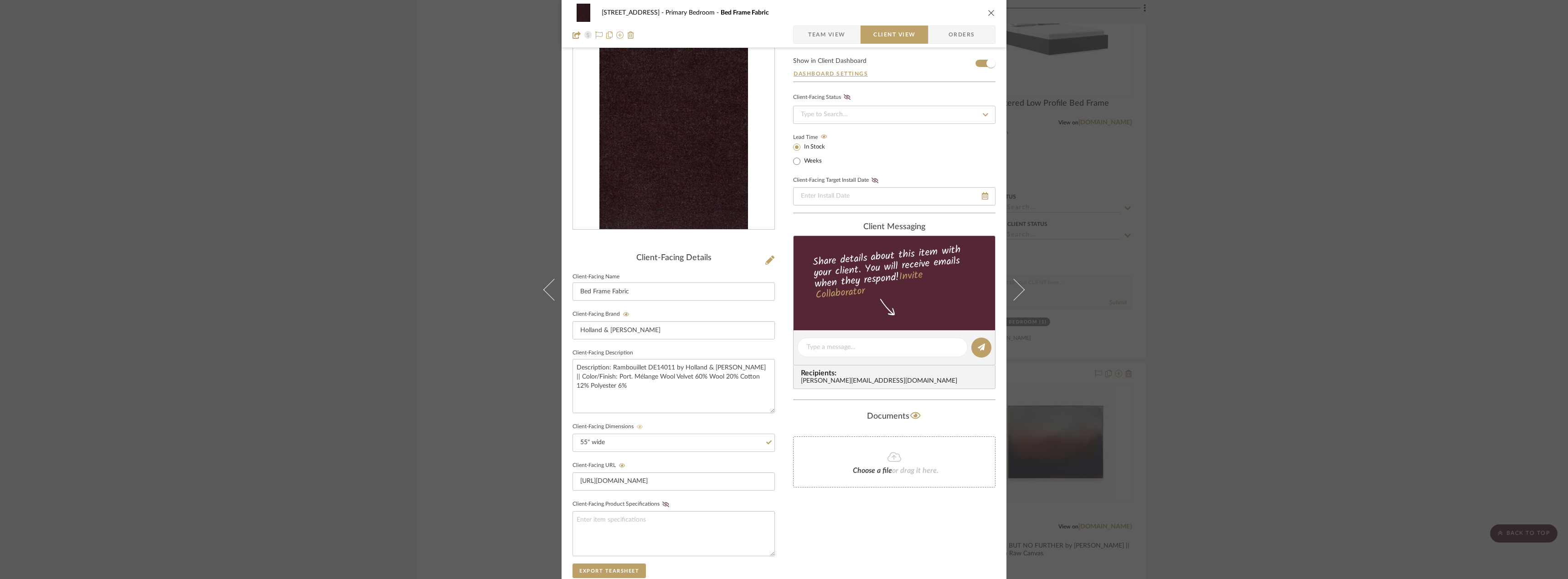
scroll to position [0, 0]
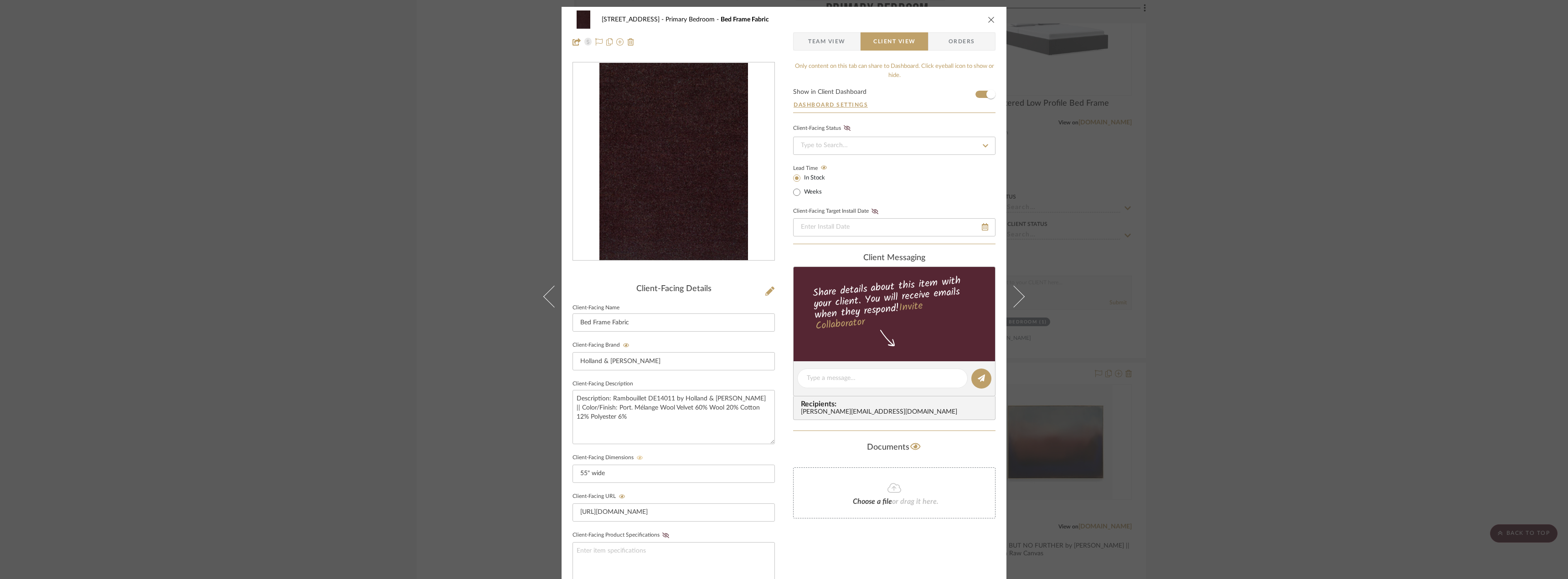
click at [842, 37] on span "Team View" at bounding box center [827, 41] width 37 height 18
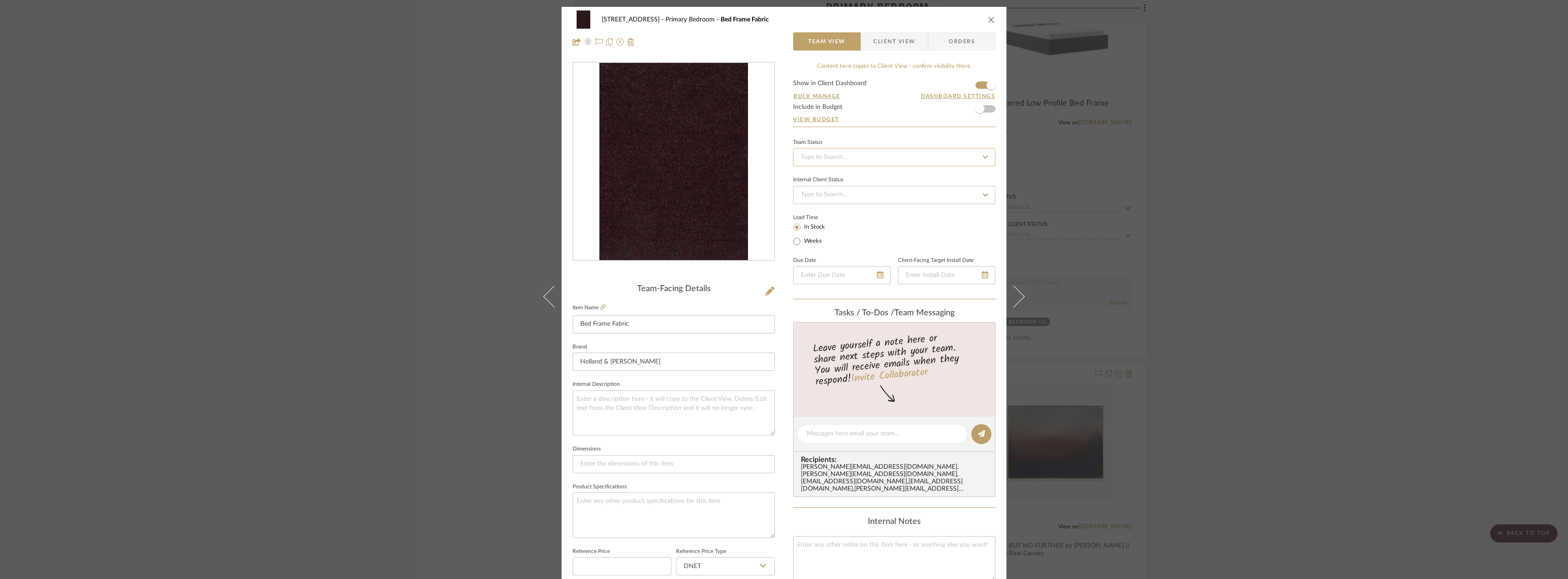
click at [821, 153] on input at bounding box center [894, 157] width 202 height 18
type input "approval"
click at [834, 206] on span "Approval Pending" at bounding box center [824, 204] width 49 height 6
type input "[DATE]"
type input "Approval Pending"
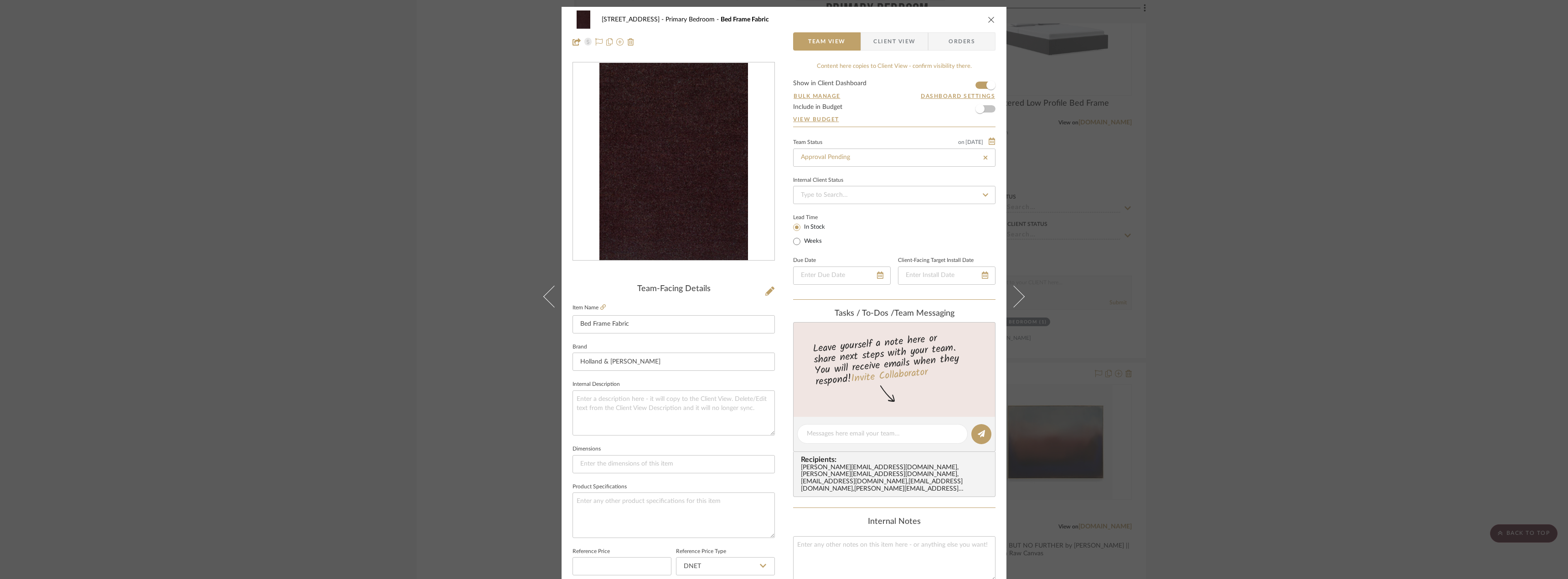
click at [1193, 204] on div "24080 - 323 Pacific Avenue Primary Bedroom Bed Frame Fabric Team View Client Vi…" at bounding box center [784, 290] width 1568 height 579
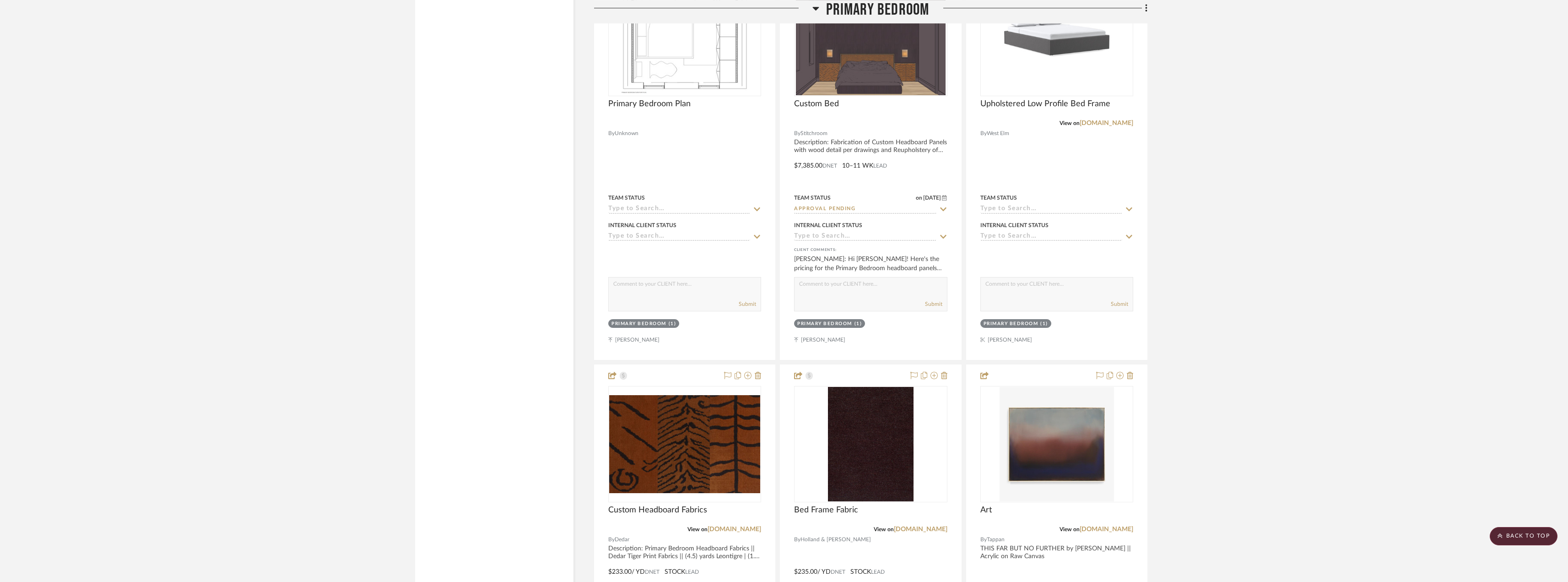
type input "[DATE]"
type input "Approval Pending"
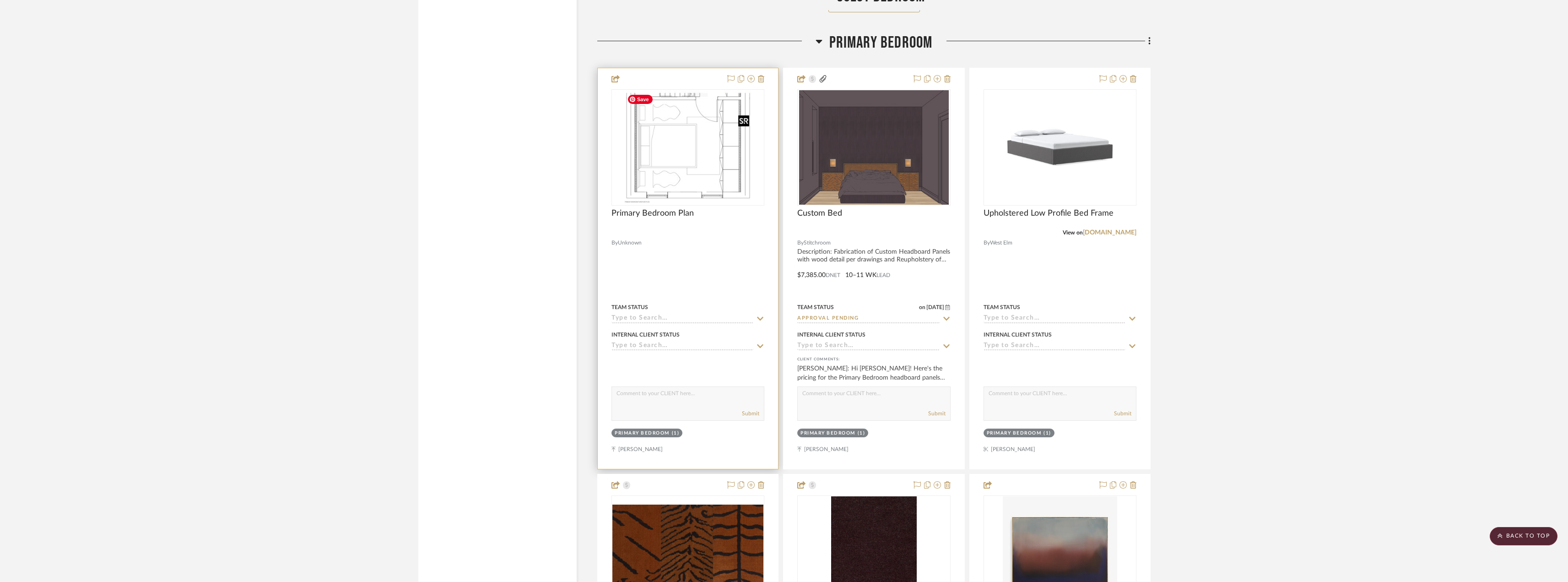
scroll to position [6638, 0]
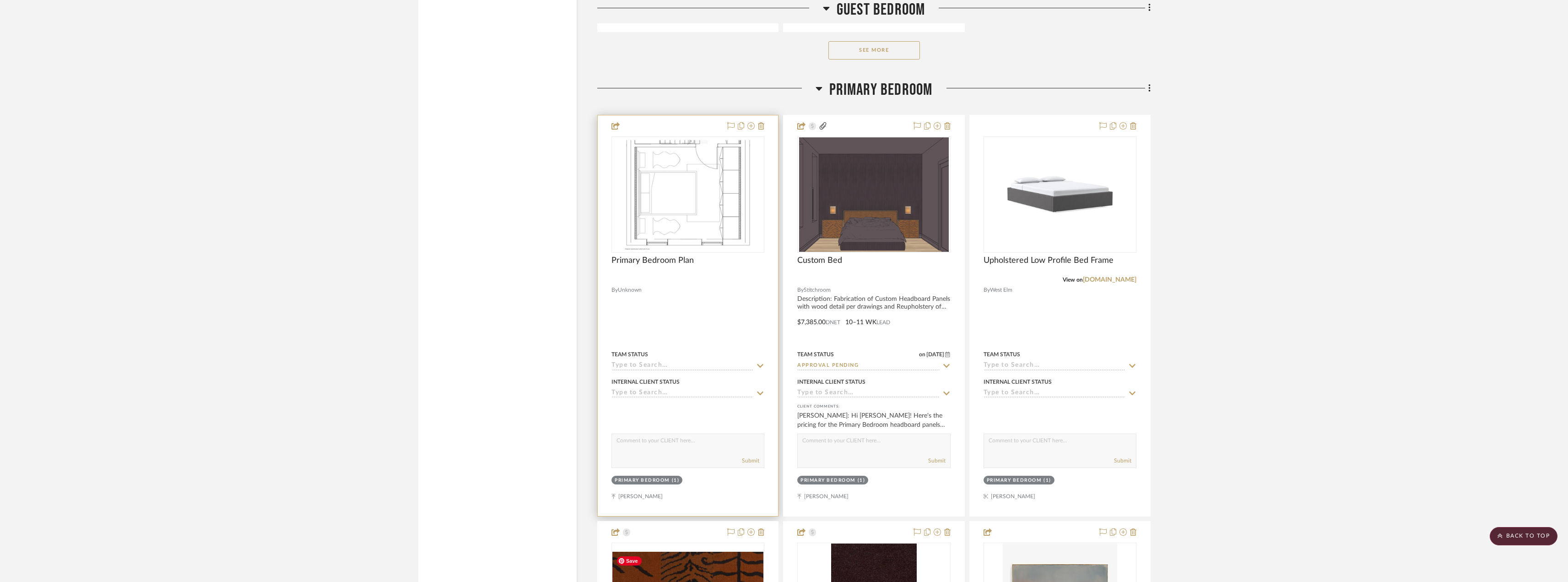
scroll to position [6592, 0]
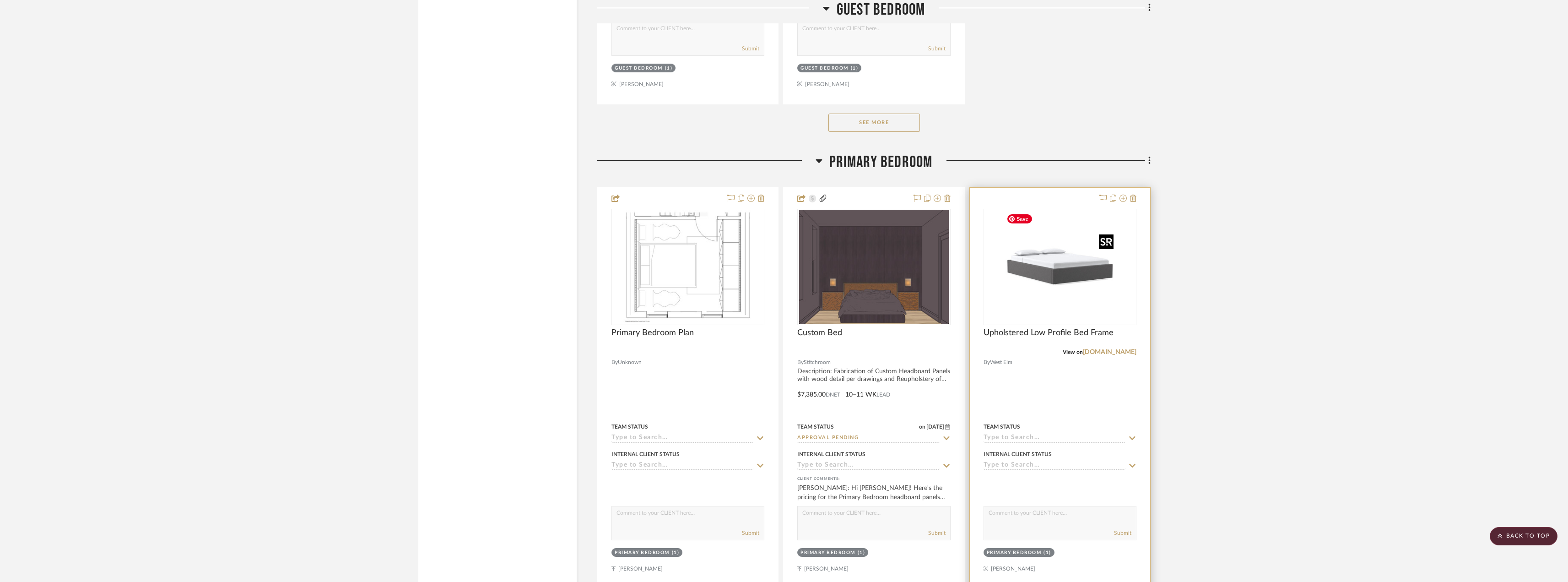
click at [1036, 263] on img "0" at bounding box center [1060, 267] width 114 height 114
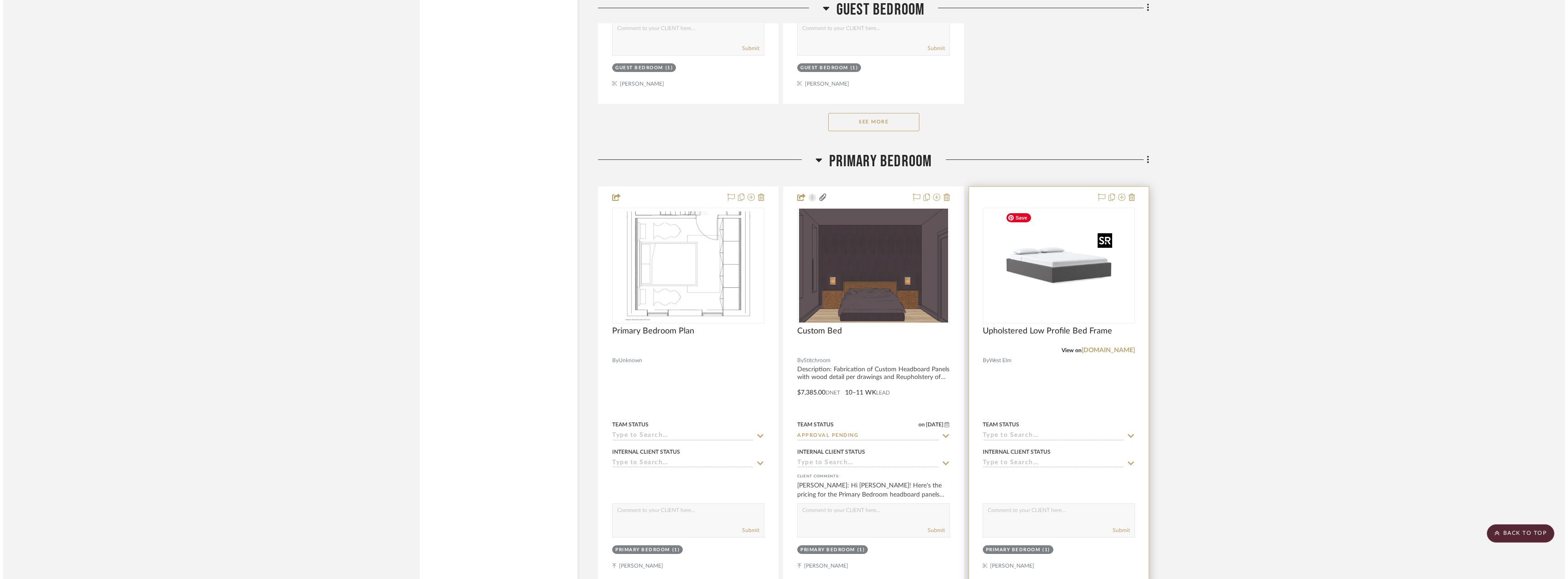
scroll to position [0, 0]
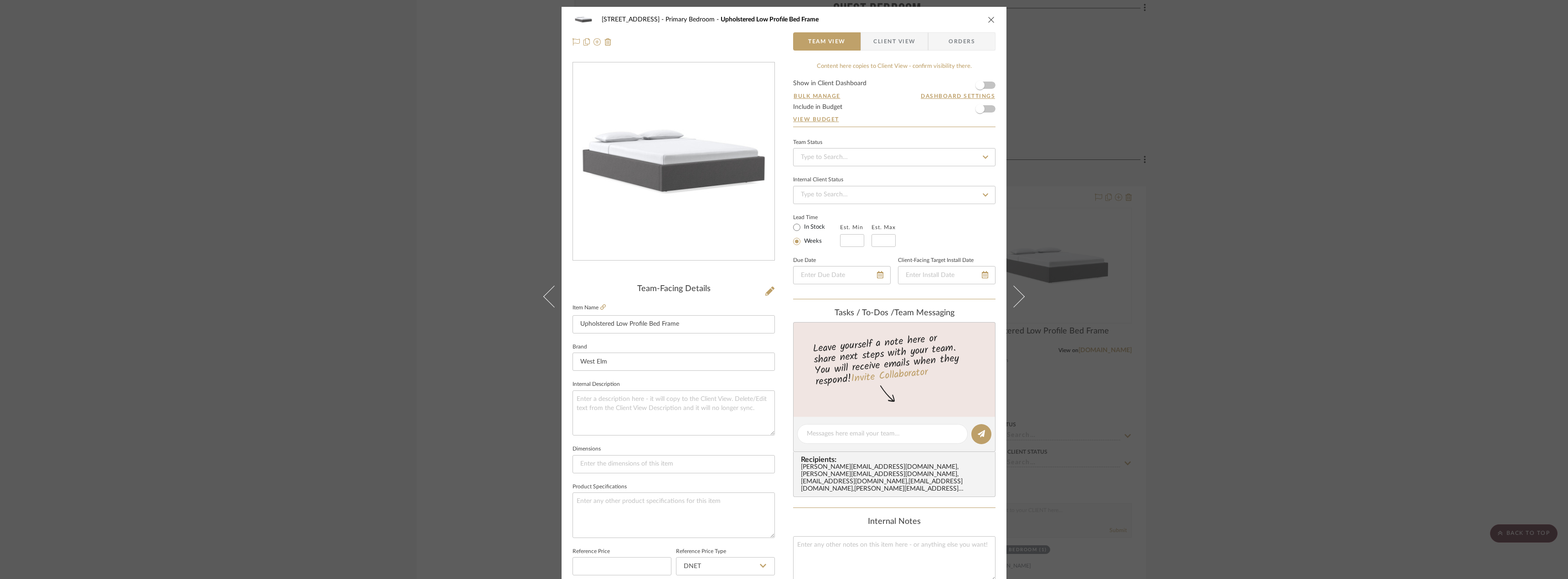
click at [1225, 207] on div "24080 - [STREET_ADDRESS] Primary Bedroom Upholstered Low Profile Bed Frame Team…" at bounding box center [784, 290] width 1568 height 579
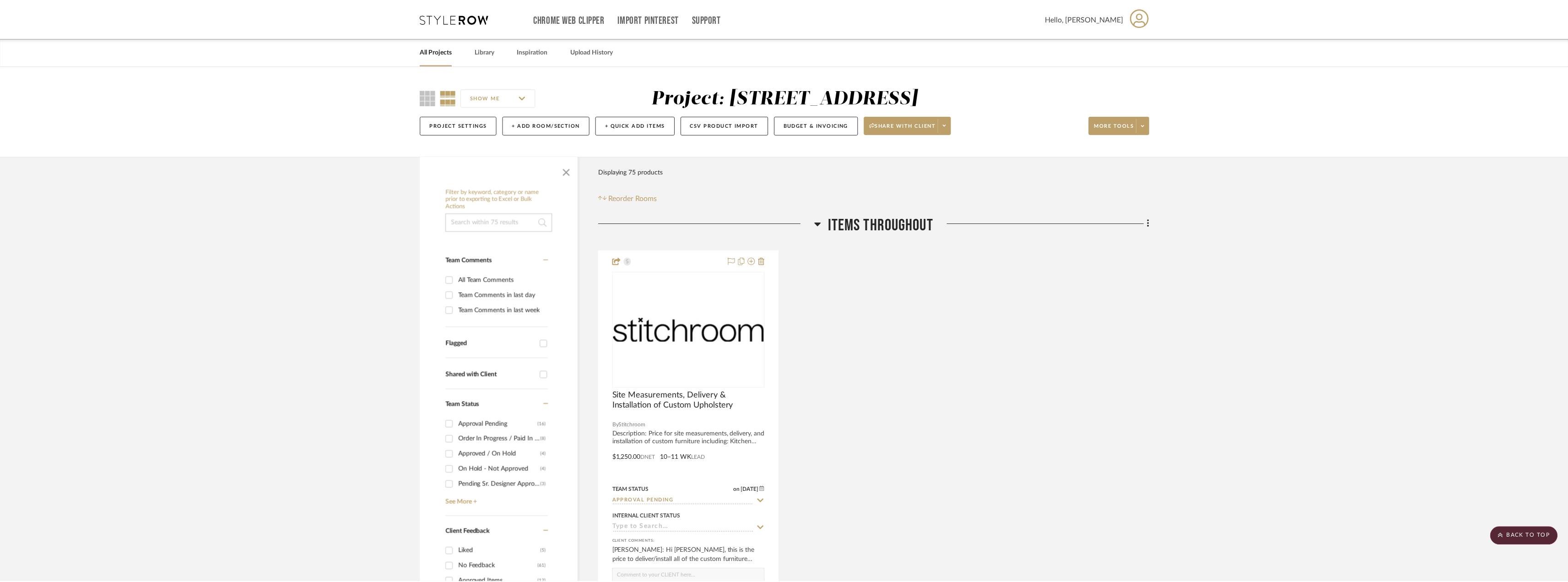
scroll to position [6592, 0]
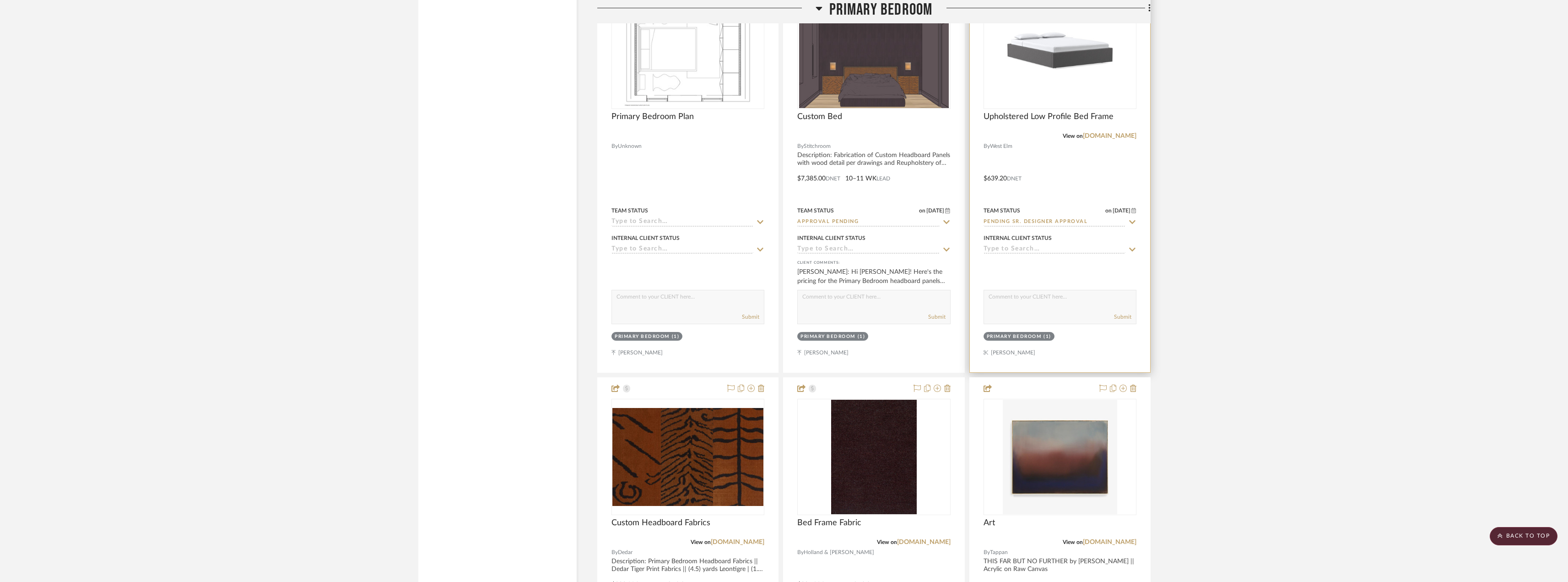
scroll to position [6676, 0]
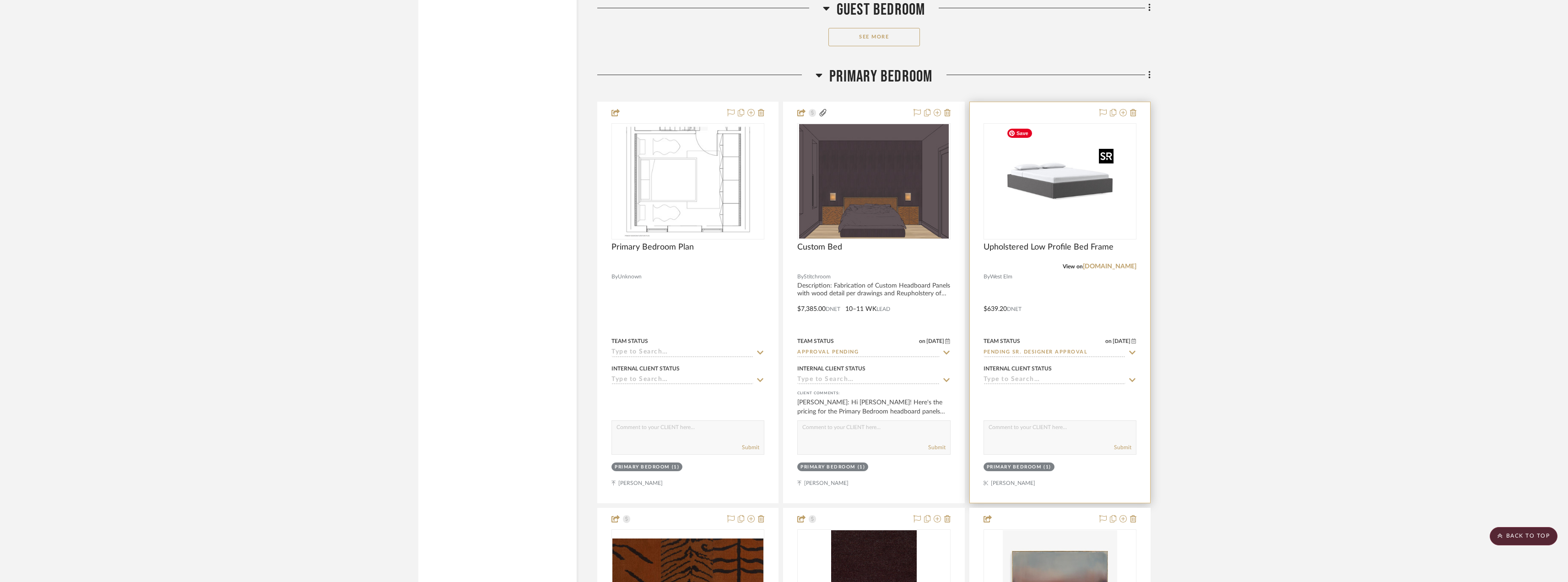
click at [0, 0] on img at bounding box center [0, 0] width 0 height 0
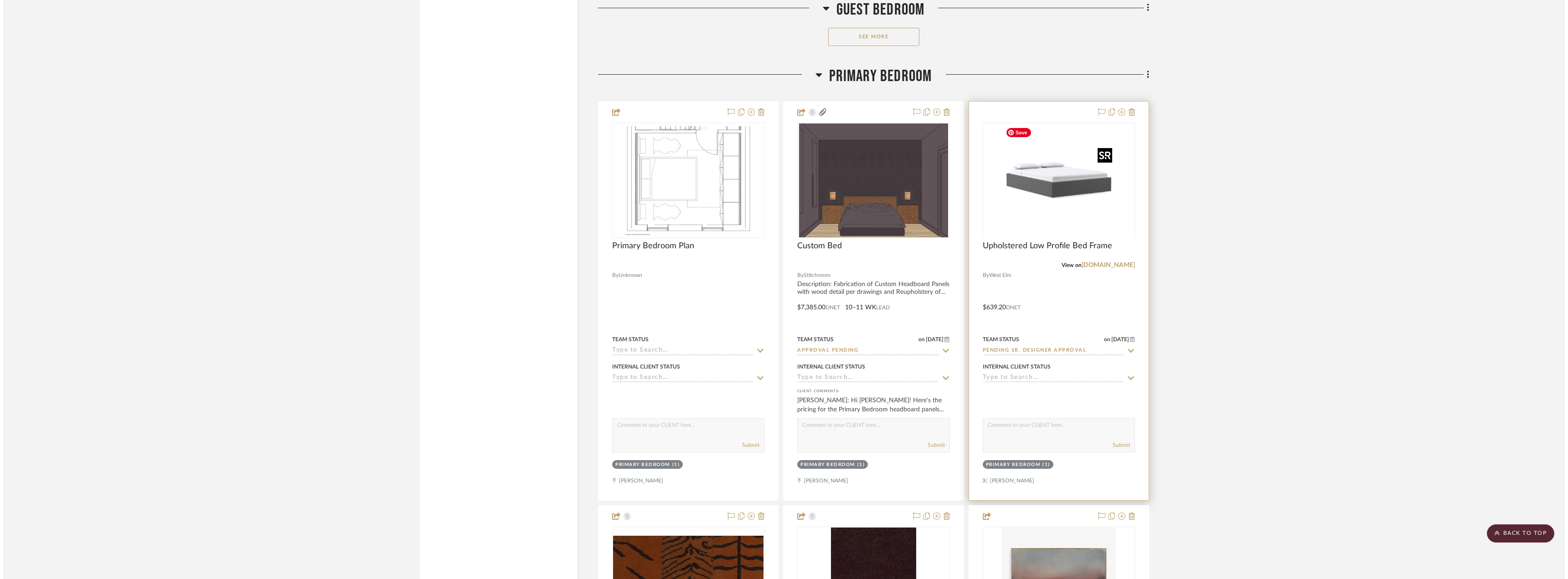
scroll to position [0, 0]
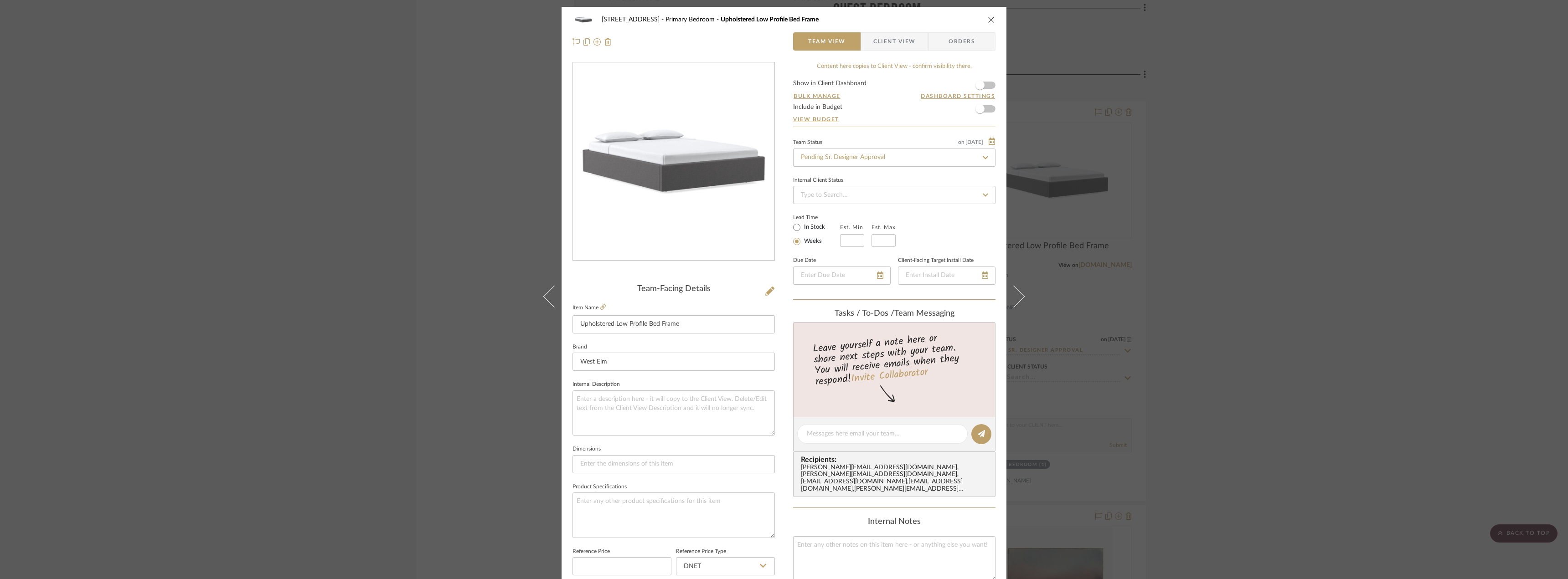
click at [896, 44] on span "Client View" at bounding box center [894, 41] width 42 height 18
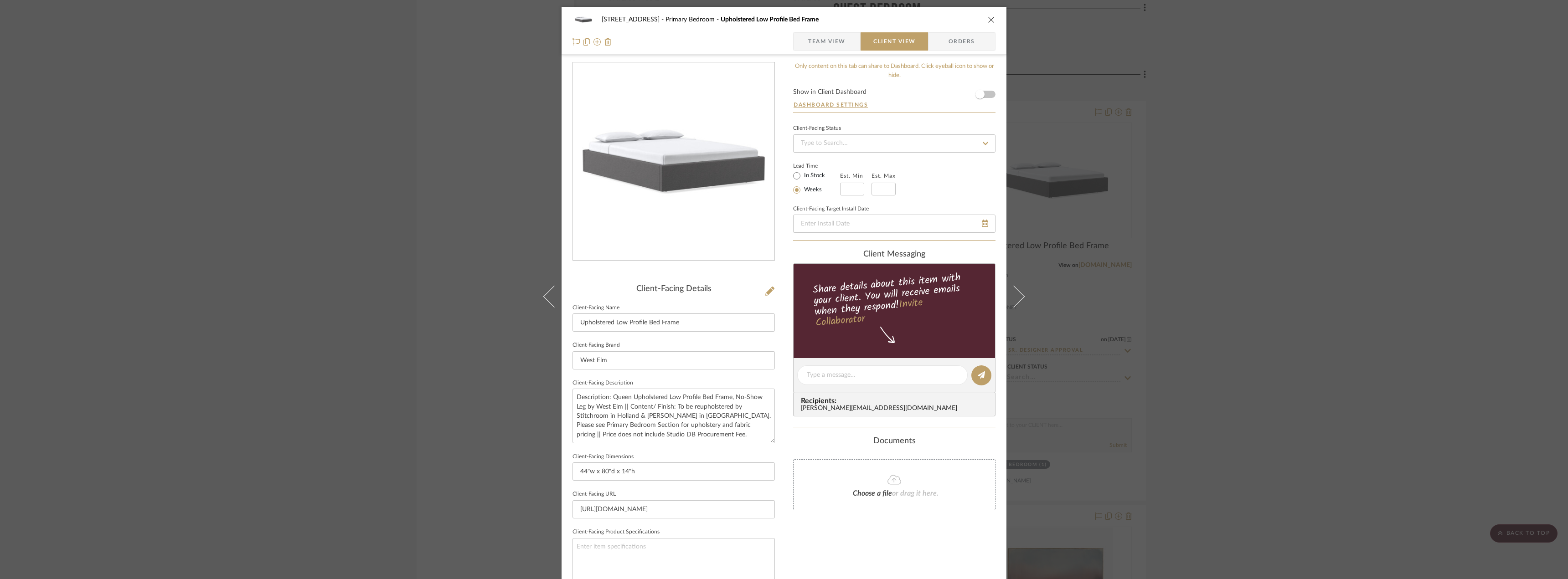
scroll to position [46, 0]
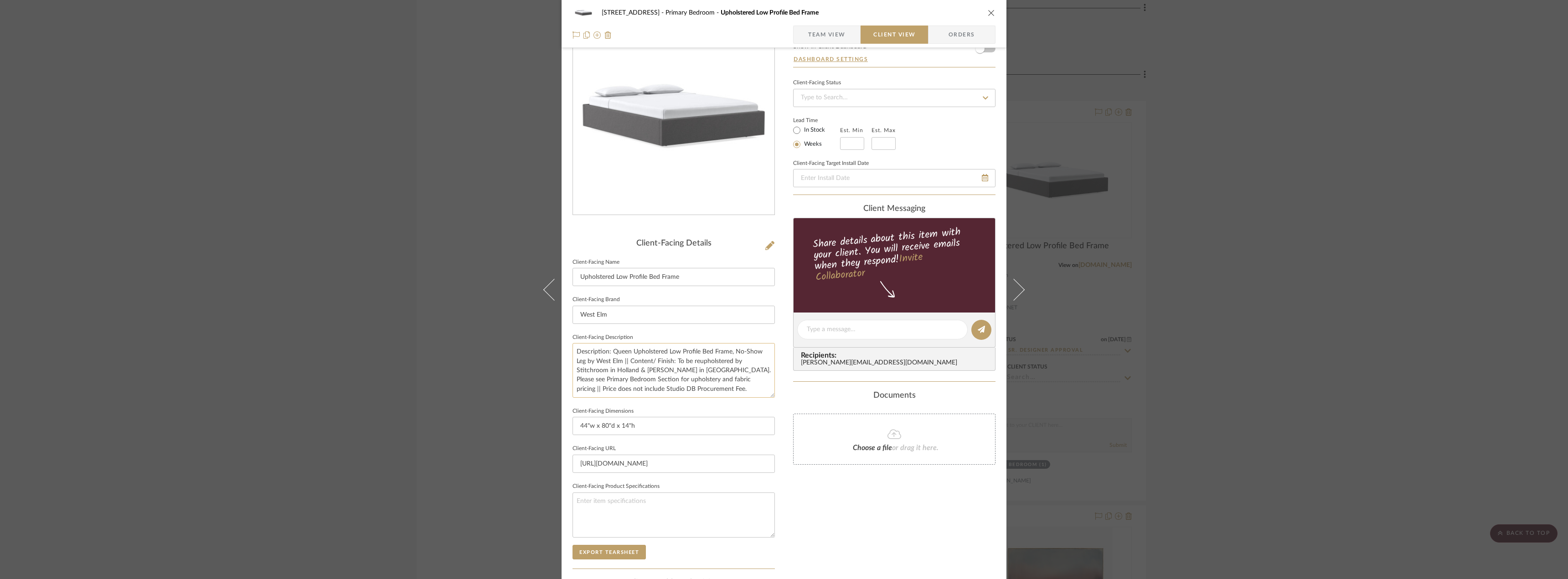
drag, startPoint x: 723, startPoint y: 388, endPoint x: 725, endPoint y: 377, distance: 11.2
click at [723, 377] on textarea "Description: Queen Upholstered Low Profile Bed Frame, No-Show Leg by West Elm |…" at bounding box center [674, 370] width 202 height 54
click at [715, 392] on textarea "Description: Queen Upholstered Low Profile Bed Frame, No-Show Leg by West Elm |…" at bounding box center [674, 370] width 202 height 54
drag, startPoint x: 732, startPoint y: 391, endPoint x: 740, endPoint y: 378, distance: 15.3
click at [740, 378] on textarea "Description: Queen Upholstered Low Profile Bed Frame, No-Show Leg by West Elm |…" at bounding box center [674, 370] width 202 height 54
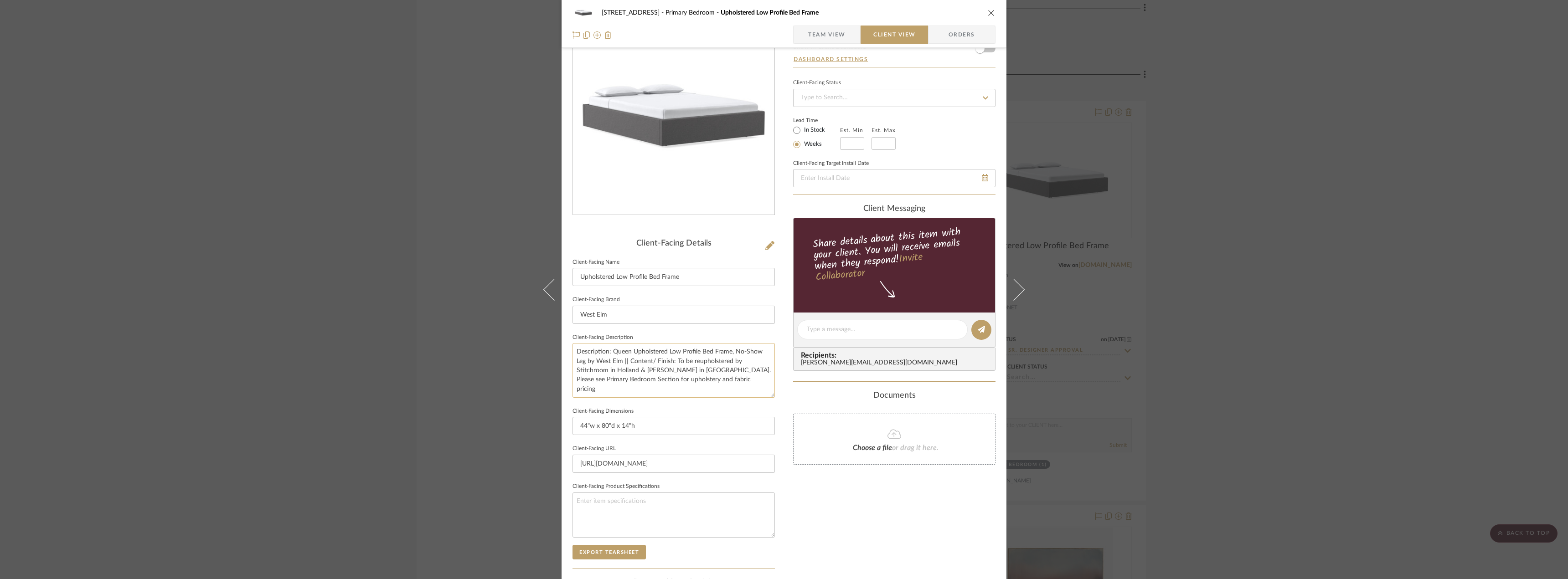
click at [662, 369] on textarea "Description: Queen Upholstered Low Profile Bed Frame, No-Show Leg by West Elm |…" at bounding box center [674, 370] width 202 height 54
type textarea "Description: Queen Upholstered Low Profile Bed Frame, No-Show Leg by West Elm |…"
click at [833, 499] on div "Only content on this tab can share to Dashboard. Click eyeball icon to show or …" at bounding box center [894, 342] width 202 height 652
drag, startPoint x: 718, startPoint y: 380, endPoint x: 689, endPoint y: 382, distance: 29.1
click at [689, 382] on textarea "Description: Queen Upholstered Low Profile Bed Frame, No-Show Leg by West Elm |…" at bounding box center [674, 370] width 202 height 54
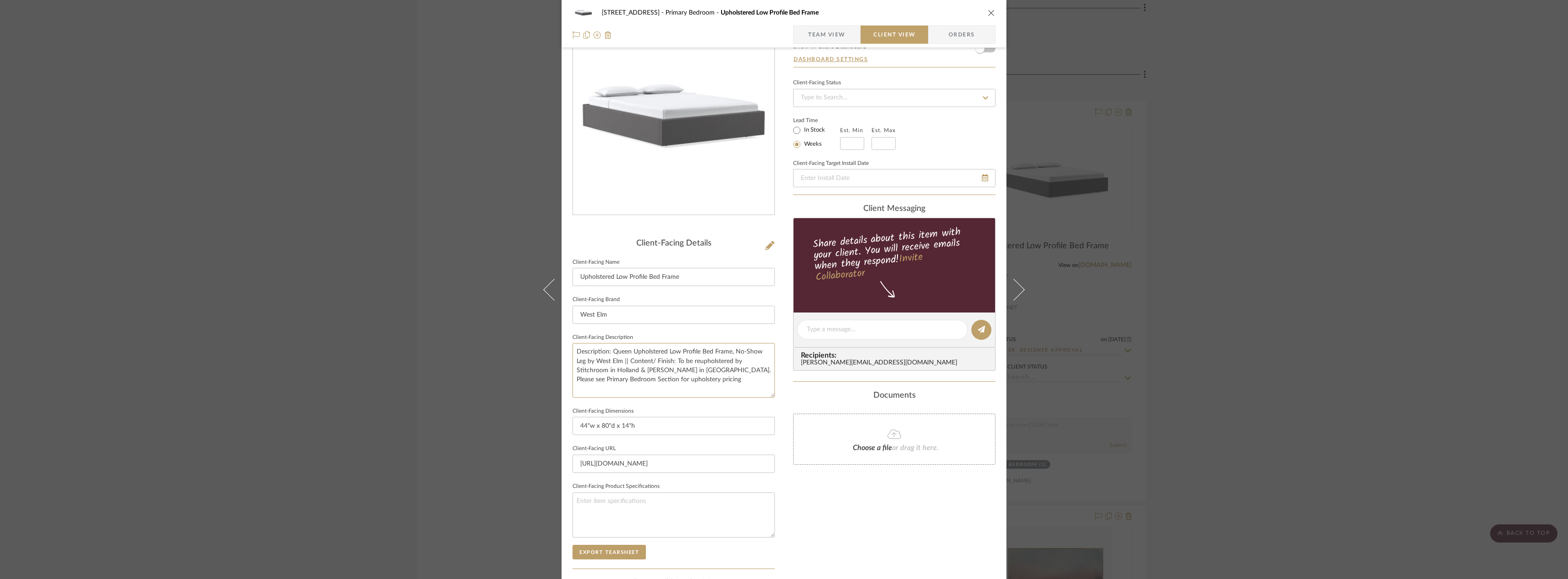
type textarea "Description: Queen Upholstered Low Profile Bed Frame, No-Show Leg by West Elm |…"
click at [878, 485] on div "Only content on this tab can share to Dashboard. Click eyeball icon to show or …" at bounding box center [894, 342] width 202 height 652
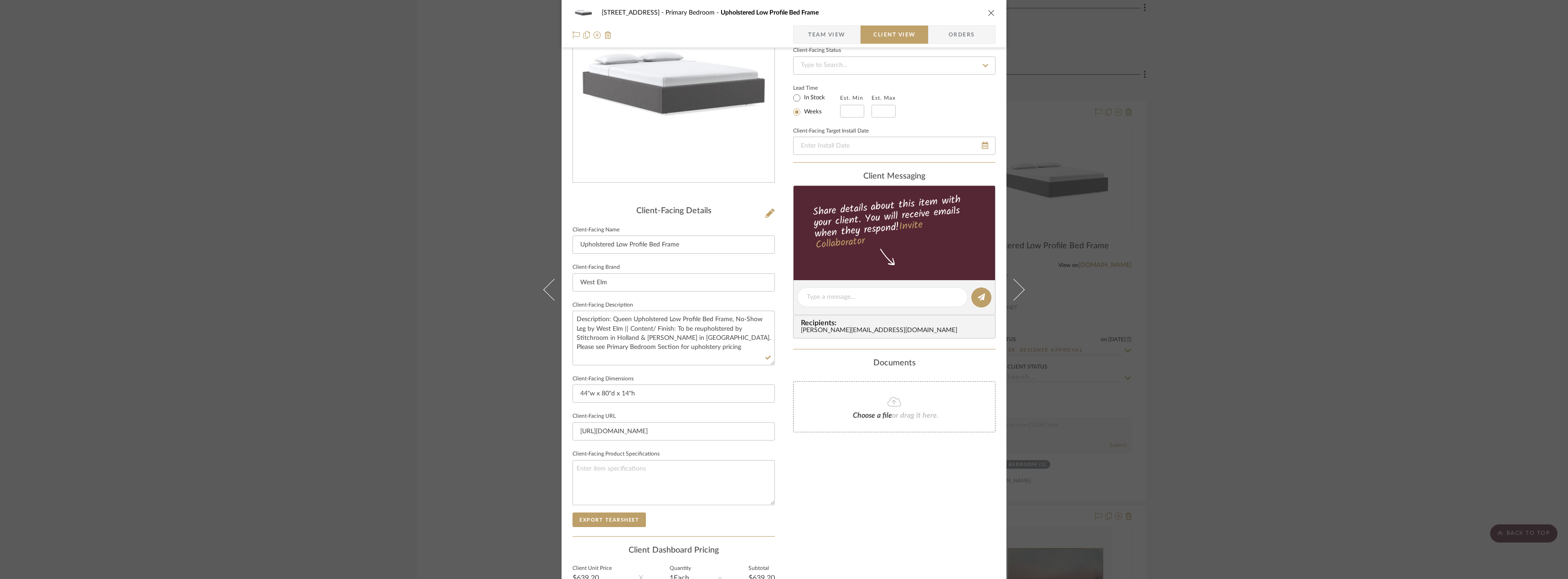
scroll to position [172, 0]
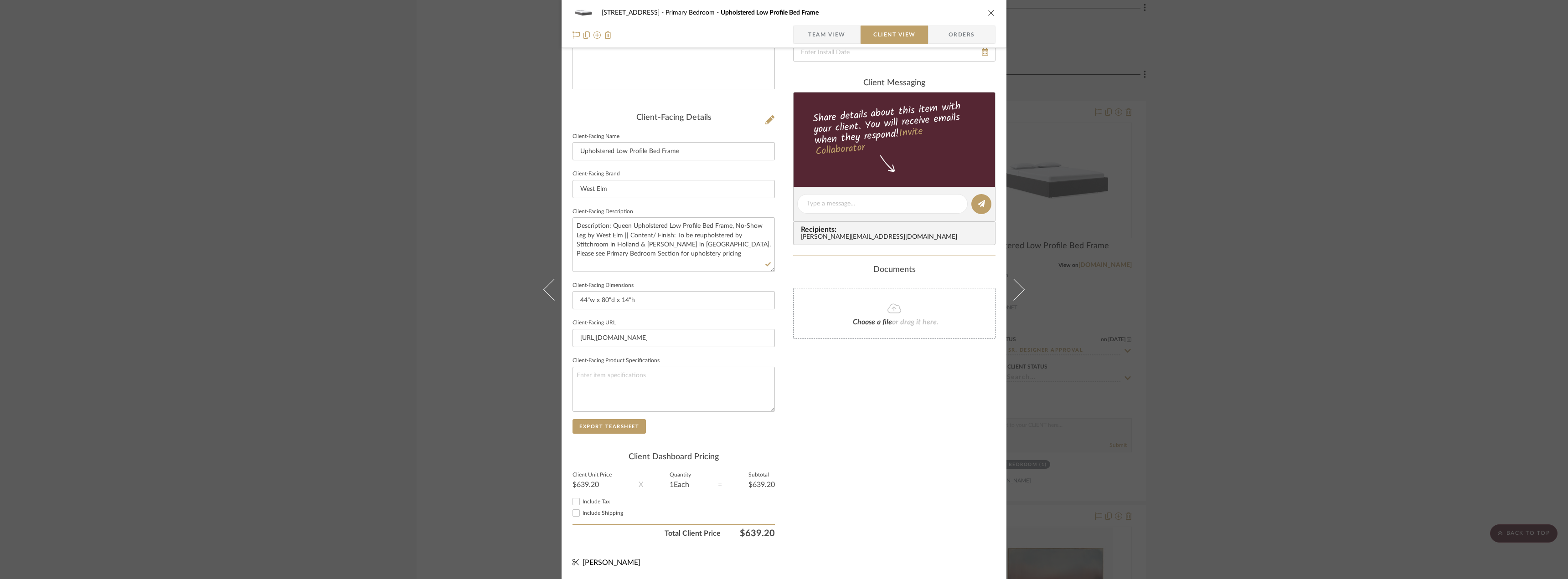
click at [596, 499] on span "Include Tax" at bounding box center [596, 501] width 27 height 5
click at [582, 498] on input "Include Tax" at bounding box center [576, 501] width 11 height 11
checkbox input "true"
click at [593, 508] on div "Include Shipping" at bounding box center [674, 513] width 202 height 11
click at [593, 513] on span "Include Shipping" at bounding box center [603, 513] width 41 height 5
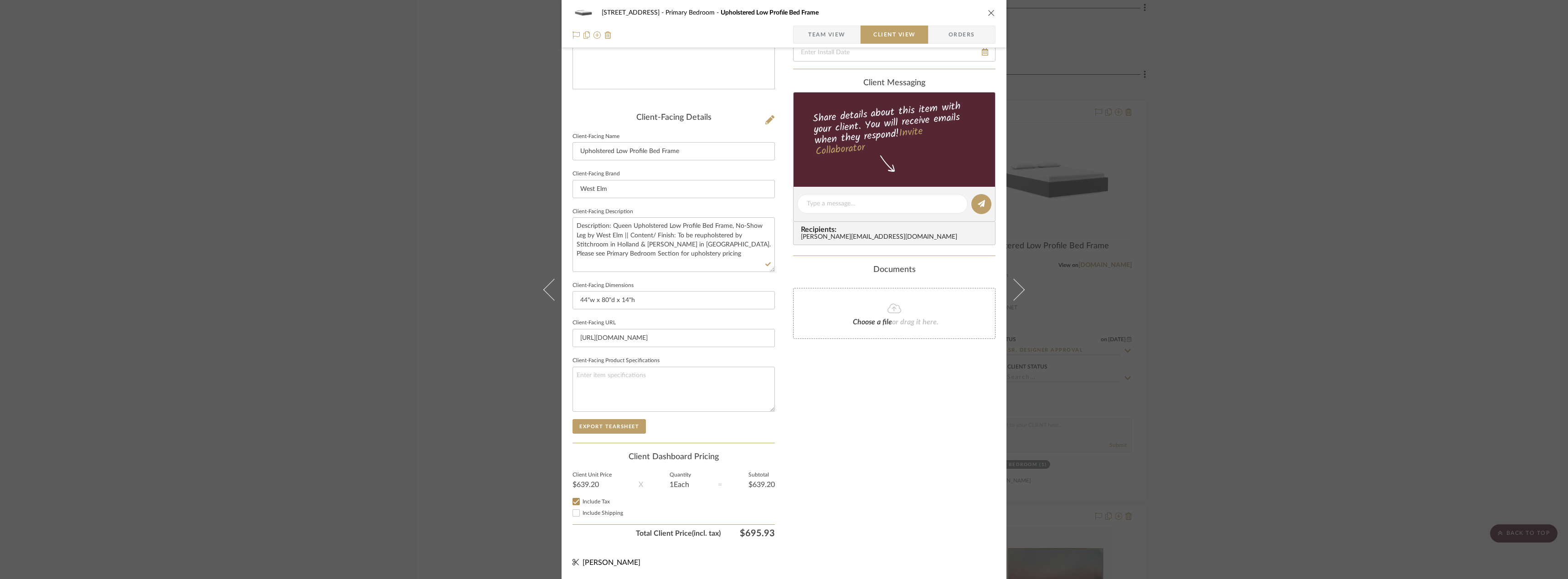
click at [582, 513] on input "Include Shipping" at bounding box center [576, 513] width 11 height 11
checkbox input "true"
click at [853, 449] on div "Only content on this tab can share to Dashboard. Click eyeball icon to show or …" at bounding box center [894, 217] width 202 height 652
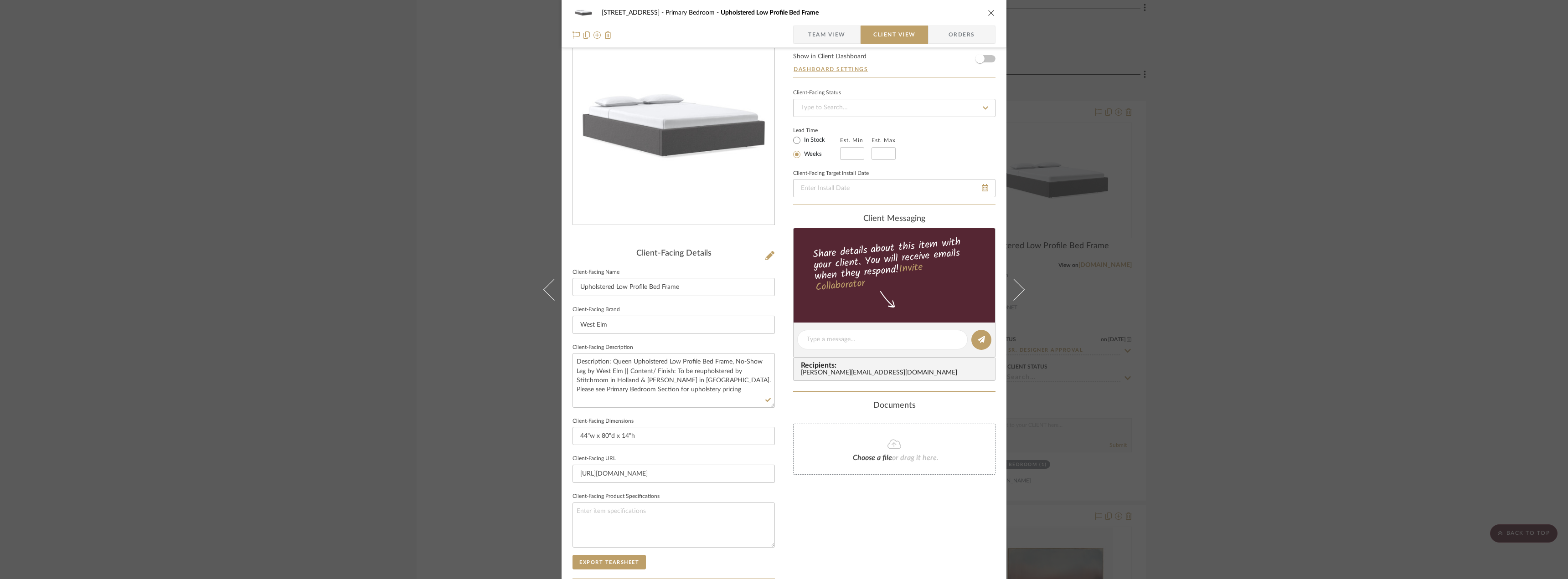
scroll to position [0, 0]
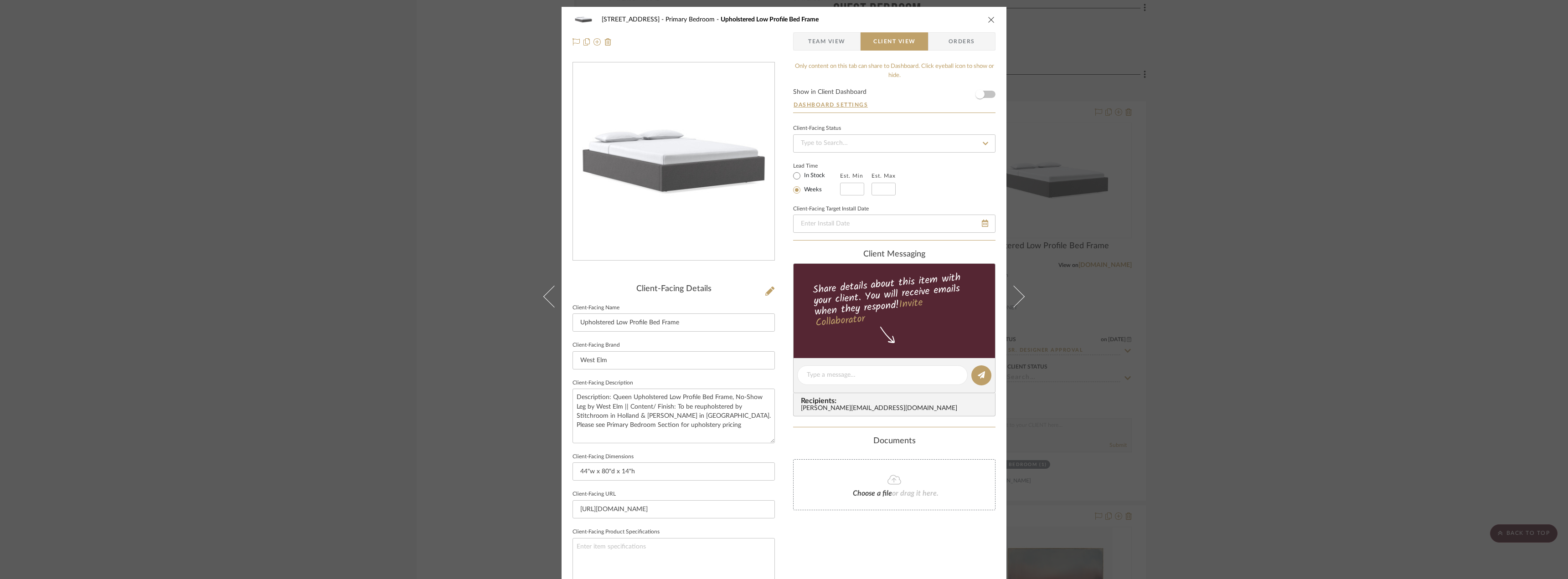
click at [814, 175] on label "In Stock" at bounding box center [813, 175] width 23 height 8
click at [802, 175] on input "In Stock" at bounding box center [797, 176] width 11 height 11
radio input "true"
click at [840, 48] on span "Team View" at bounding box center [827, 41] width 37 height 18
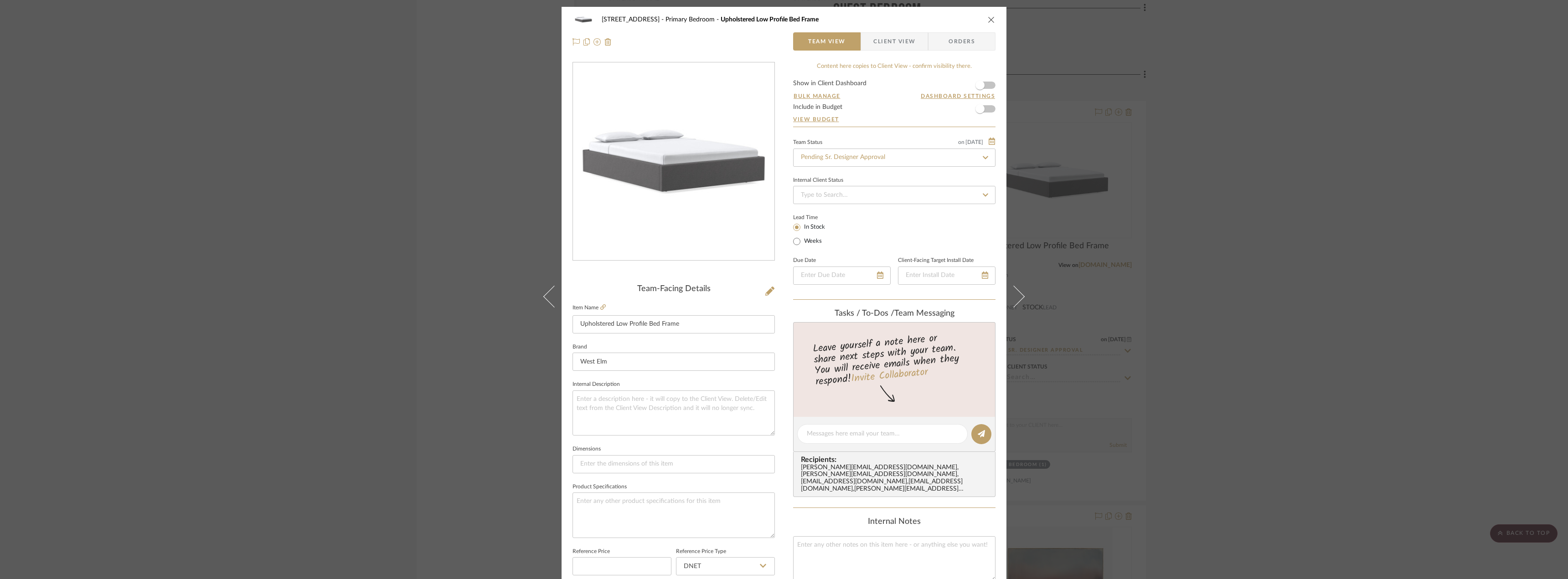
click at [889, 145] on div "Team Status on 9/23/2025 9/23/2025 Pending Sr. Designer Approval" at bounding box center [894, 151] width 202 height 30
click at [881, 158] on input "Pending Sr. Designer Approval" at bounding box center [894, 158] width 202 height 18
click at [842, 232] on div "Approval Pending" at bounding box center [891, 228] width 201 height 23
type input "Approval Pending"
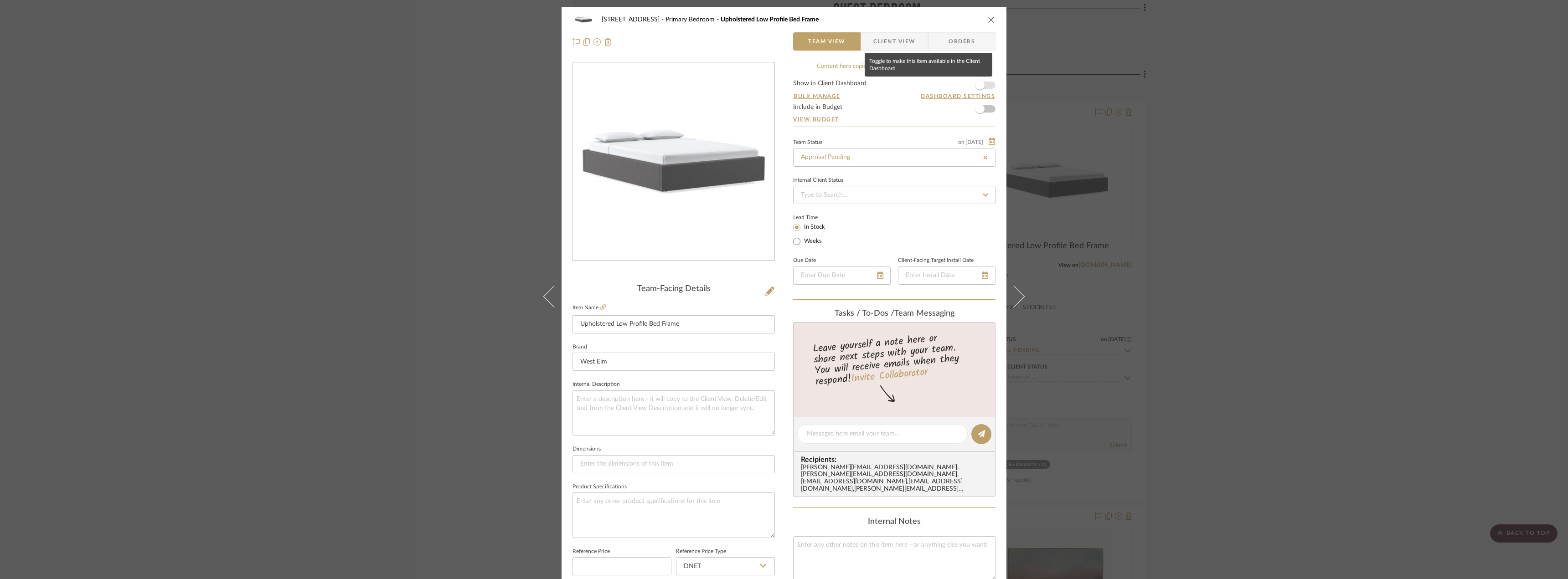
click at [981, 81] on span "button" at bounding box center [980, 85] width 20 height 20
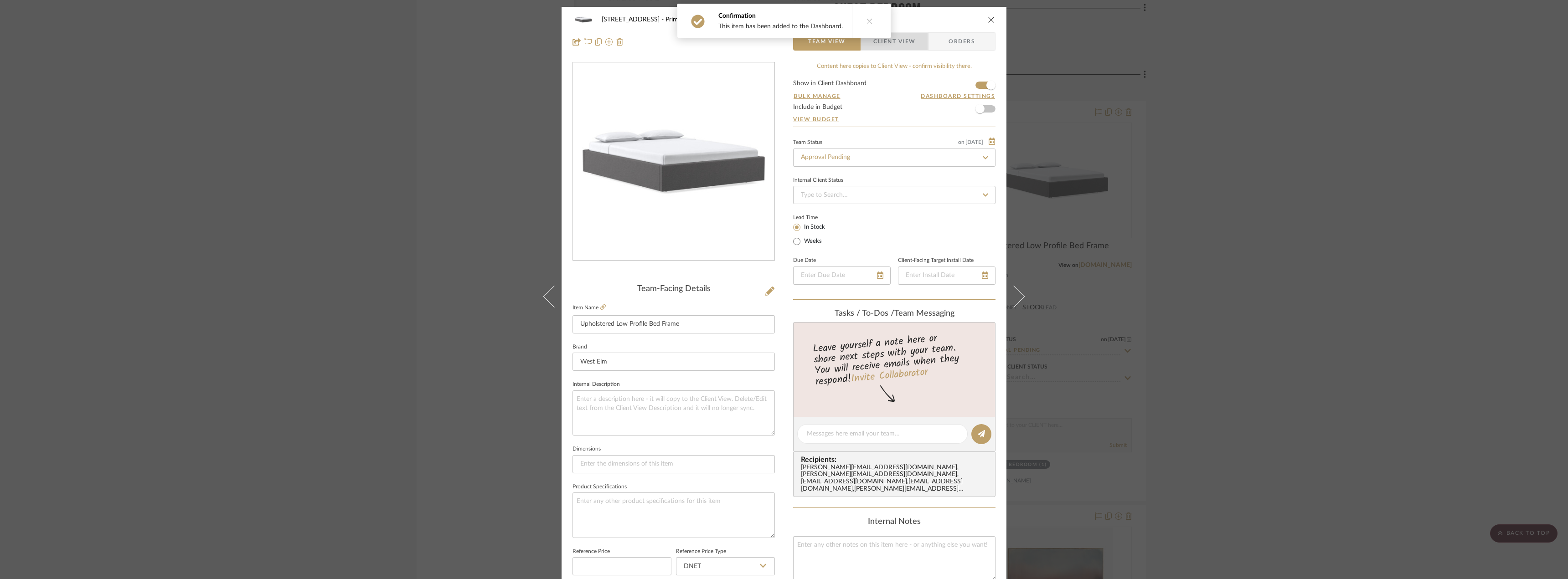
click at [892, 37] on span "Client View" at bounding box center [894, 41] width 42 height 18
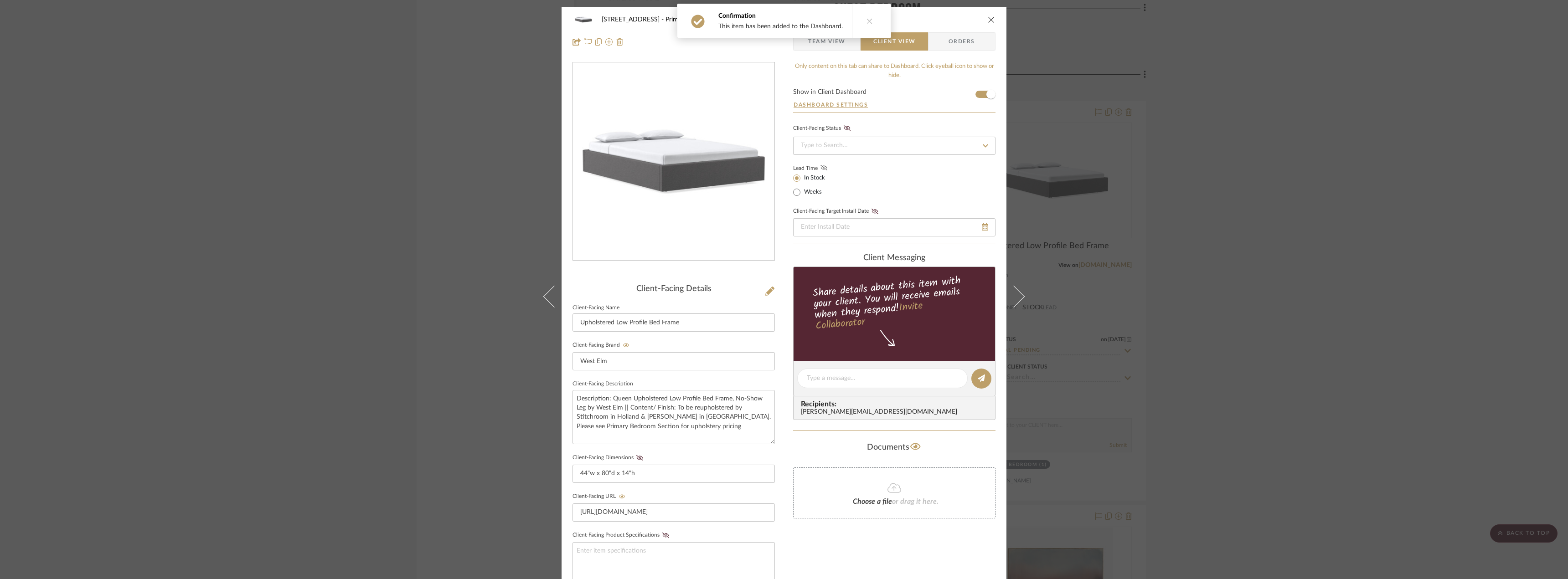
click at [822, 164] on fa-icon at bounding box center [824, 168] width 12 height 8
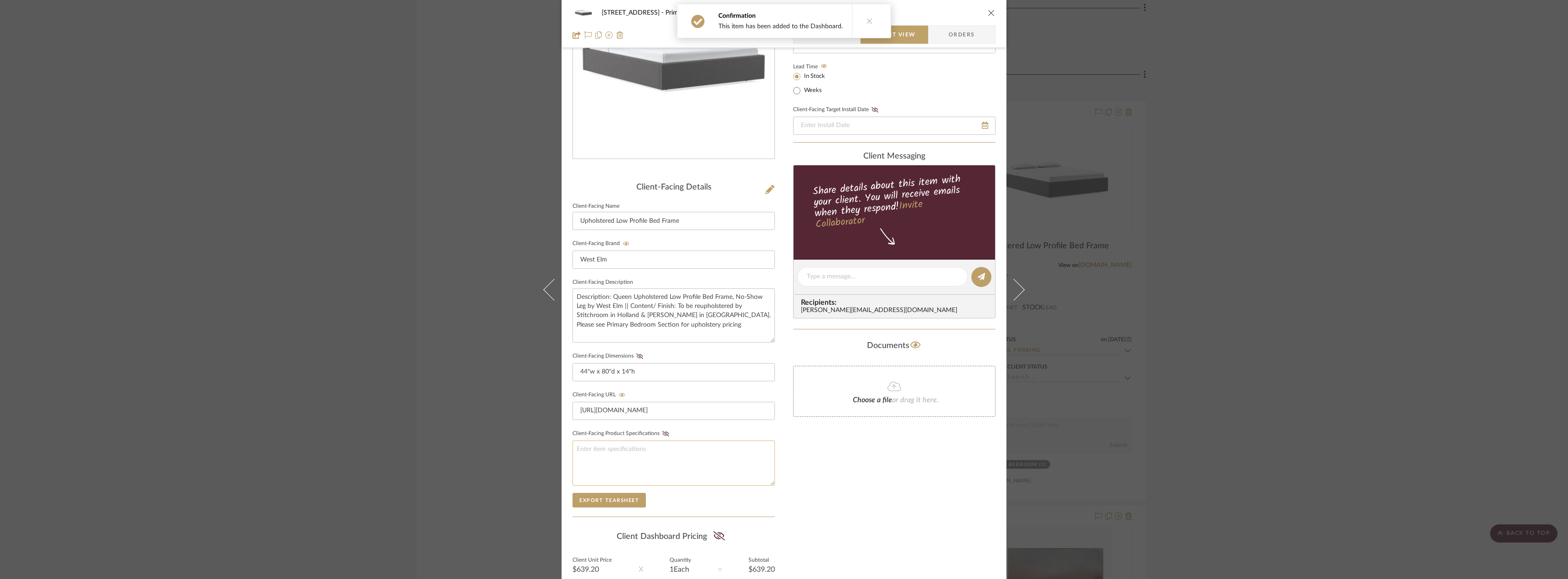
scroll to position [186, 0]
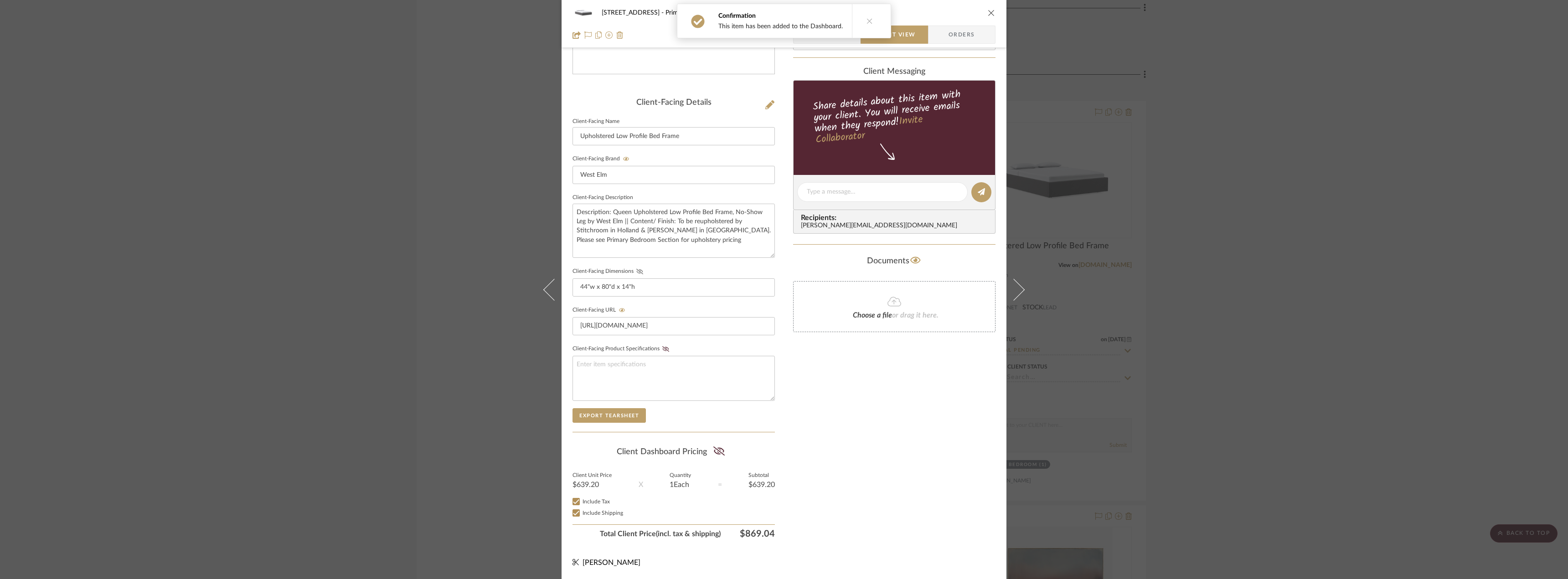
click at [636, 271] on icon at bounding box center [639, 271] width 7 height 5
click at [719, 456] on fa-icon at bounding box center [719, 452] width 12 height 13
click at [1254, 290] on div "24080 - 323 Pacific Avenue Primary Bedroom Upholstered Low Profile Bed Frame Te…" at bounding box center [784, 290] width 1568 height 579
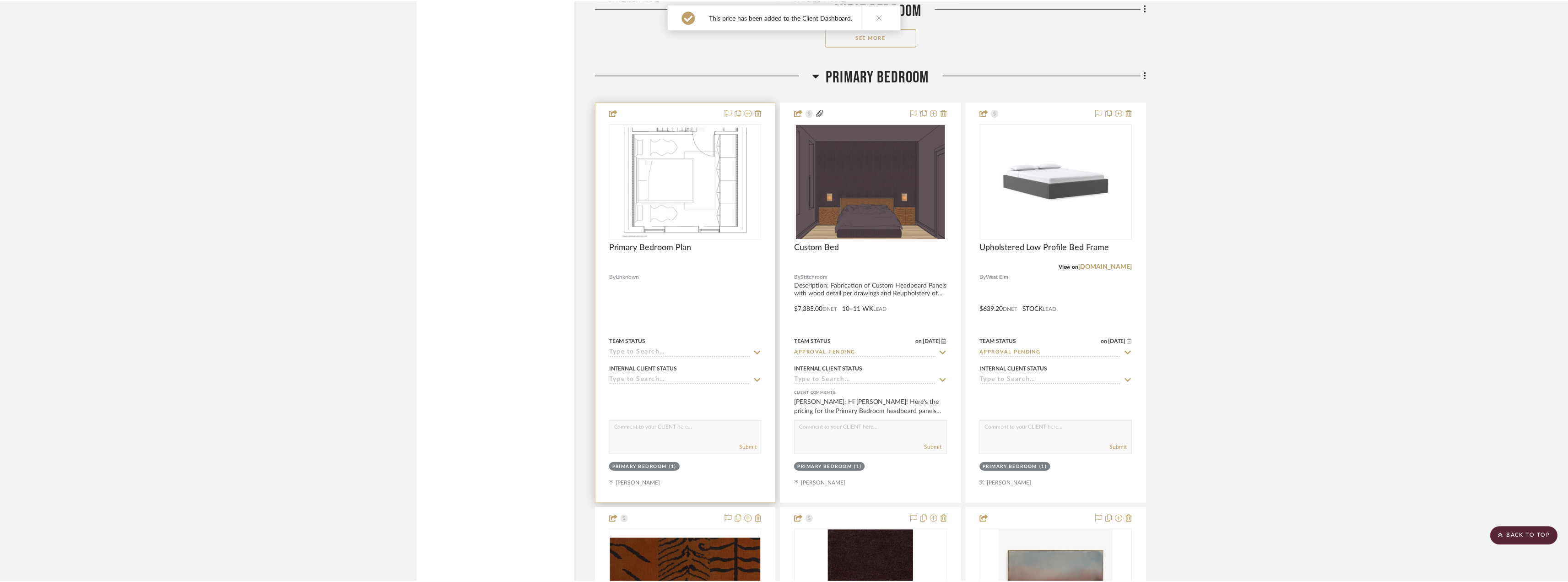
scroll to position [6676, 0]
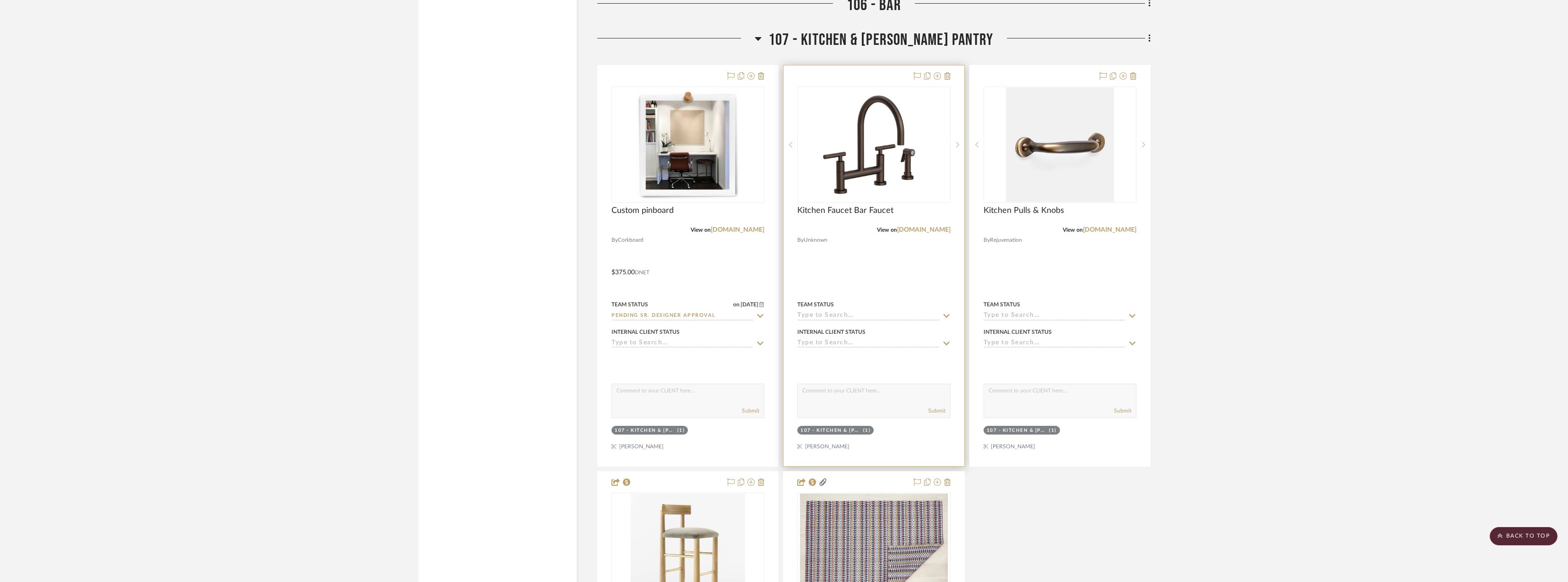
scroll to position [2975, 0]
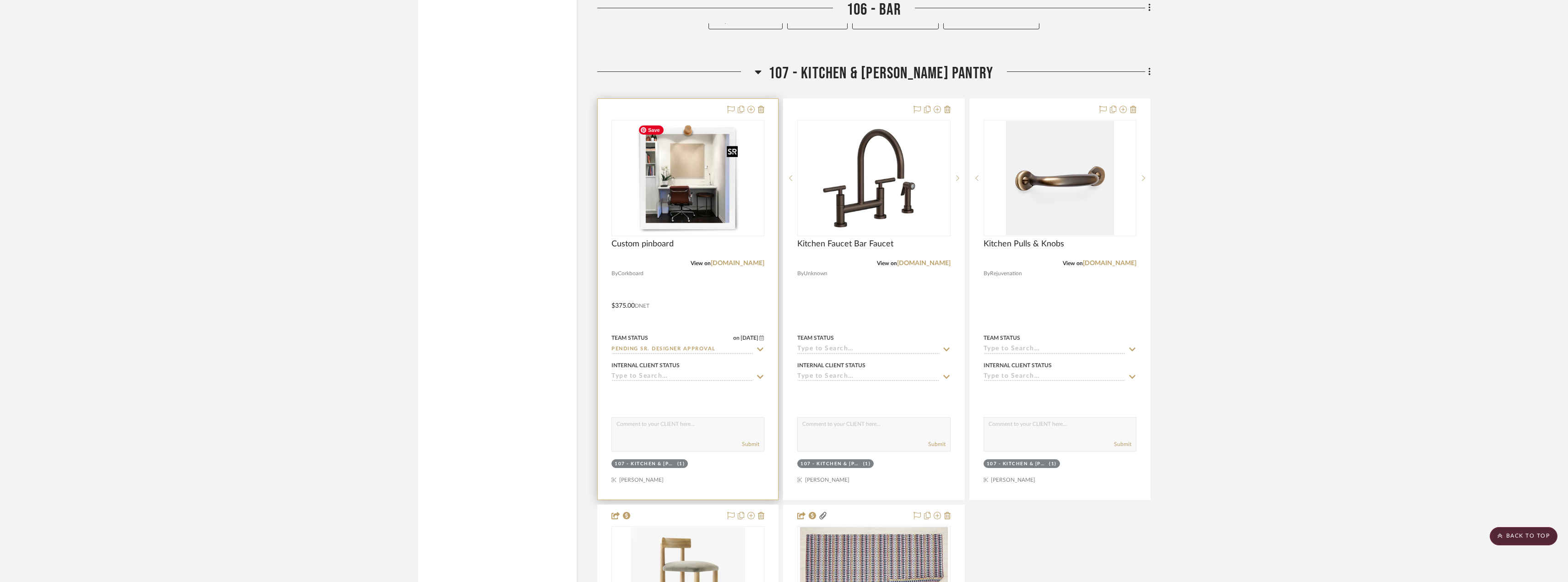
click at [730, 193] on img "0" at bounding box center [687, 178] width 107 height 114
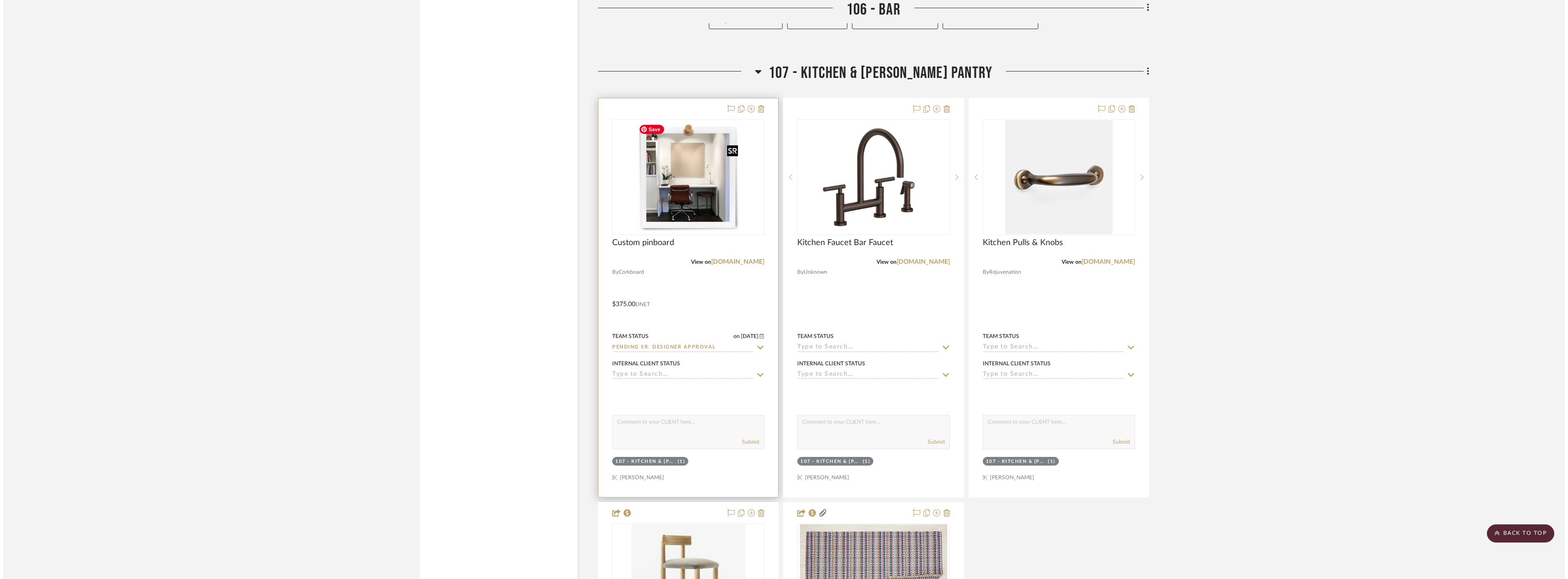
scroll to position [0, 0]
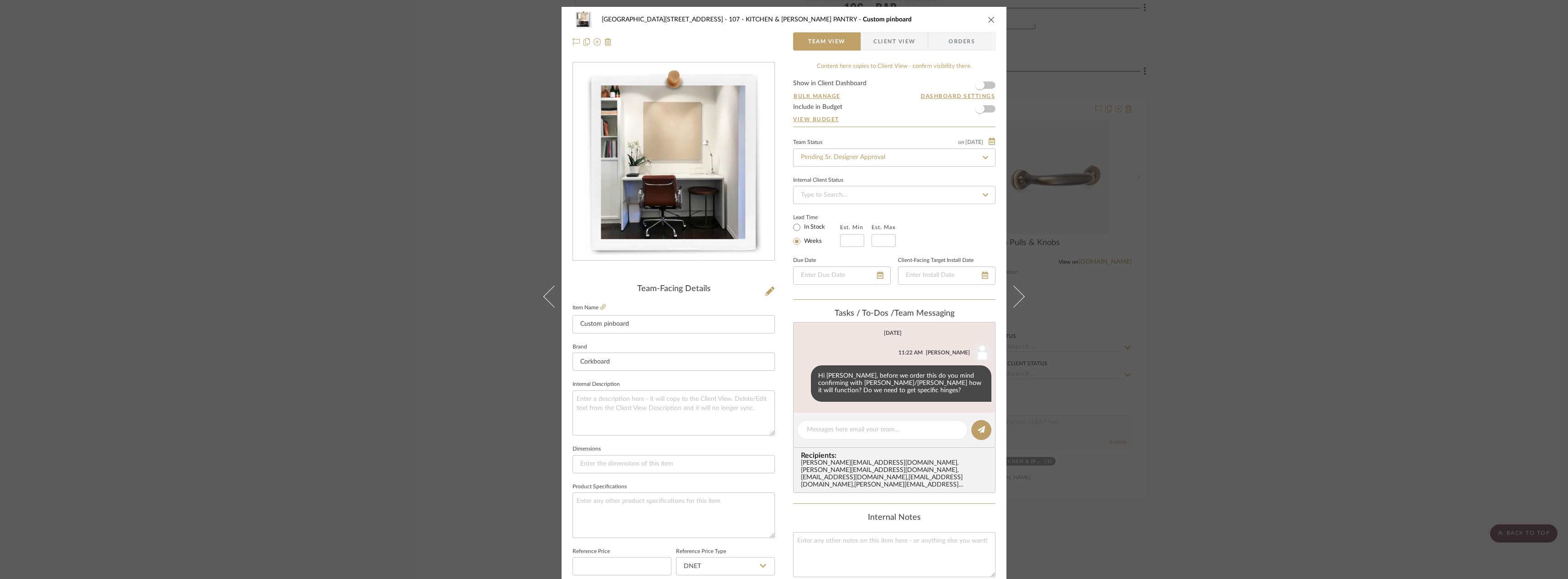
click at [881, 46] on span "Client View" at bounding box center [894, 41] width 42 height 18
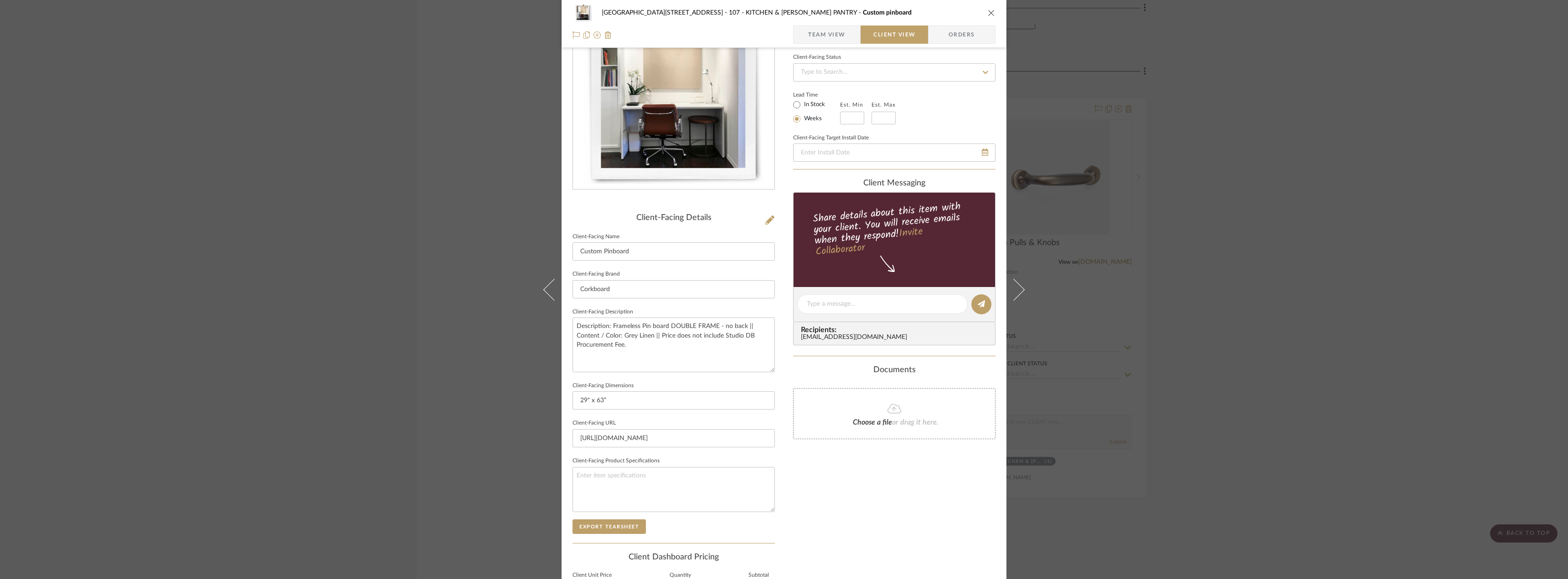
scroll to position [172, 0]
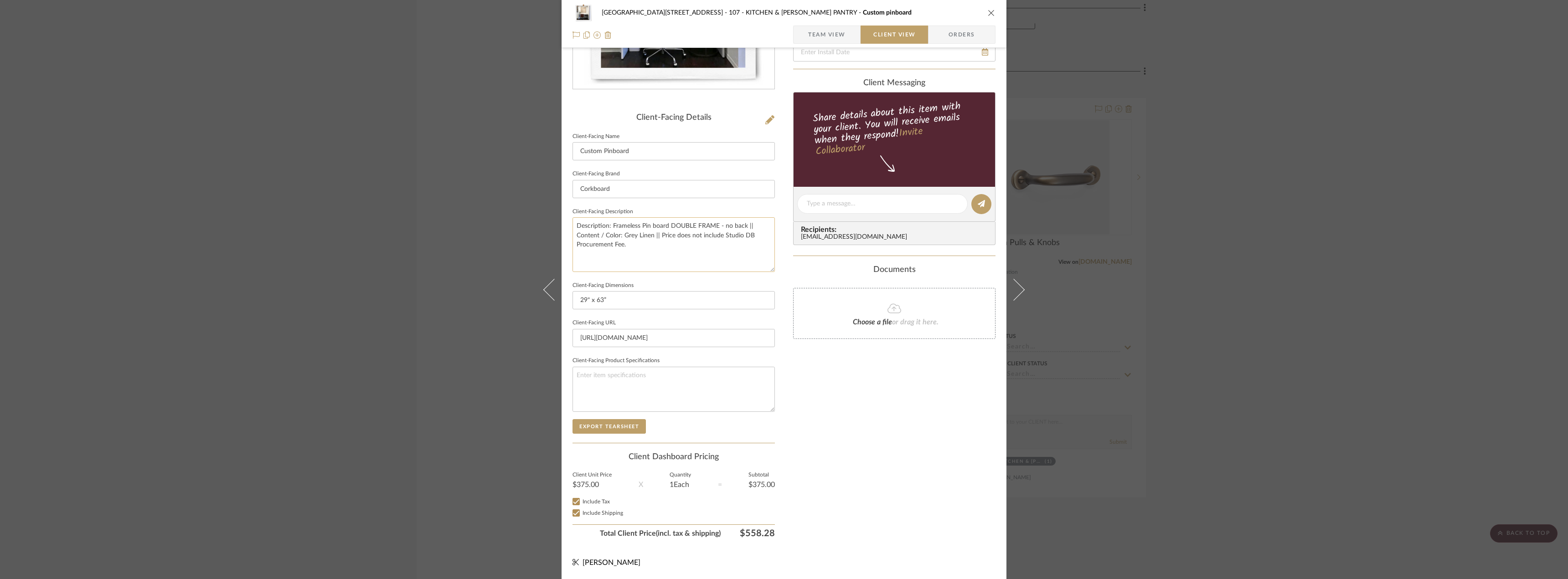
click at [721, 230] on textarea "Description: Frameless Pin board DOUBLE FRAME - no back || Content / Color: Gre…" at bounding box center [674, 244] width 202 height 54
click at [724, 227] on textarea "Description: Frameless Pin board DOUBLE FRAME - no back || Content / Color: Gre…" at bounding box center [674, 244] width 202 height 54
drag, startPoint x: 744, startPoint y: 226, endPoint x: 650, endPoint y: 227, distance: 94.0
click at [650, 227] on textarea "Description: Frameless Pin board DOUBLE FRAME - no back || Content / Color: Gre…" at bounding box center [674, 244] width 202 height 54
click at [749, 243] on textarea "Description: Frameless Pin Board || Content / Color: Grey Linen || Price does n…" at bounding box center [674, 244] width 202 height 54
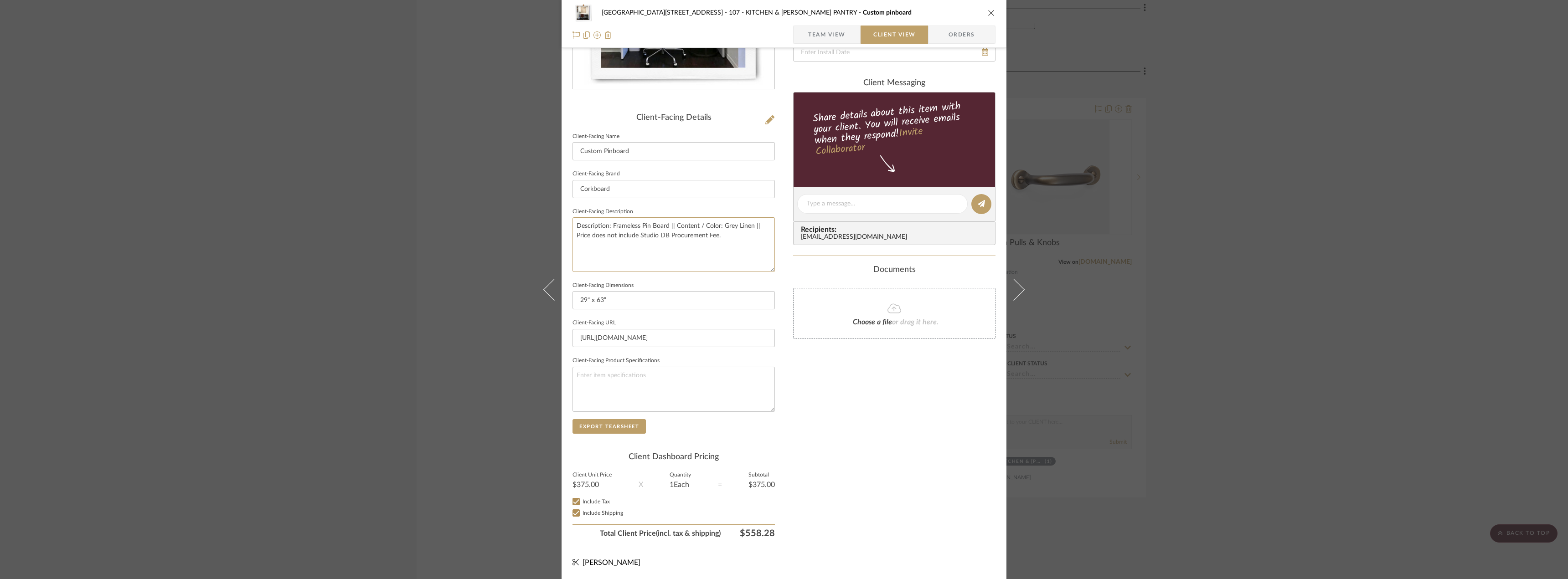
type textarea "Description: Frameless Pin Board || Content / Color: Grey Linen || Price does n…"
click at [876, 442] on div "Only content on this tab can share to Dashboard. Click eyeball icon to show or …" at bounding box center [894, 217] width 202 height 652
click at [710, 237] on textarea "Description: Frameless Pin Board || Content / Color: Grey Linen || Price does n…" at bounding box center [674, 244] width 202 height 54
click at [651, 229] on textarea "Description: Frameless Pin Board || Content / Color: Grey Linen || Price does n…" at bounding box center [674, 244] width 202 height 54
click at [688, 227] on textarea "Description: Frameless Pin Board || Content / Color: Grey Linen || Price does n…" at bounding box center [674, 244] width 202 height 54
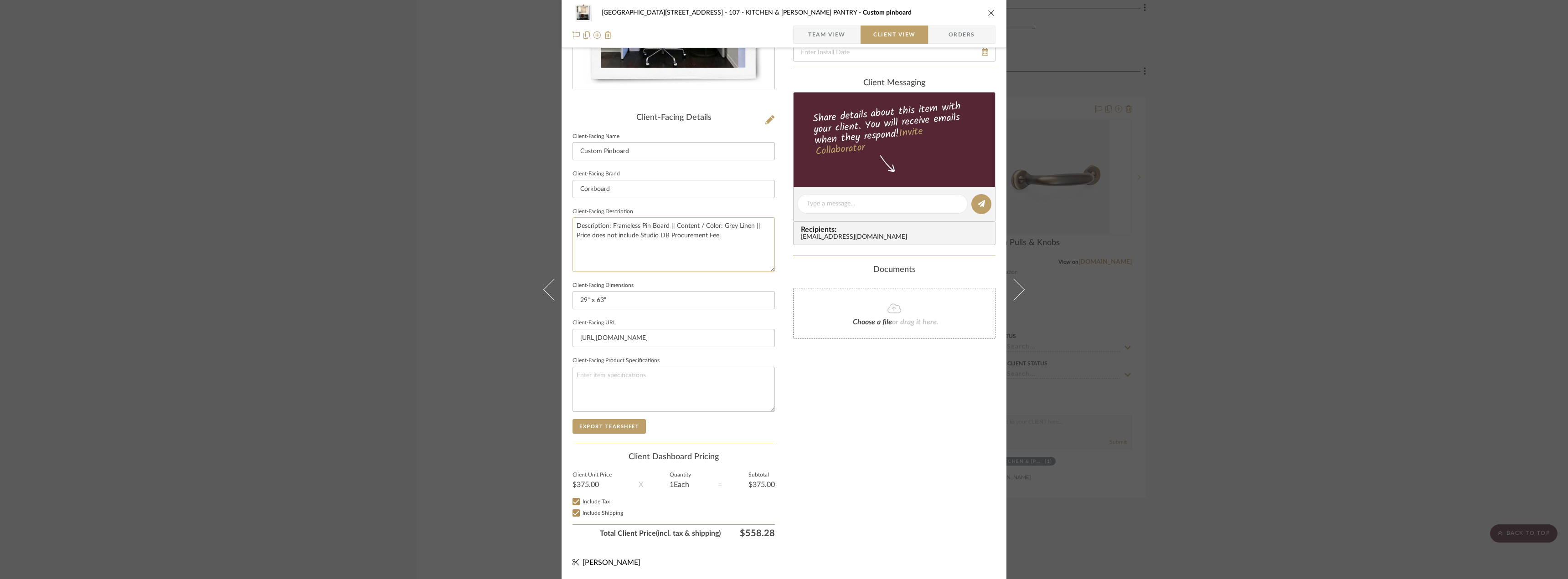
click at [673, 257] on textarea "Description: Frameless Pin Board || Content / Color: Grey Linen || Price does n…" at bounding box center [674, 244] width 202 height 54
click at [842, 368] on div "Only content on this tab can share to Dashboard. Click eyeball icon to show or …" at bounding box center [894, 217] width 202 height 652
click at [665, 226] on textarea "Description: Frameless Pin Board || Content / Color: Grey Linen || Price does n…" at bounding box center [674, 244] width 202 height 54
click at [673, 226] on textarea "Description: Frameless Pin Board || Content / Color: Grey Linen || Price does n…" at bounding box center [674, 244] width 202 height 54
click at [721, 224] on textarea "Description: Frameless Pin Board || Content / Color: Grey Linen || Price does n…" at bounding box center [674, 244] width 202 height 54
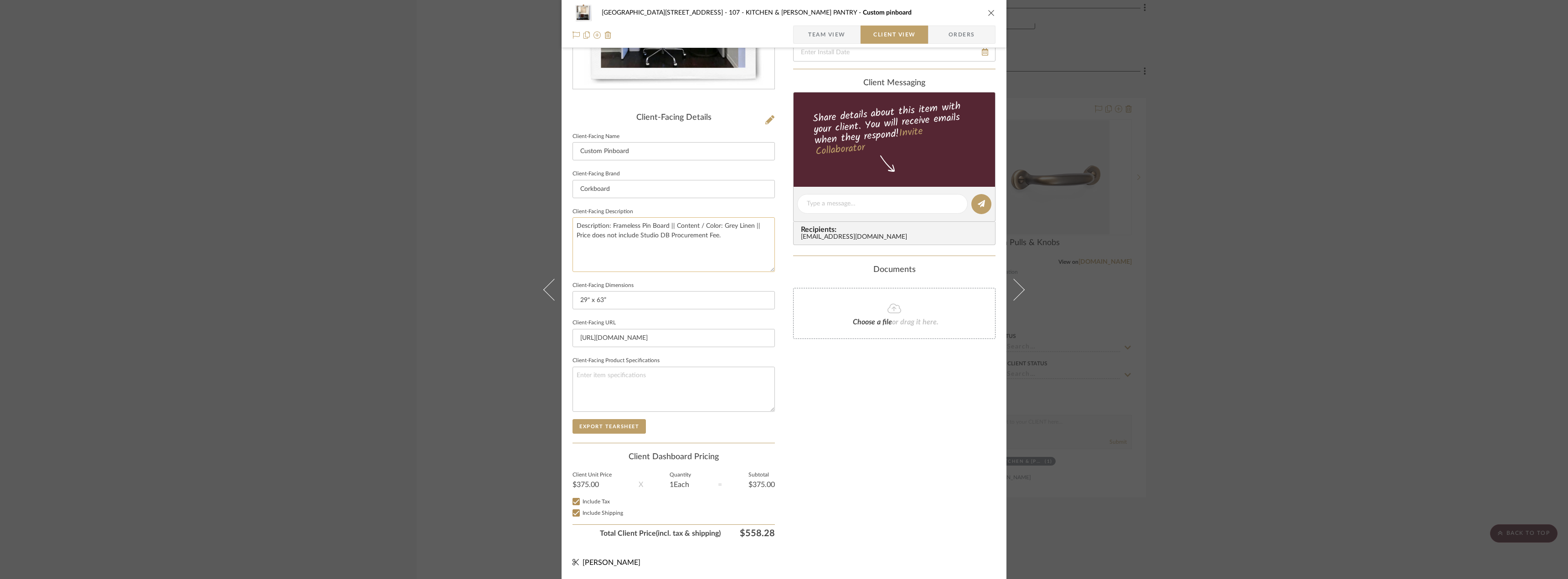
click at [761, 224] on textarea "Description: Frameless Pin Board || Content / Color: Grey Linen || Price does n…" at bounding box center [674, 244] width 202 height 54
type textarea "Description: Frameless Pin Board || Content / Color: Grey Linen || Fabricated w…"
click at [908, 414] on div "Only content on this tab can share to Dashboard. Click eyeball icon to show or …" at bounding box center [894, 217] width 202 height 652
click at [836, 406] on div "Only content on this tab can share to Dashboard. Click eyeball icon to show or …" at bounding box center [894, 217] width 202 height 652
click at [855, 429] on div "Only content on this tab can share to Dashboard. Click eyeball icon to show or …" at bounding box center [894, 217] width 202 height 652
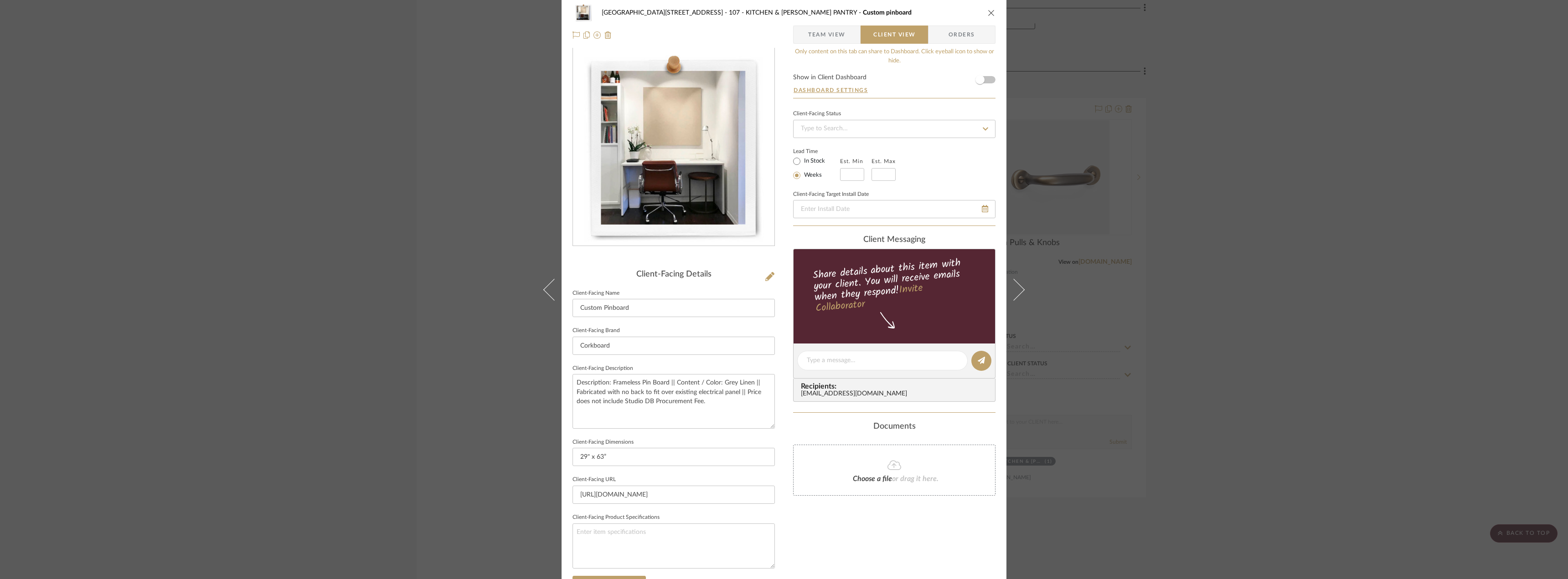
scroll to position [0, 0]
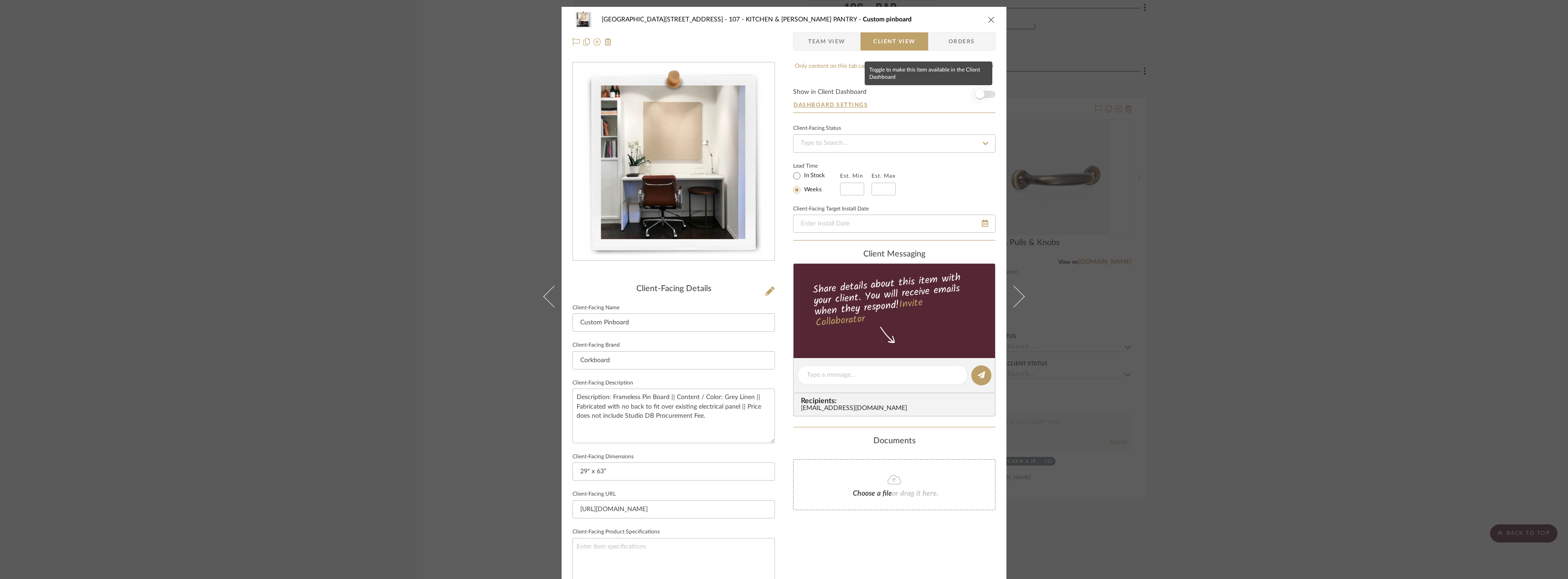
click at [978, 94] on span "button" at bounding box center [980, 94] width 9 height 9
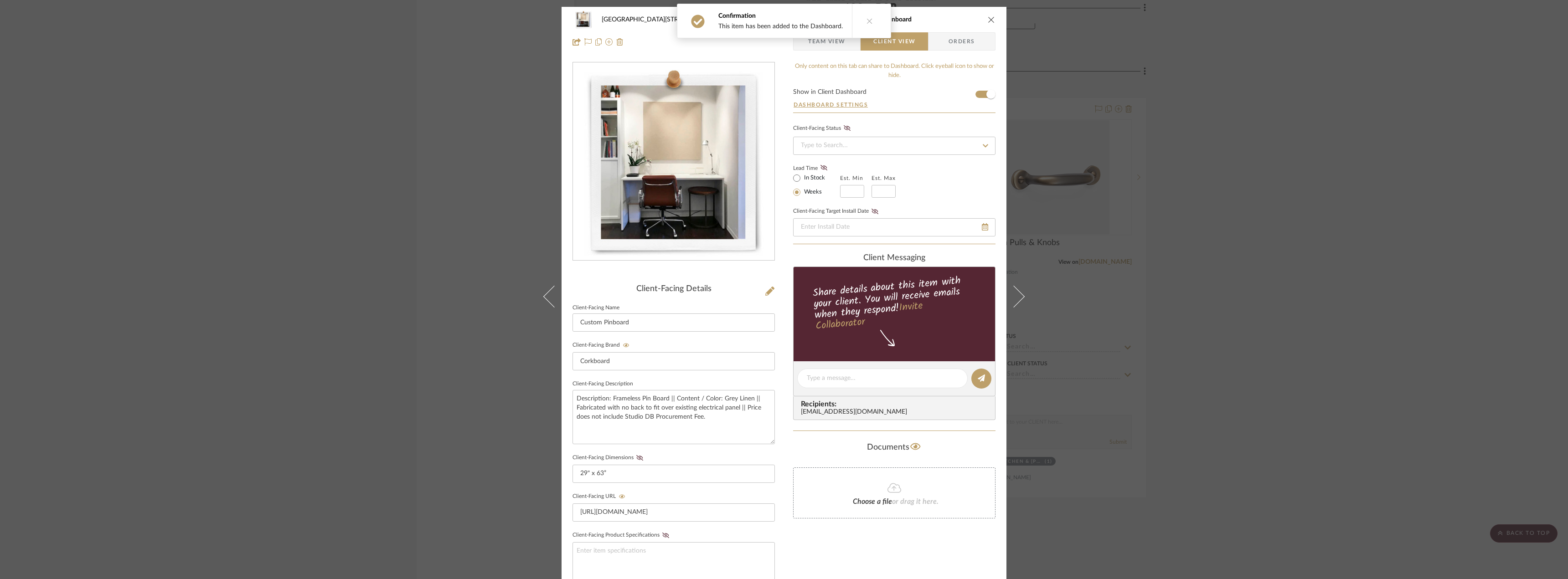
scroll to position [186, 0]
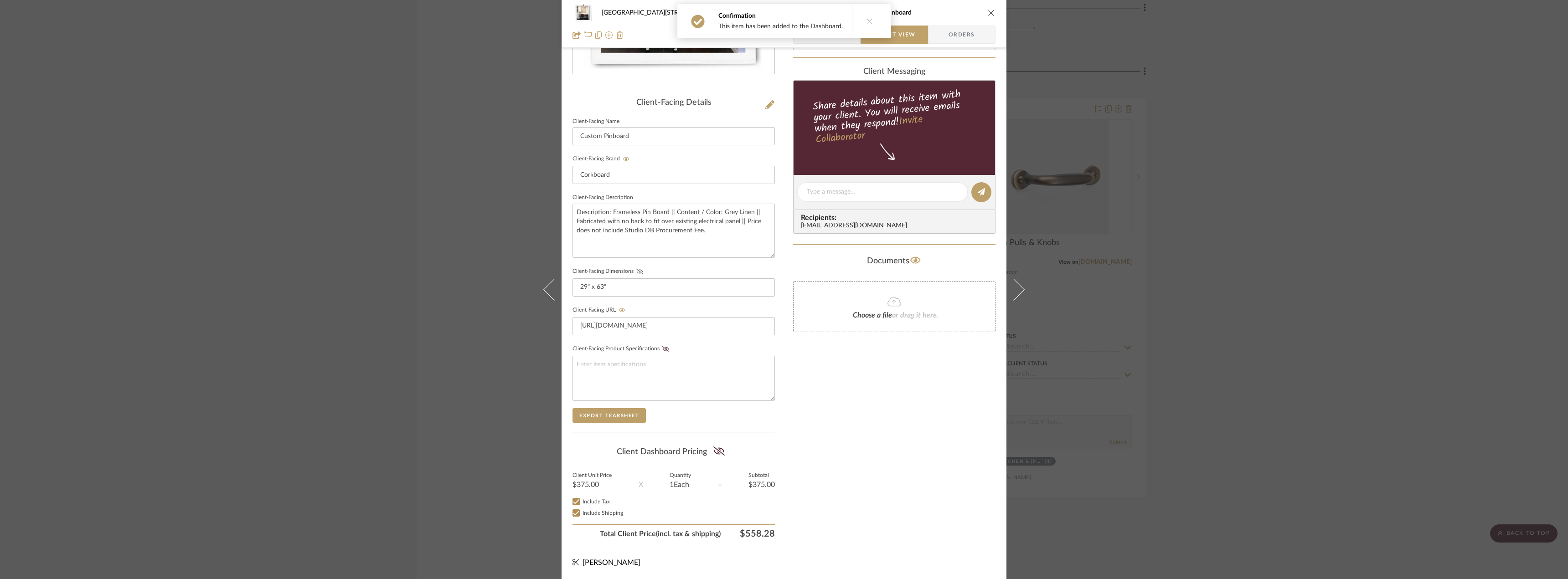
click at [638, 273] on icon at bounding box center [639, 271] width 7 height 5
click at [715, 447] on icon at bounding box center [719, 451] width 12 height 9
click at [827, 445] on div "Only content on this tab can share to Dashboard. Click eyeball icon to show or …" at bounding box center [894, 209] width 202 height 667
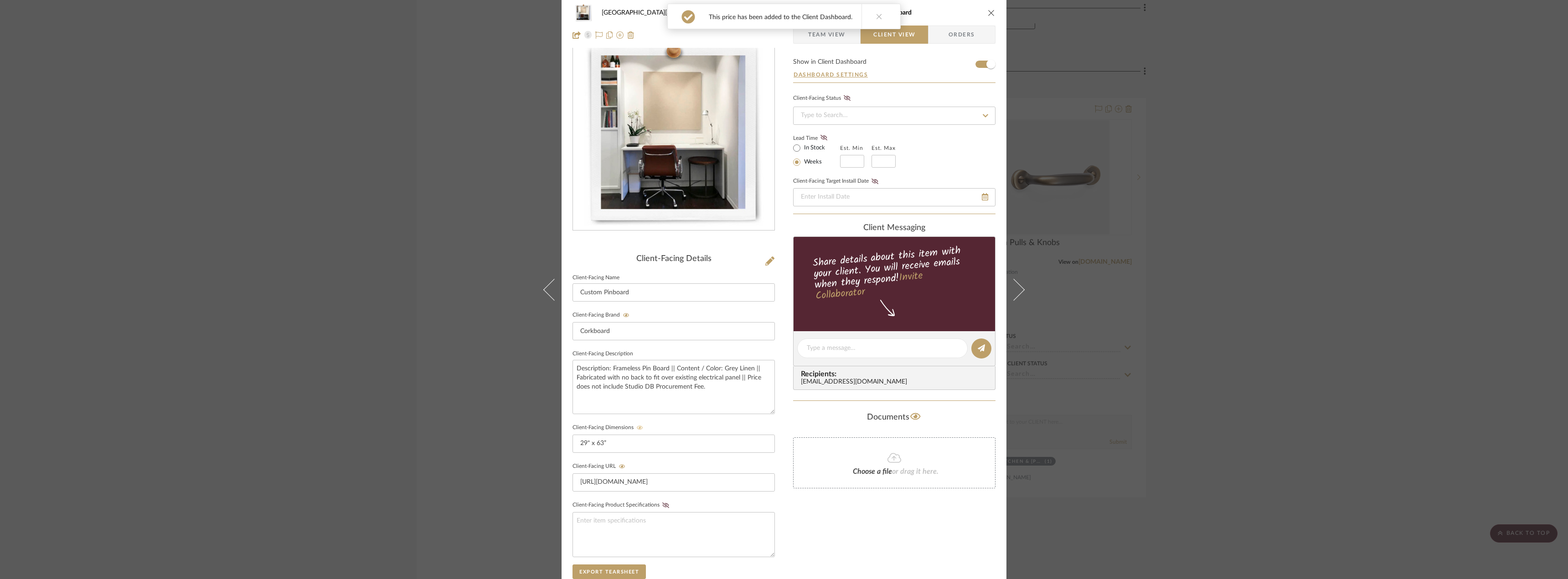
scroll to position [0, 0]
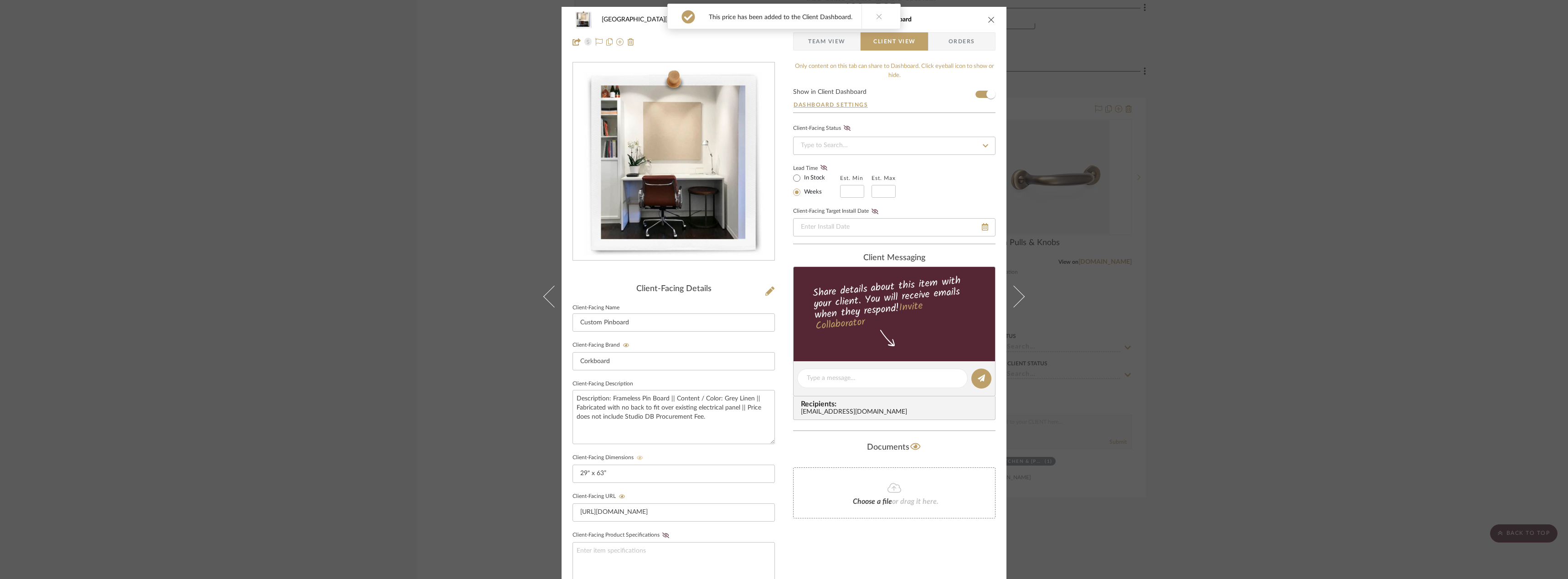
click at [830, 44] on span "Team View" at bounding box center [827, 41] width 37 height 18
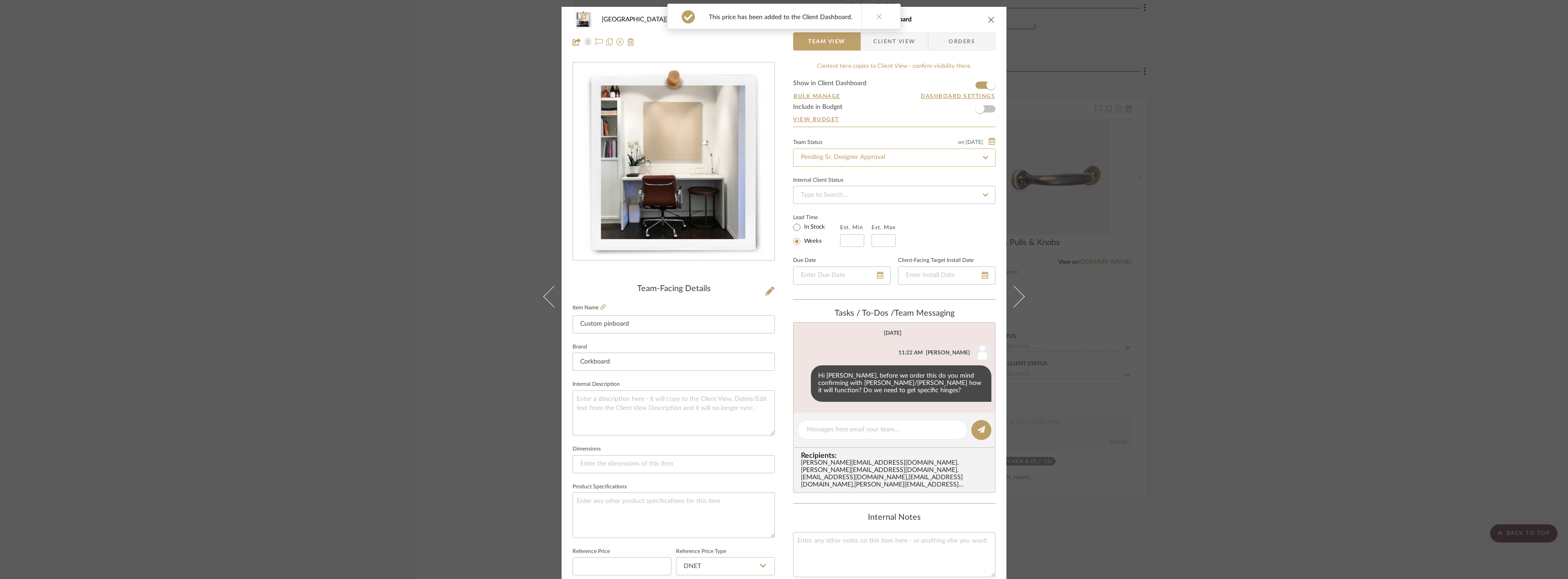
click at [850, 165] on input "Pending Sr. Designer Approval" at bounding box center [894, 158] width 202 height 18
type input "appro"
click at [845, 227] on span "Approval Pending" at bounding box center [824, 228] width 49 height 6
type input "[DATE]"
type input "Approval Pending"
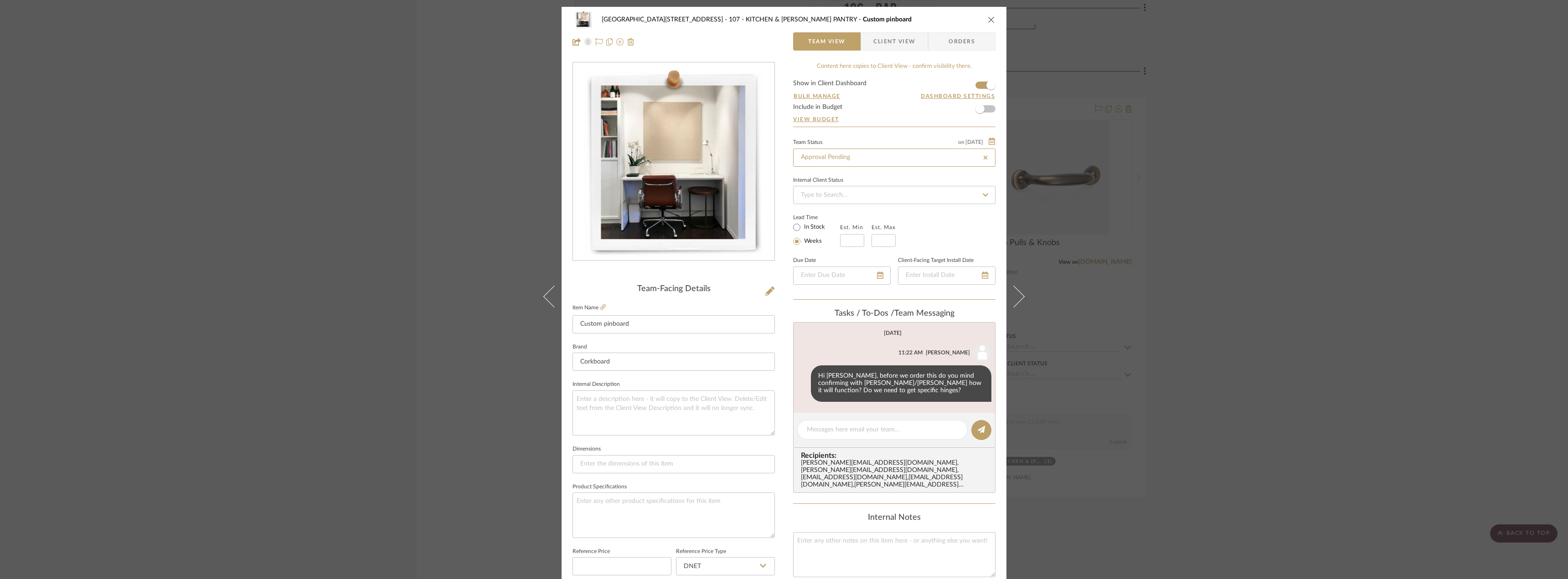
type input "[DATE]"
type input "Approval Pending"
click at [892, 45] on span "Client View" at bounding box center [894, 41] width 42 height 18
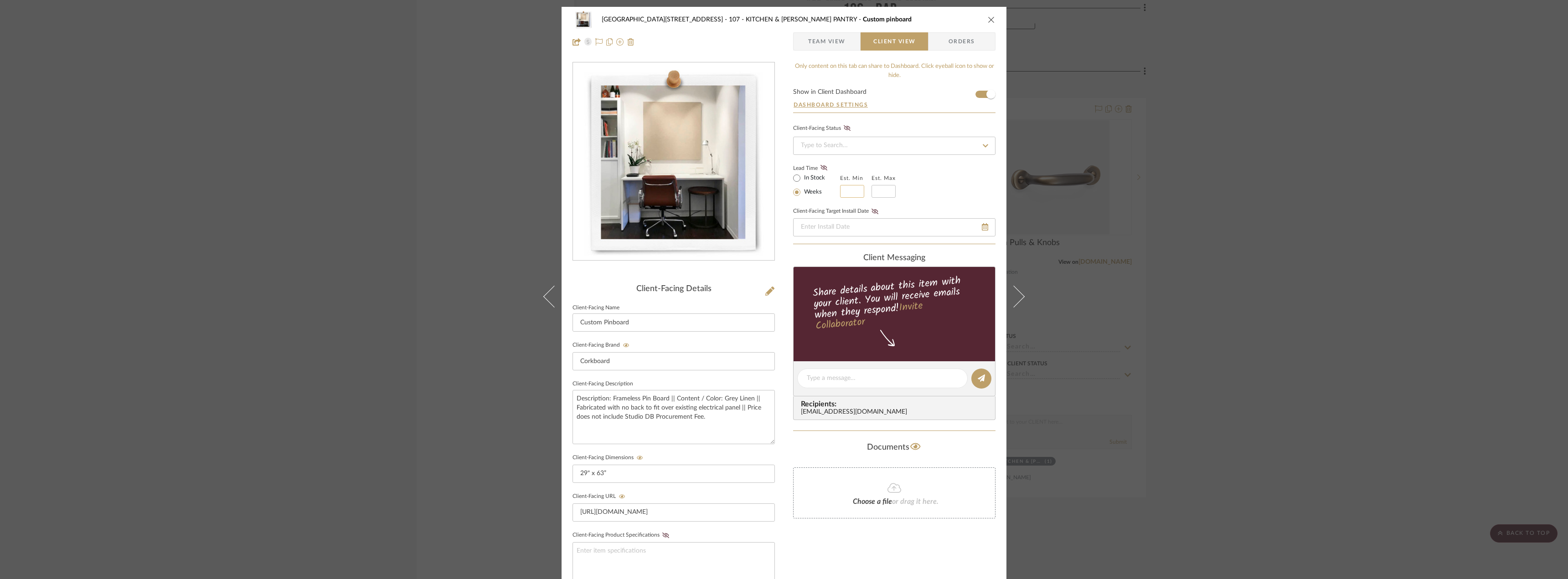
click at [843, 193] on input "text" at bounding box center [852, 191] width 24 height 13
type input "2"
click at [883, 192] on input at bounding box center [884, 191] width 24 height 13
type input "3"
click at [953, 187] on div "Lead Time In Stock Weeks Est. Min 2 Est. Max 3" at bounding box center [894, 180] width 202 height 35
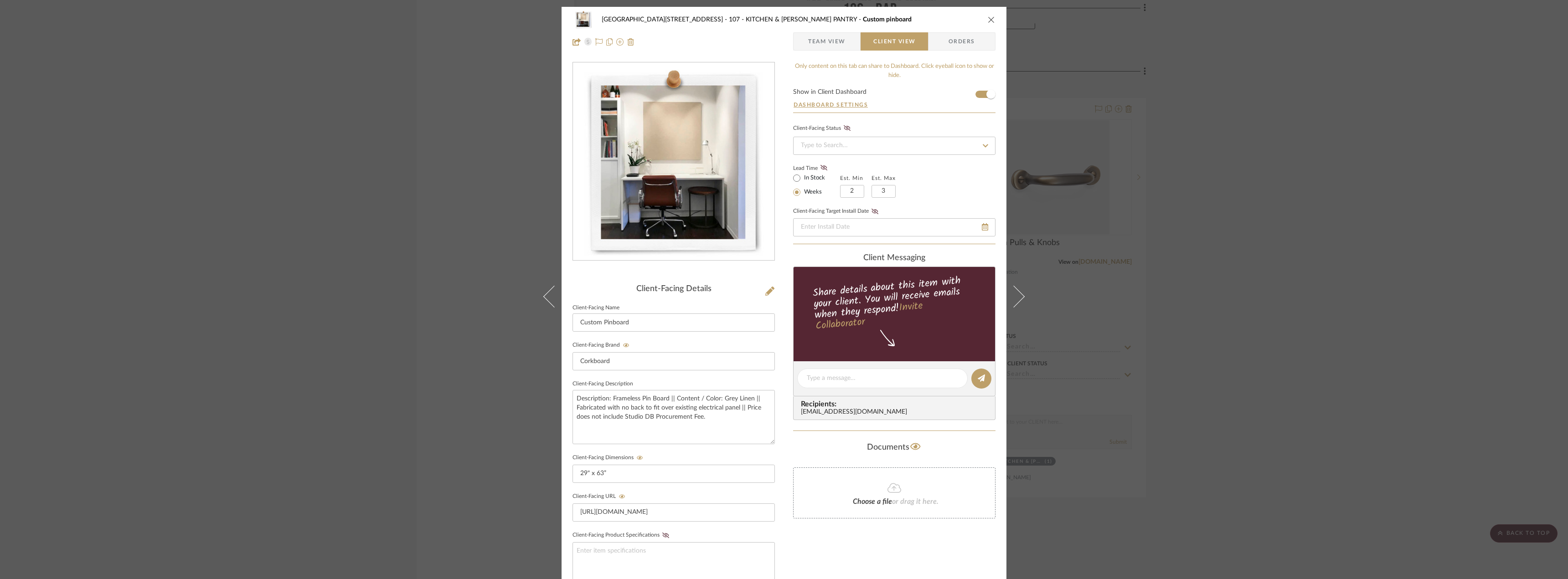
click at [850, 40] on span "Team View" at bounding box center [827, 41] width 66 height 18
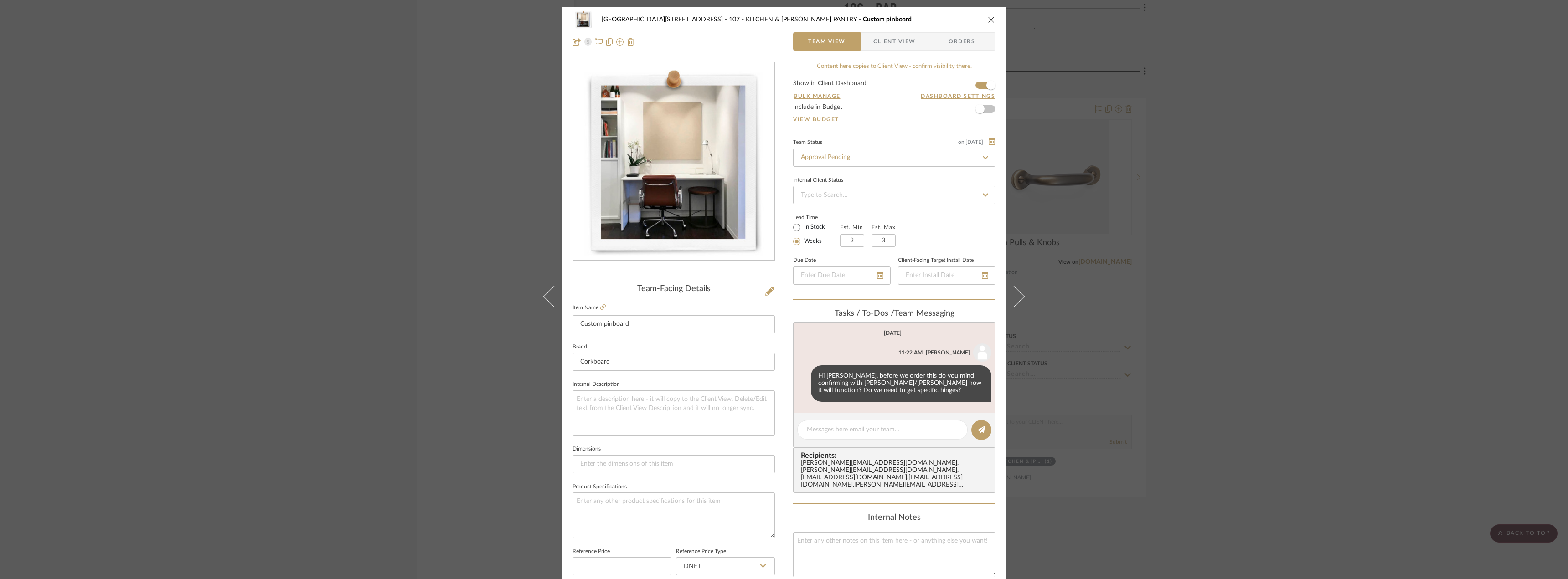
click at [908, 35] on span "Client View" at bounding box center [894, 41] width 42 height 18
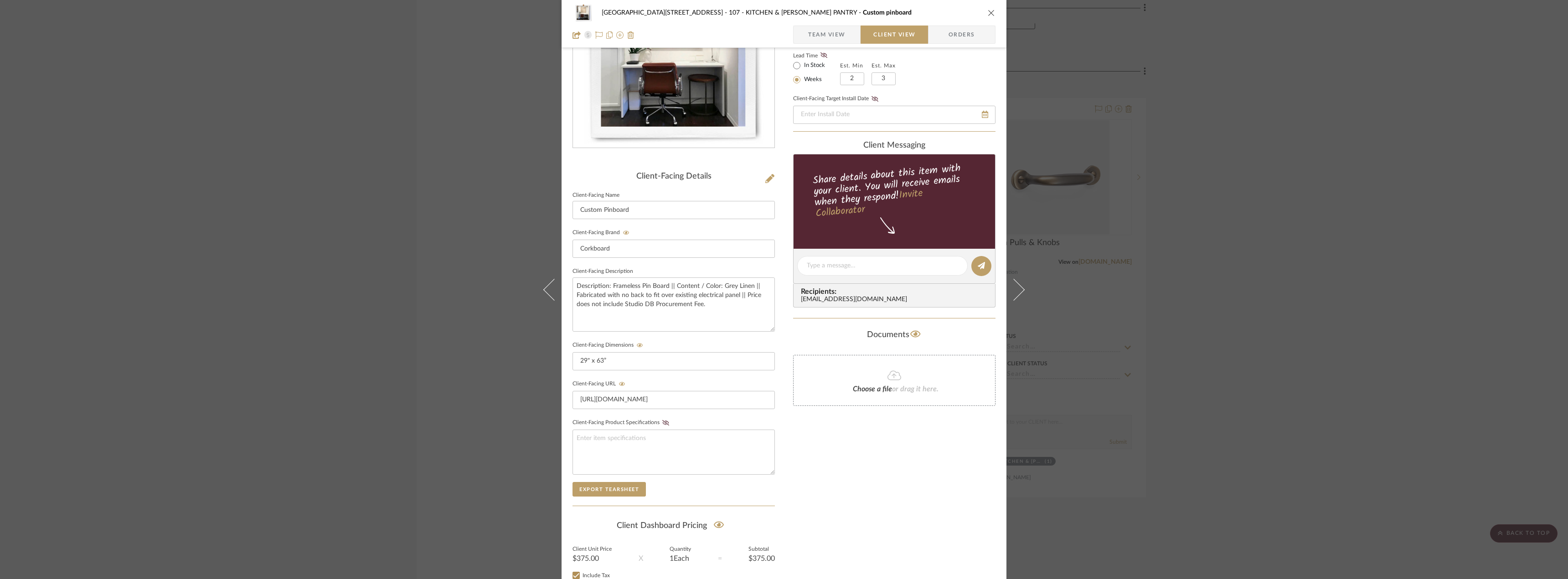
scroll to position [186, 0]
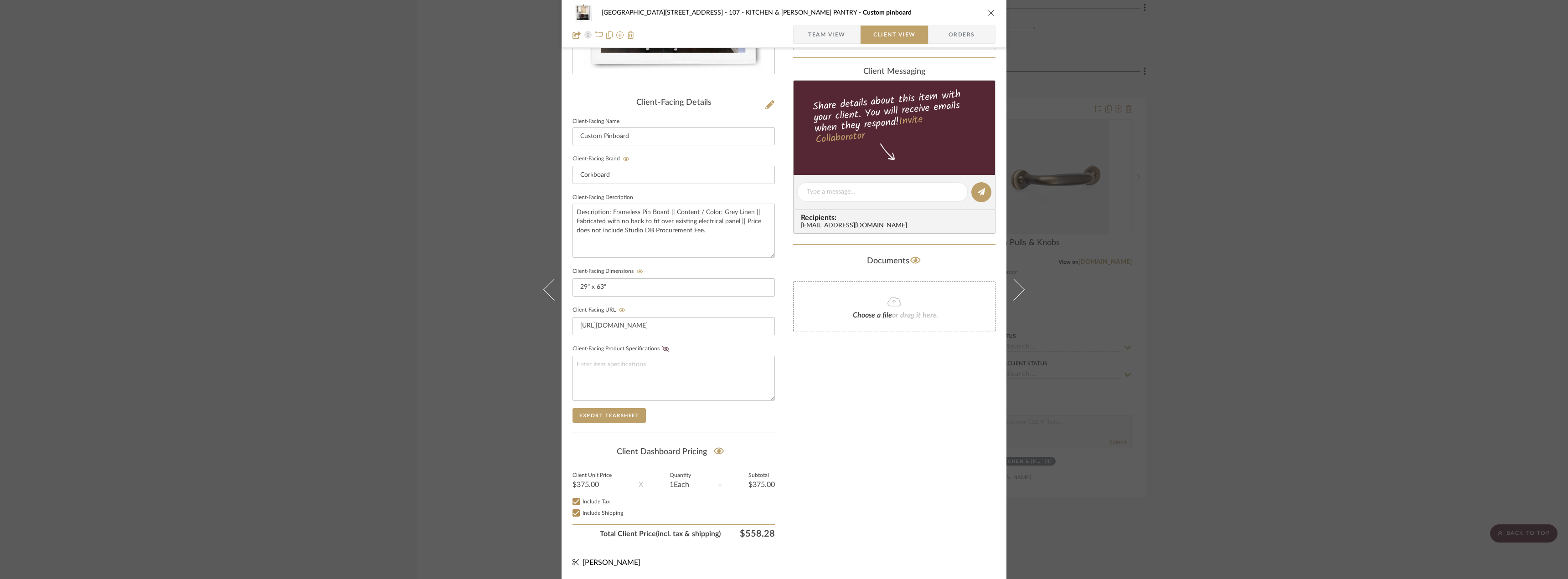
click at [853, 399] on div "Only content on this tab can share to Dashboard. Click eyeball icon to show or …" at bounding box center [894, 209] width 202 height 667
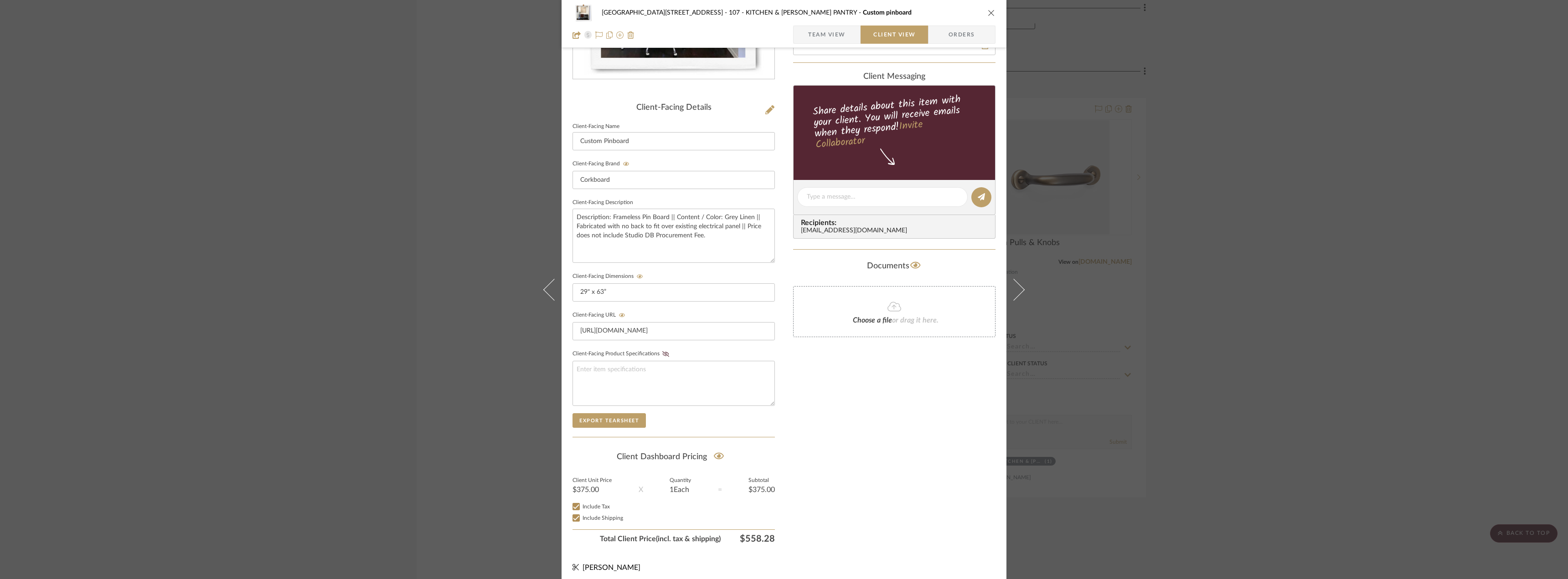
scroll to position [182, 0]
click at [880, 456] on div "Only content on this tab can share to Dashboard. Click eyeball icon to show or …" at bounding box center [894, 213] width 202 height 667
click at [925, 416] on div "Only content on this tab can share to Dashboard. Click eyeball icon to show or …" at bounding box center [894, 213] width 202 height 667
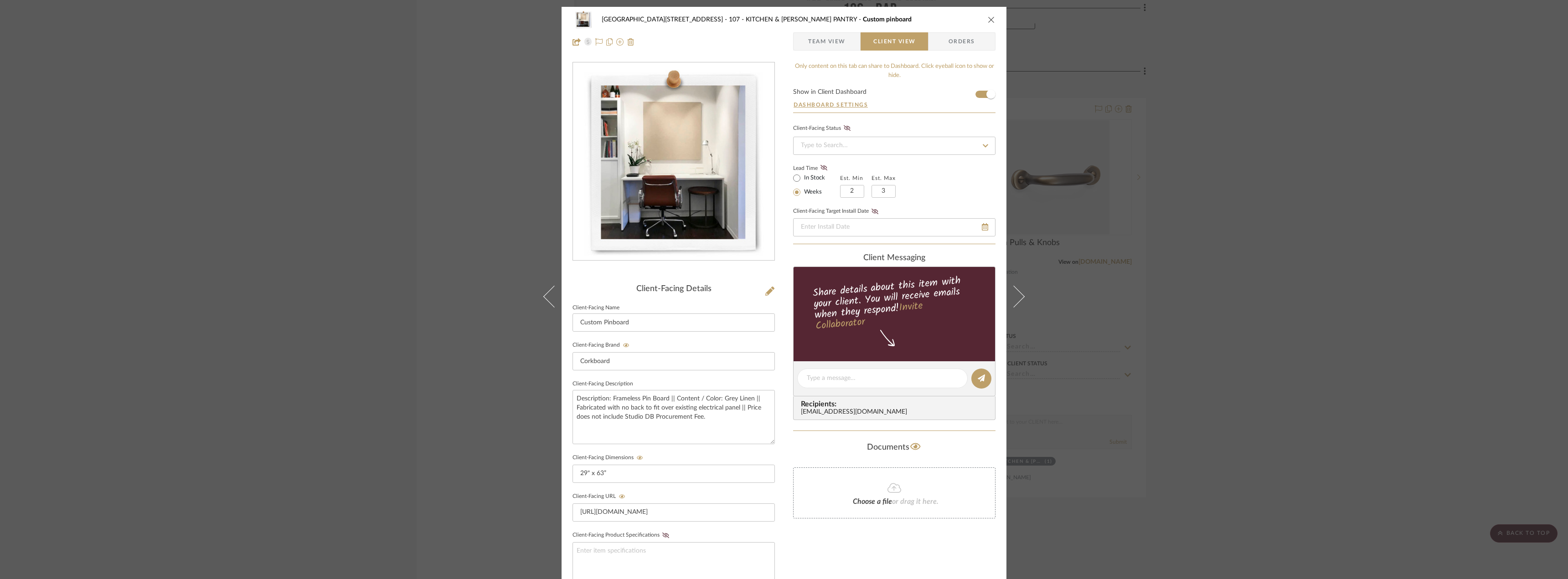
click at [835, 36] on span "Team View" at bounding box center [827, 41] width 37 height 18
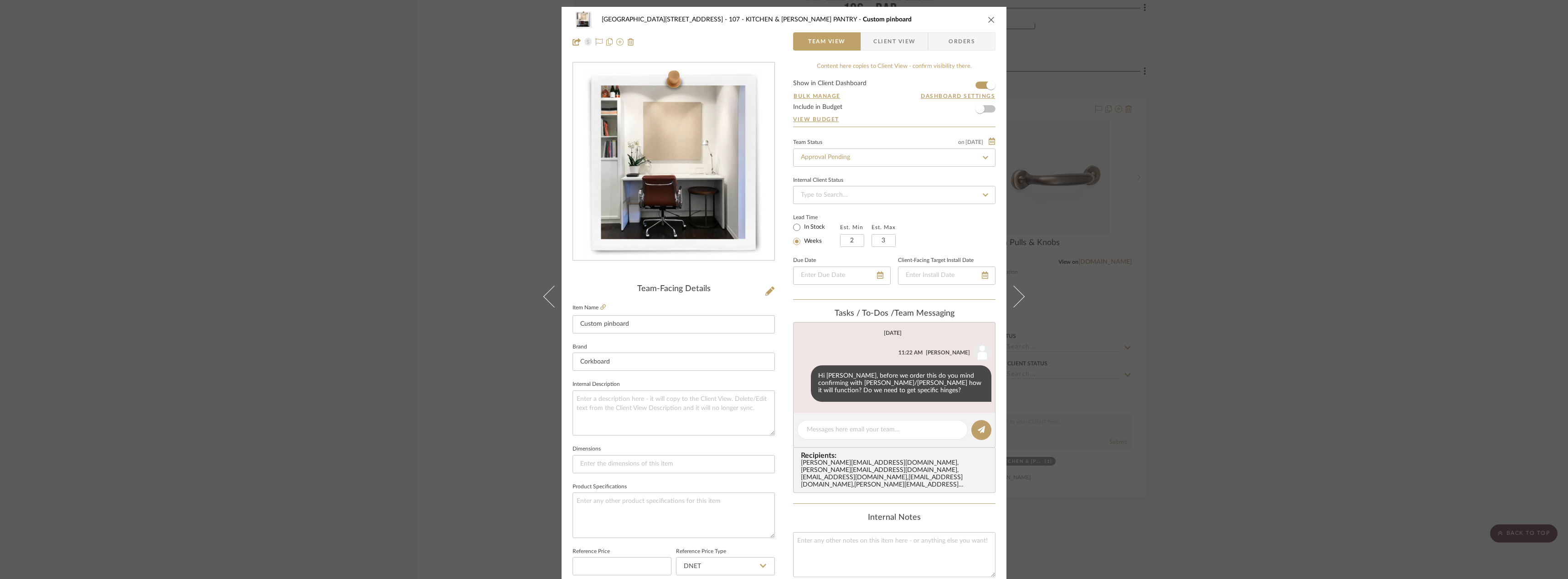
click at [873, 38] on span "Client View" at bounding box center [894, 41] width 42 height 18
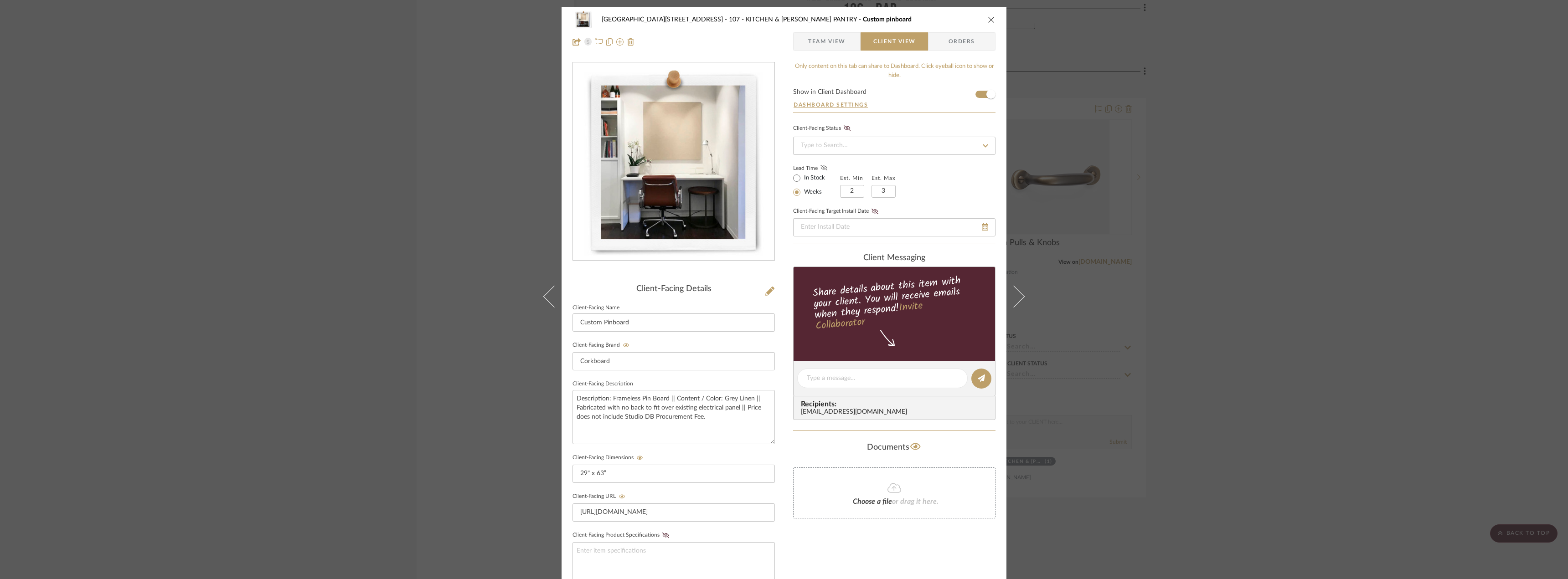
click at [821, 167] on icon at bounding box center [824, 167] width 7 height 5
click at [1249, 265] on div "24100 - [STREET_ADDRESS] - Mall 107 - KITCHEN & [PERSON_NAME] PANTRY Custom pin…" at bounding box center [784, 290] width 1568 height 579
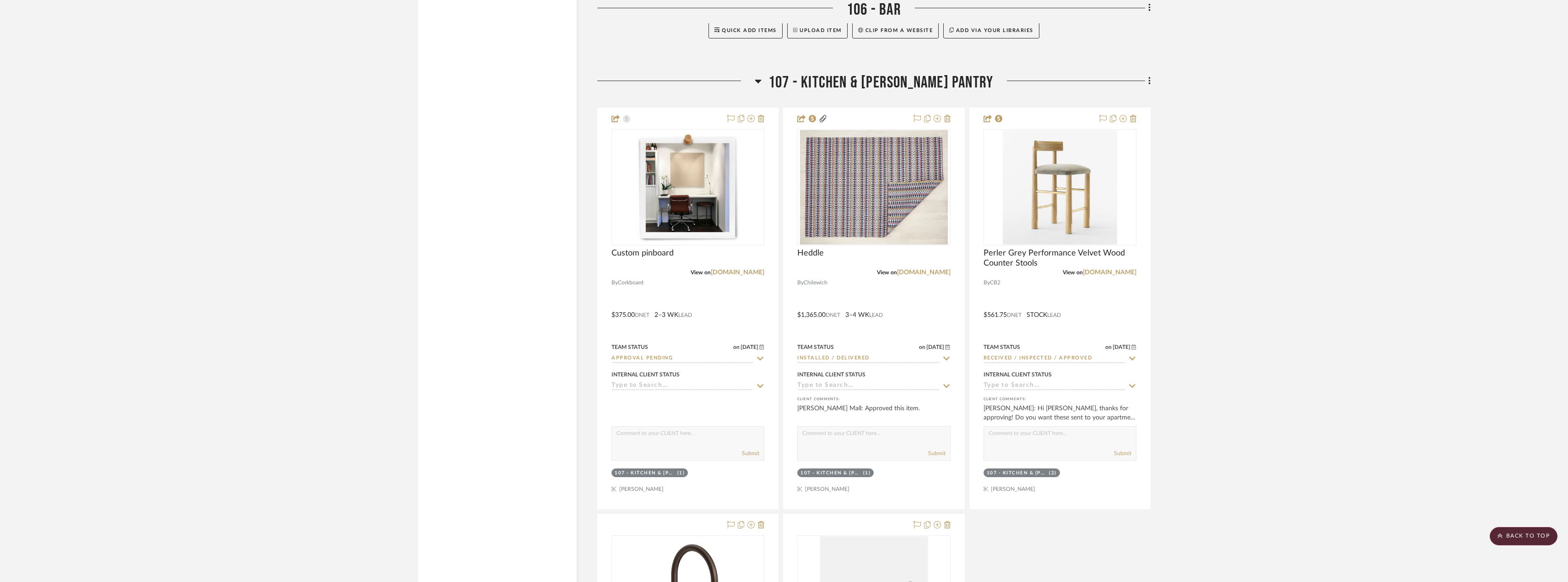
scroll to position [2884, 0]
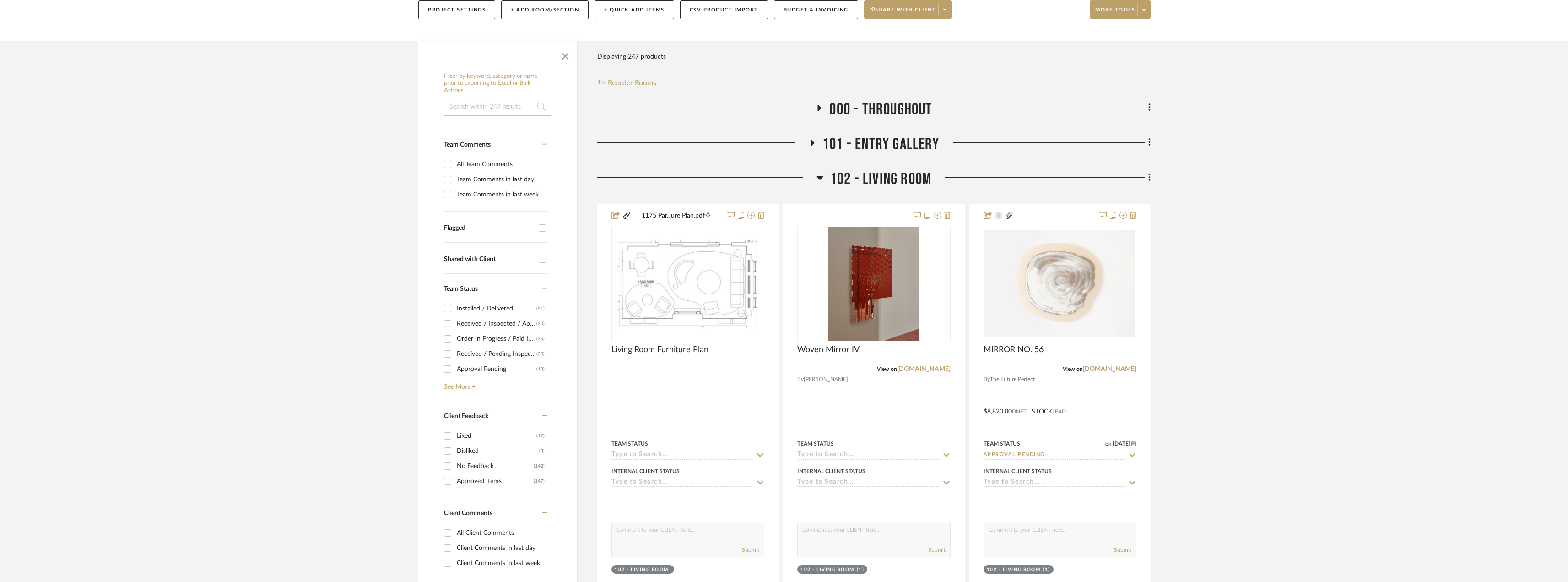
scroll to position [229, 0]
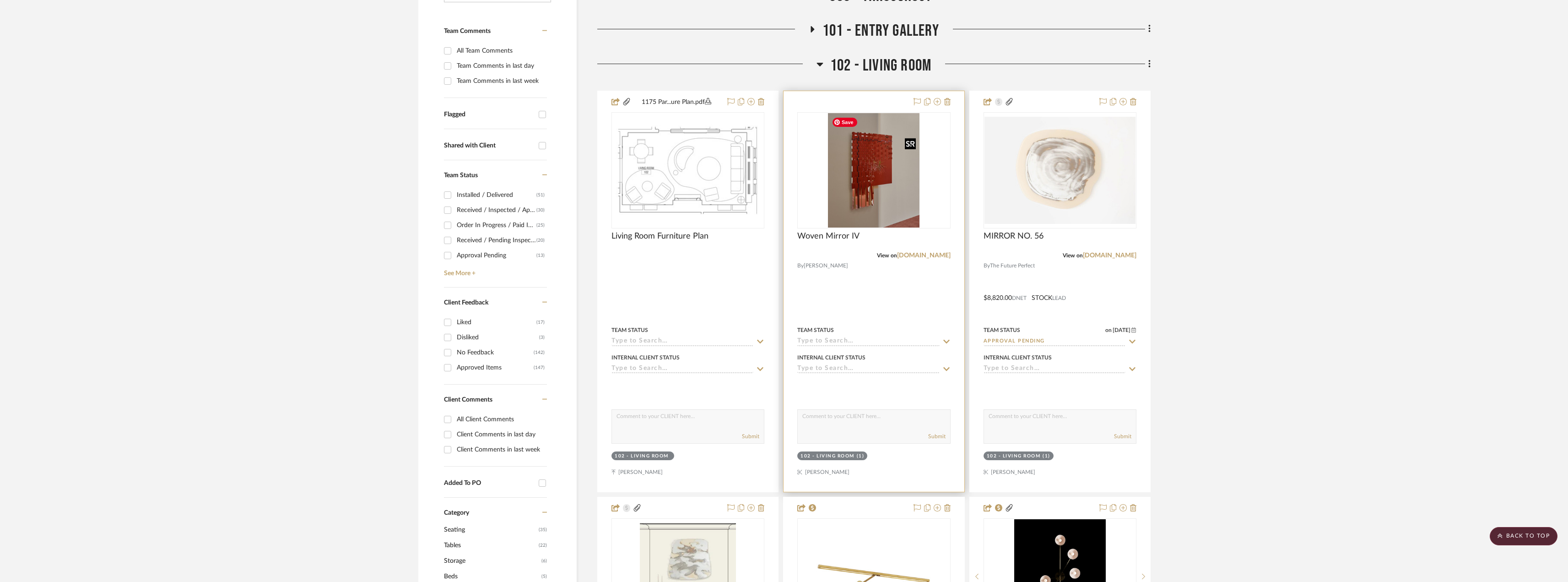
click at [878, 180] on img "0" at bounding box center [874, 170] width 92 height 114
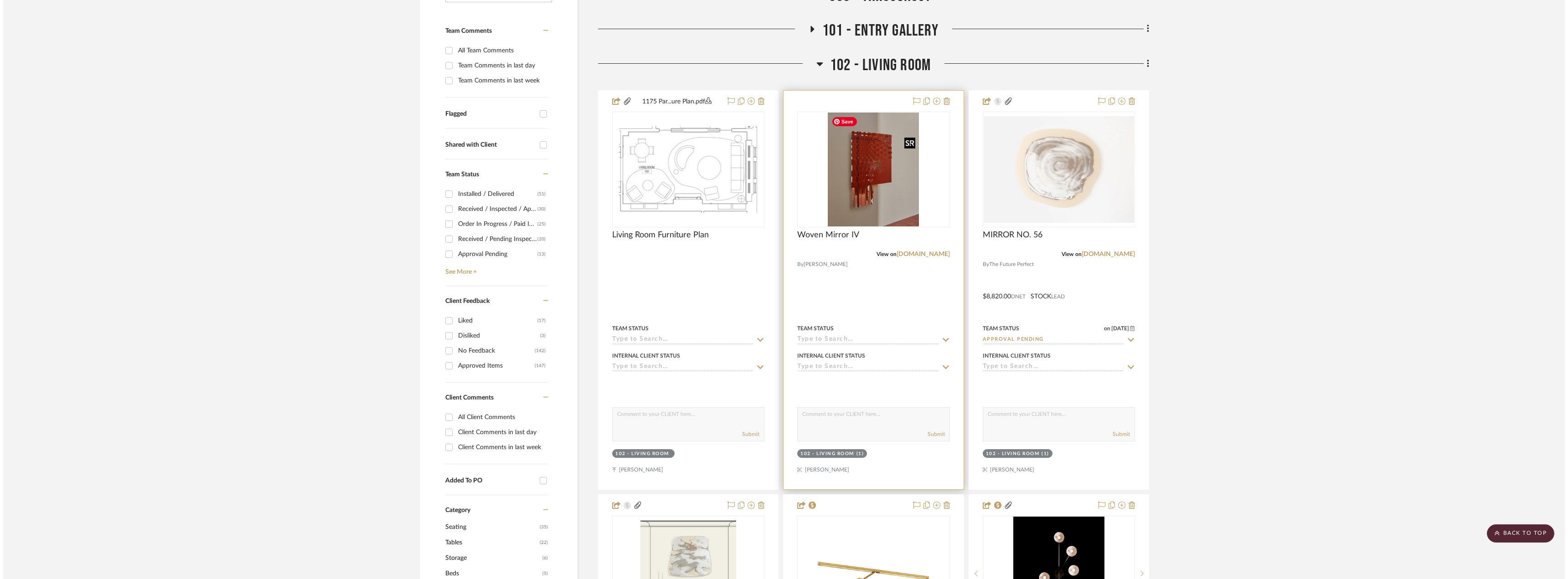
scroll to position [0, 0]
